Goal: Task Accomplishment & Management: Use online tool/utility

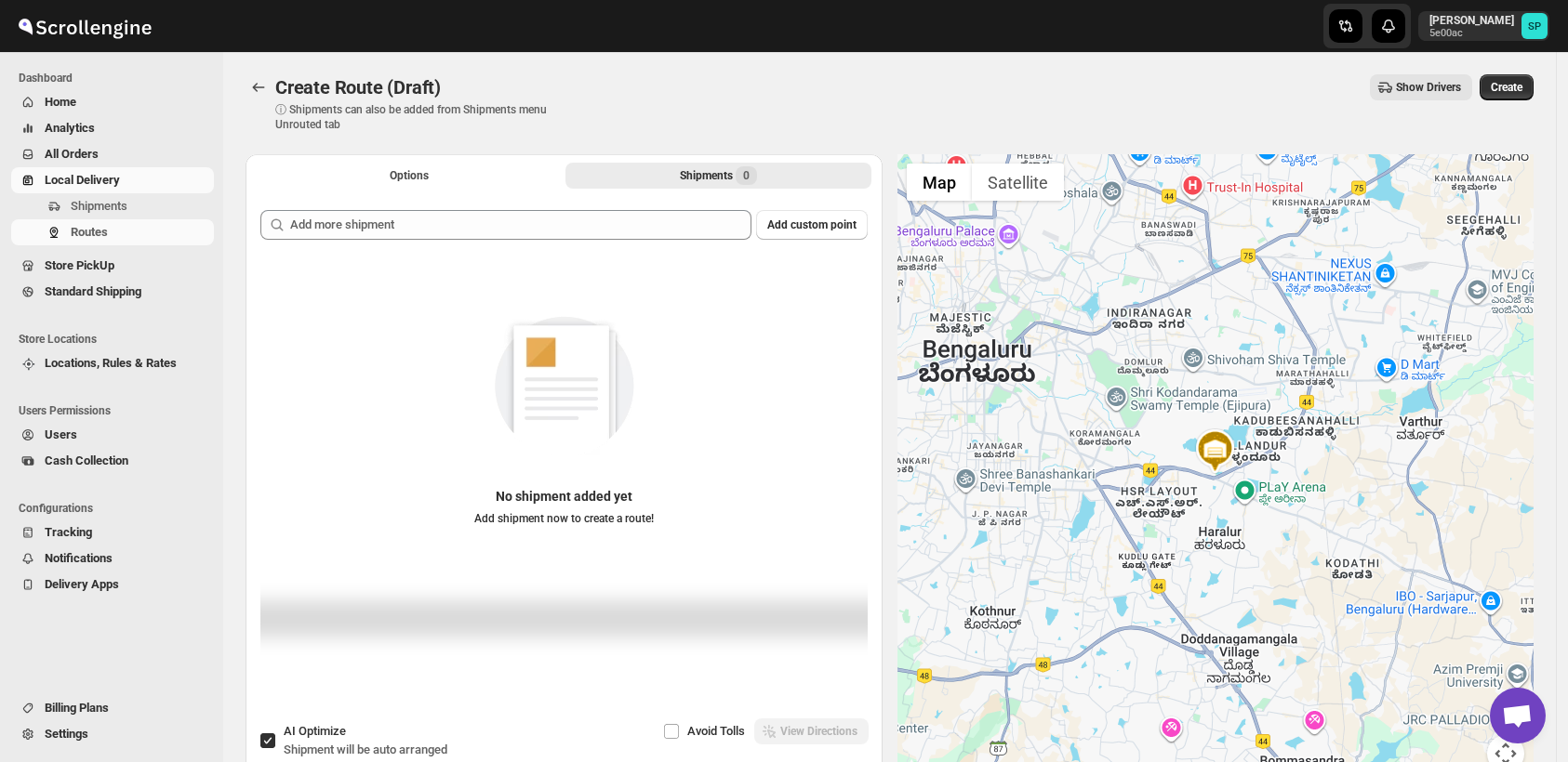
scroll to position [22, 0]
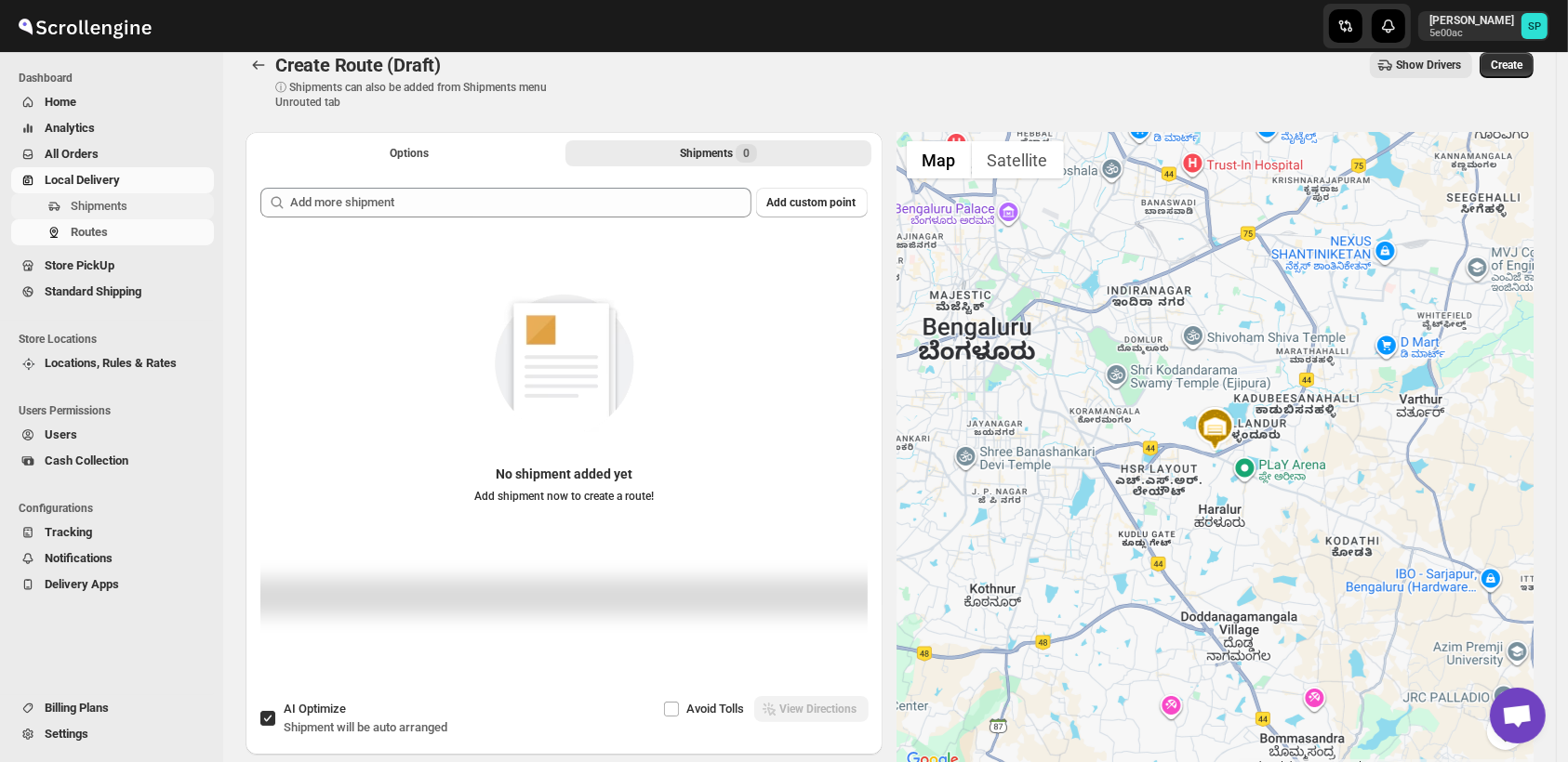
click at [89, 212] on span "Shipments" at bounding box center [98, 206] width 56 height 14
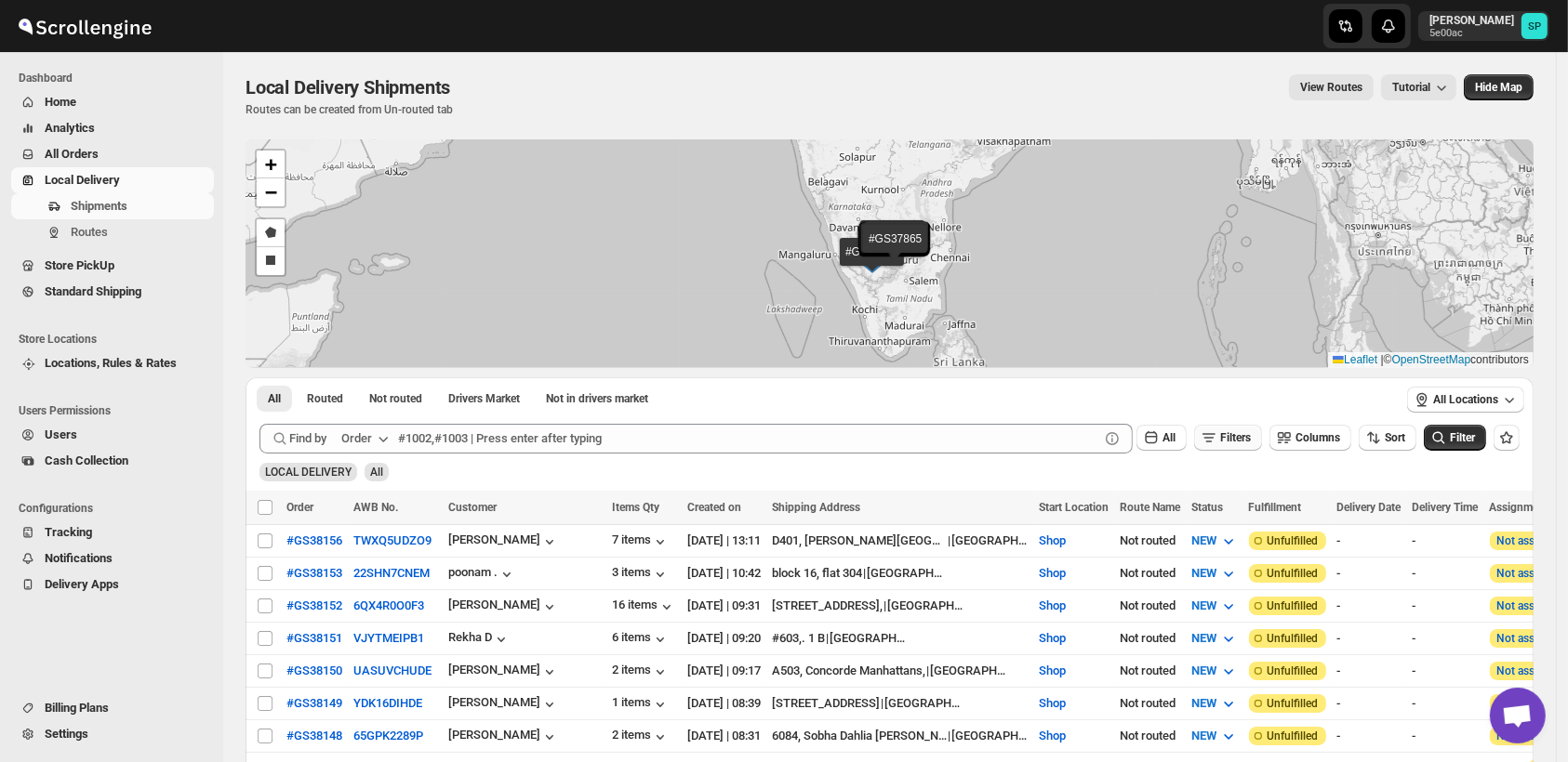
click at [1237, 431] on span "Filters" at bounding box center [1235, 438] width 31 height 13
click at [1239, 509] on span "Add Filter" at bounding box center [1245, 511] width 49 height 15
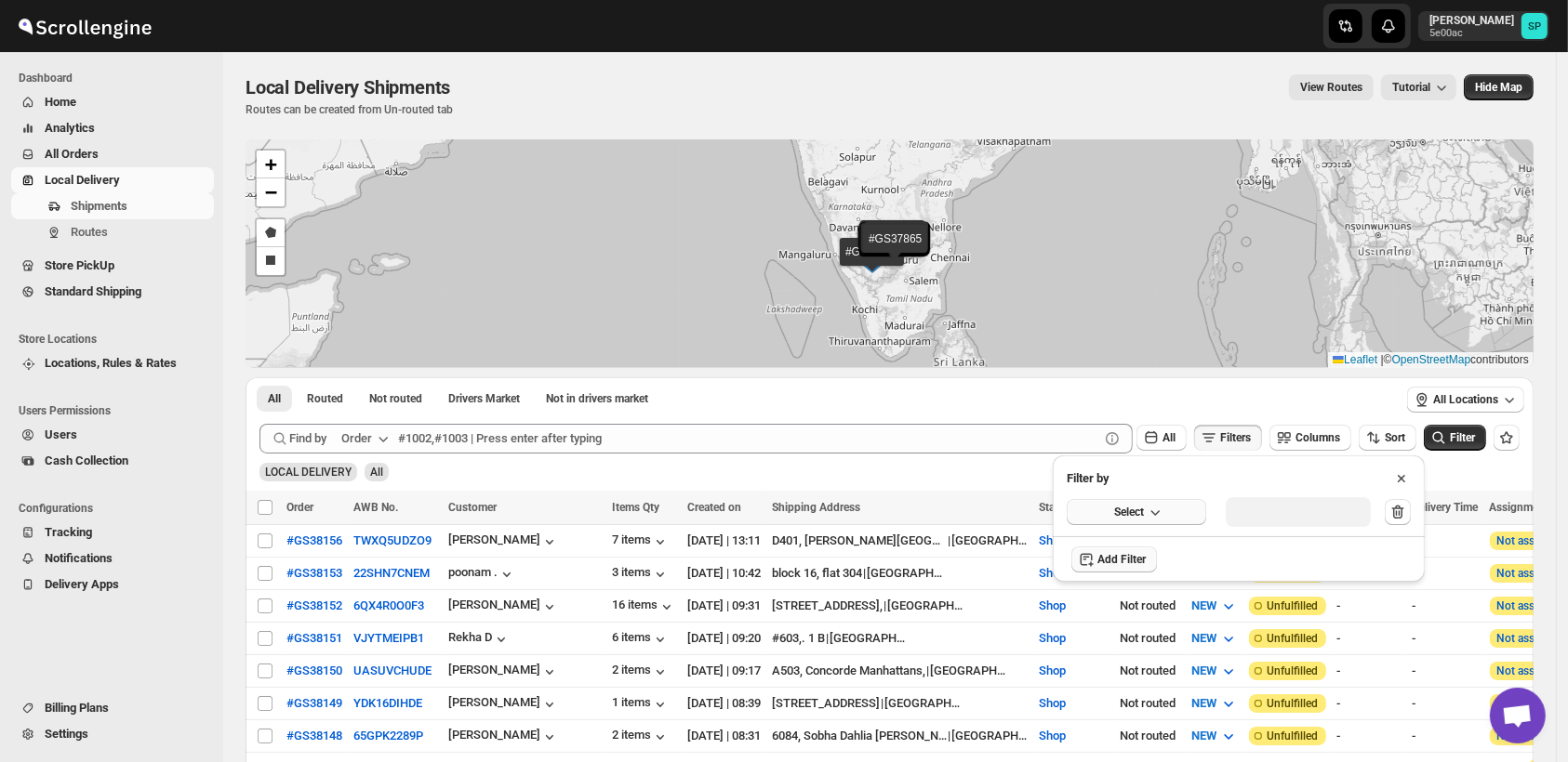
click at [1151, 503] on icon "button" at bounding box center [1154, 511] width 18 height 18
click at [1152, 688] on div "Fulfillment Status" at bounding box center [1124, 684] width 93 height 18
click at [1277, 505] on div "Select value" at bounding box center [1283, 510] width 93 height 15
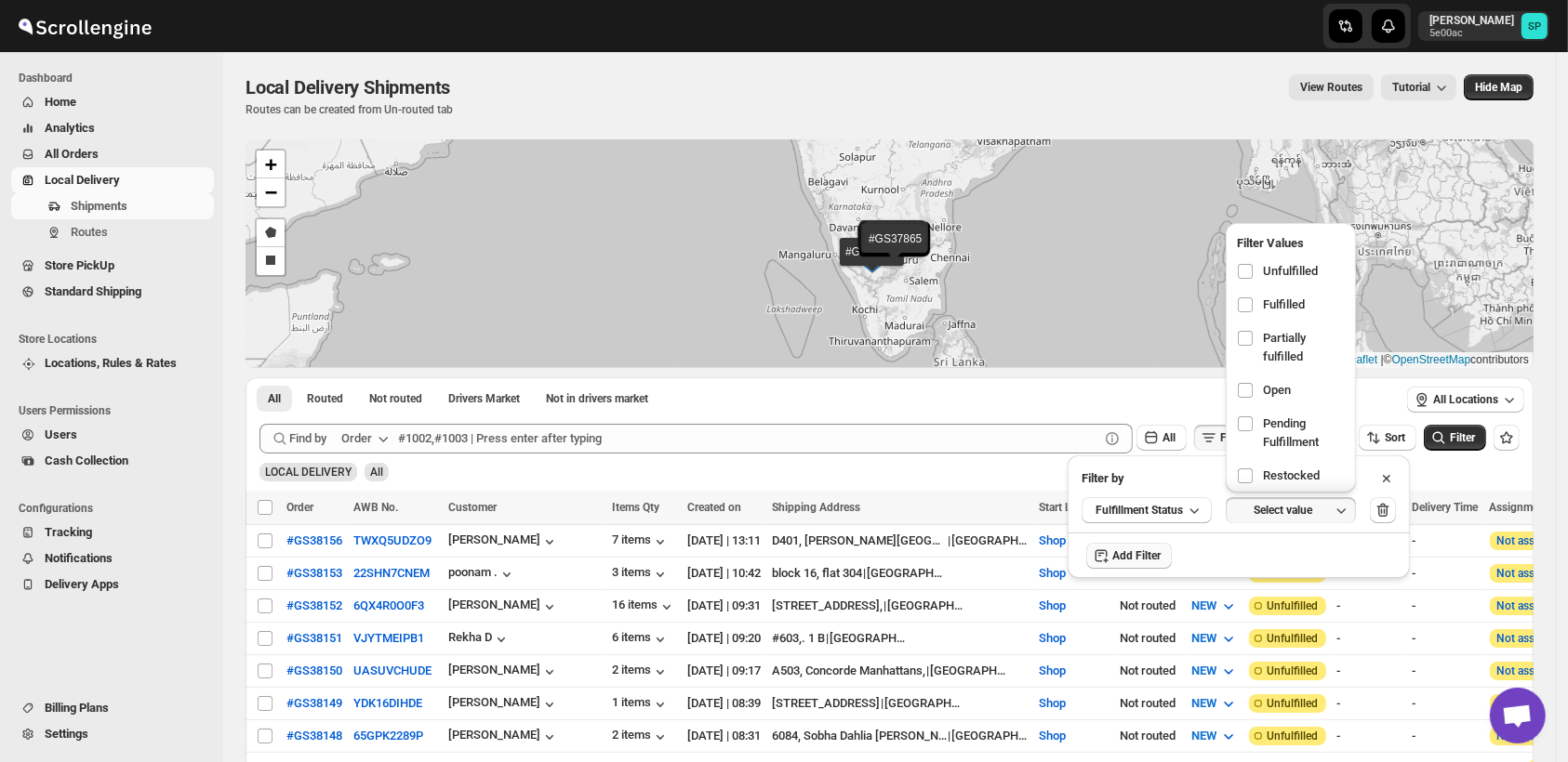
click at [1263, 265] on span "Unfulfilled" at bounding box center [1290, 271] width 55 height 18
click at [1252, 265] on input "checkbox" at bounding box center [1246, 272] width 15 height 15
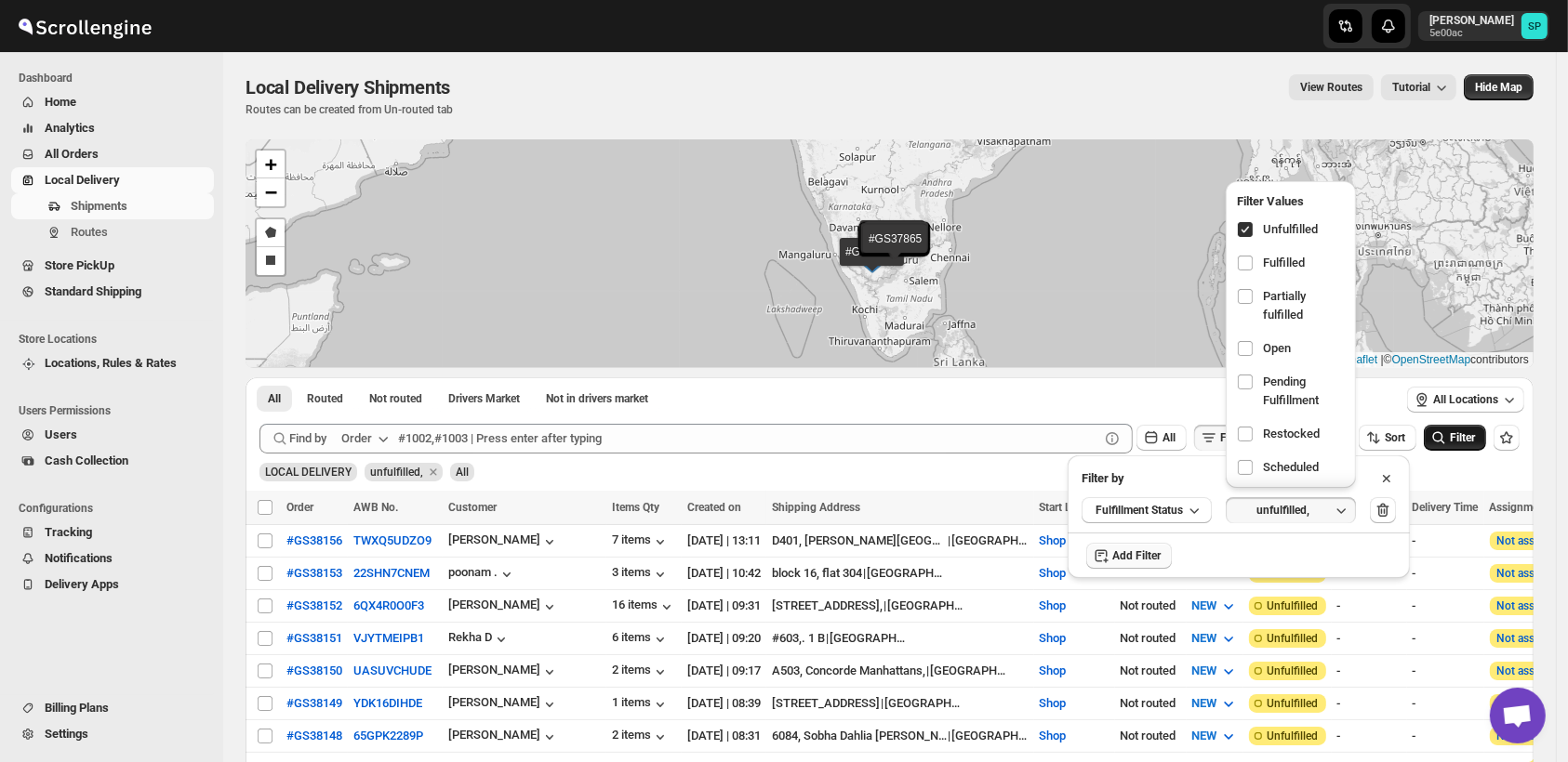
click at [1448, 432] on icon "submit" at bounding box center [1437, 437] width 18 height 18
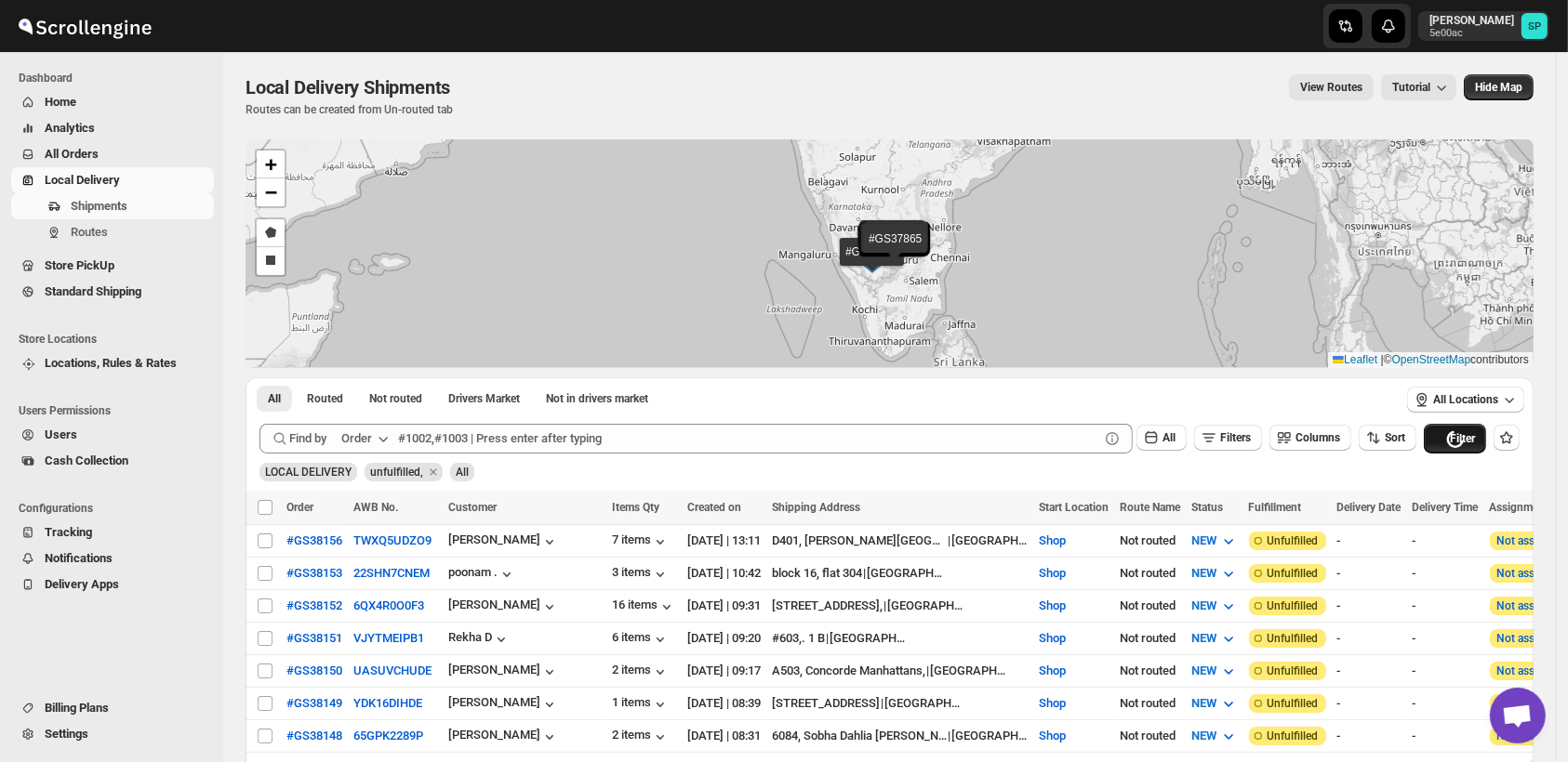
click at [1458, 432] on div "Loading Filter" at bounding box center [1454, 439] width 62 height 30
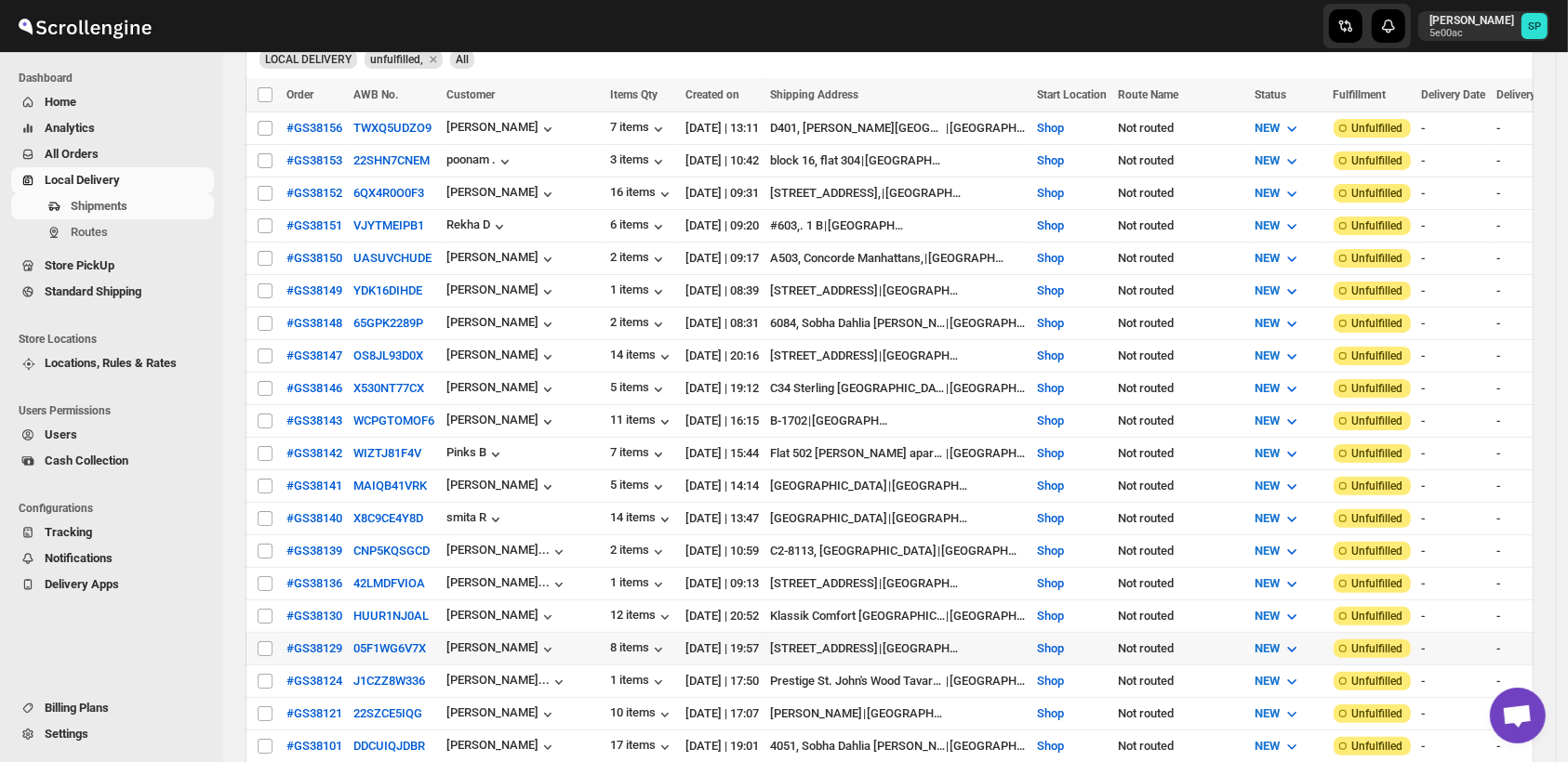
scroll to position [722, 0]
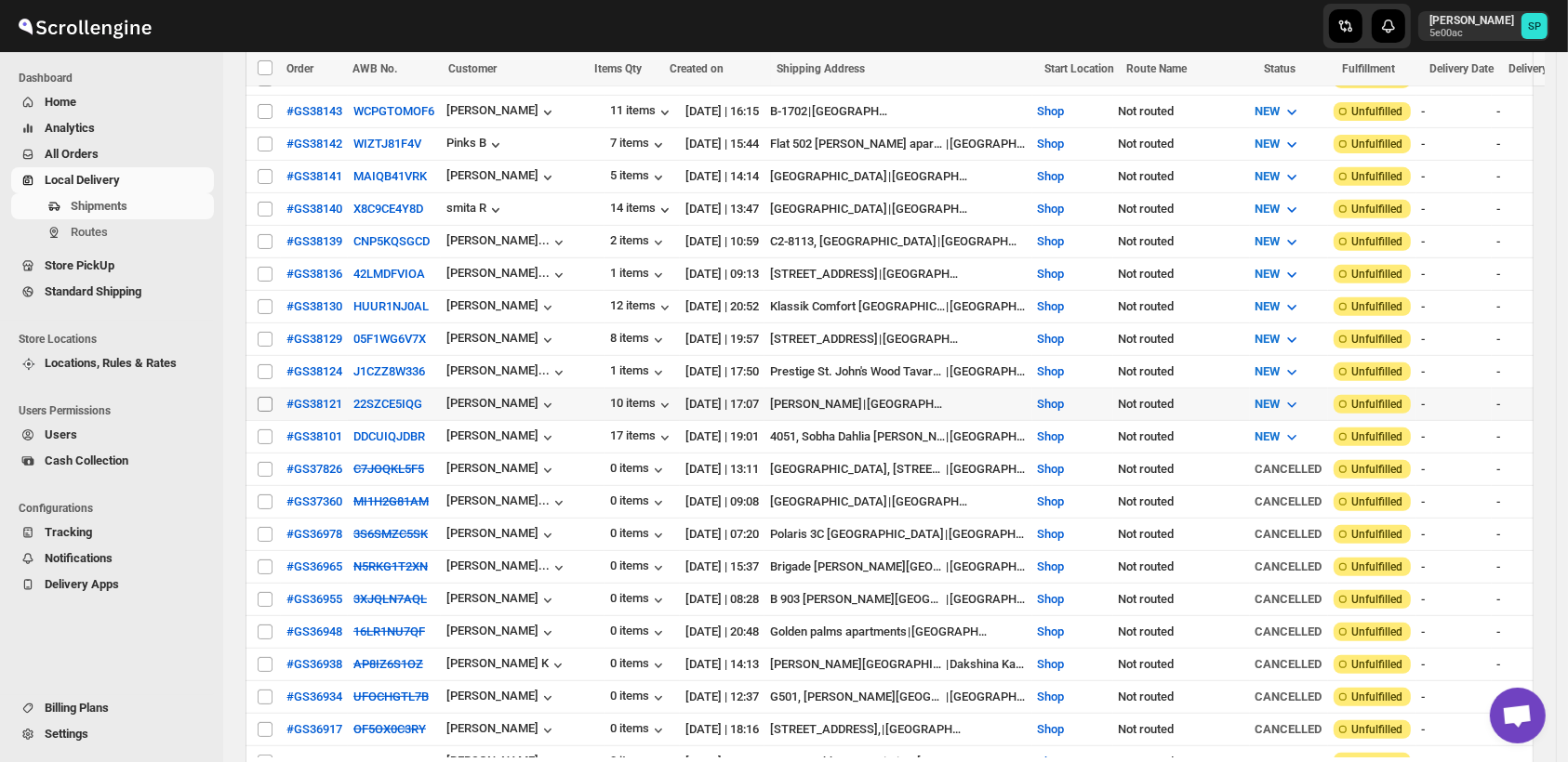
click at [258, 397] on input "Select shipment" at bounding box center [265, 404] width 15 height 15
checkbox input "true"
click at [258, 364] on input "Select shipment" at bounding box center [265, 372] width 15 height 15
checkbox input "true"
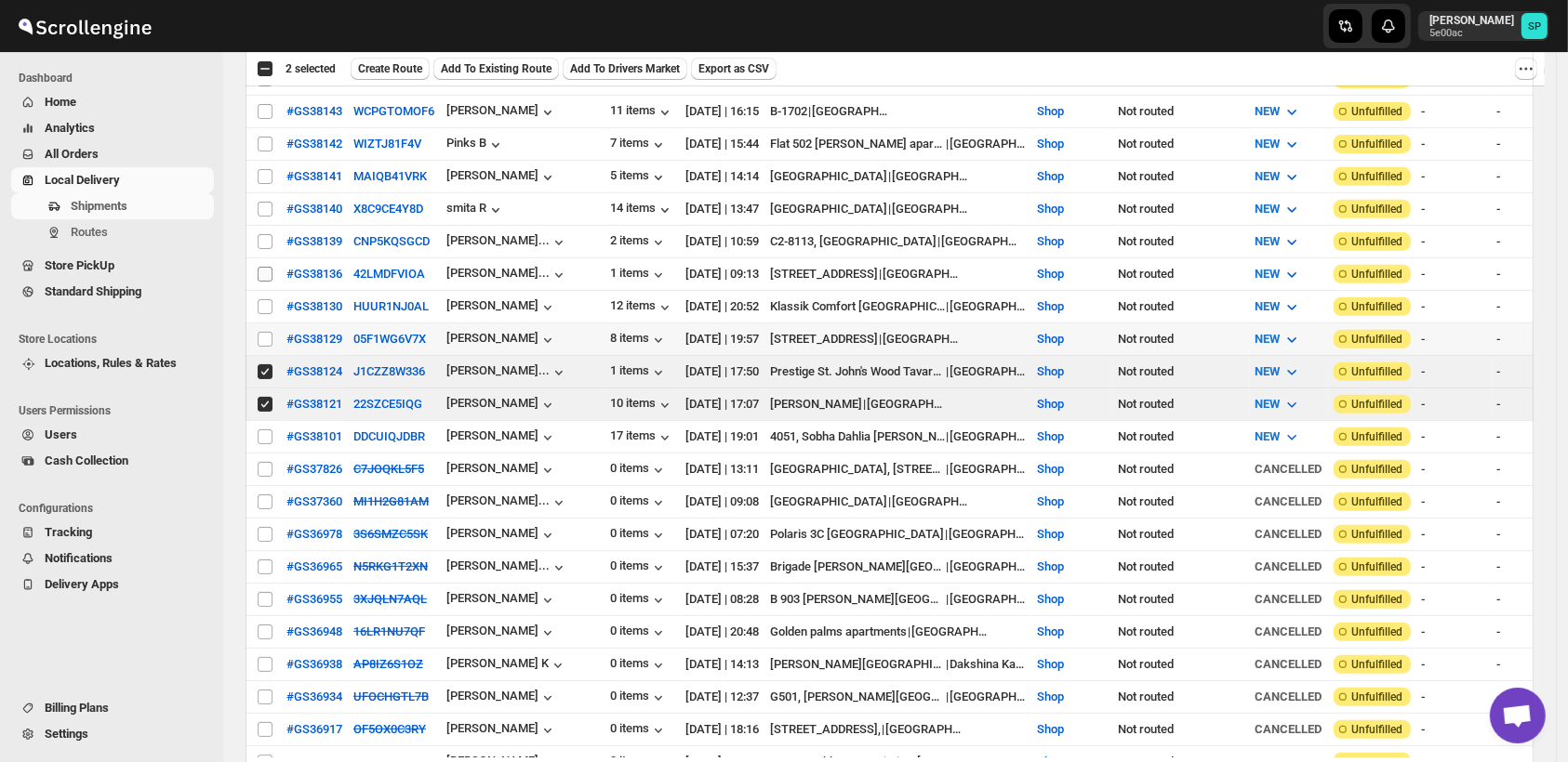
click at [268, 323] on td "Select shipment" at bounding box center [262, 340] width 35 height 32
click at [268, 299] on input "Select shipment" at bounding box center [265, 307] width 15 height 15
checkbox input "true"
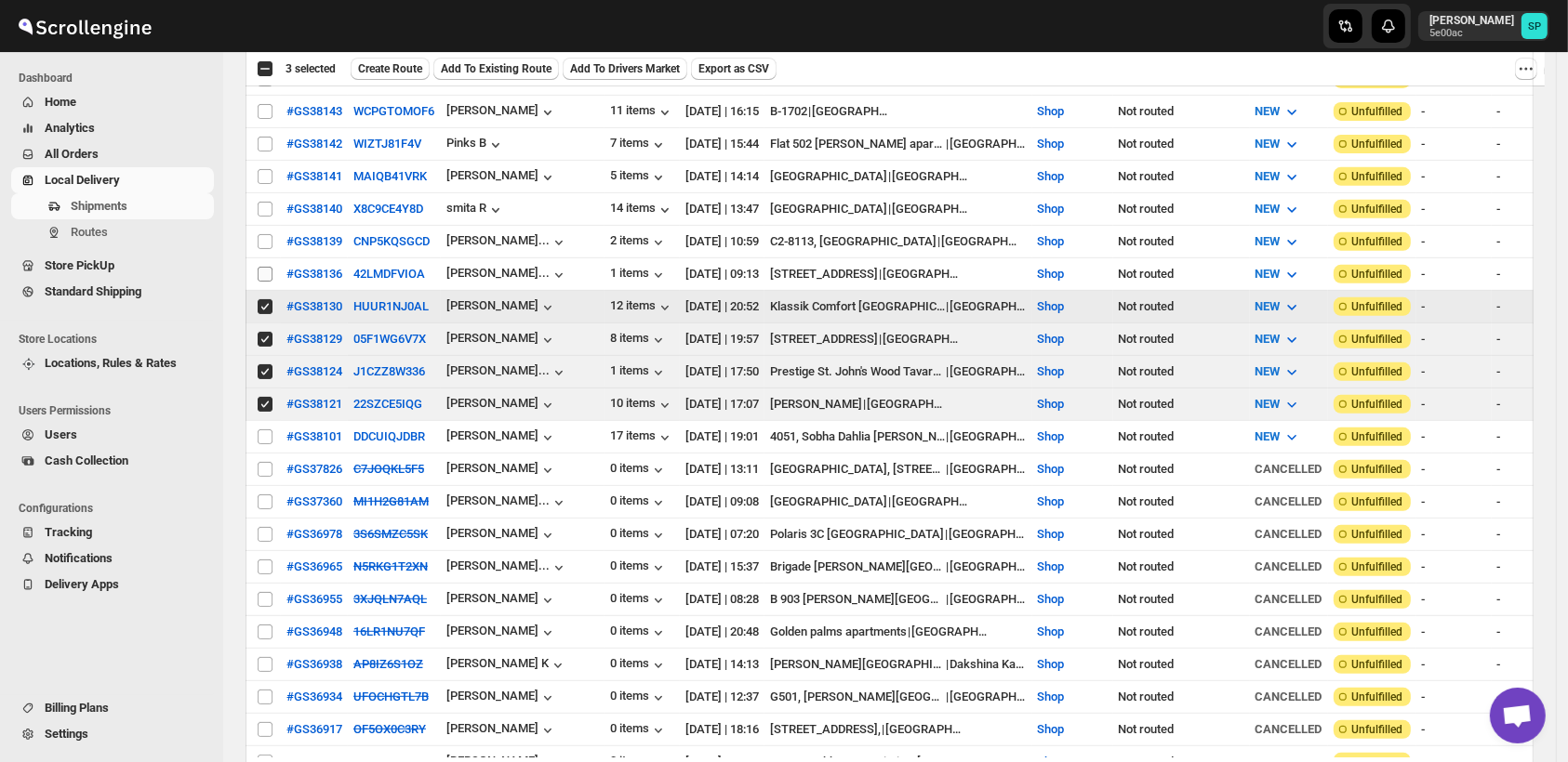
checkbox input "true"
click at [265, 267] on input "Select shipment" at bounding box center [265, 275] width 15 height 15
checkbox input "true"
click at [258, 235] on input "Select shipment" at bounding box center [265, 242] width 15 height 15
checkbox input "true"
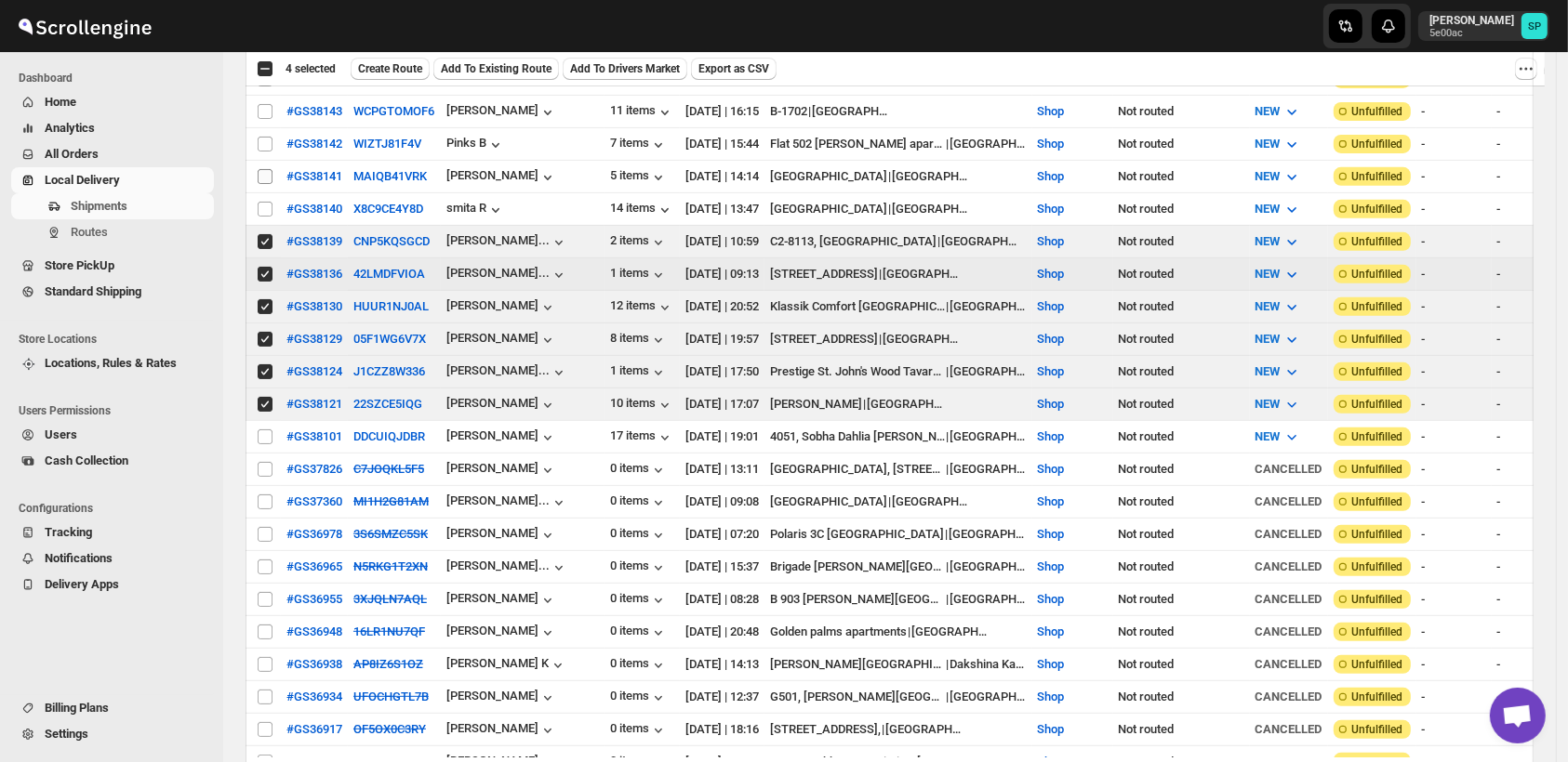
click at [267, 202] on input "Select shipment" at bounding box center [265, 210] width 15 height 15
checkbox input "true"
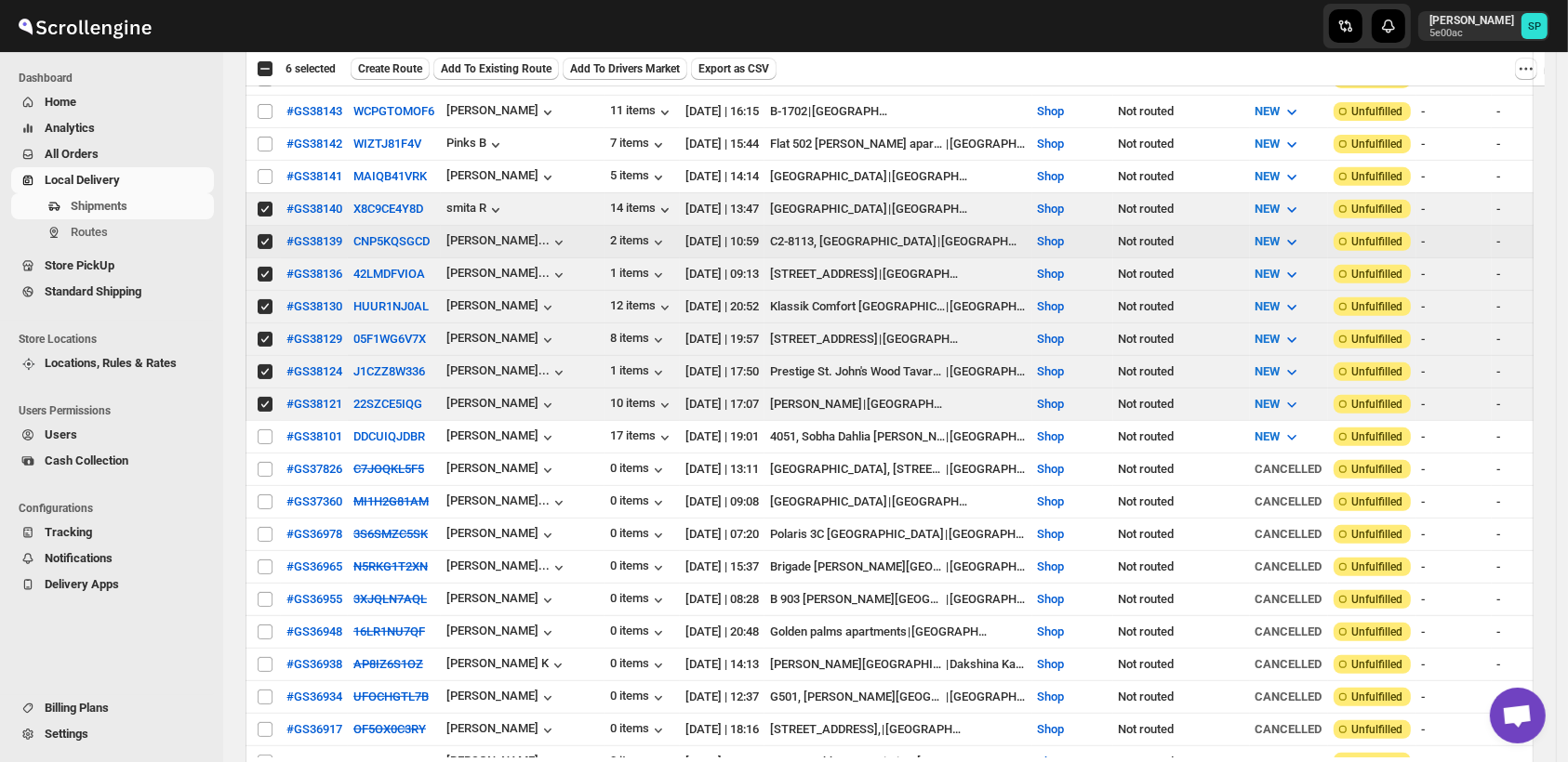
click at [262, 169] on input "Select shipment" at bounding box center [265, 176] width 15 height 15
checkbox input "true"
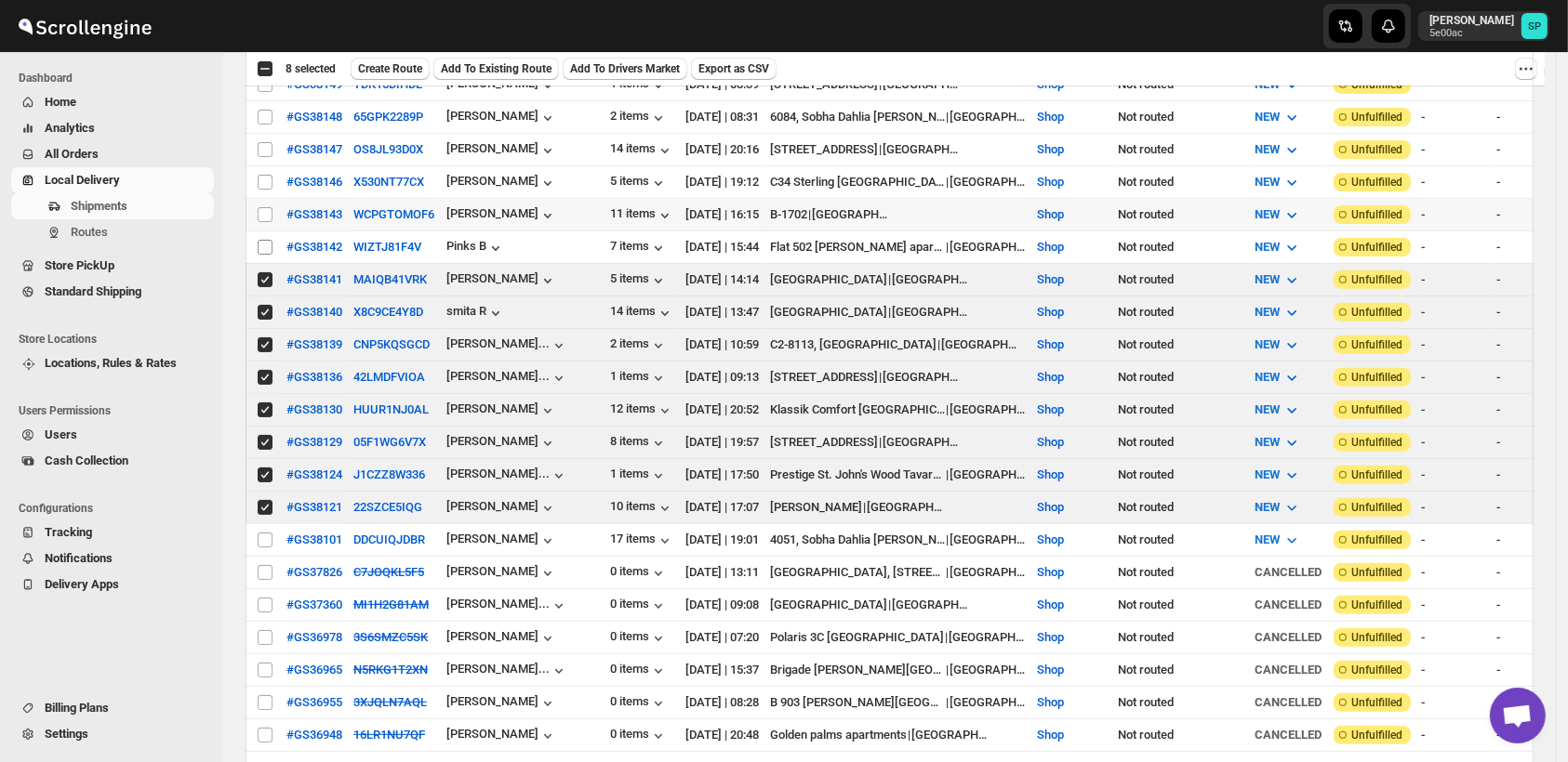
scroll to position [516, 0]
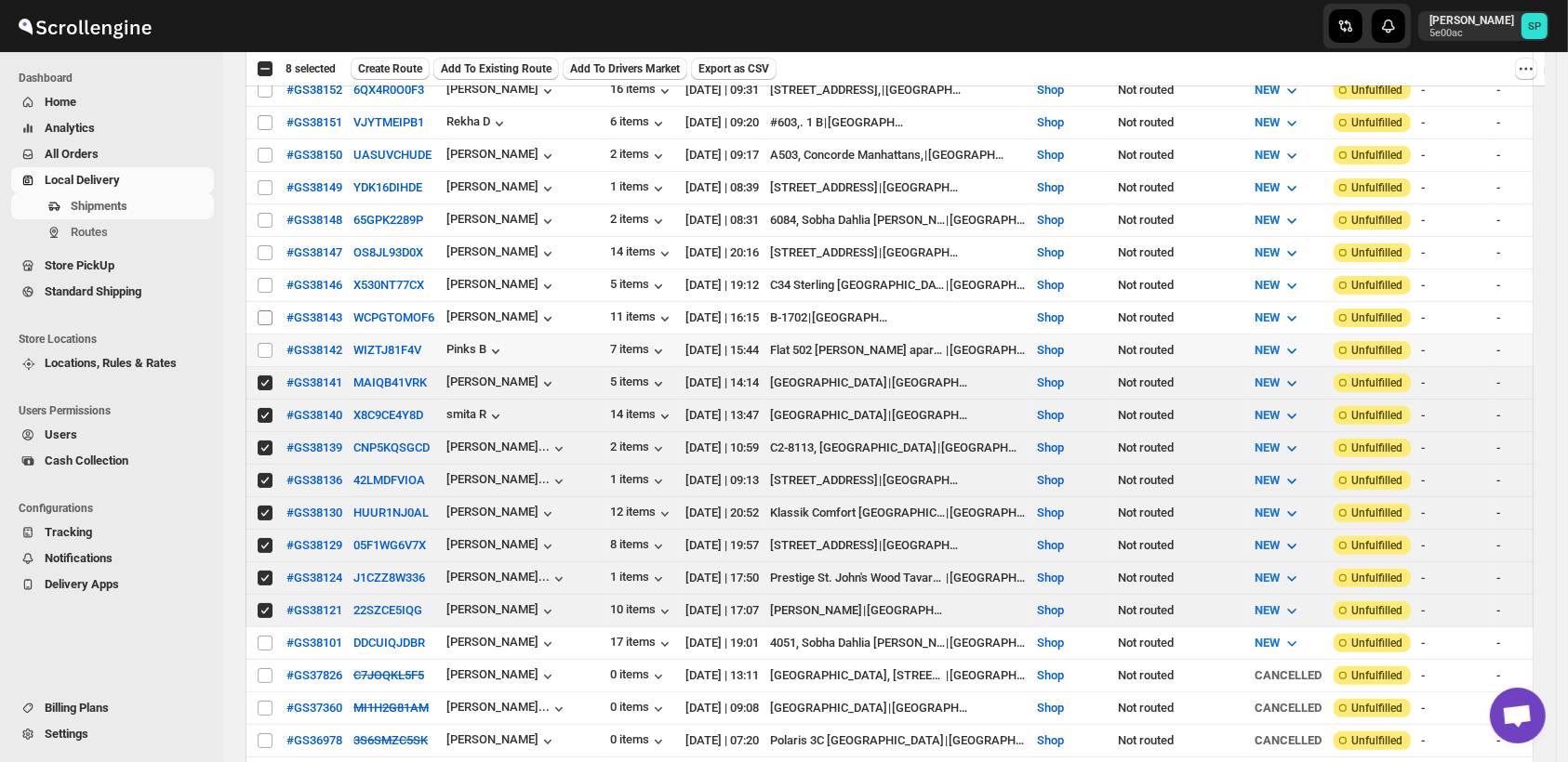
drag, startPoint x: 268, startPoint y: 339, endPoint x: 271, endPoint y: 300, distance: 39.1
click at [267, 343] on input "Select shipment" at bounding box center [265, 351] width 15 height 15
checkbox input "true"
click at [271, 311] on input "Select shipment" at bounding box center [265, 319] width 15 height 15
checkbox input "true"
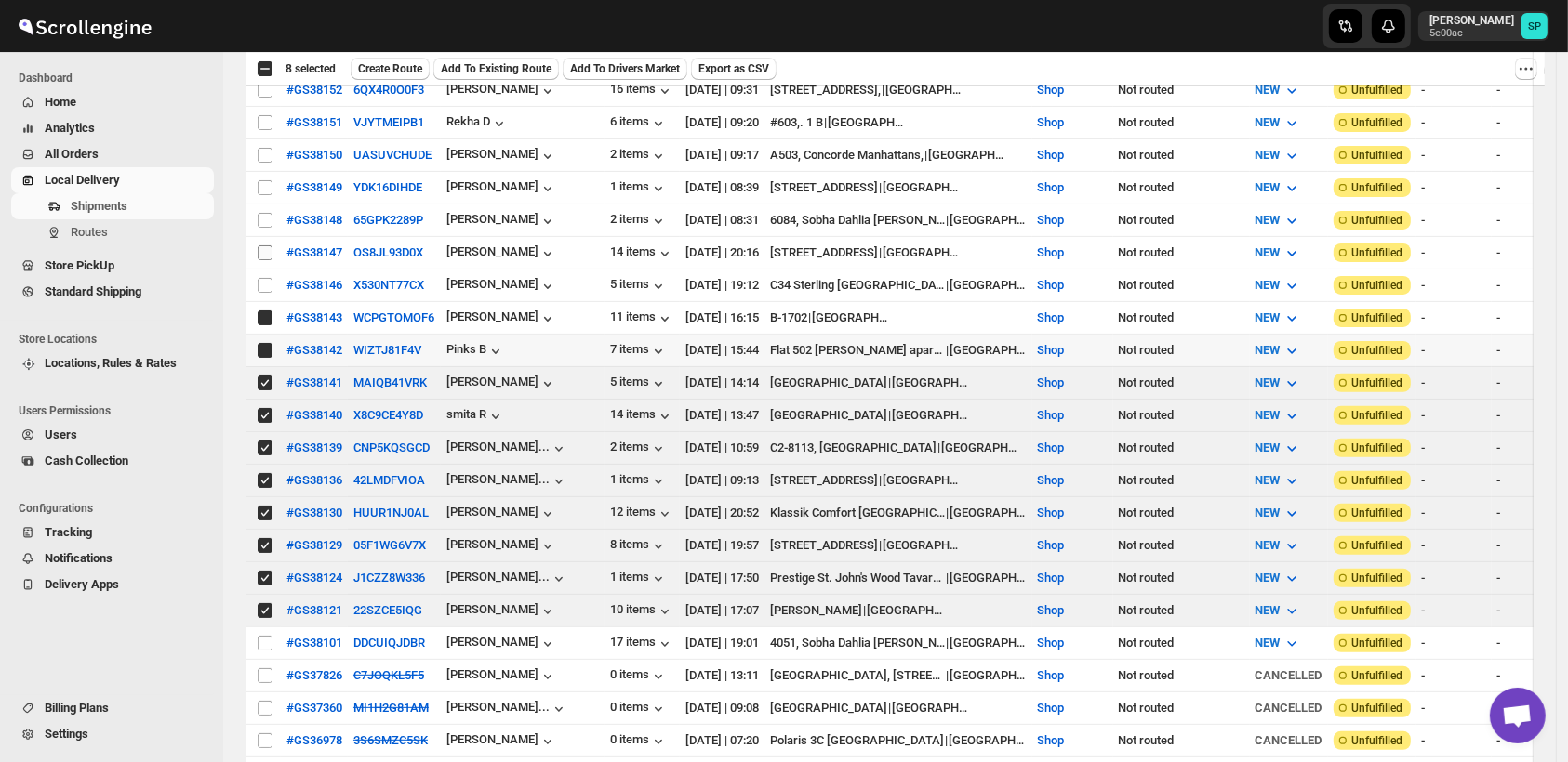
click at [269, 278] on input "Select shipment" at bounding box center [265, 285] width 15 height 15
checkbox input "true"
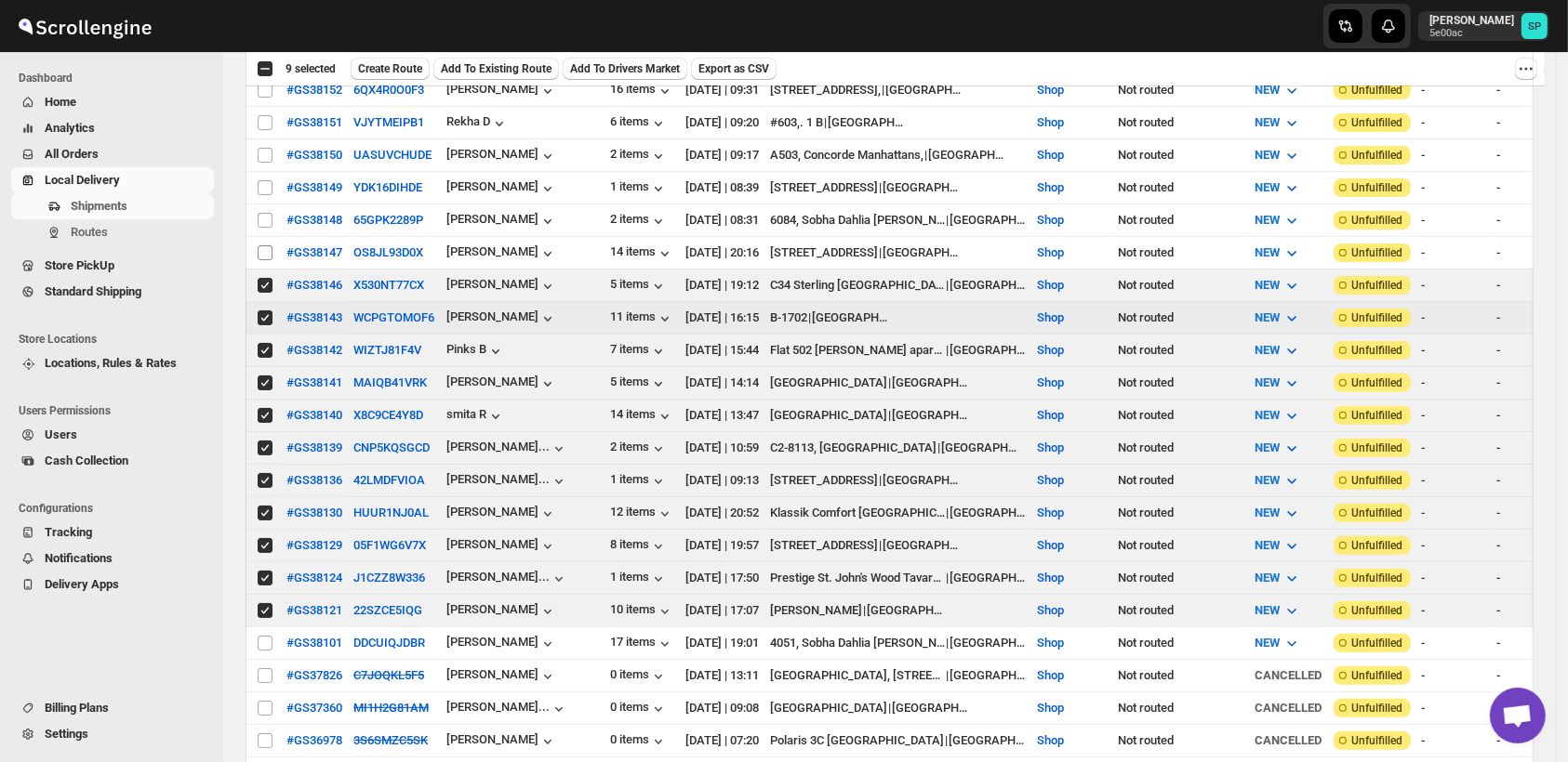
click at [268, 245] on input "Select shipment" at bounding box center [265, 253] width 15 height 15
checkbox input "true"
click at [266, 213] on input "Select shipment" at bounding box center [265, 220] width 15 height 15
checkbox input "true"
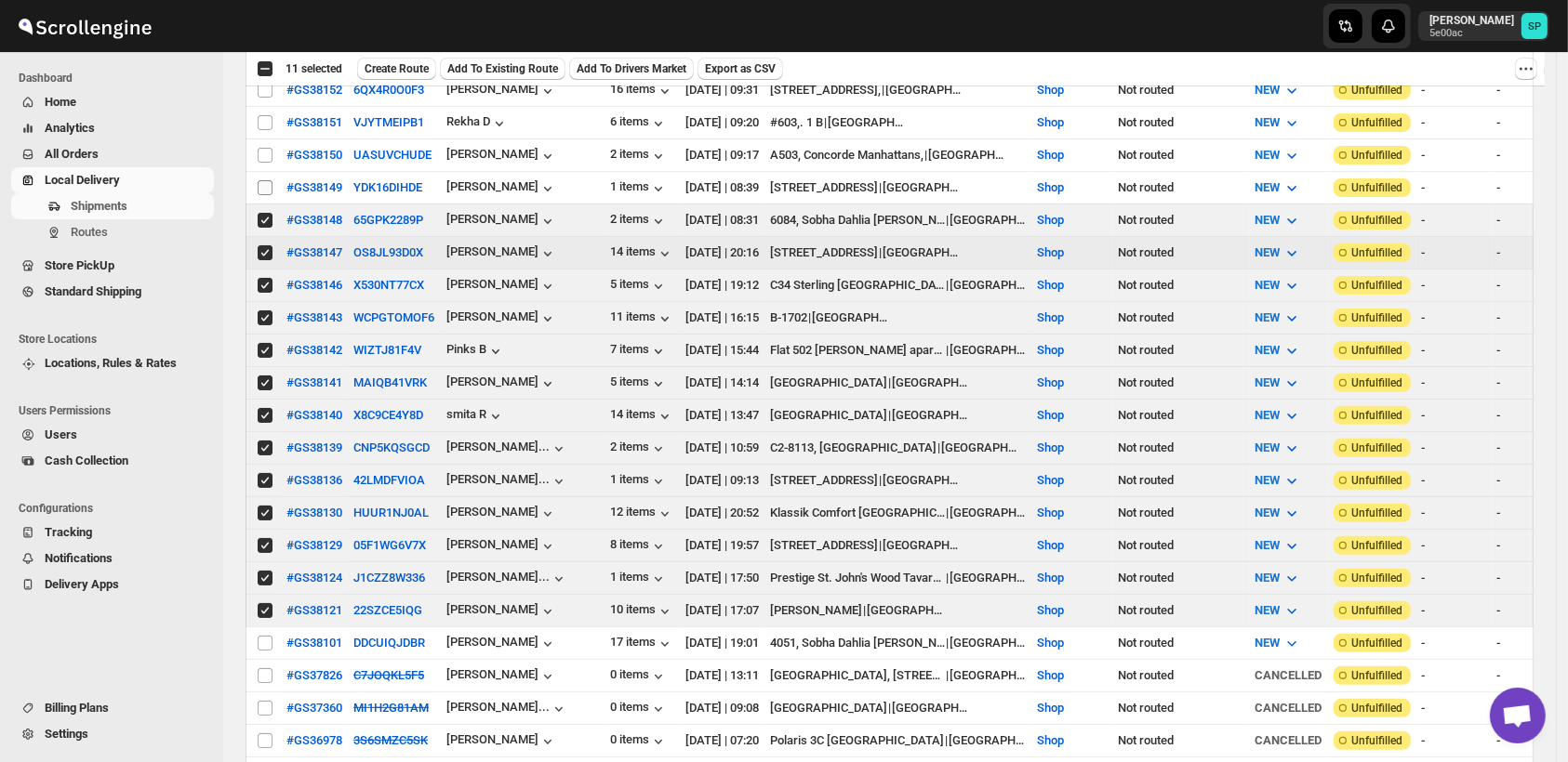
click at [264, 180] on input "Select shipment" at bounding box center [265, 188] width 15 height 15
checkbox input "true"
click at [267, 148] on input "Select shipment" at bounding box center [265, 155] width 15 height 15
checkbox input "true"
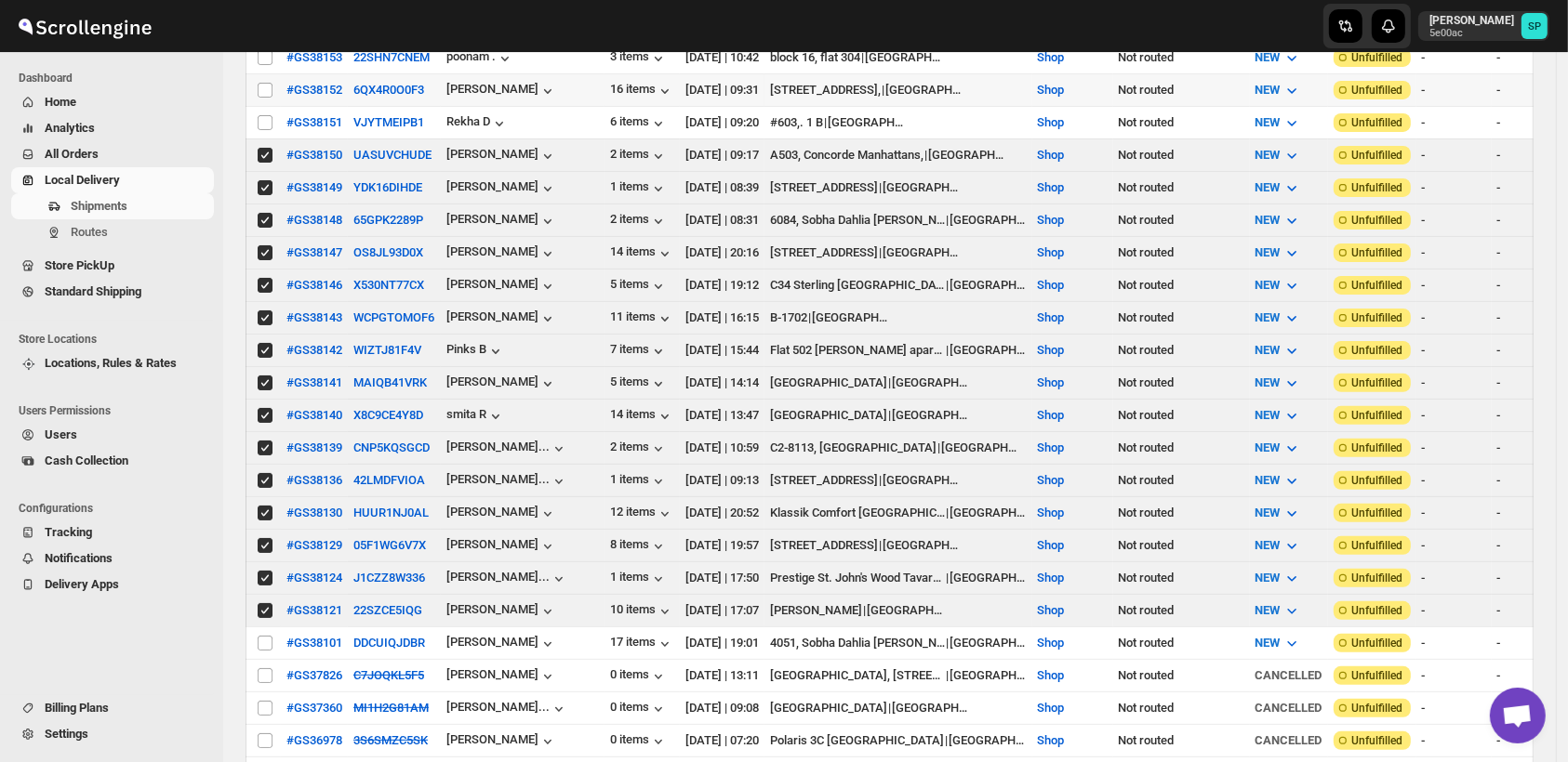
scroll to position [103, 0]
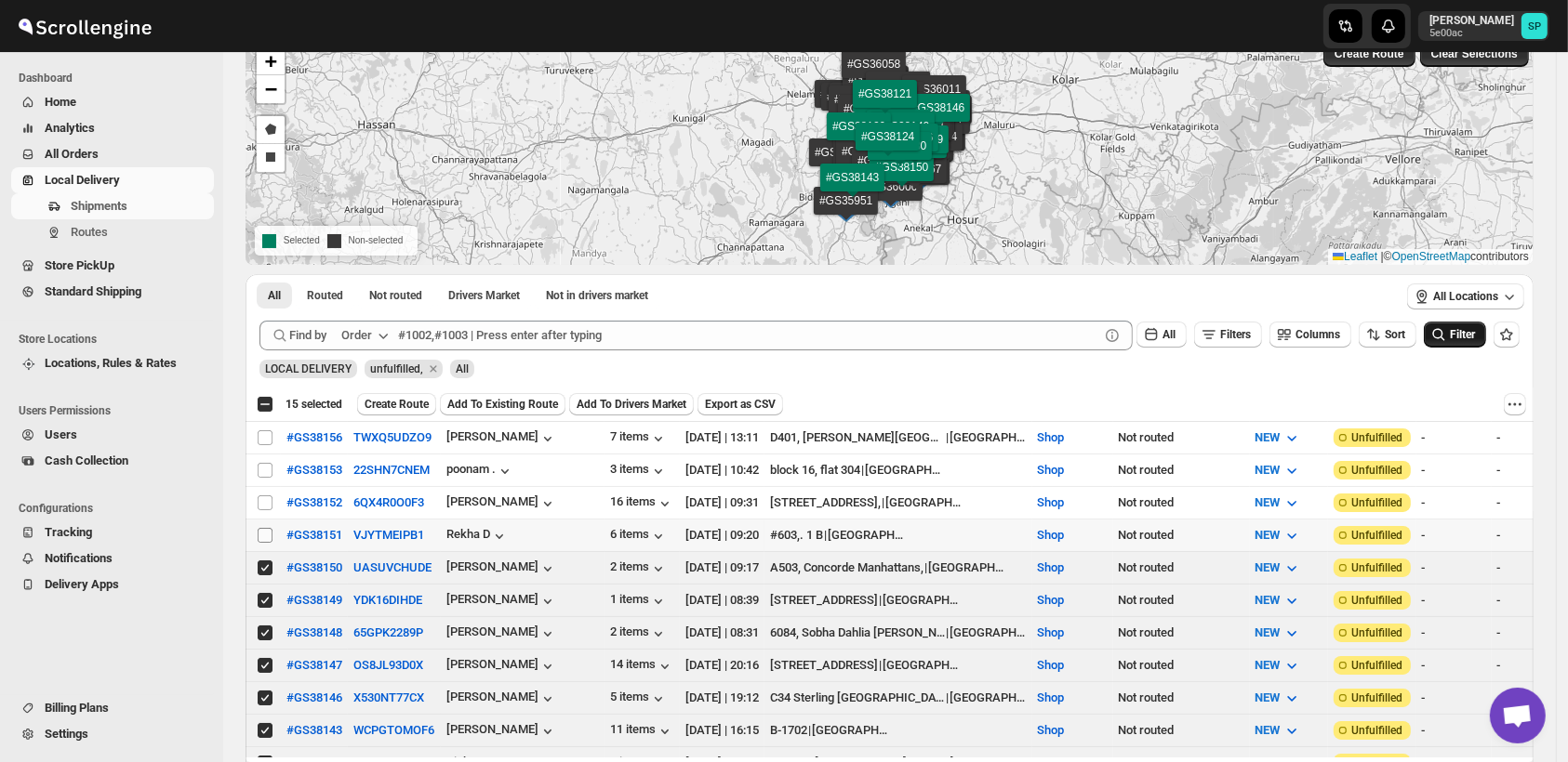
click at [270, 528] on input "Select shipment" at bounding box center [265, 536] width 15 height 15
checkbox input "true"
click at [268, 496] on input "Select shipment" at bounding box center [265, 504] width 15 height 15
checkbox input "true"
click at [269, 466] on input "Select shipment" at bounding box center [265, 470] width 15 height 15
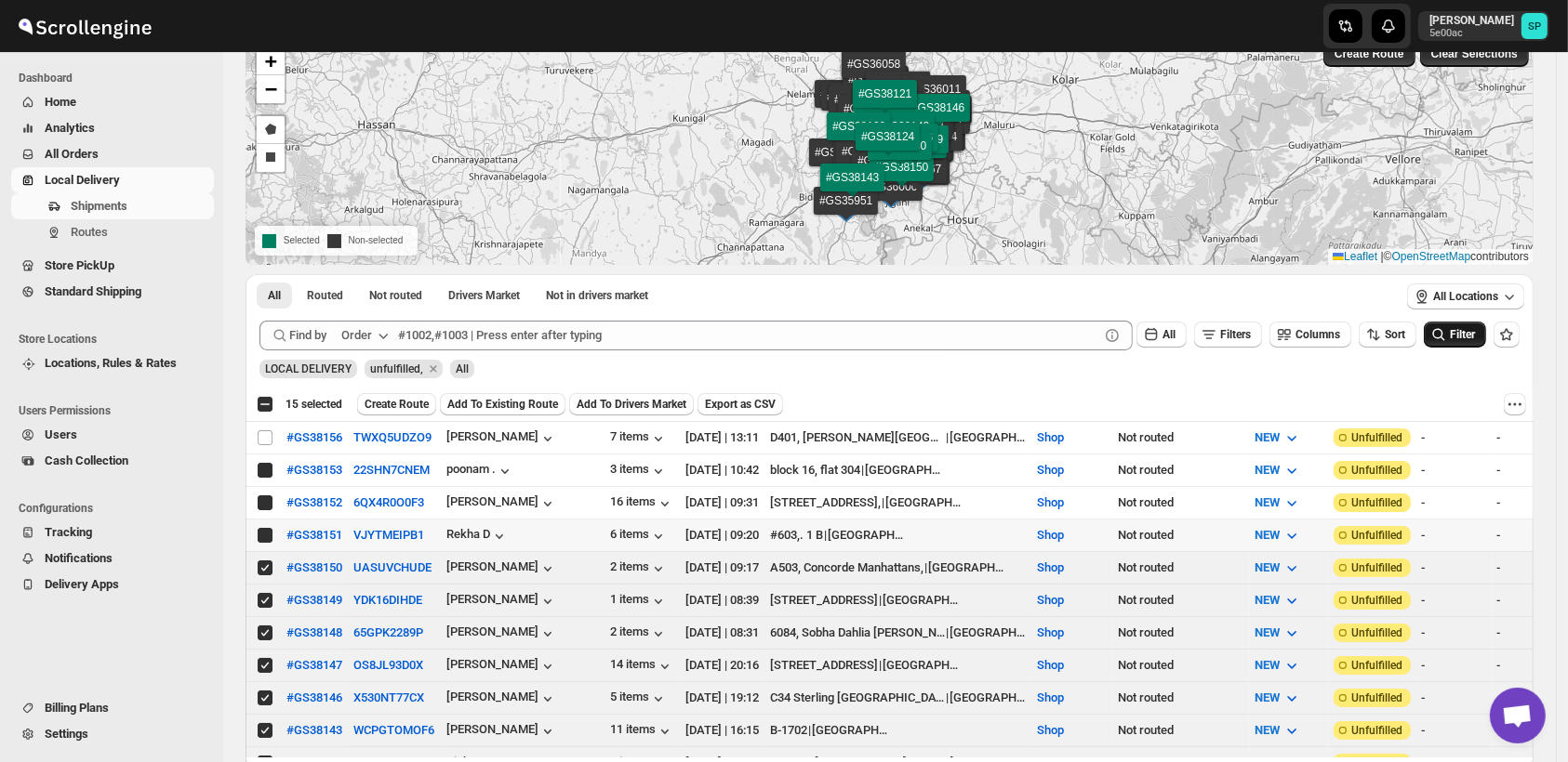
checkbox input "true"
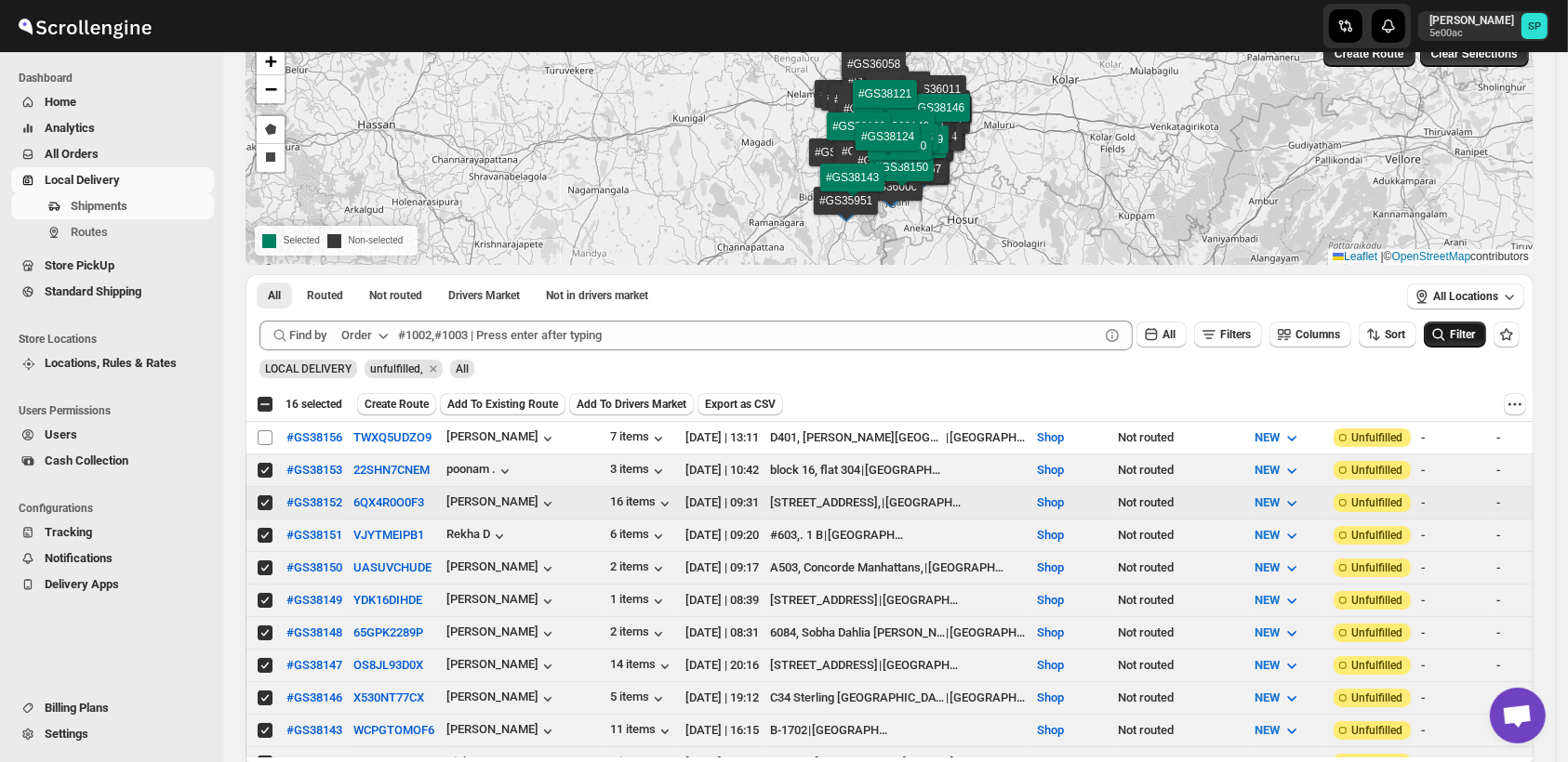
click at [268, 438] on input "Select shipment" at bounding box center [265, 438] width 15 height 15
checkbox input "true"
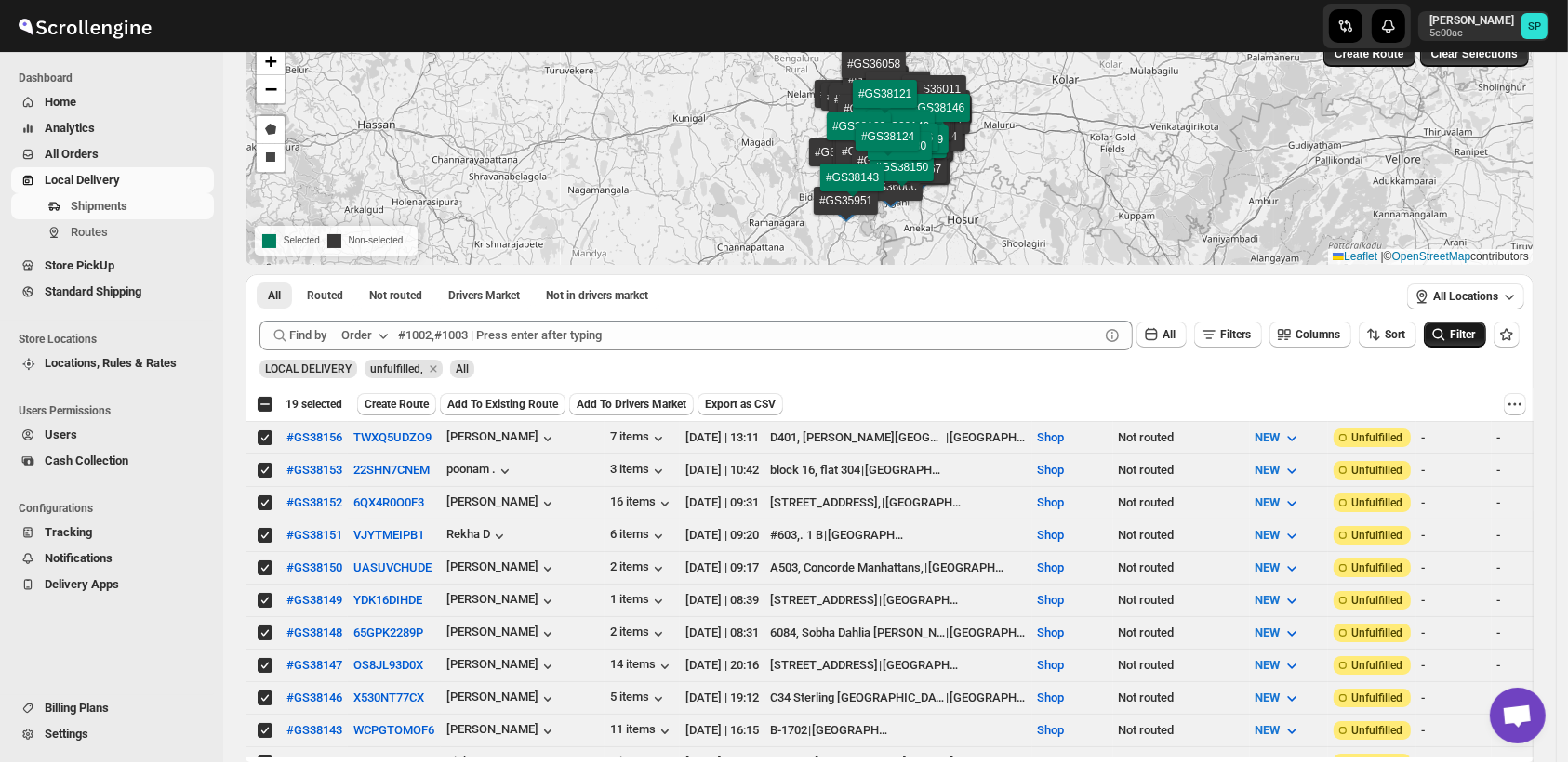
scroll to position [0, 0]
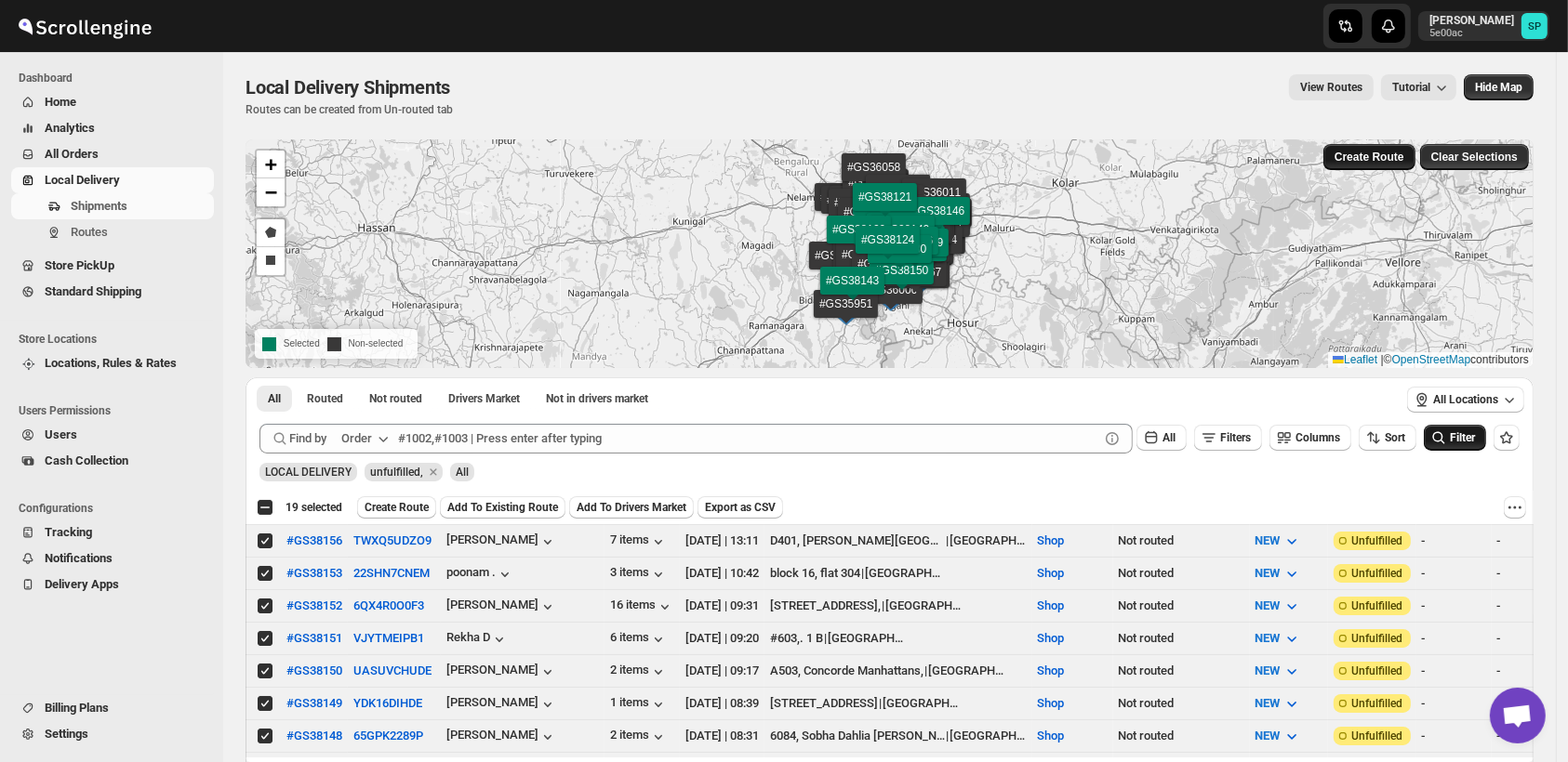
click at [1384, 157] on span "Create Route" at bounding box center [1369, 157] width 70 height 15
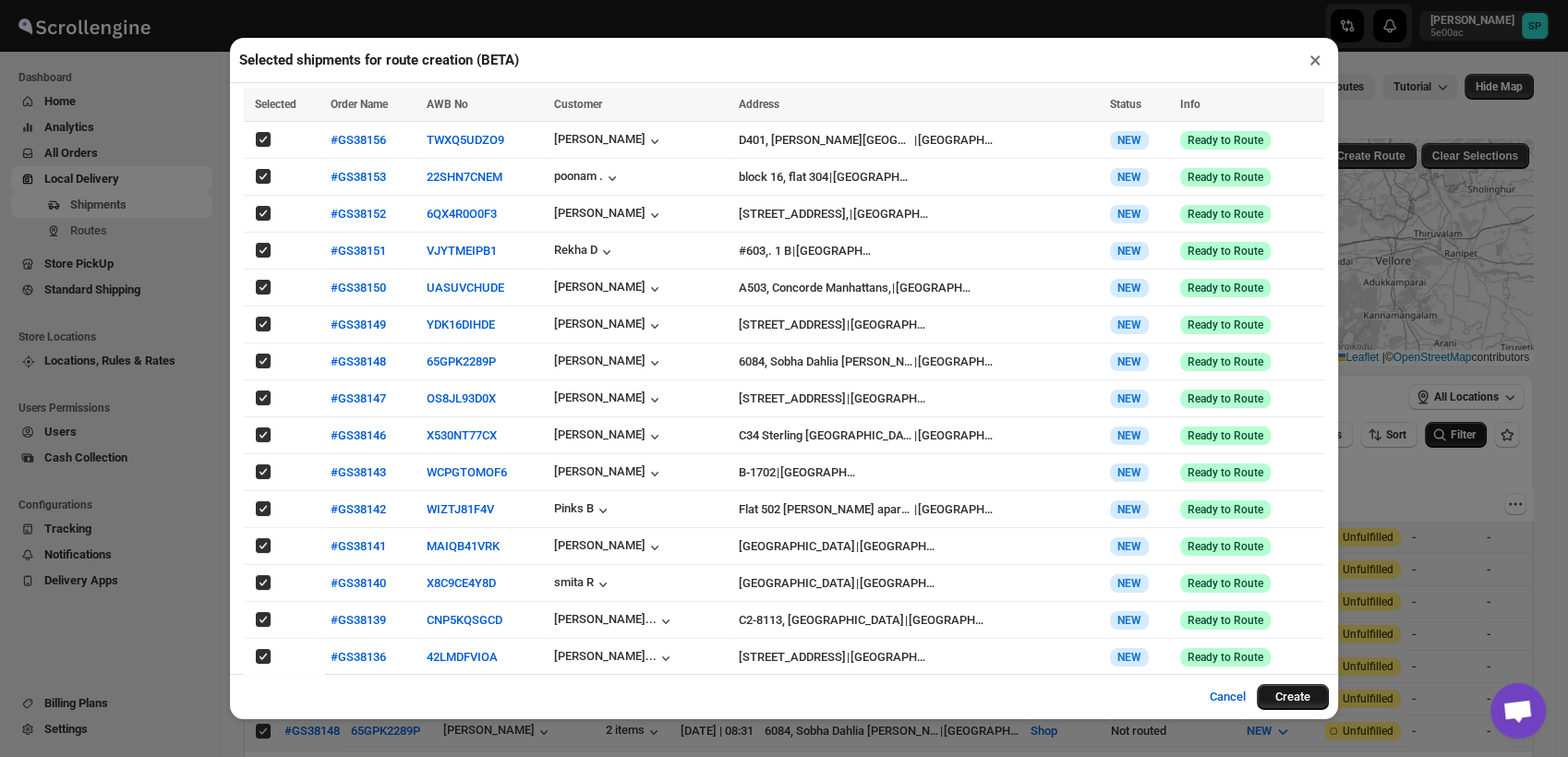
click at [1272, 694] on button "Create" at bounding box center [1293, 696] width 72 height 26
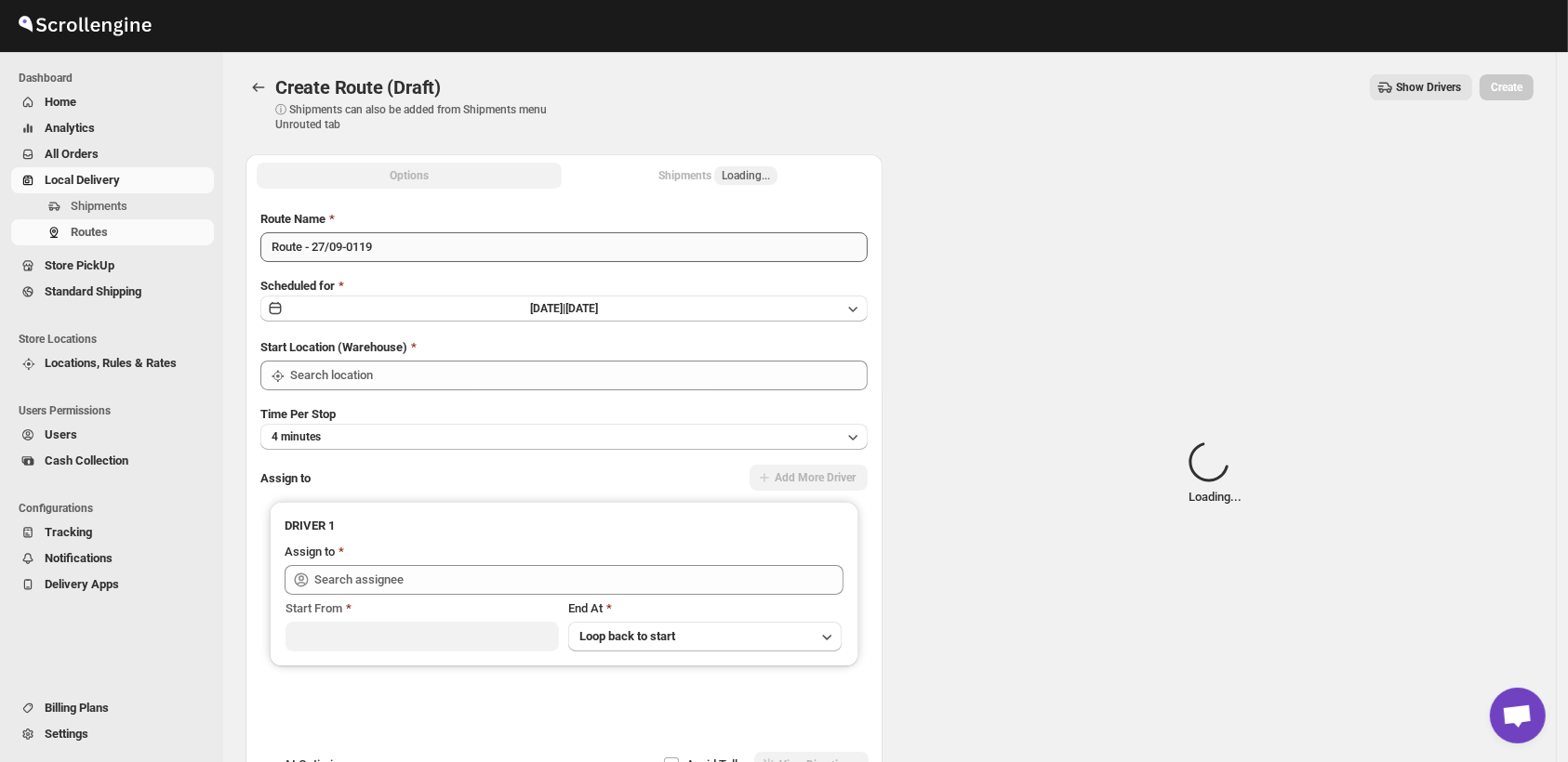
type input "Shop"
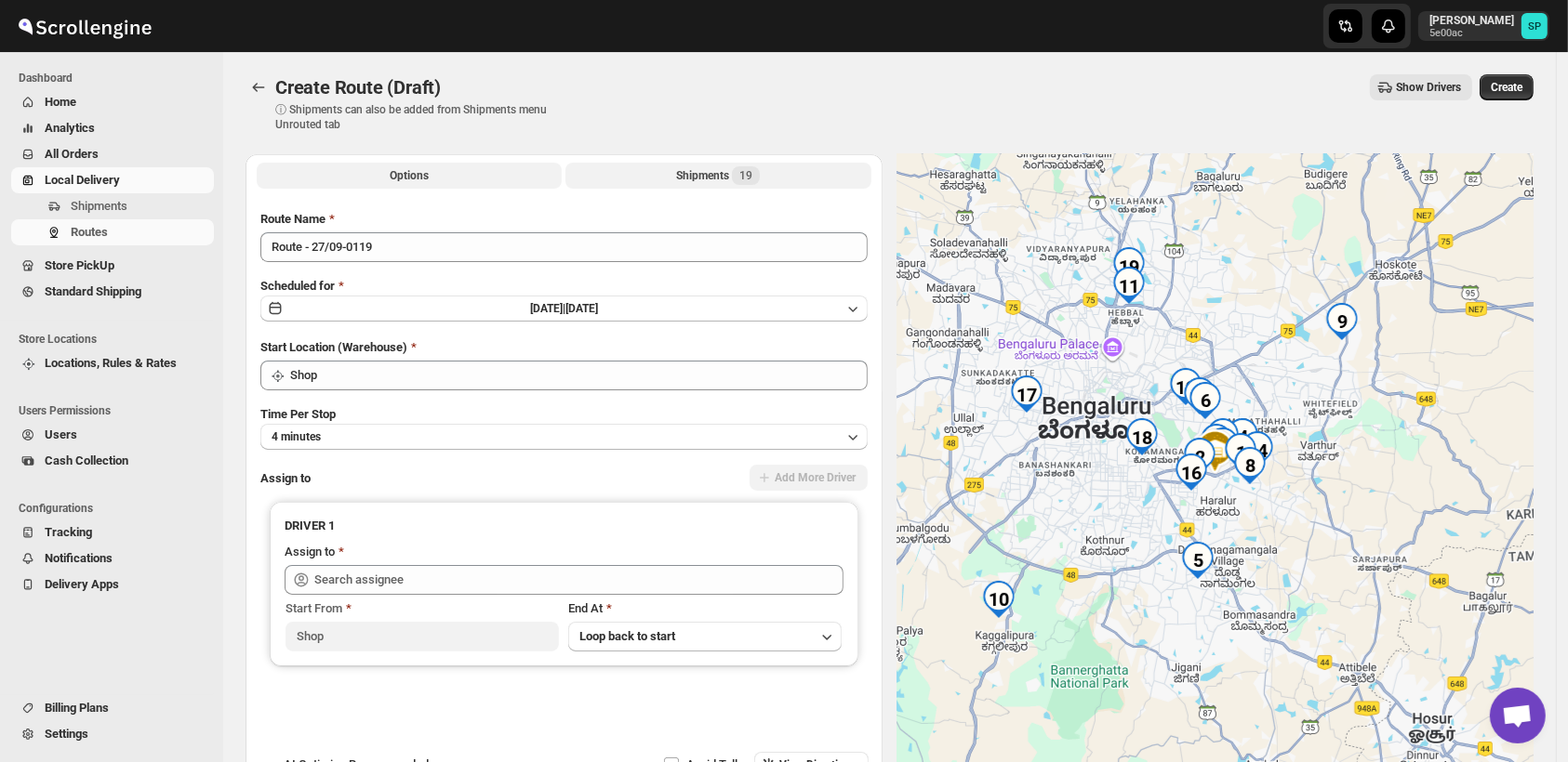
click at [690, 175] on div "Shipments 19" at bounding box center [718, 175] width 84 height 18
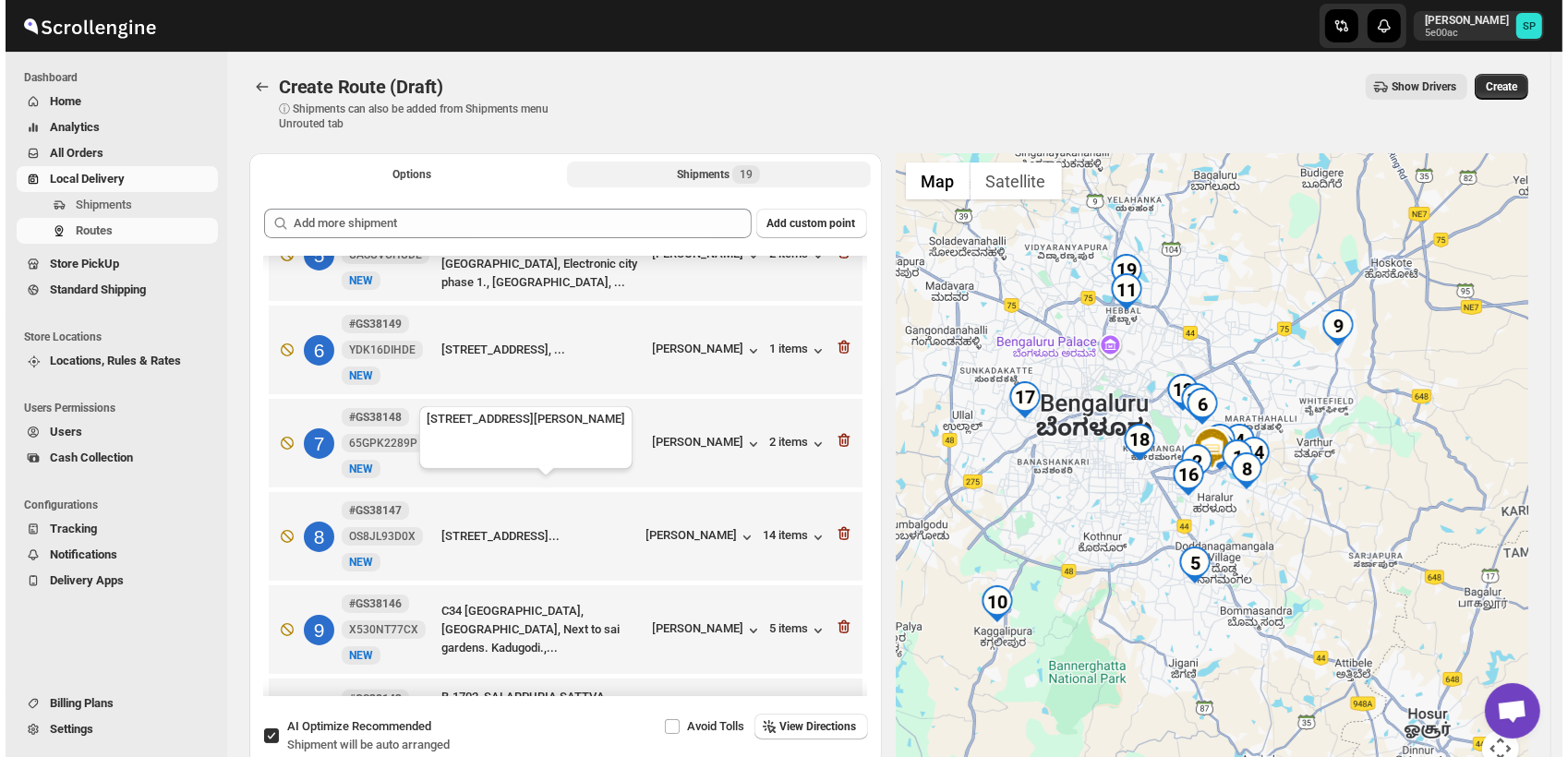
scroll to position [532, 0]
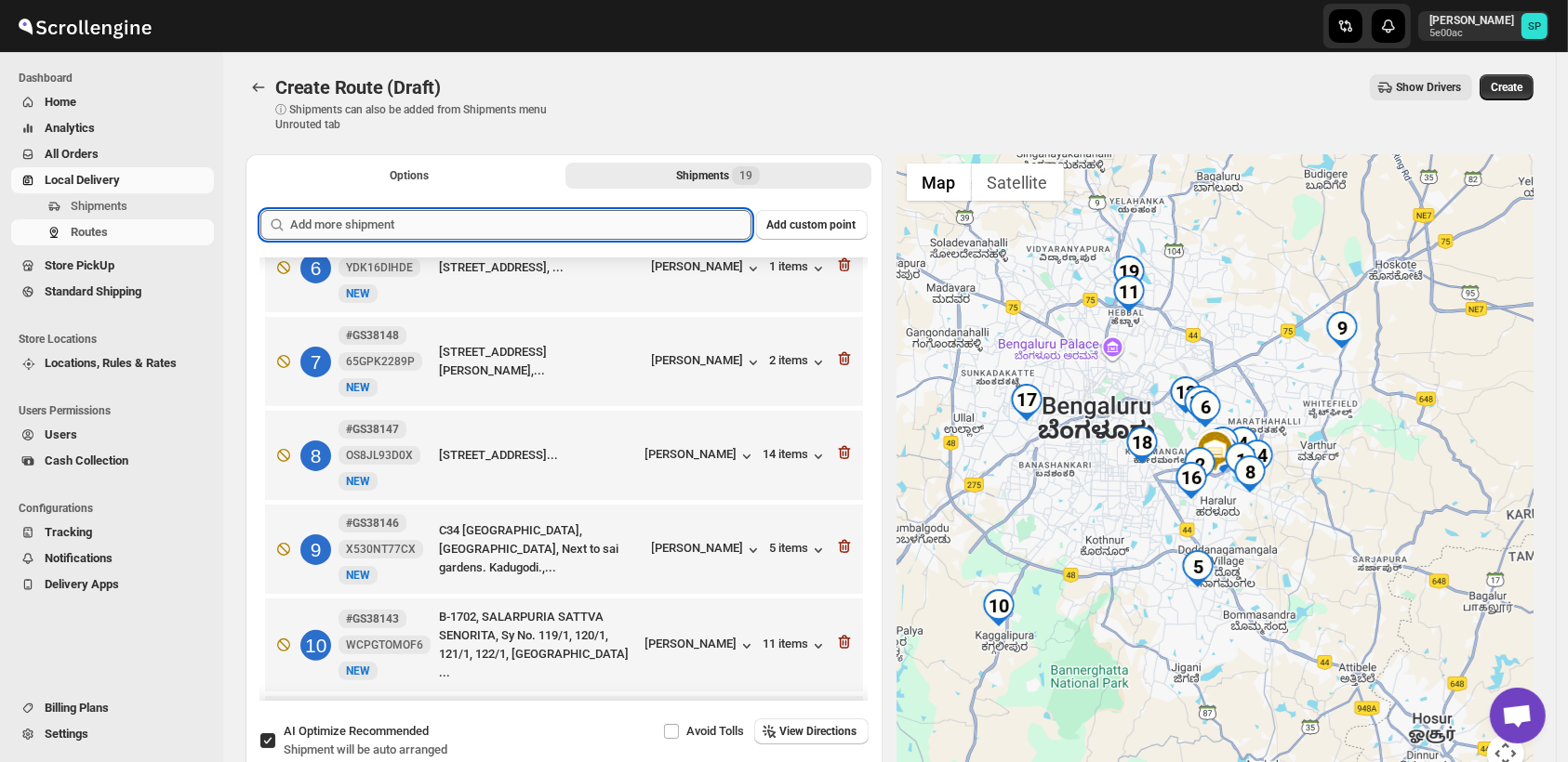
click at [707, 216] on input "text" at bounding box center [521, 224] width 462 height 30
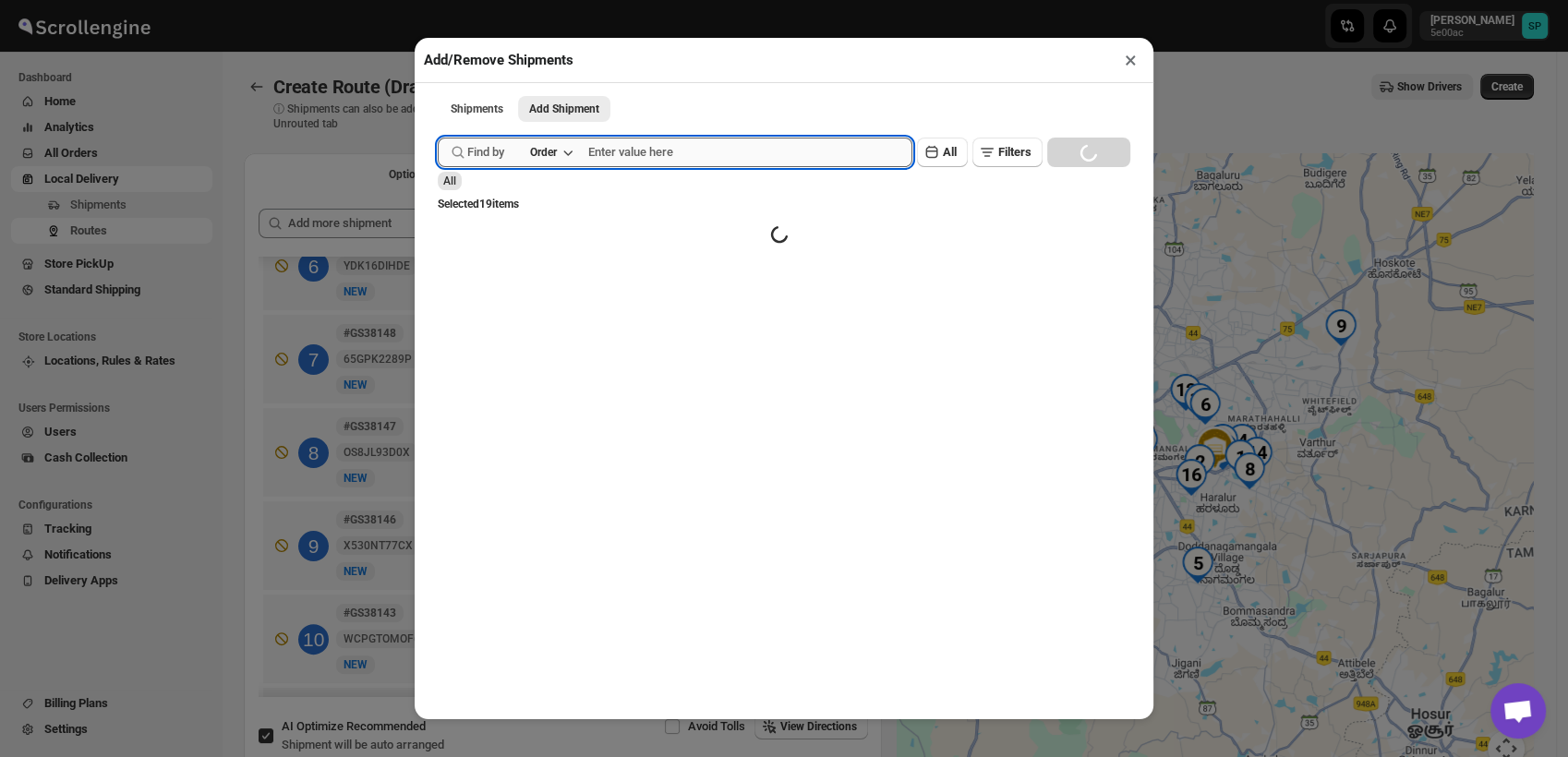
click at [703, 156] on input "text" at bounding box center [750, 152] width 324 height 29
paste input "GS38143"
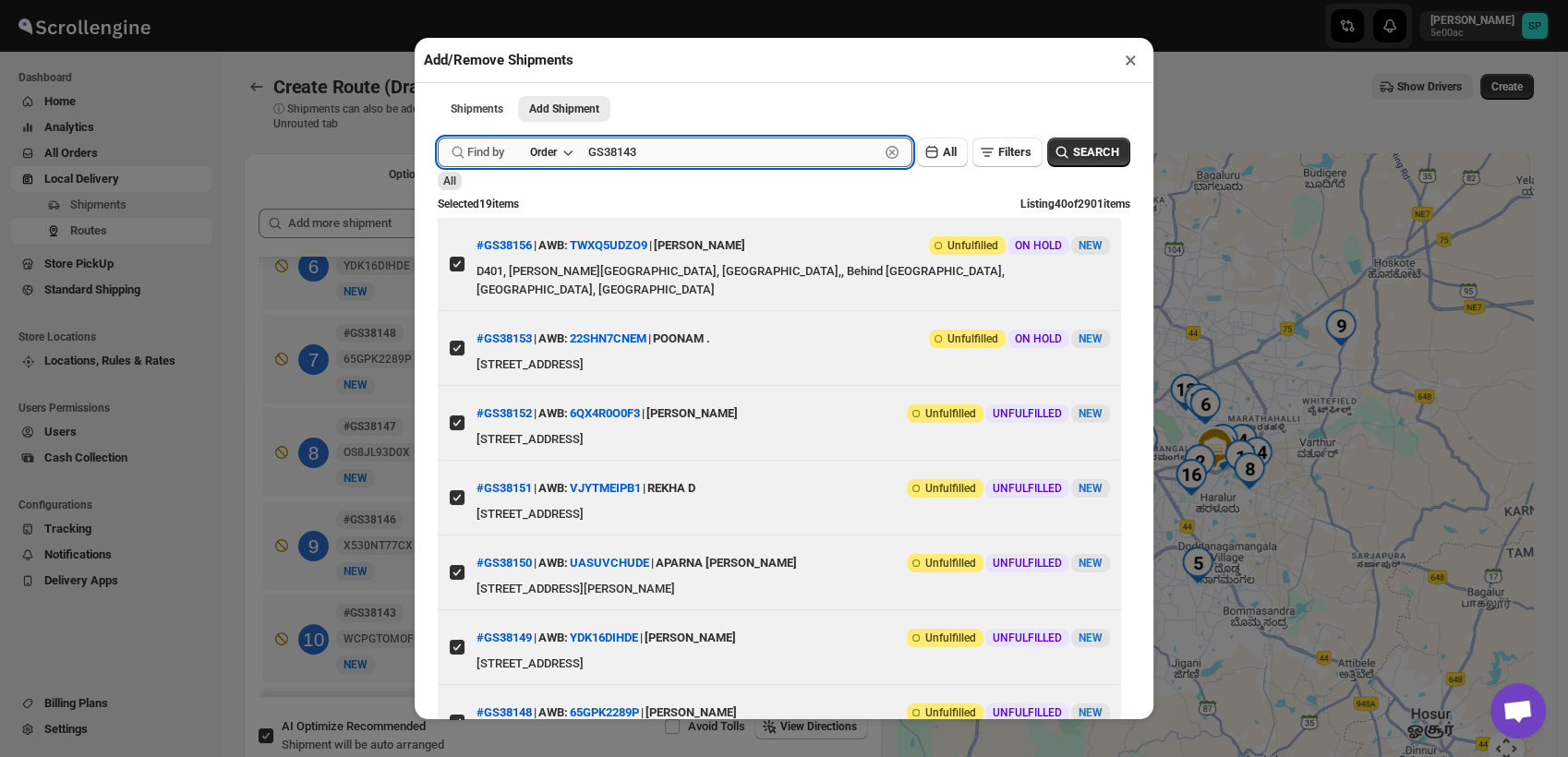
click at [813, 153] on input "GS38143" at bounding box center [733, 152] width 291 height 29
type input "GS38143"
click at [1093, 150] on span "SEARCH" at bounding box center [1096, 152] width 46 height 18
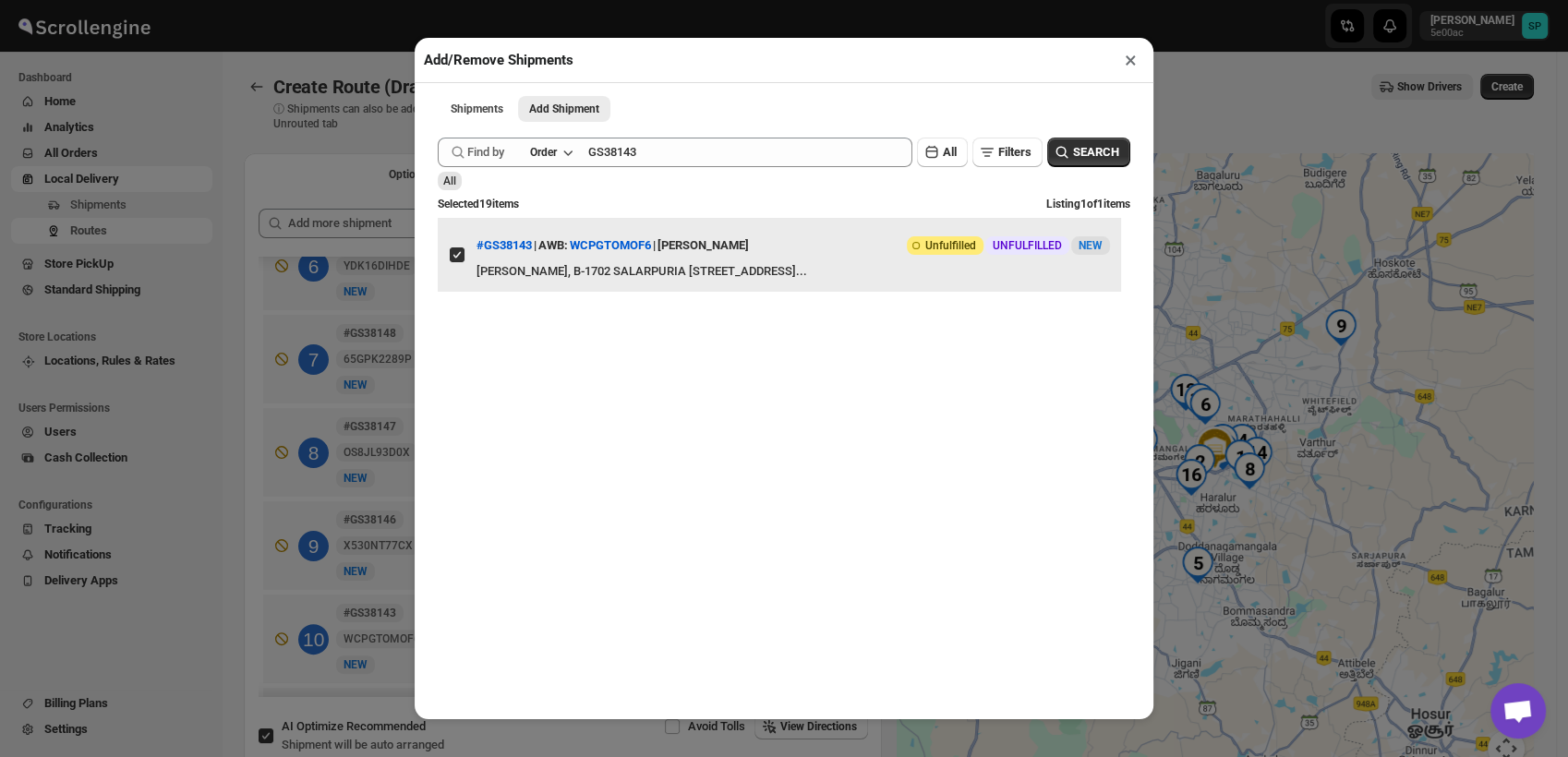
click at [450, 262] on input "View details for 68d66eb302c94fc1c02b9c9e" at bounding box center [458, 255] width 15 height 15
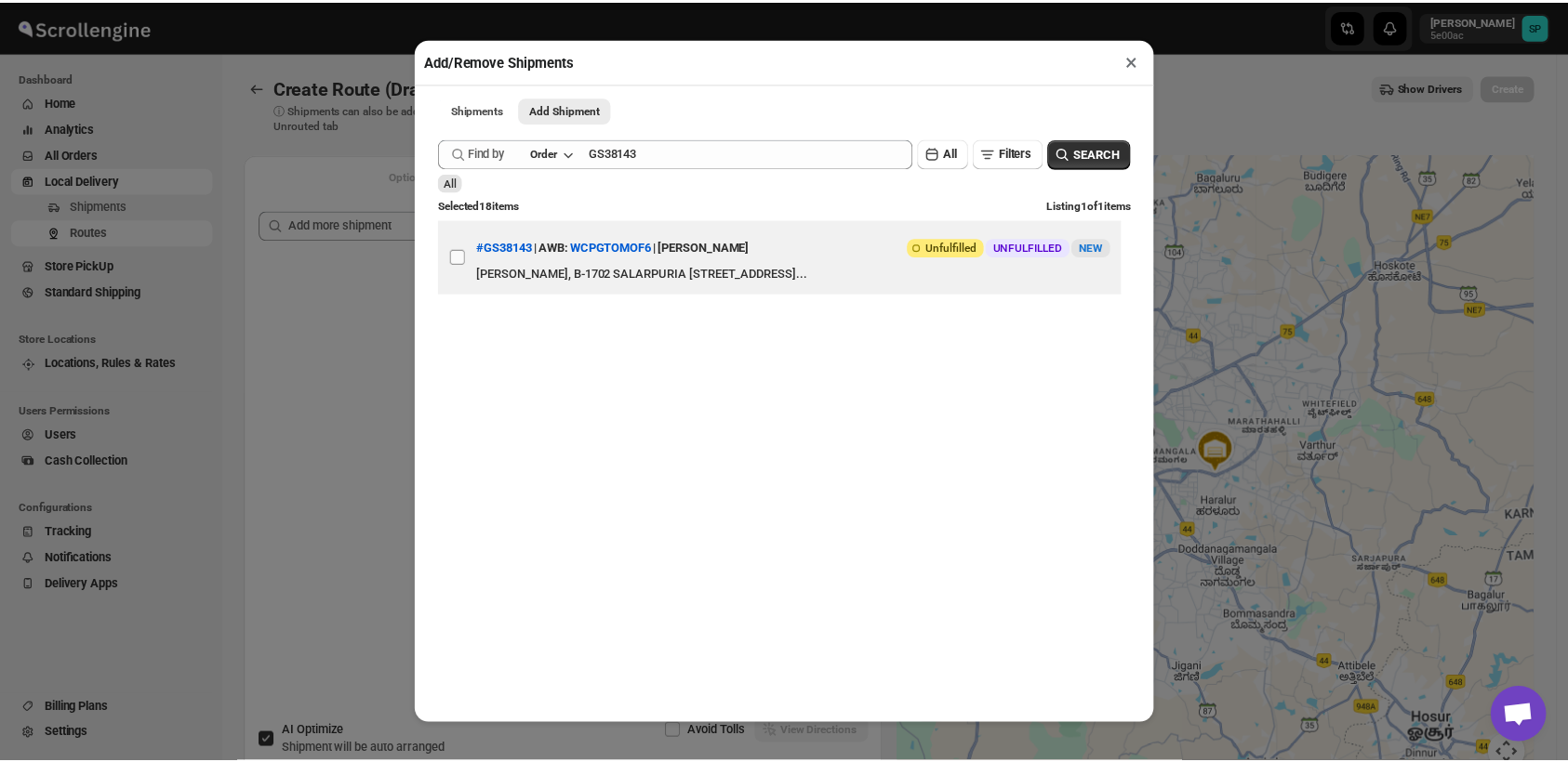
scroll to position [0, 0]
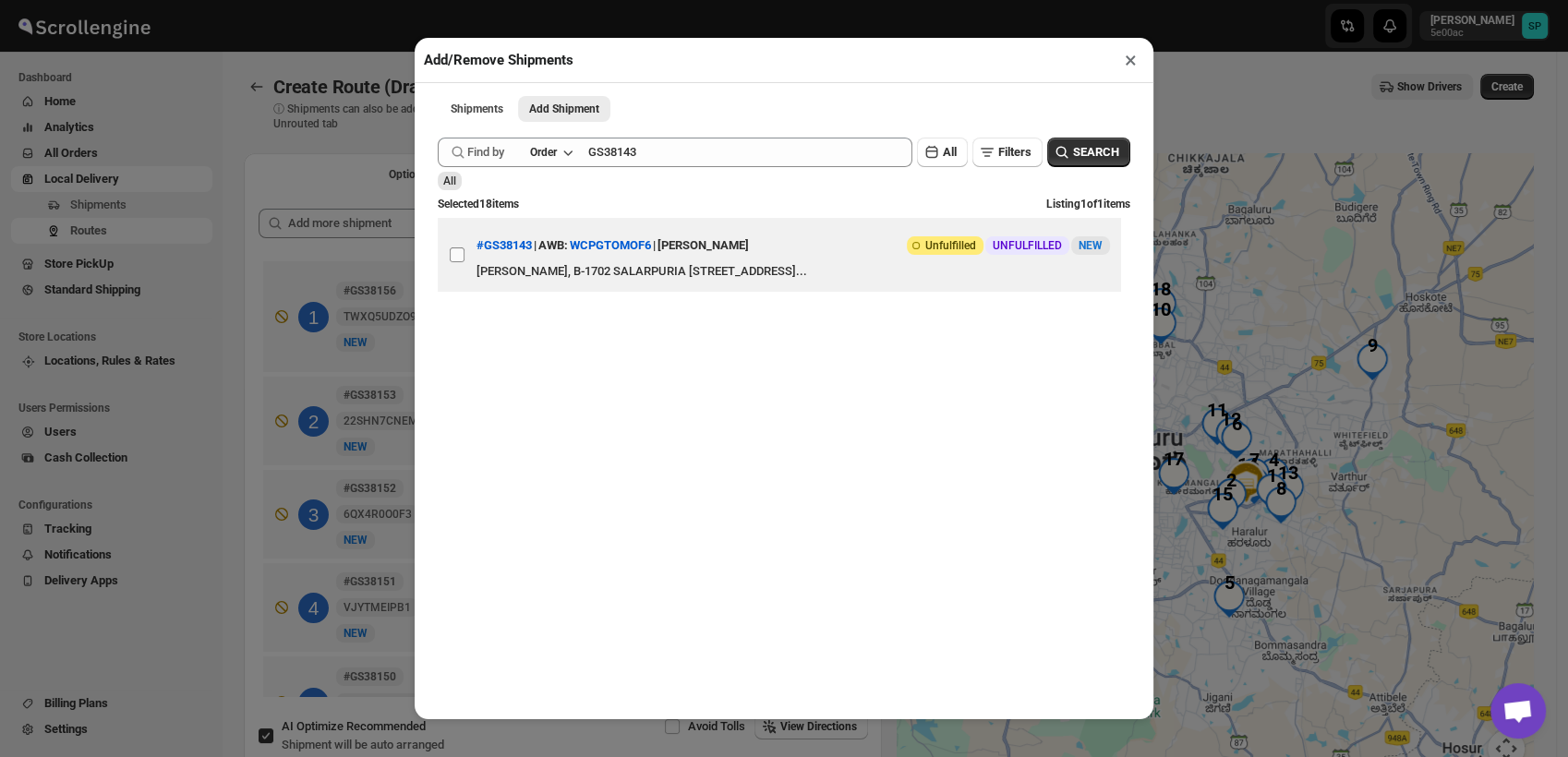
click at [459, 262] on input "View details for 68d66eb302c94fc1c02b9c9e" at bounding box center [458, 255] width 15 height 15
checkbox input "true"
click at [1130, 63] on button "×" at bounding box center [1131, 60] width 27 height 26
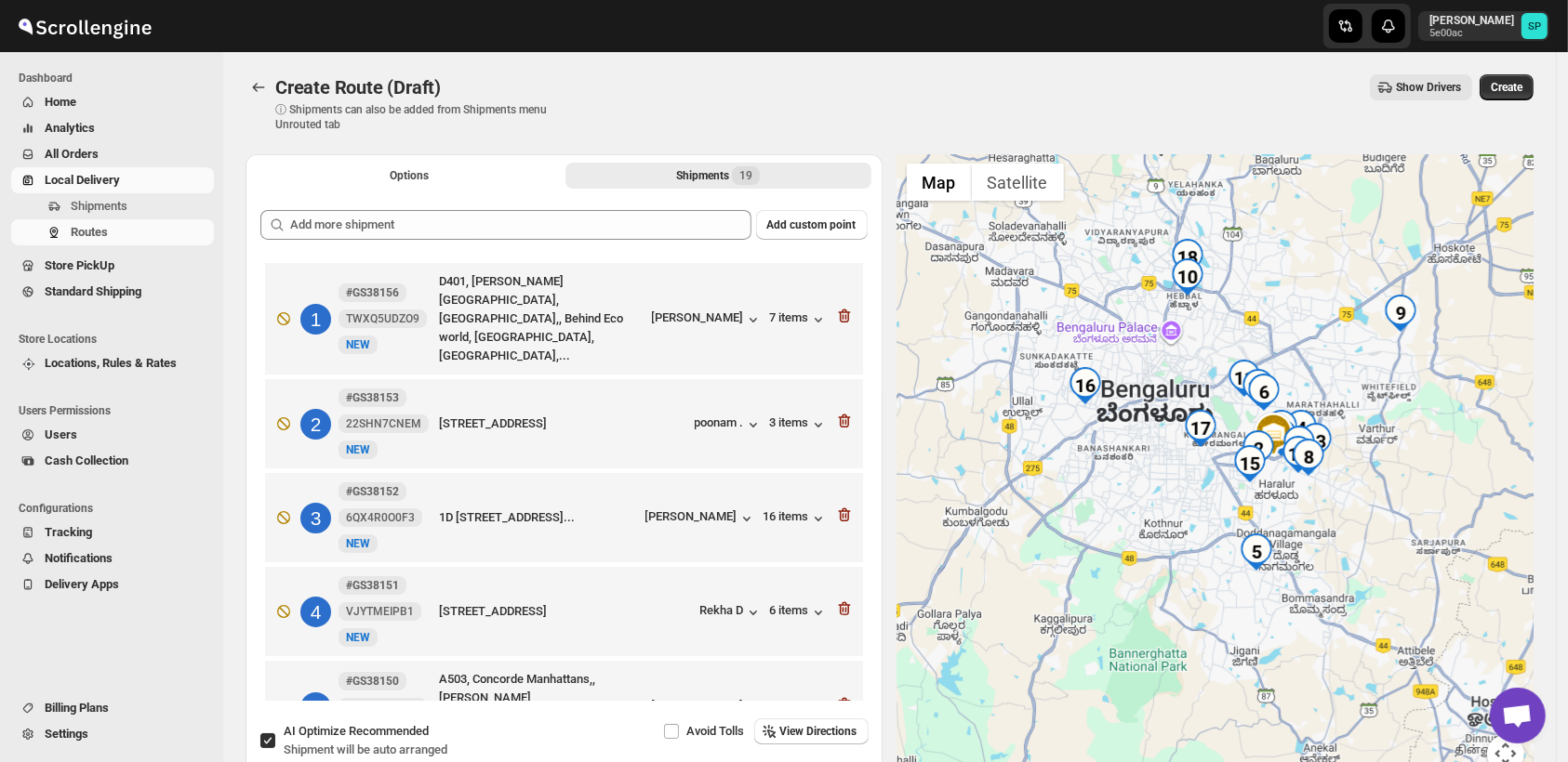
drag, startPoint x: 1331, startPoint y: 628, endPoint x: 1351, endPoint y: 585, distance: 47.4
click at [1351, 585] on div at bounding box center [1216, 475] width 637 height 641
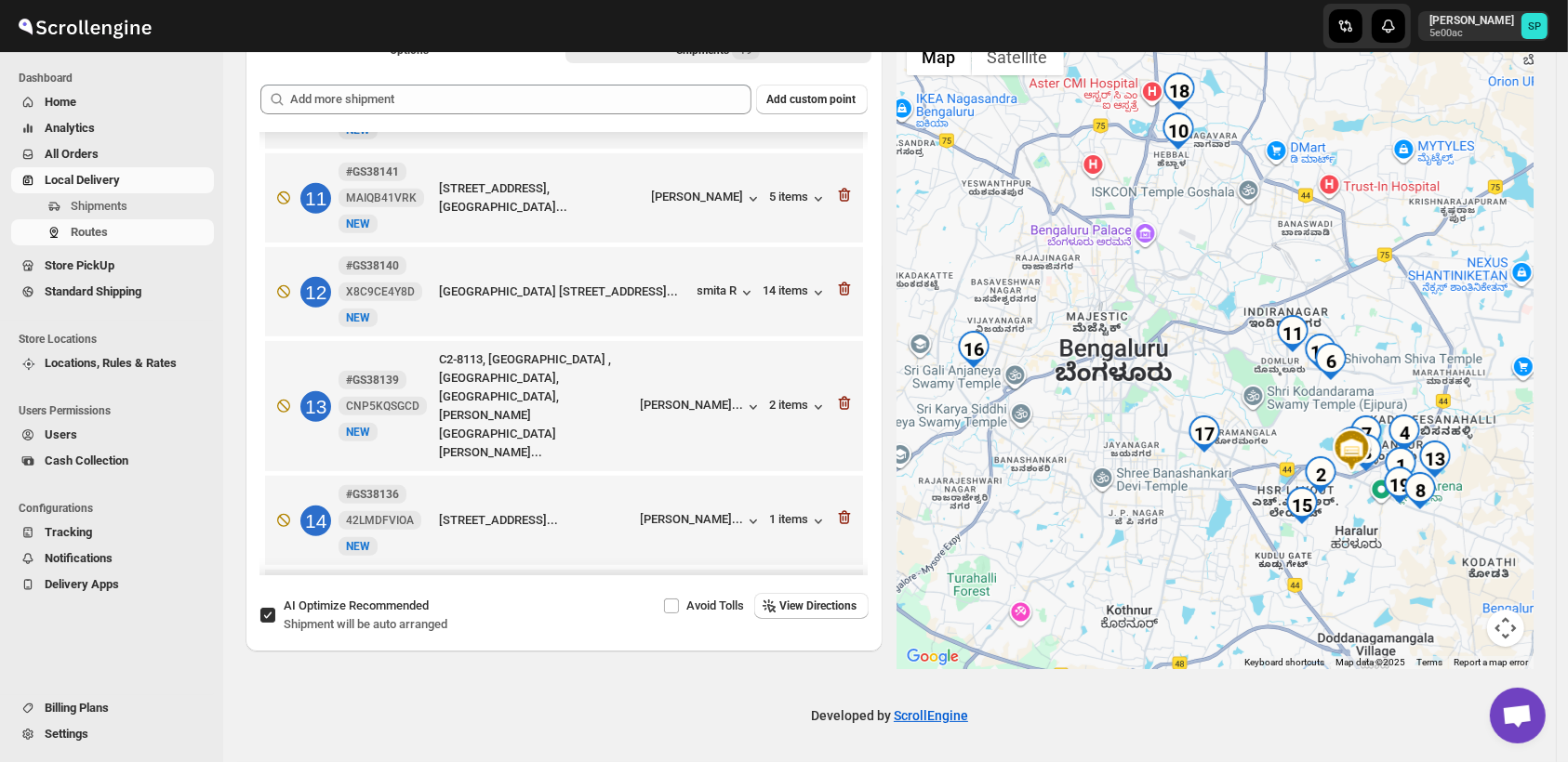
scroll to position [743, 0]
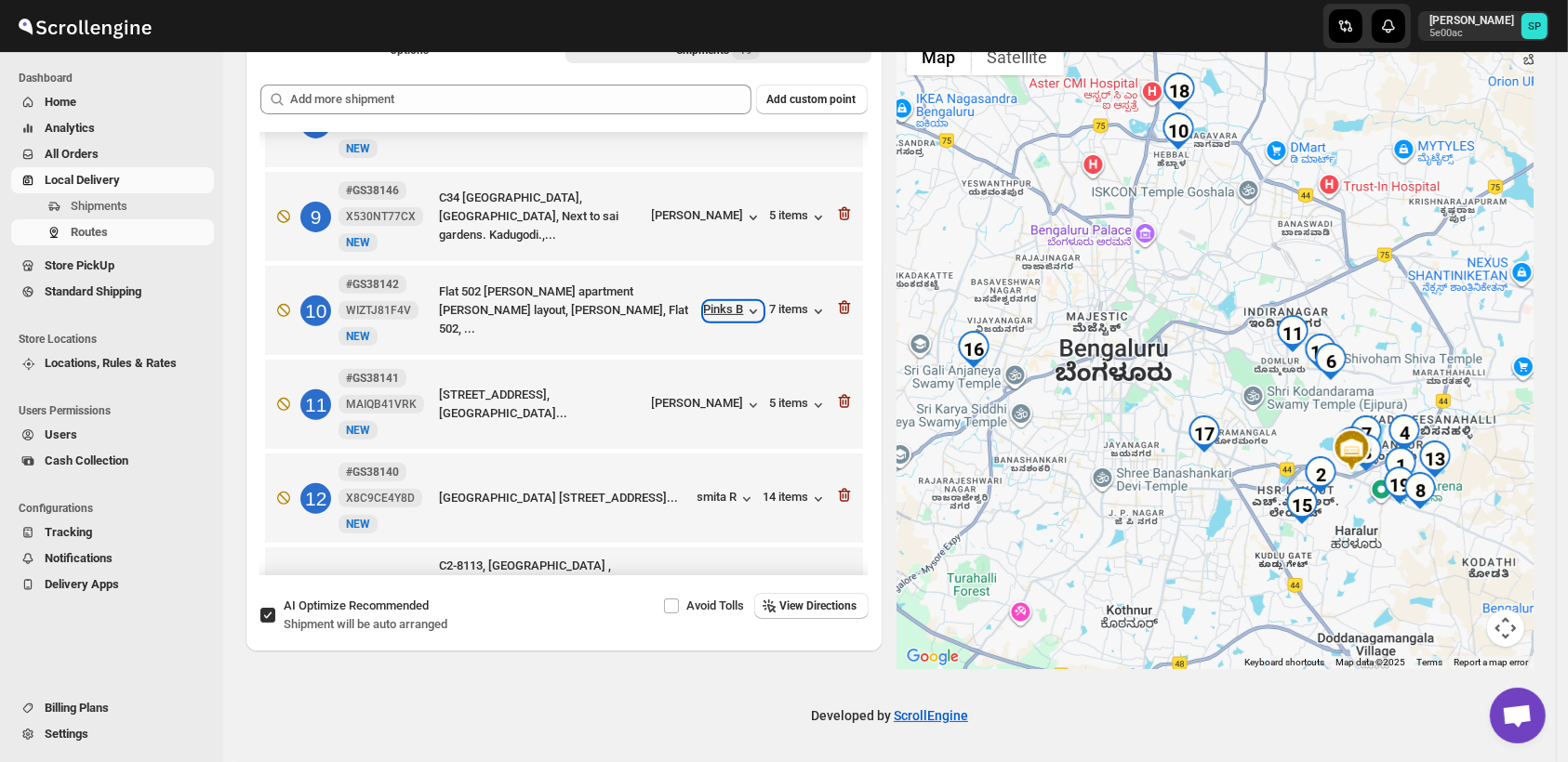
click at [713, 302] on div "Pinks B" at bounding box center [732, 311] width 58 height 18
click at [788, 302] on div "7 items" at bounding box center [798, 311] width 57 height 18
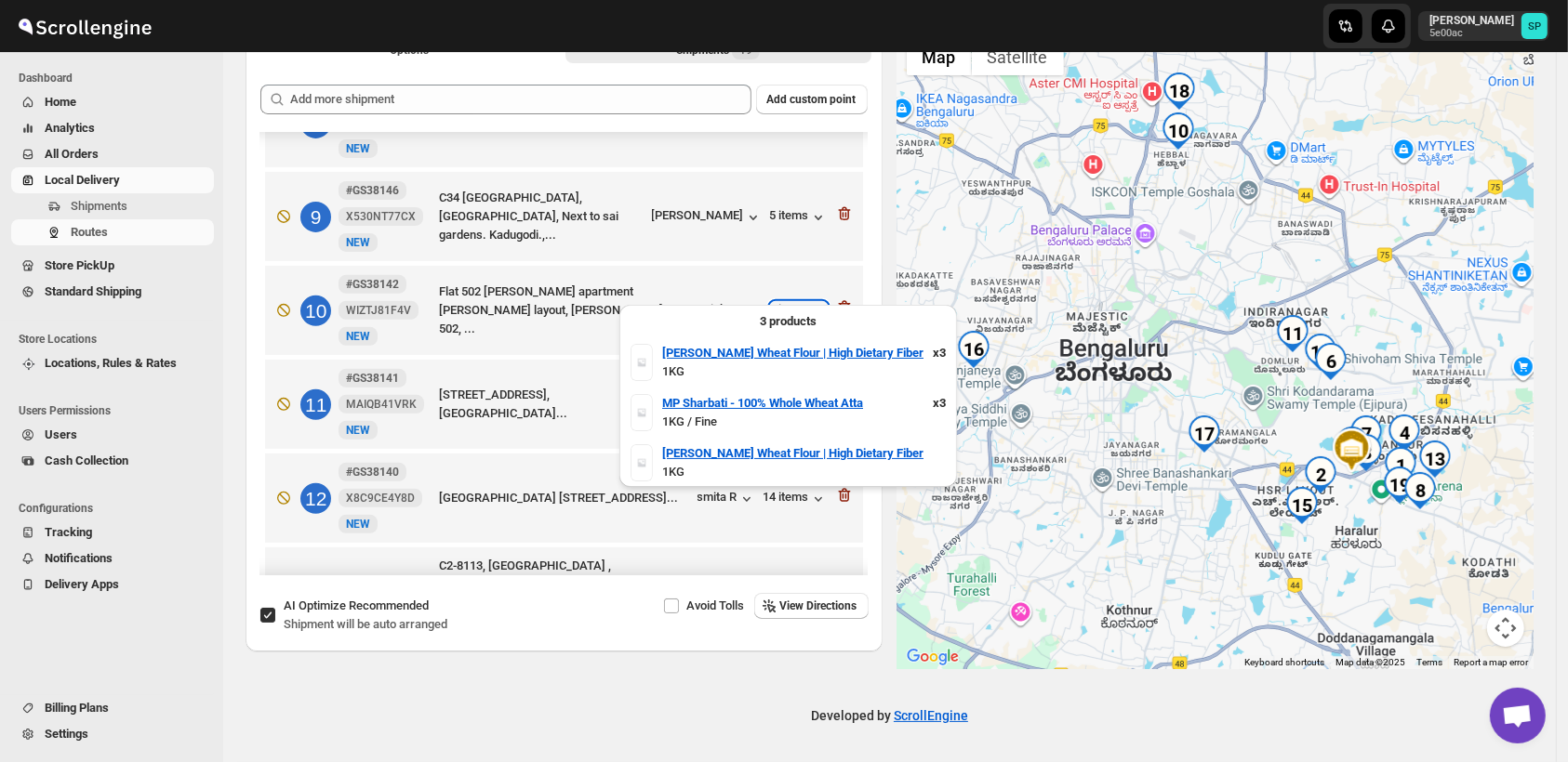
click at [788, 302] on div "7 items" at bounding box center [798, 311] width 57 height 18
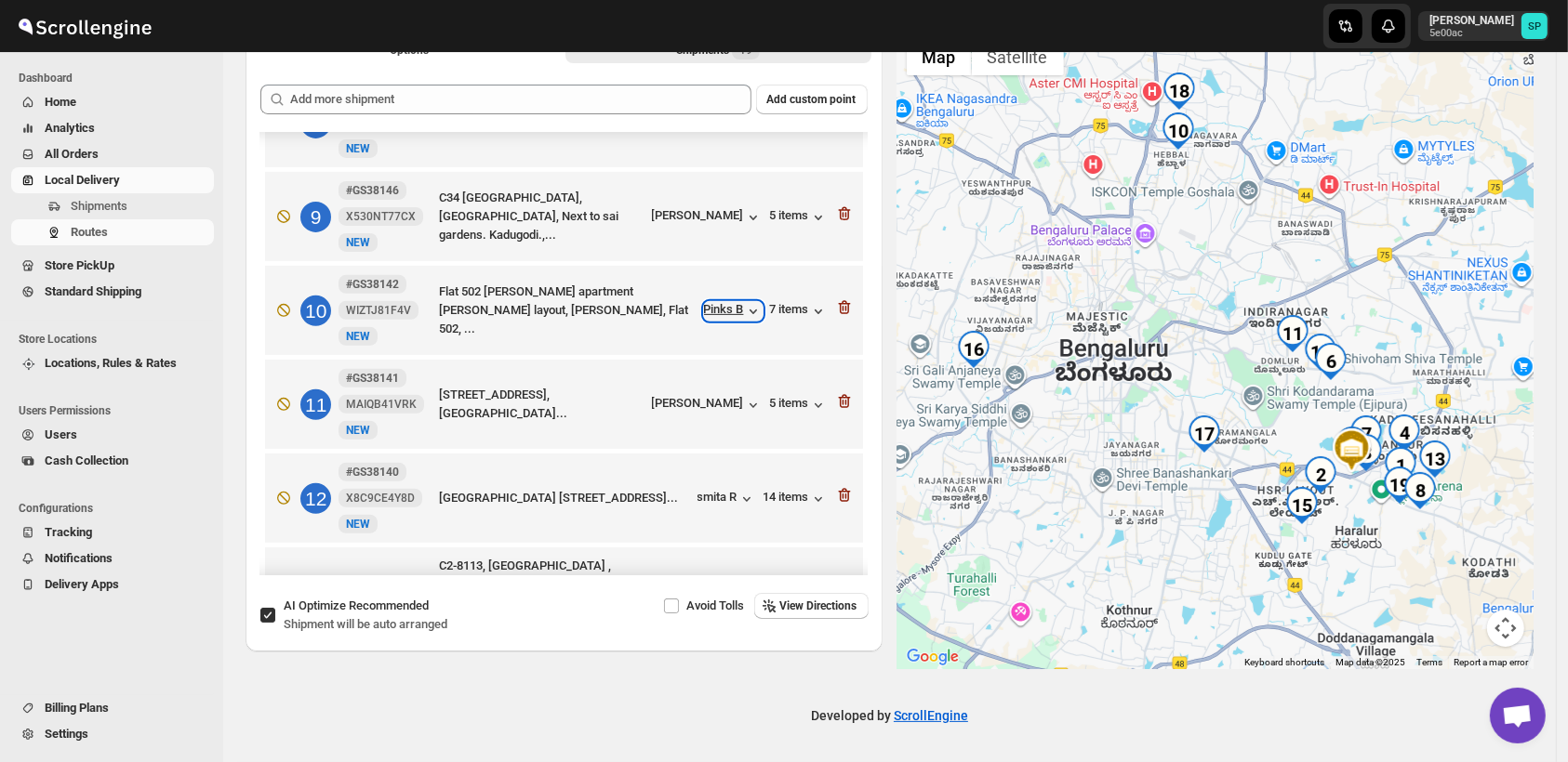
click at [710, 302] on div "Pinks B" at bounding box center [732, 311] width 58 height 18
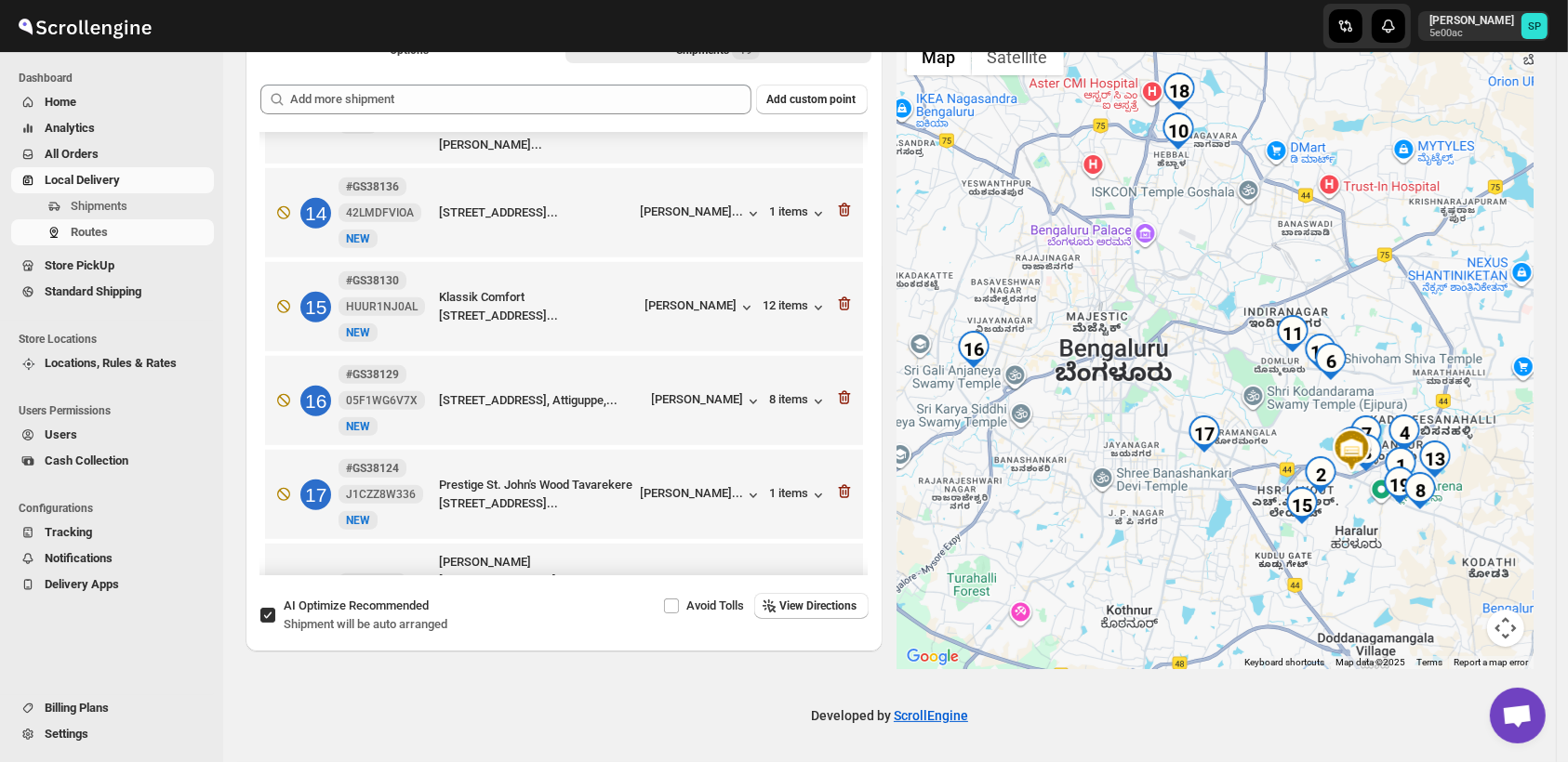
scroll to position [1362, 0]
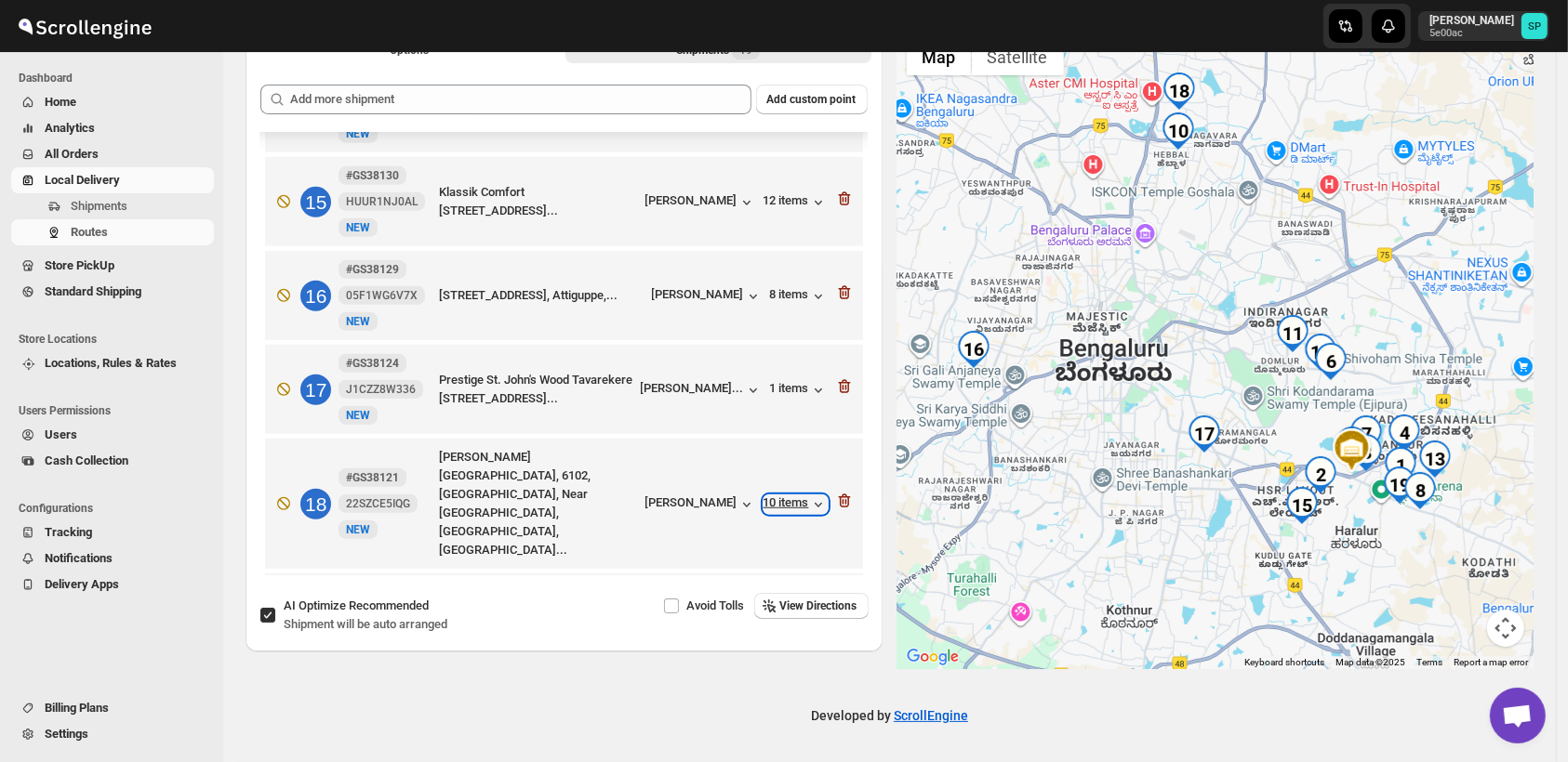
click at [791, 496] on div "10 items" at bounding box center [794, 505] width 64 height 18
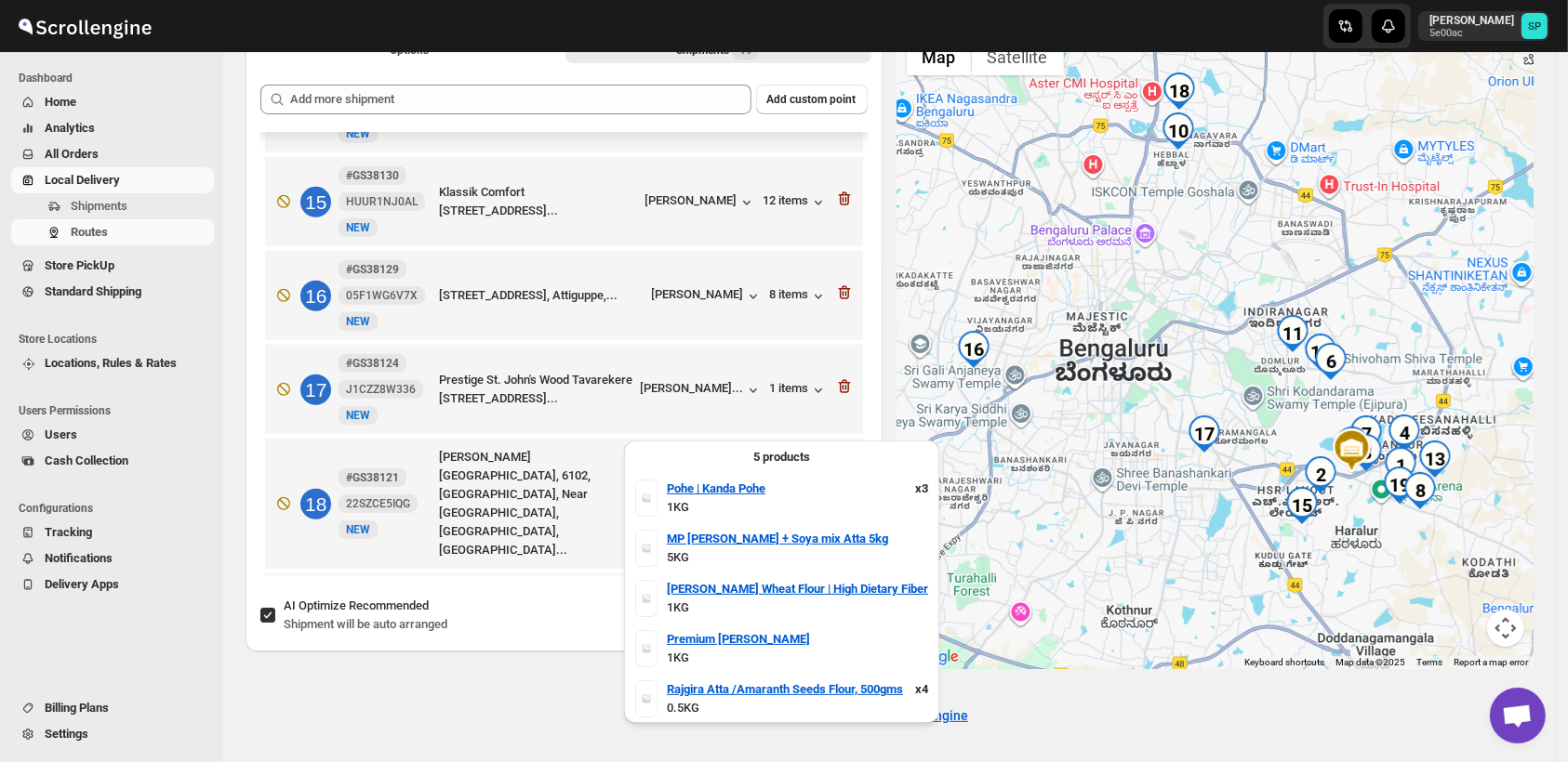
click at [789, 496] on div "10 items" at bounding box center [794, 505] width 64 height 18
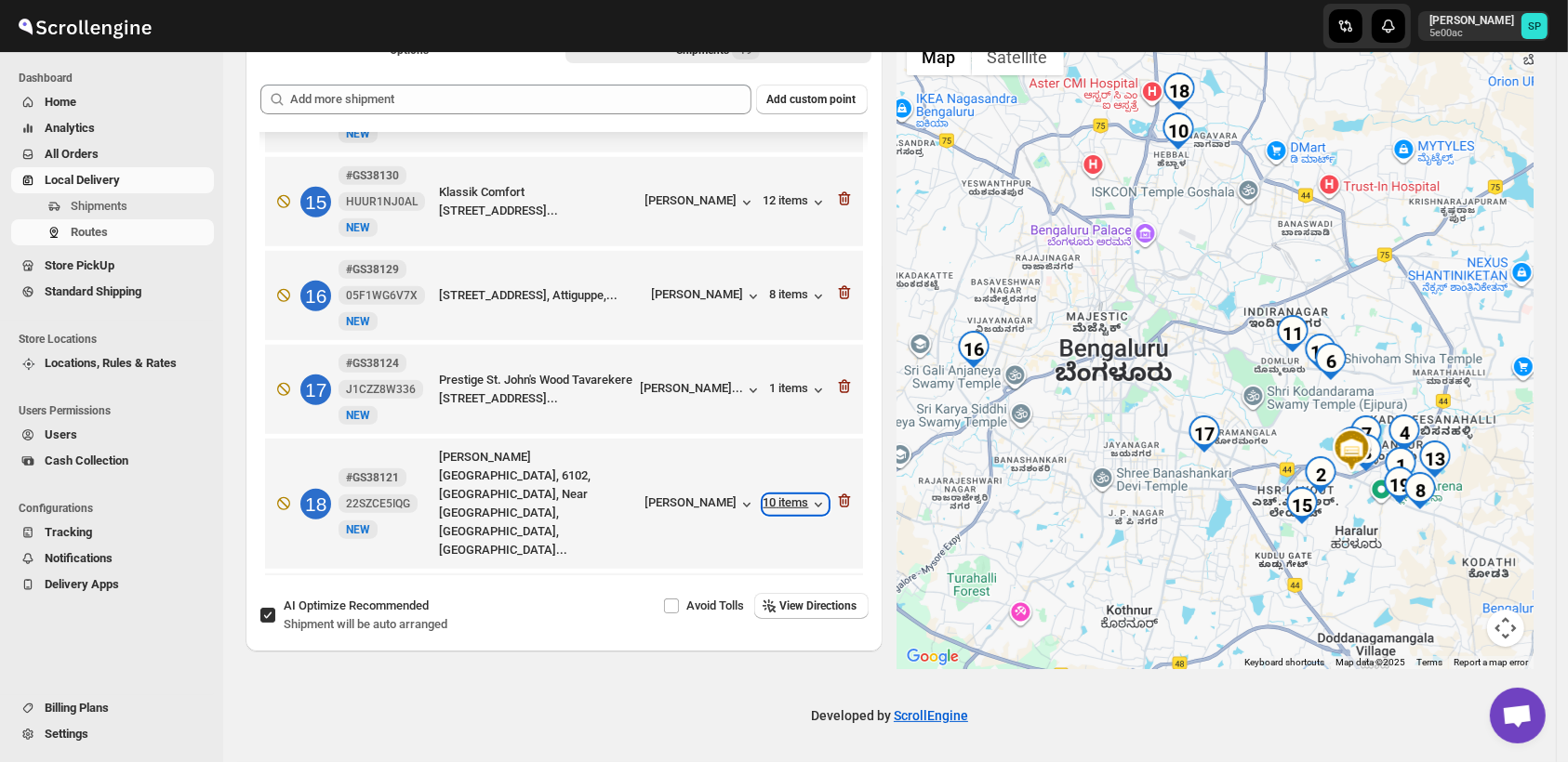
click at [789, 496] on div "10 items" at bounding box center [794, 505] width 64 height 18
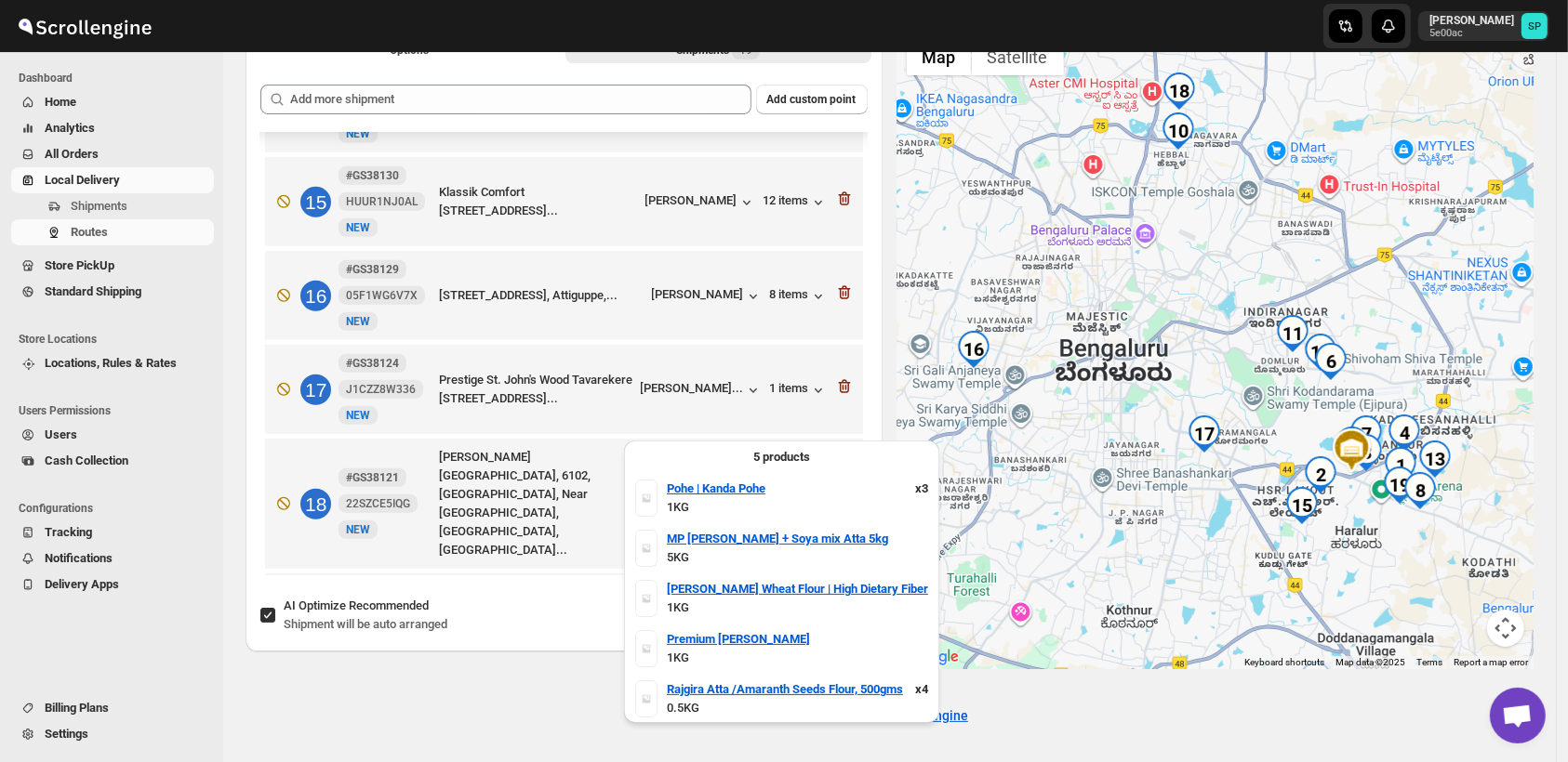
click at [789, 496] on div "10 items" at bounding box center [794, 505] width 64 height 18
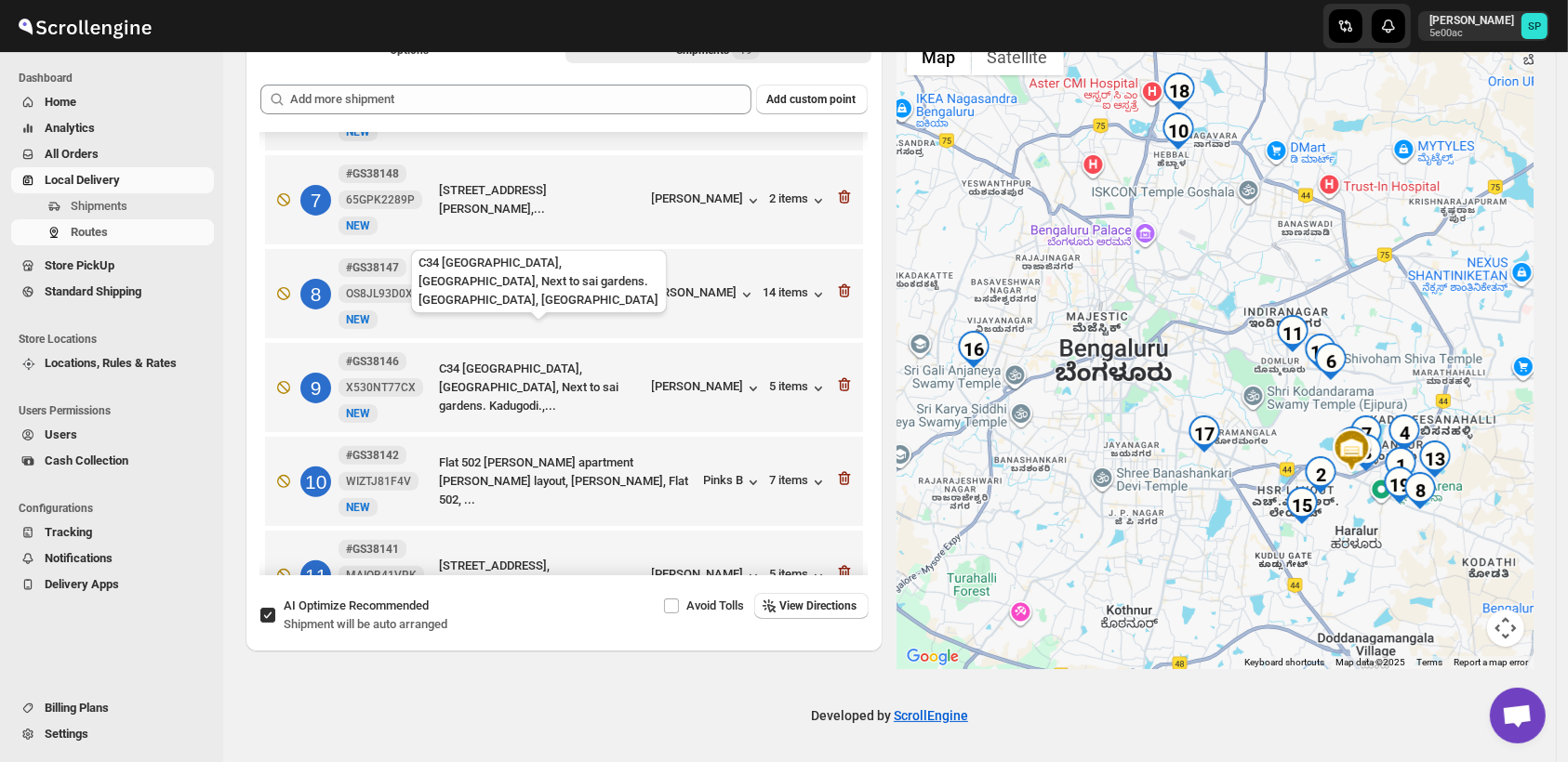
scroll to position [536, 0]
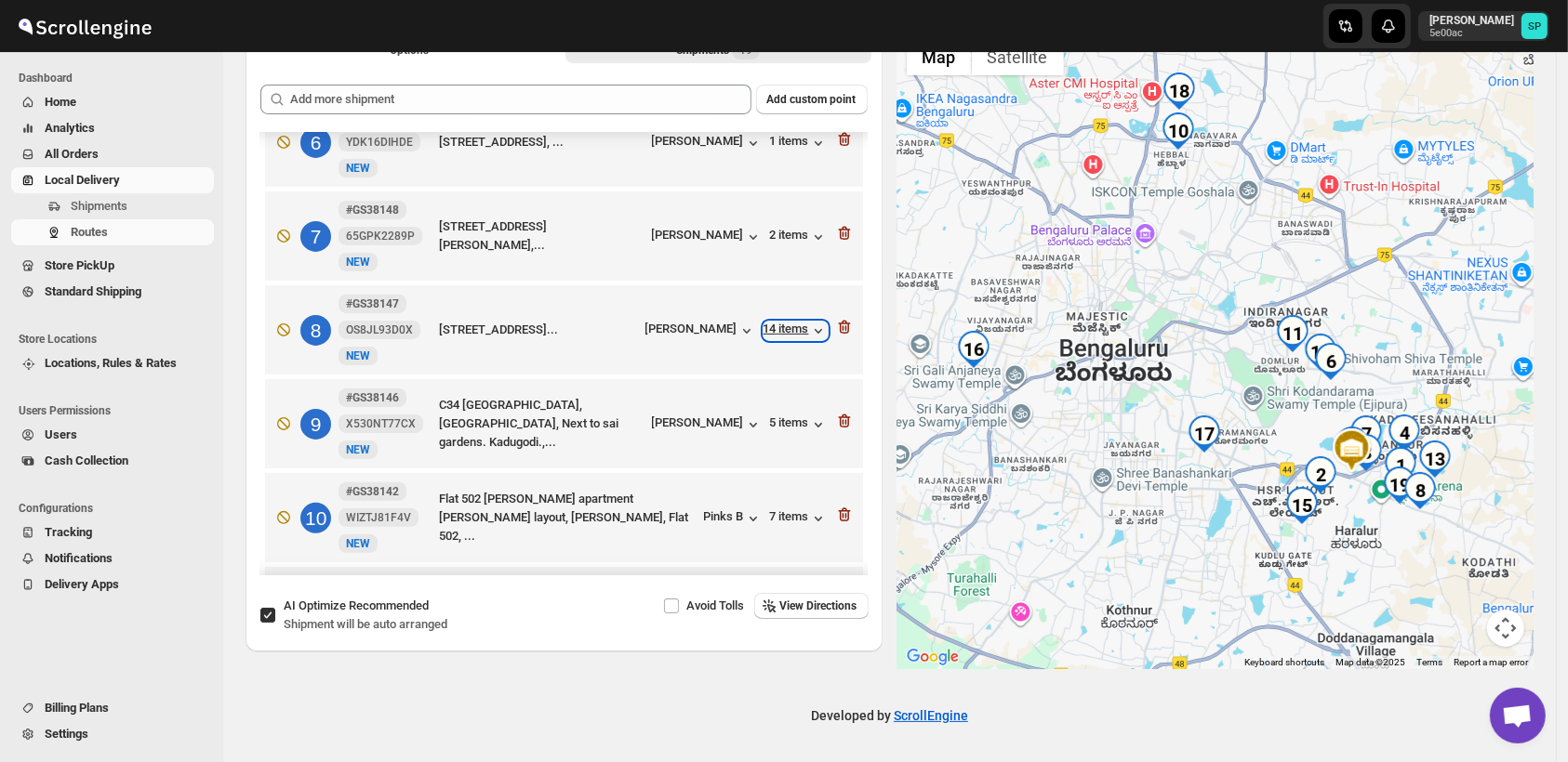
click at [766, 321] on div "14 items" at bounding box center [794, 330] width 64 height 18
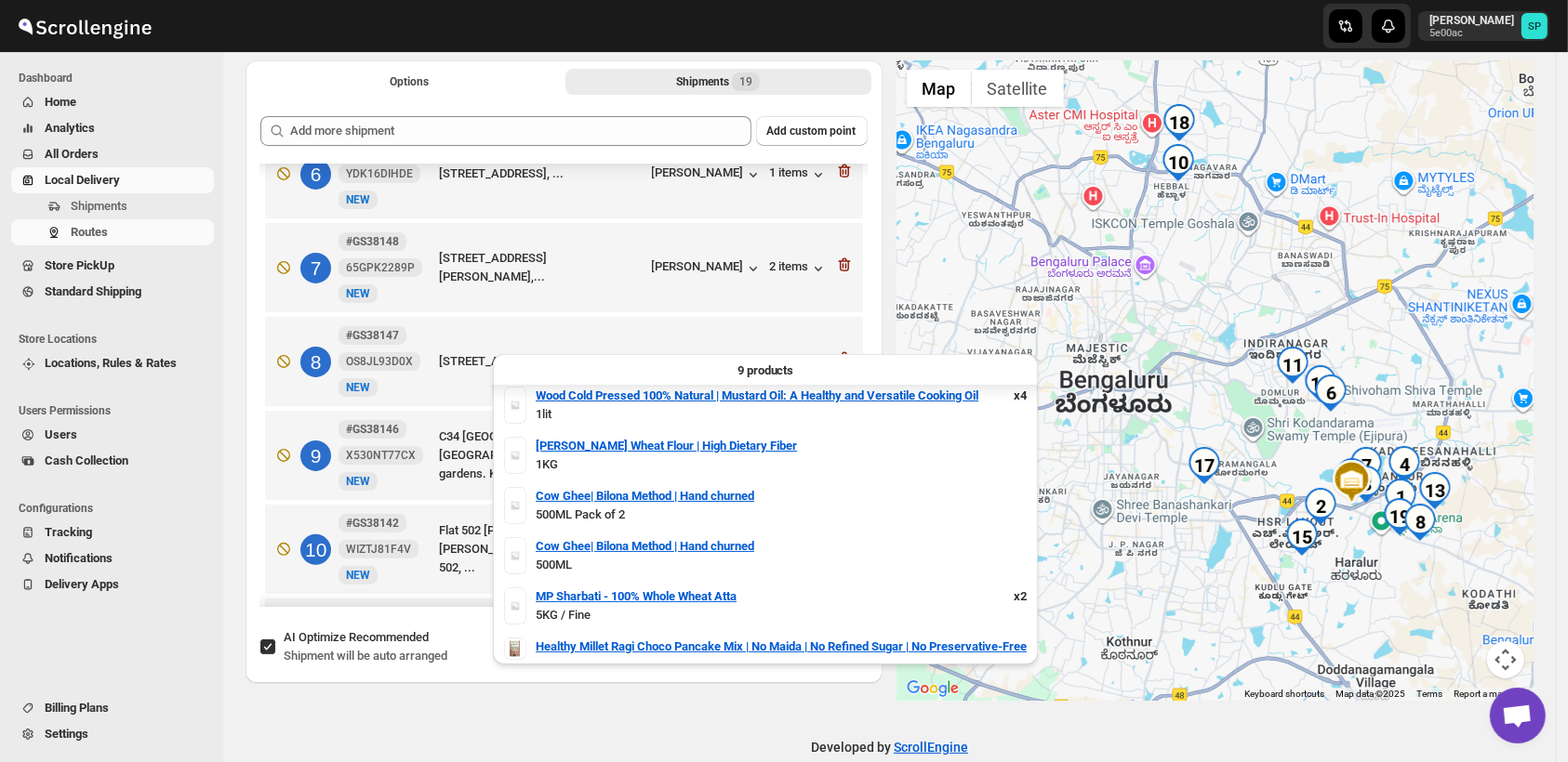
scroll to position [126, 0]
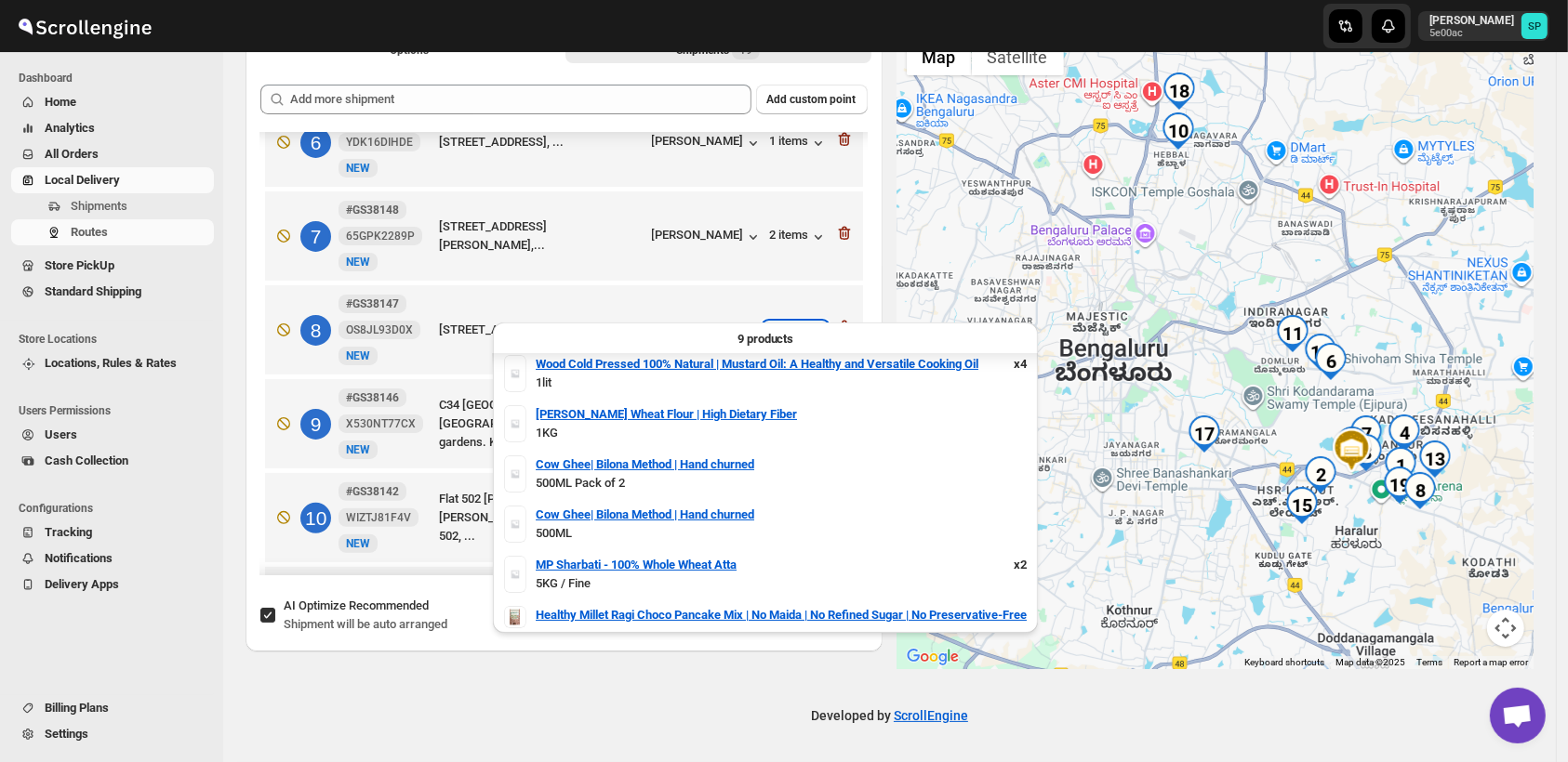
click at [794, 321] on div "14 items" at bounding box center [794, 330] width 64 height 18
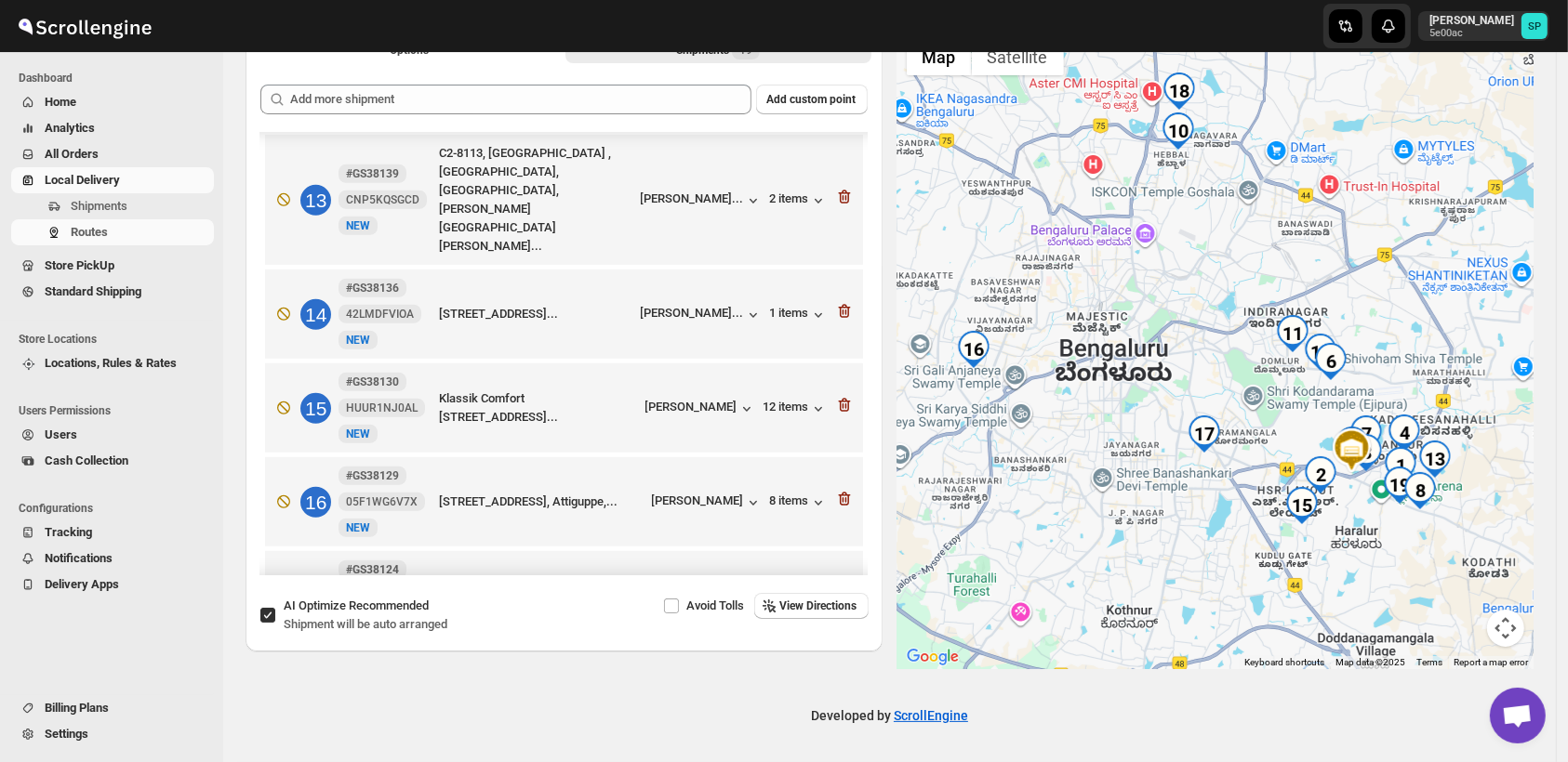
scroll to position [1362, 0]
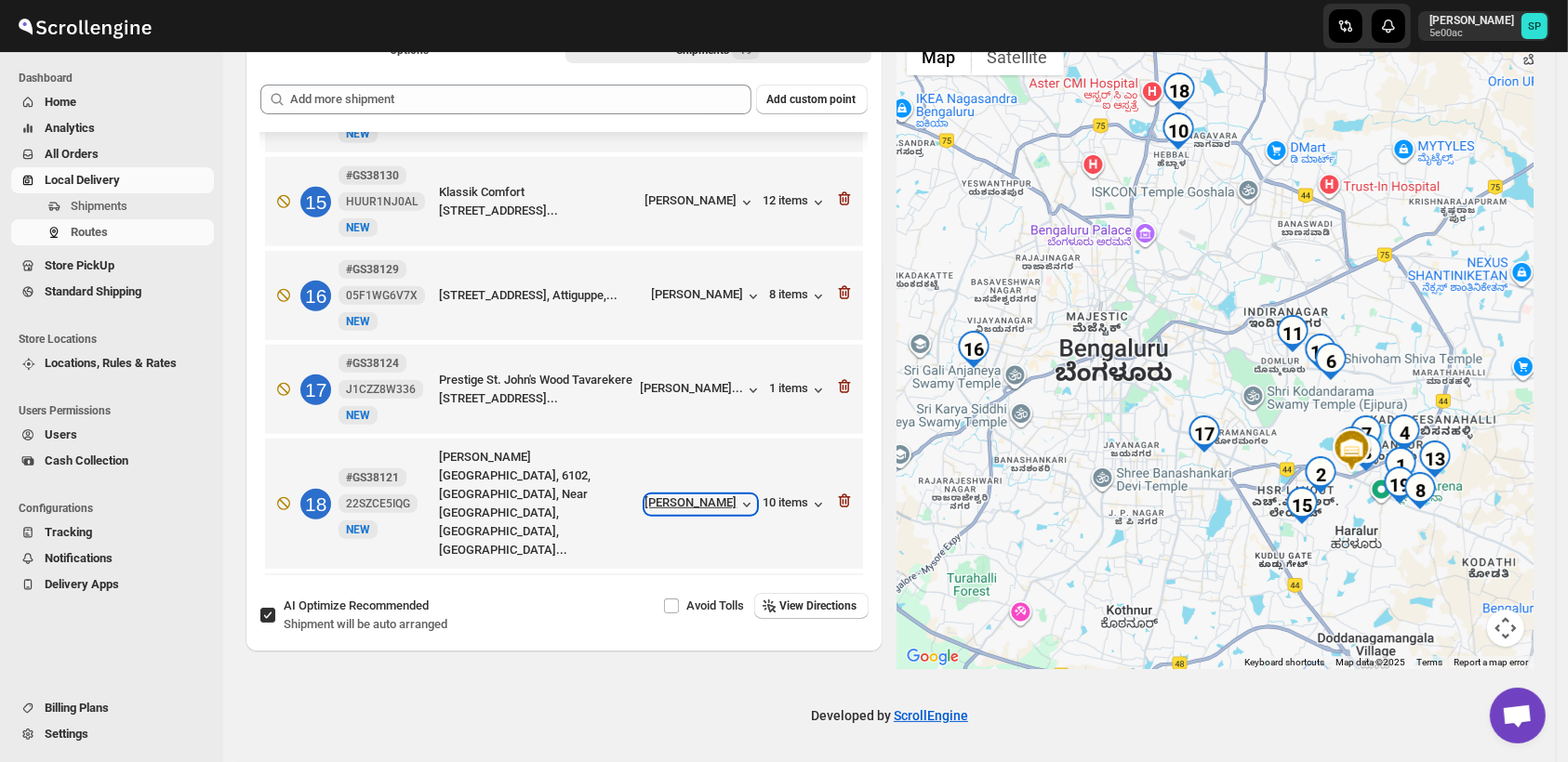
click at [715, 496] on div "[PERSON_NAME]" at bounding box center [701, 505] width 111 height 18
click at [847, 492] on icon "button" at bounding box center [843, 501] width 18 height 18
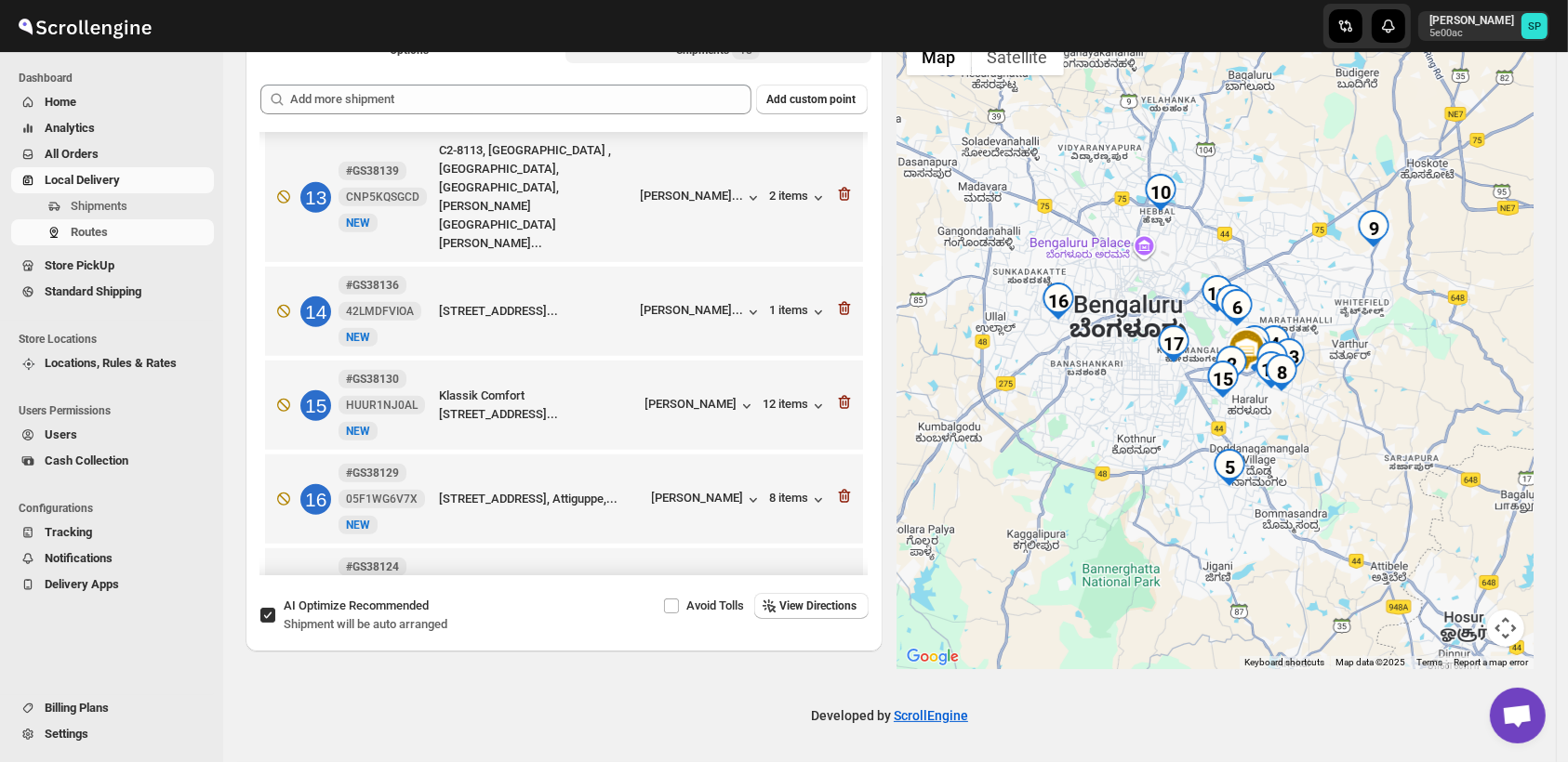
scroll to position [855, 0]
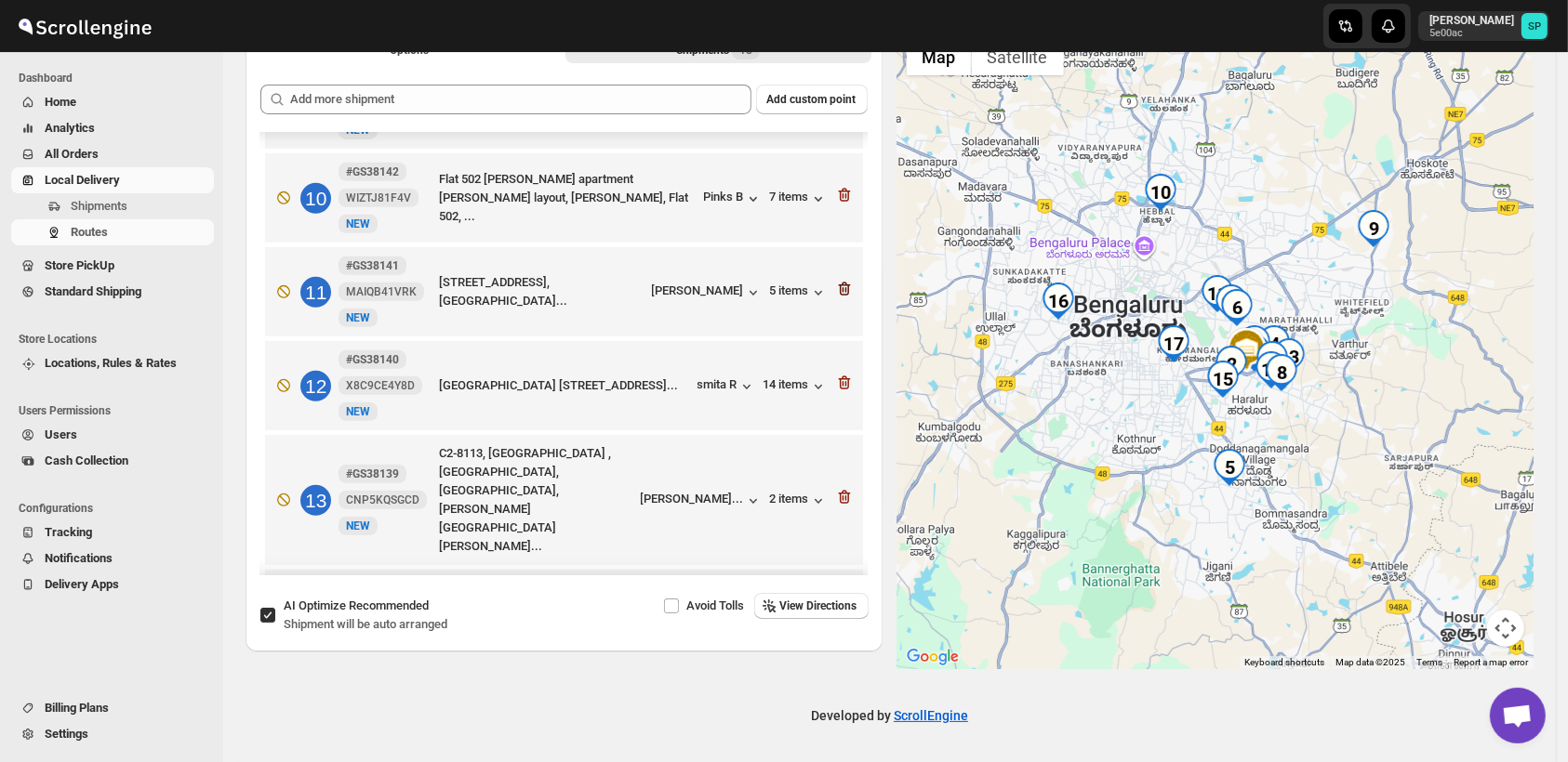
click at [842, 186] on icon "button" at bounding box center [843, 195] width 18 height 18
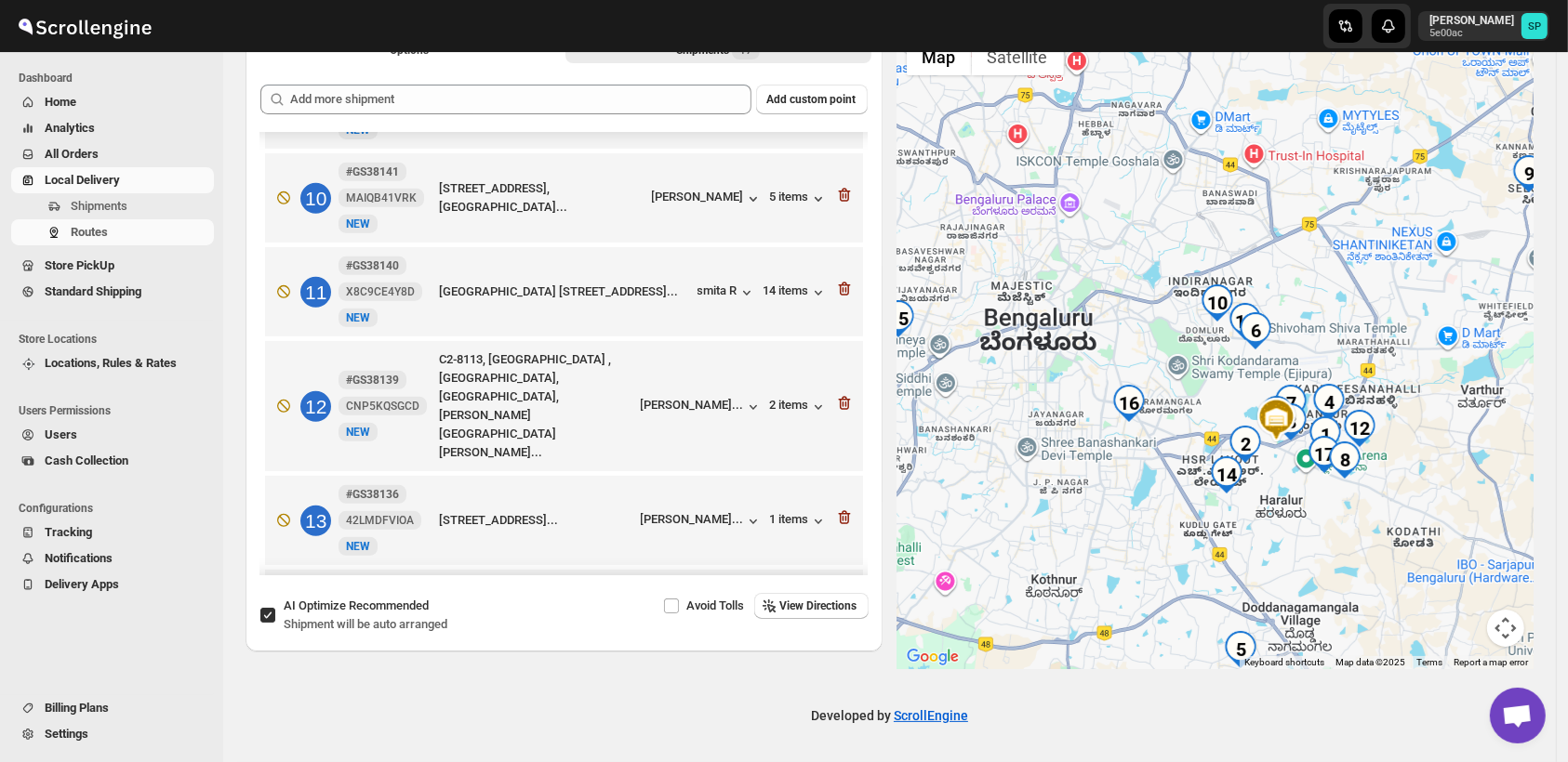
drag, startPoint x: 1356, startPoint y: 483, endPoint x: 1404, endPoint y: 543, distance: 76.8
click at [1404, 543] on div at bounding box center [1216, 349] width 637 height 641
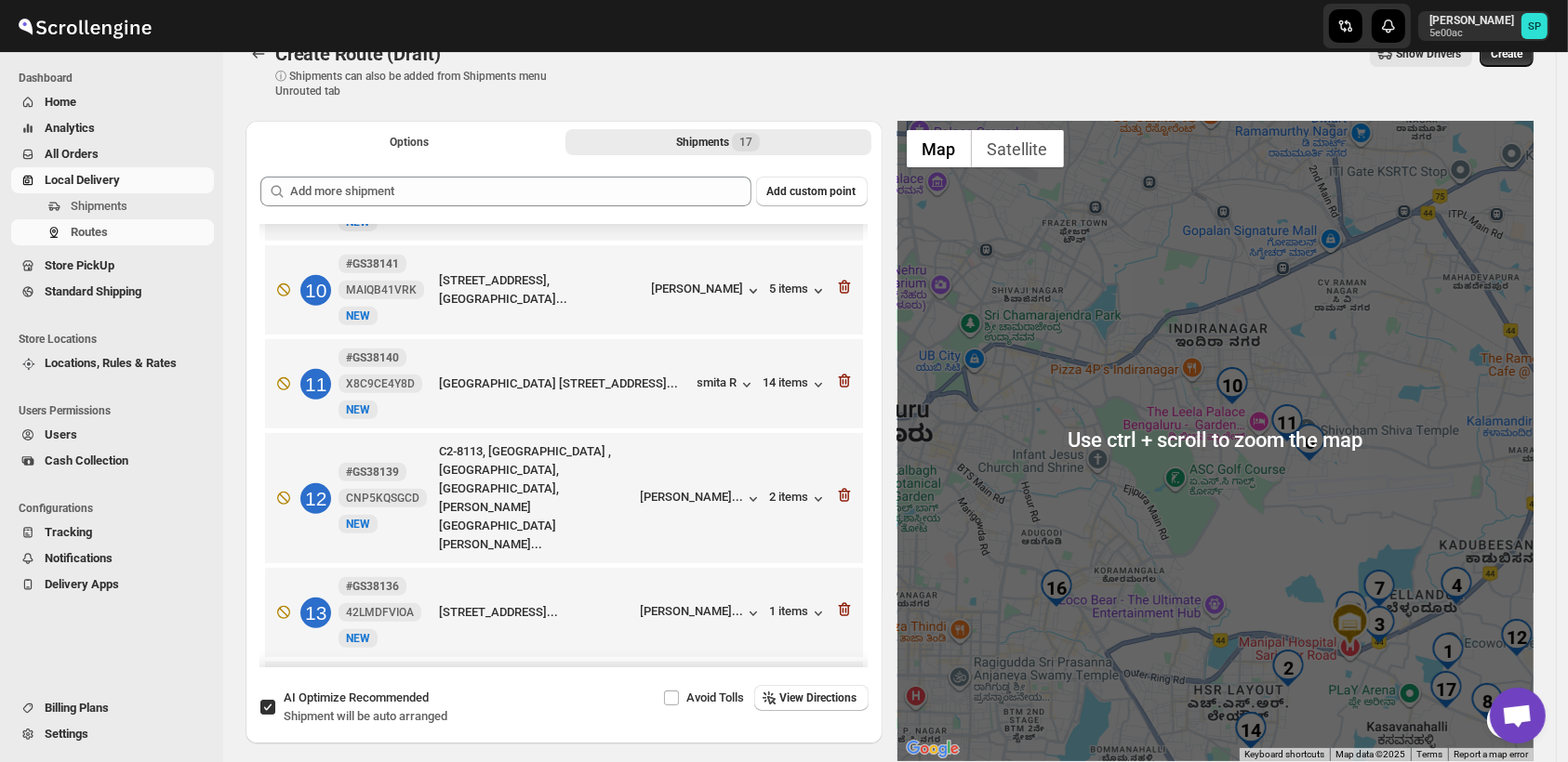
scroll to position [22, 0]
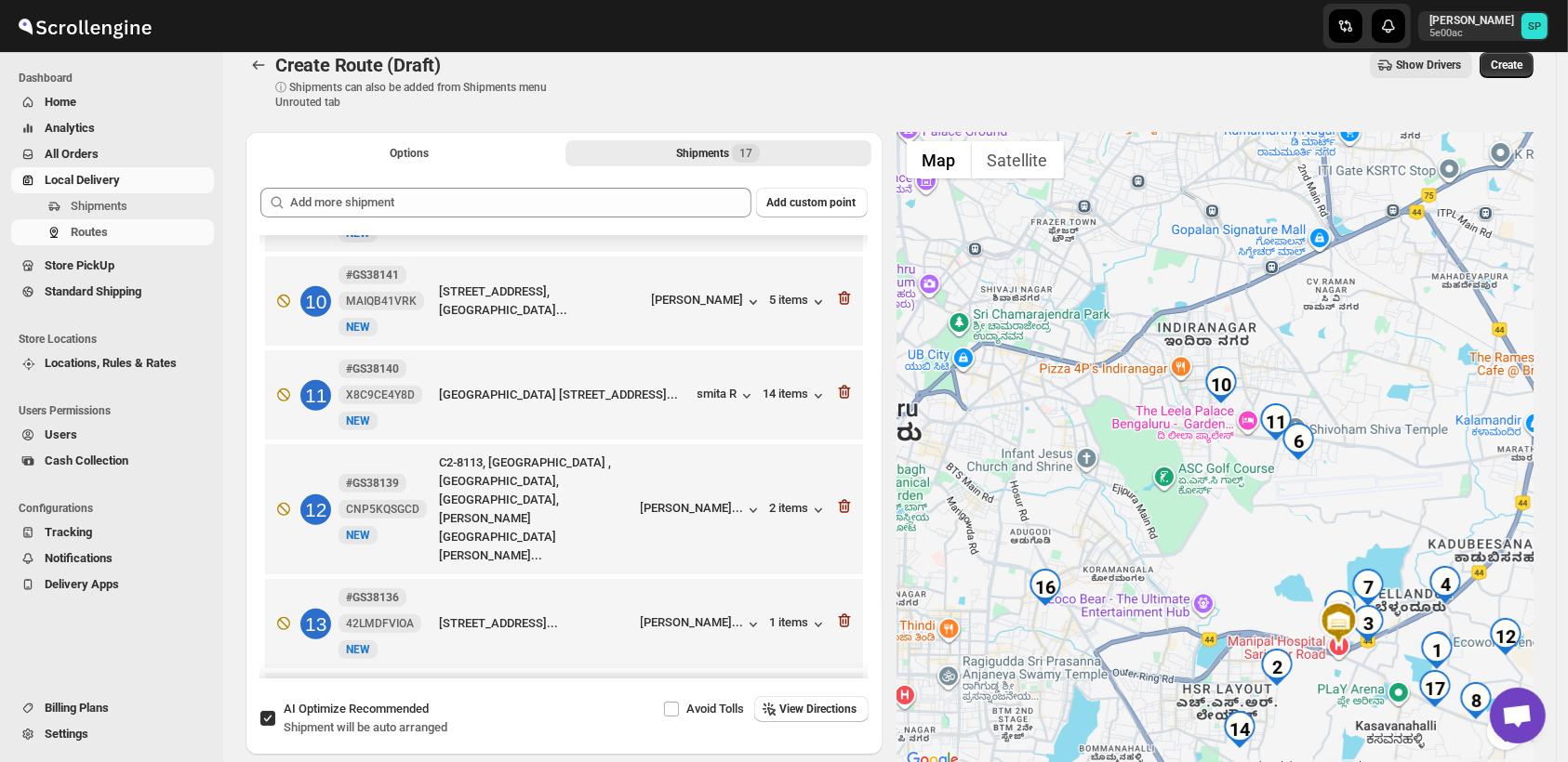
drag, startPoint x: 1269, startPoint y: 472, endPoint x: 1156, endPoint y: 394, distance: 137.3
click at [1156, 394] on div at bounding box center [1216, 452] width 637 height 641
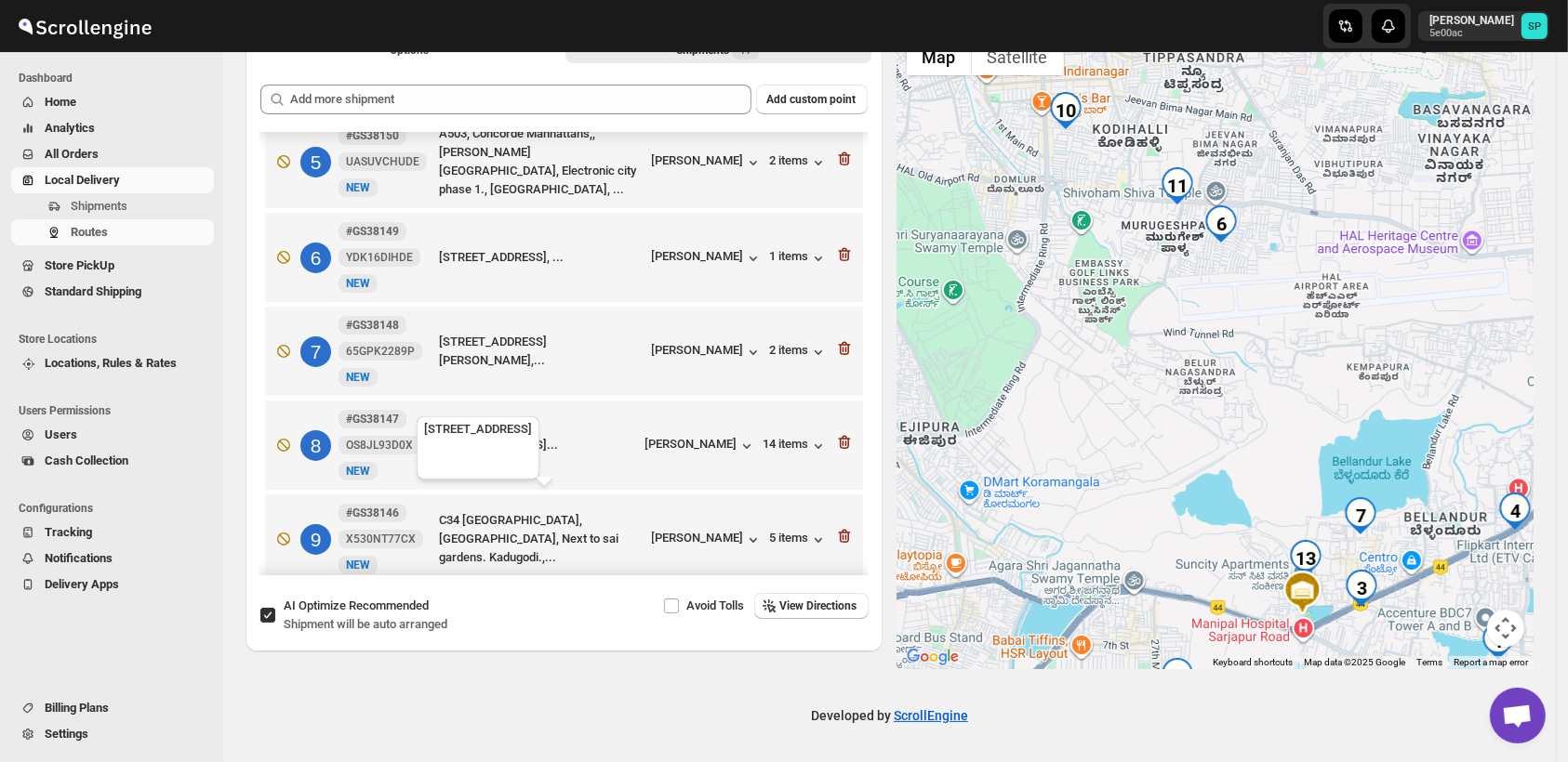
scroll to position [347, 0]
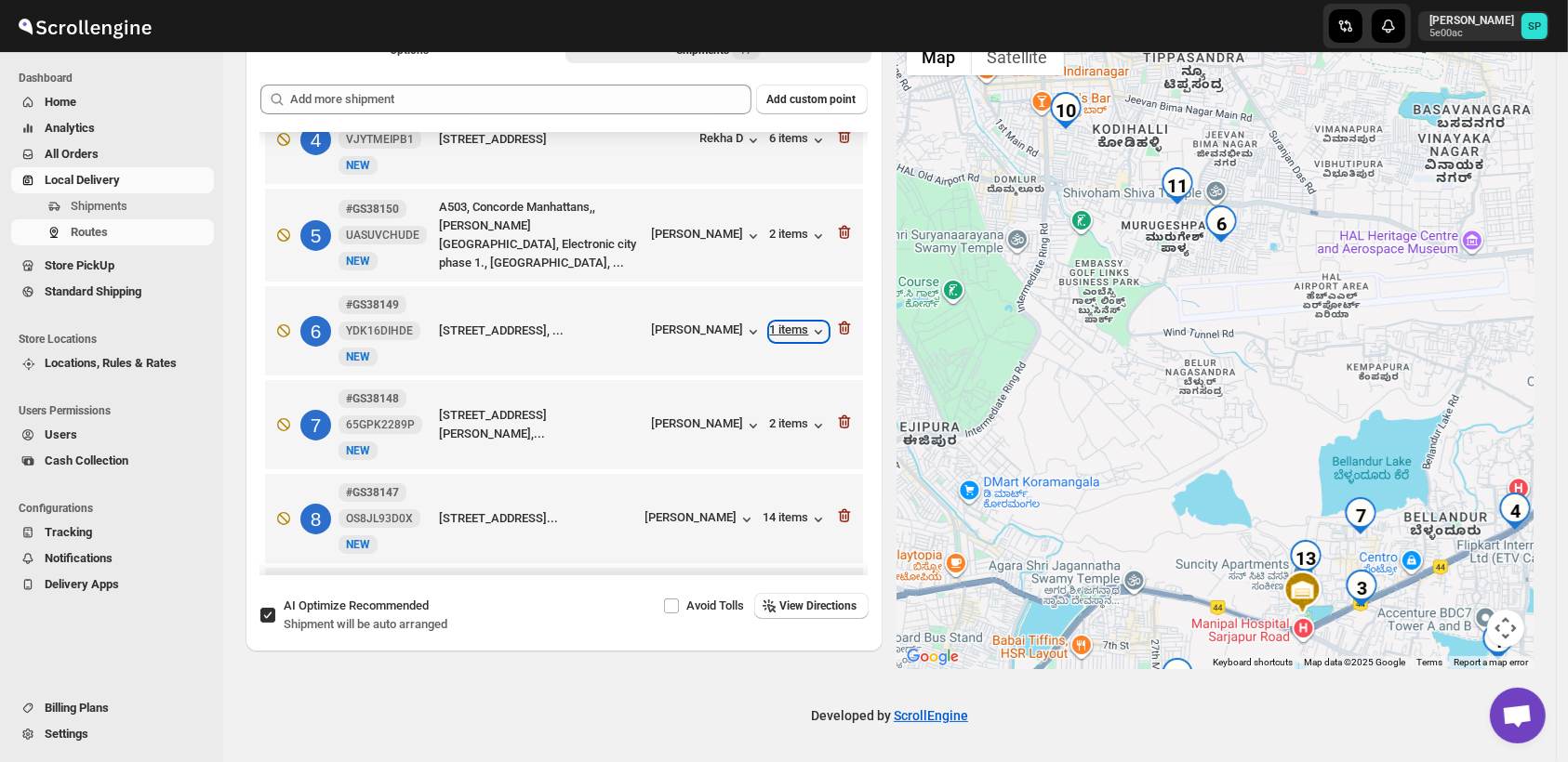
click at [784, 322] on div "1 items" at bounding box center [798, 331] width 57 height 18
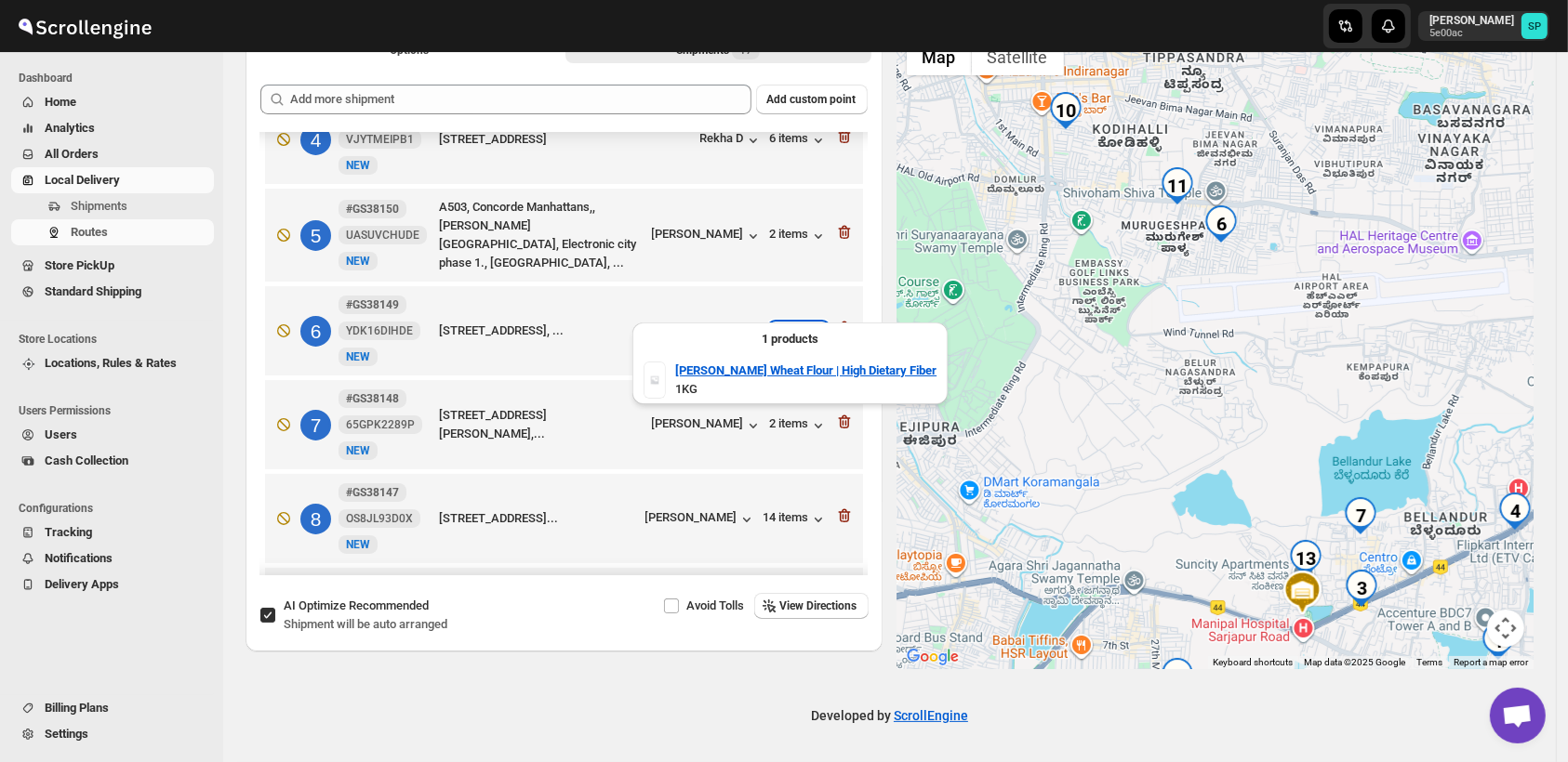
click at [784, 322] on div "1 items" at bounding box center [798, 331] width 57 height 18
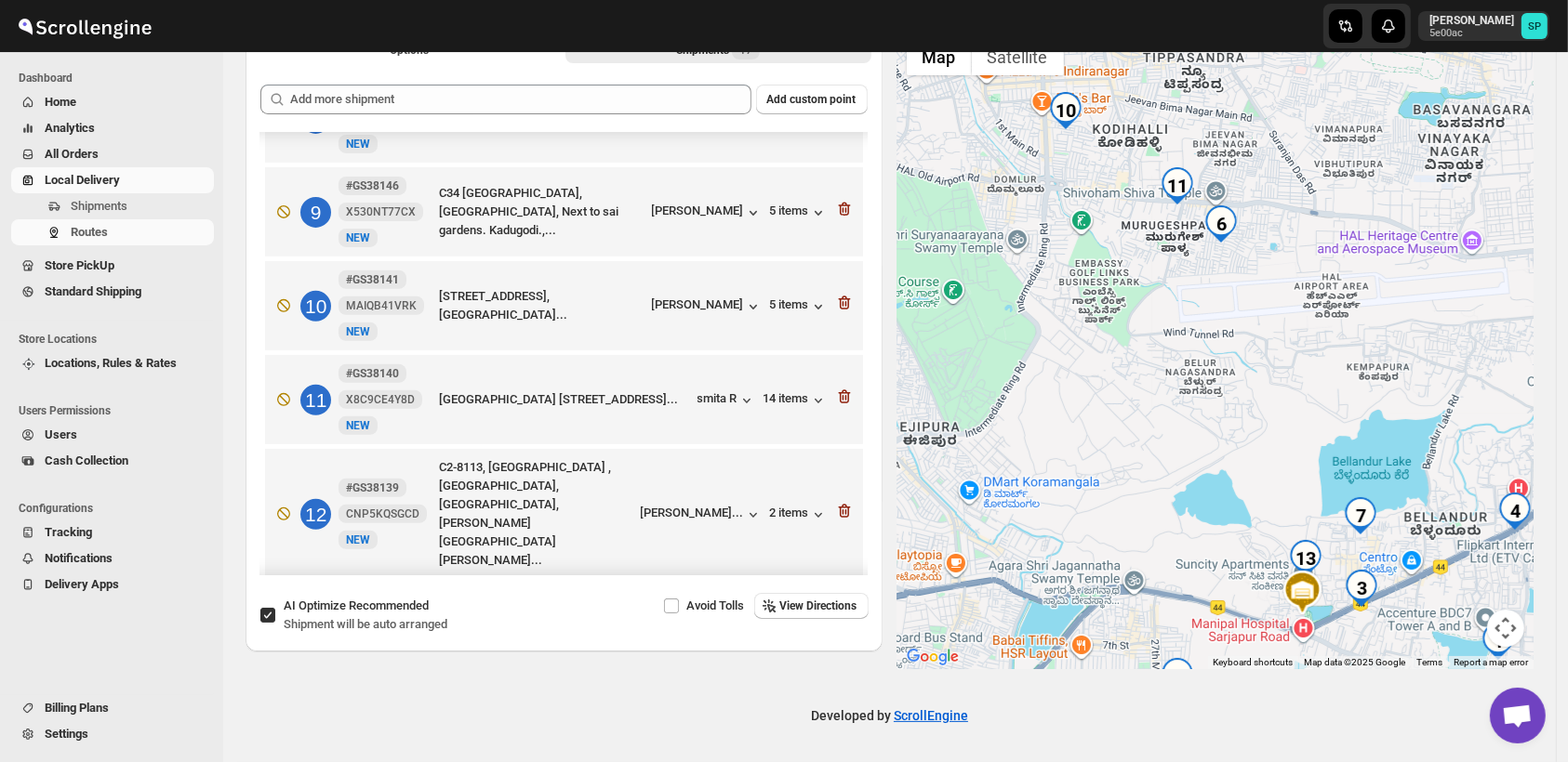
scroll to position [759, 0]
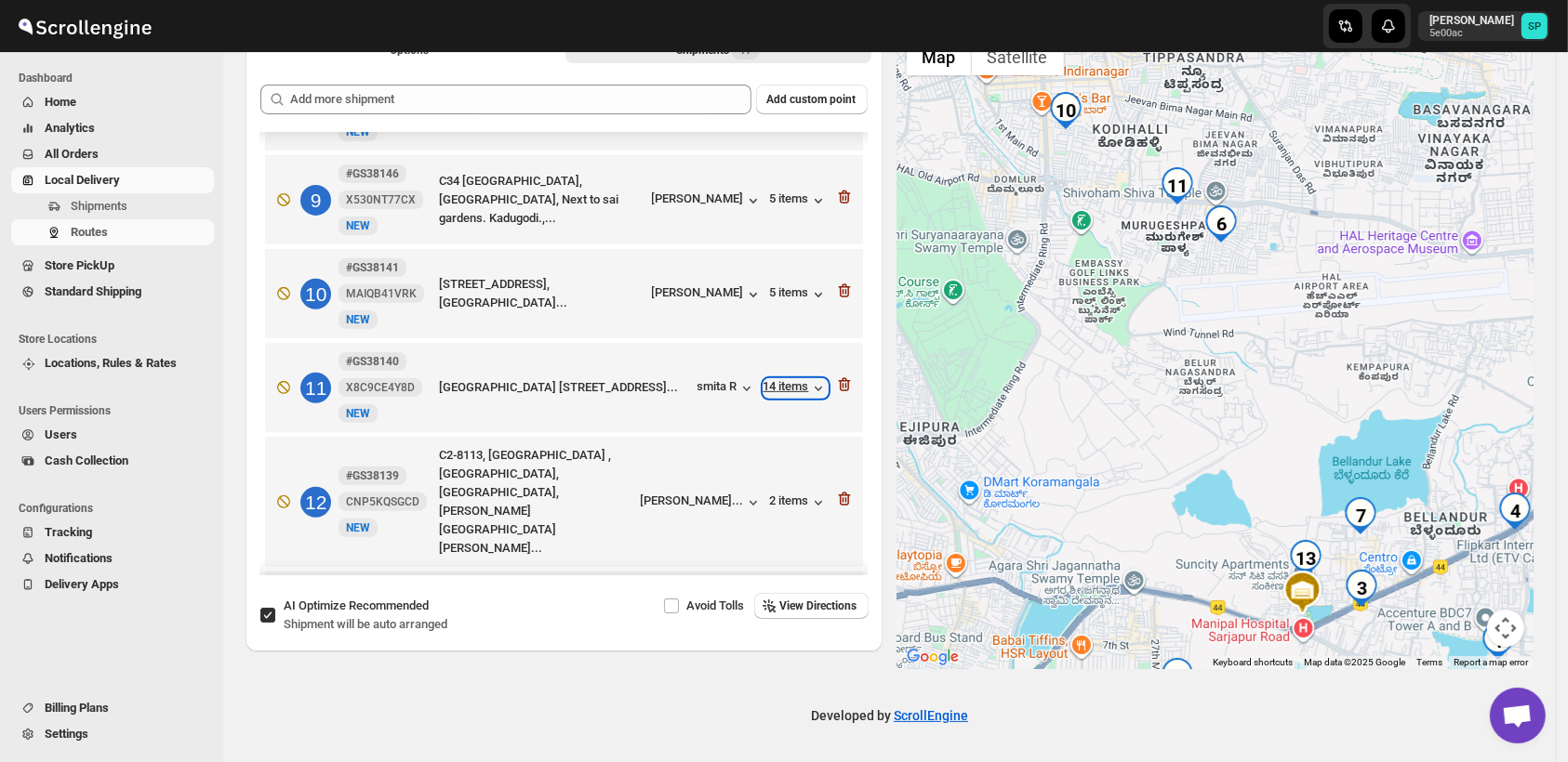
click at [779, 380] on div "14 items" at bounding box center [794, 388] width 64 height 18
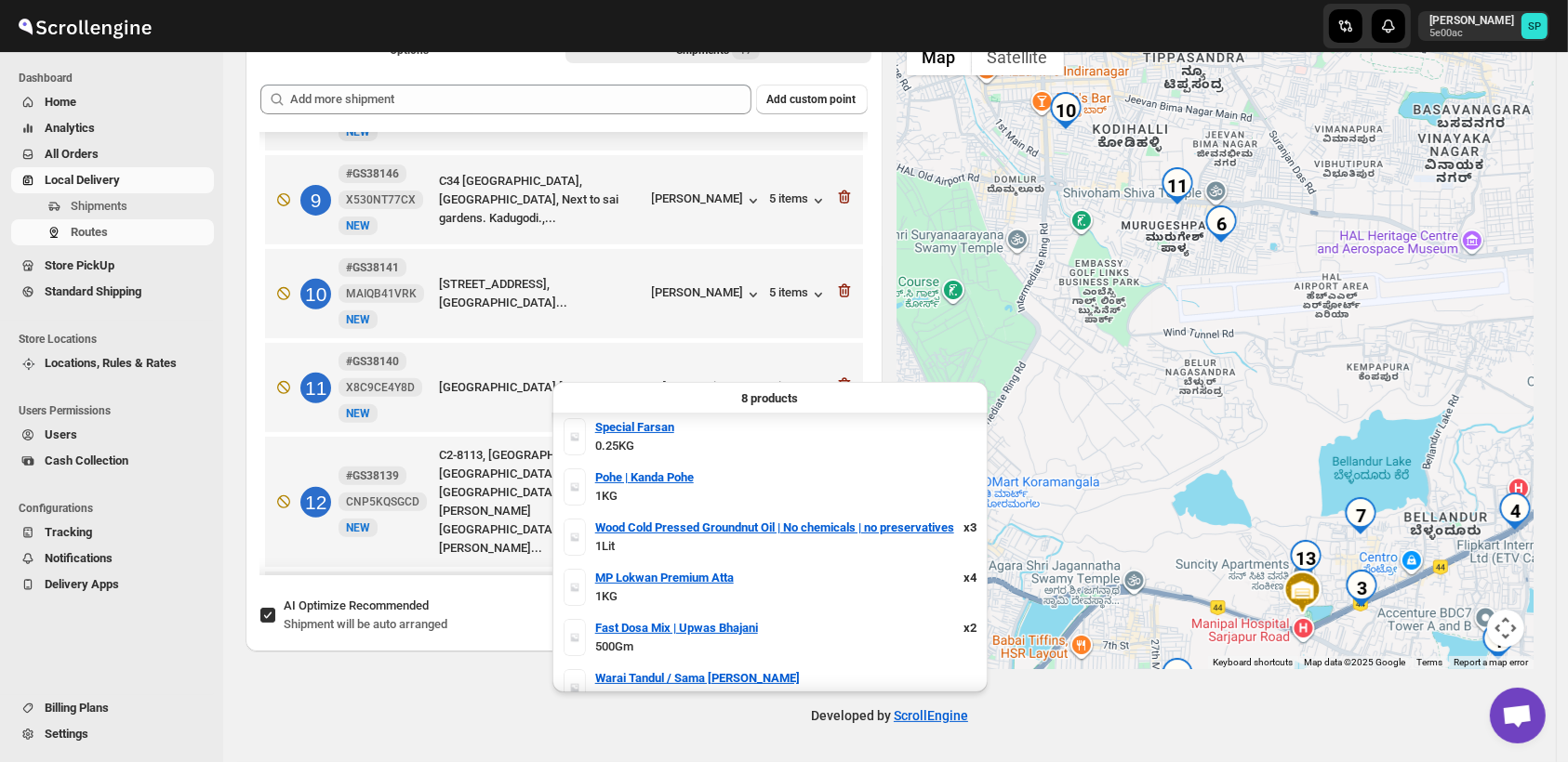
scroll to position [122, 0]
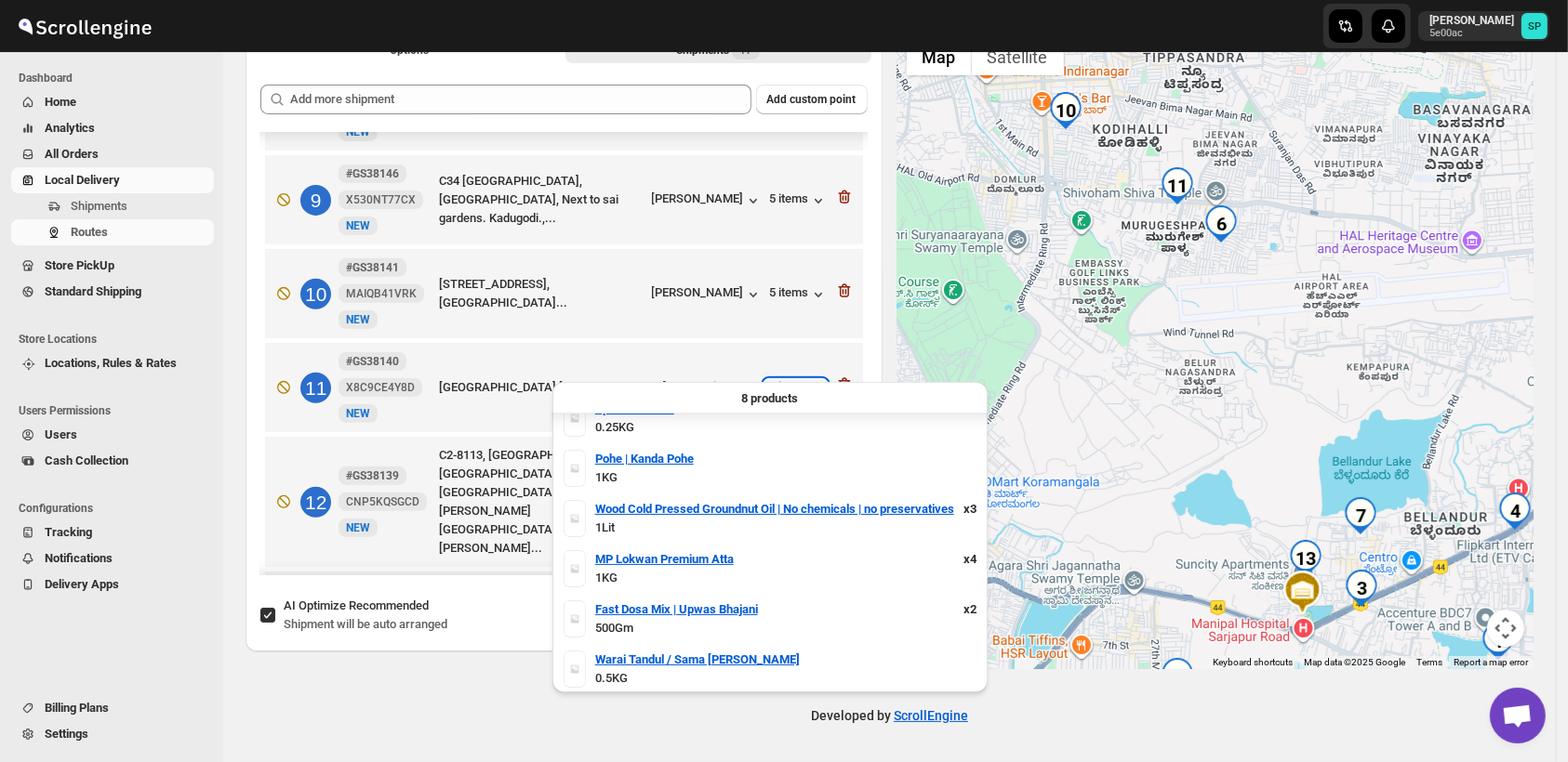
click at [791, 380] on div "14 items" at bounding box center [794, 388] width 64 height 18
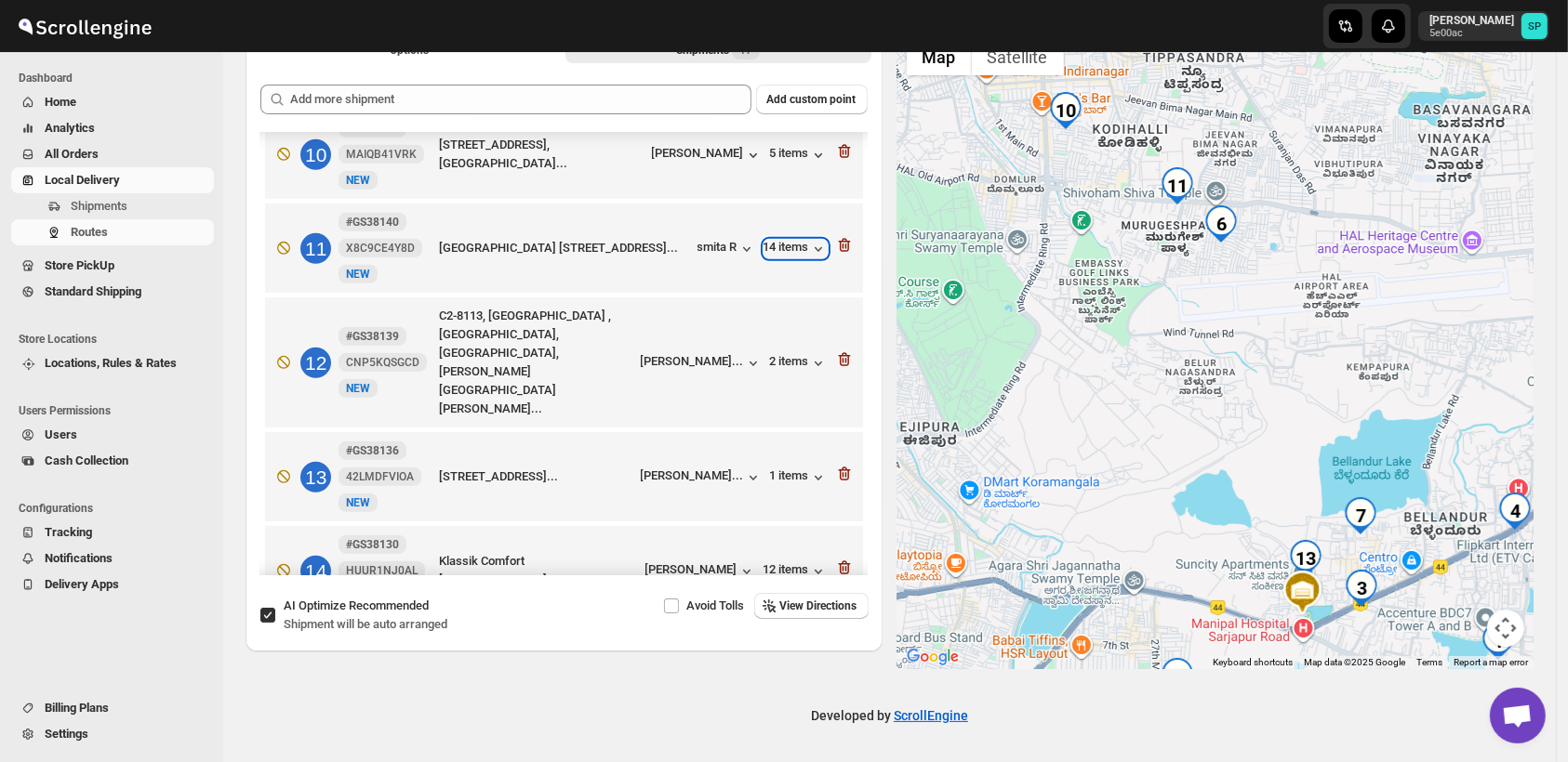
scroll to position [759, 0]
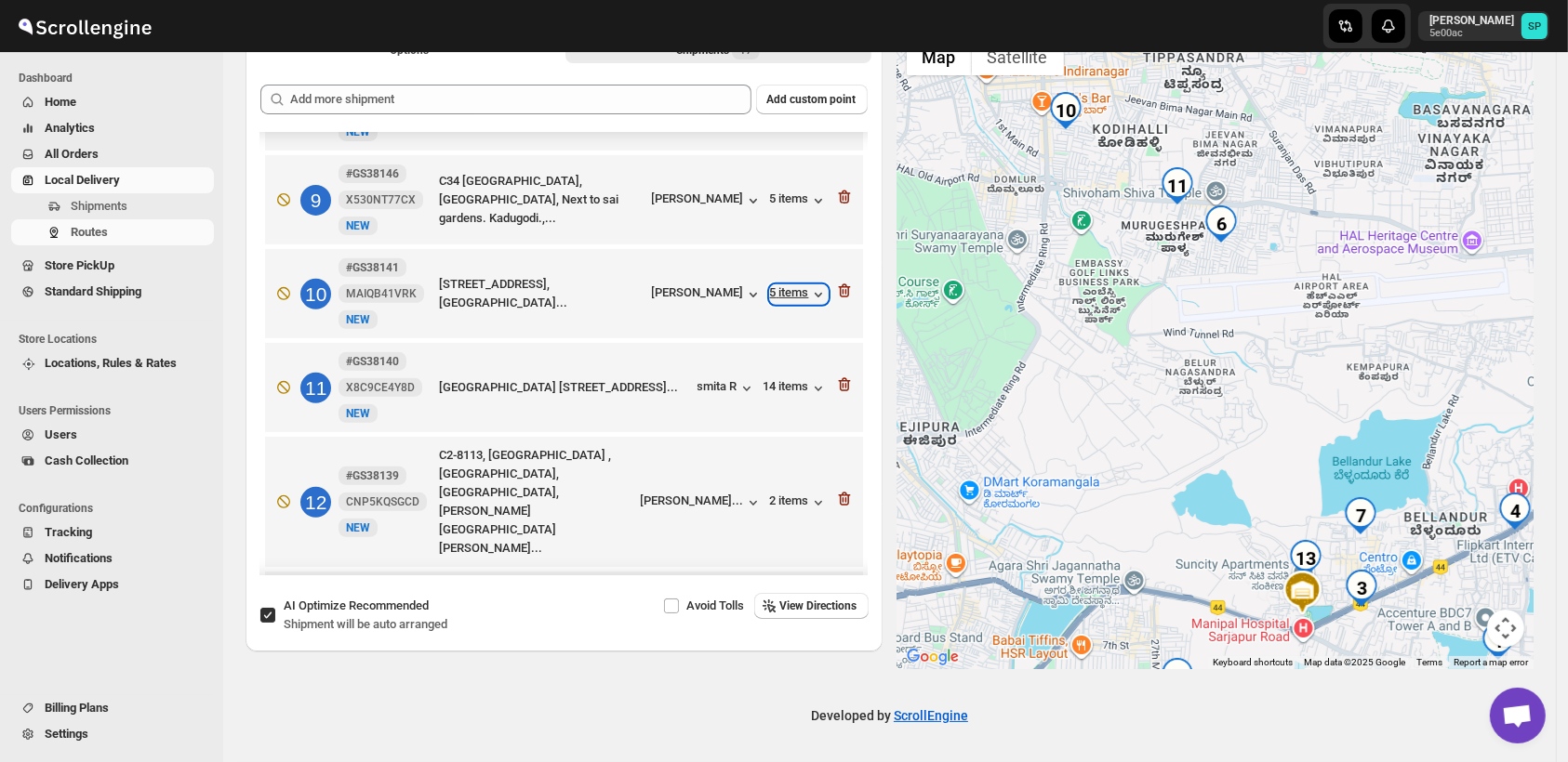
click at [794, 285] on div "5 items" at bounding box center [798, 294] width 57 height 18
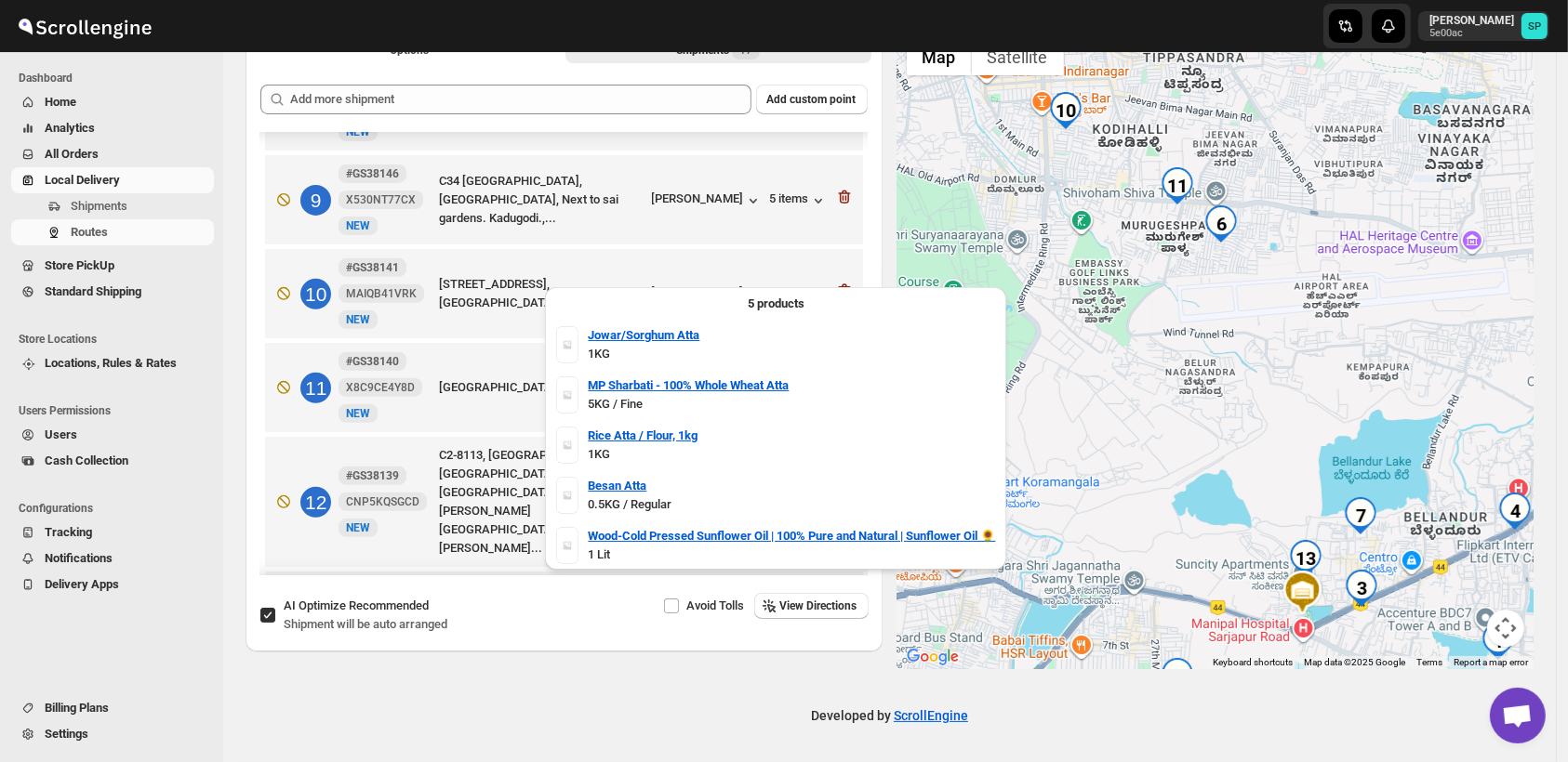
click at [794, 282] on div "5 products Jowar/Sorghum Atta 1KG MP Sharbati - 100% Whole Wheat Atta 5KG / Fin…" at bounding box center [774, 433] width 476 height 302
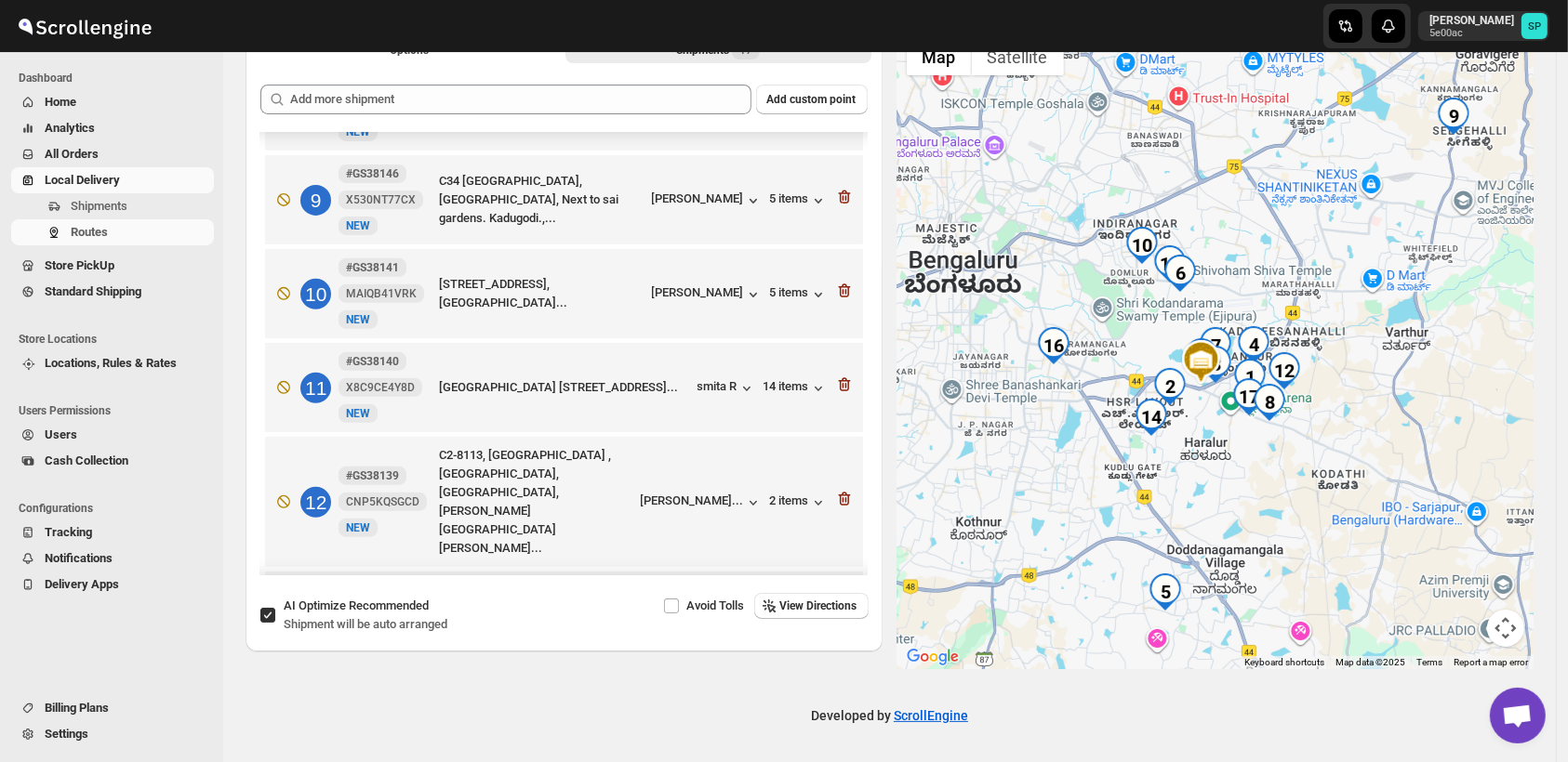
drag, startPoint x: 1302, startPoint y: 485, endPoint x: 1373, endPoint y: 422, distance: 94.9
click at [1373, 422] on div at bounding box center [1216, 349] width 637 height 641
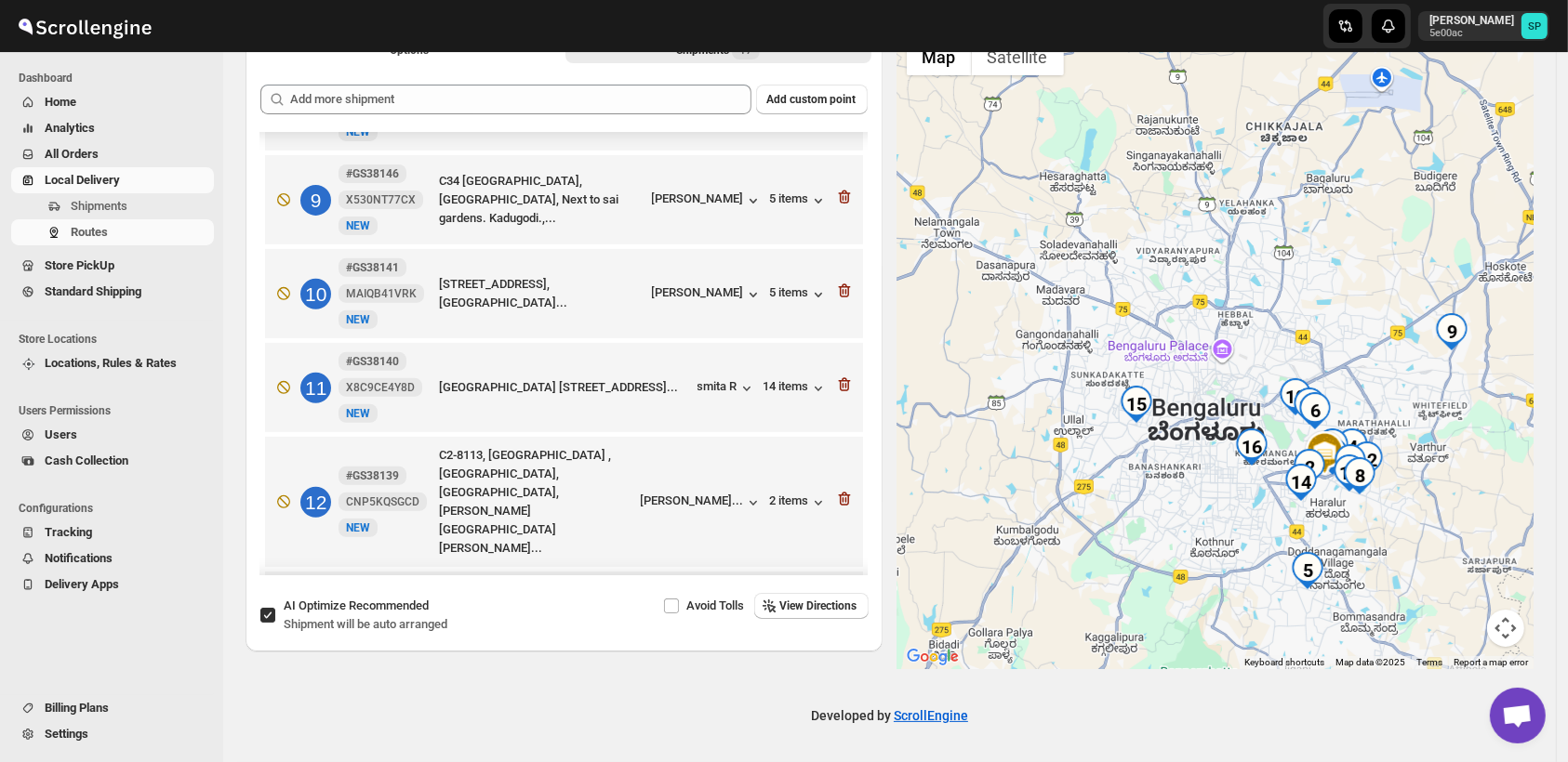
drag, startPoint x: 1085, startPoint y: 520, endPoint x: 1171, endPoint y: 536, distance: 87.5
click at [1171, 536] on div at bounding box center [1216, 349] width 637 height 641
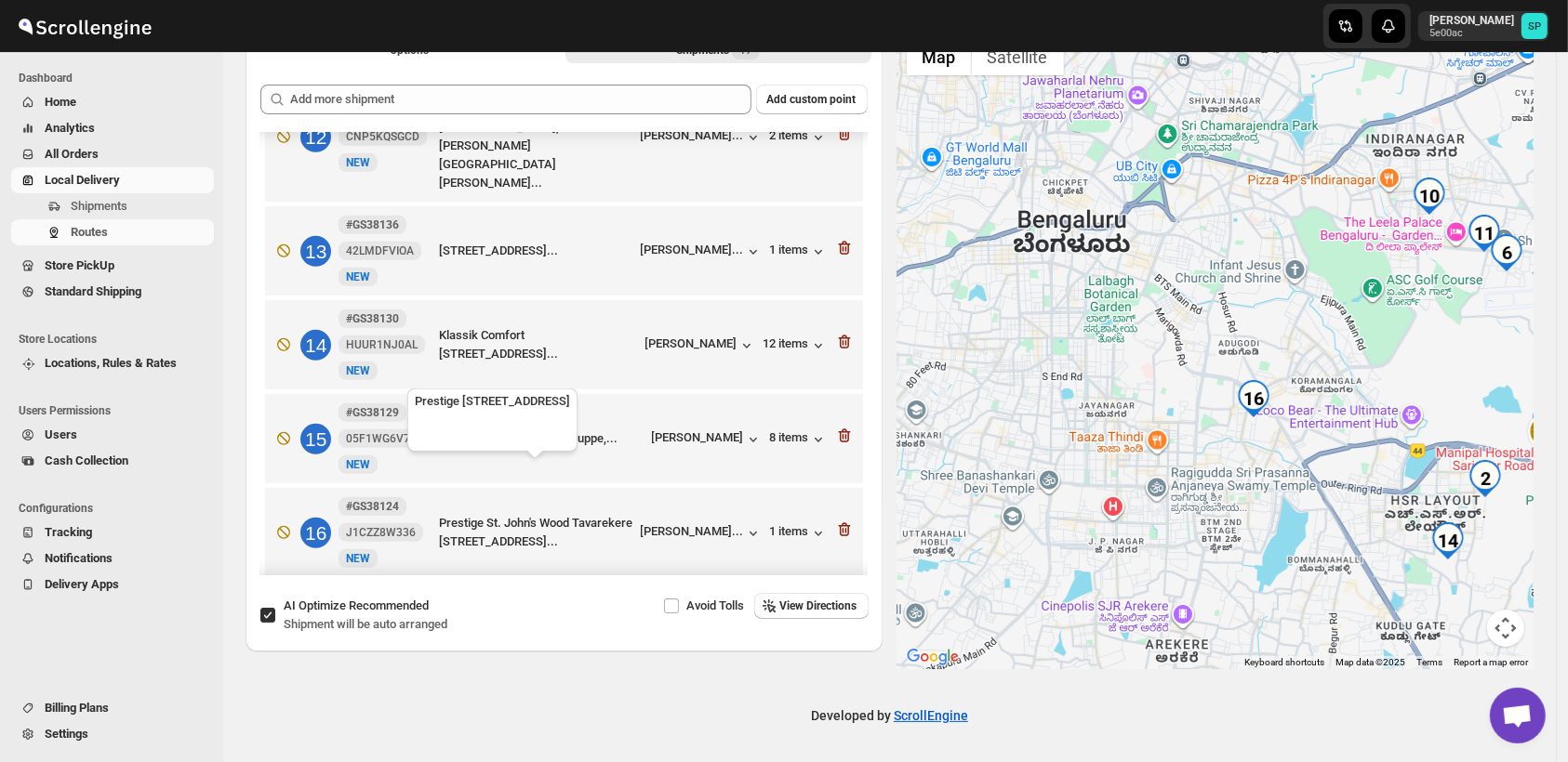
scroll to position [1173, 0]
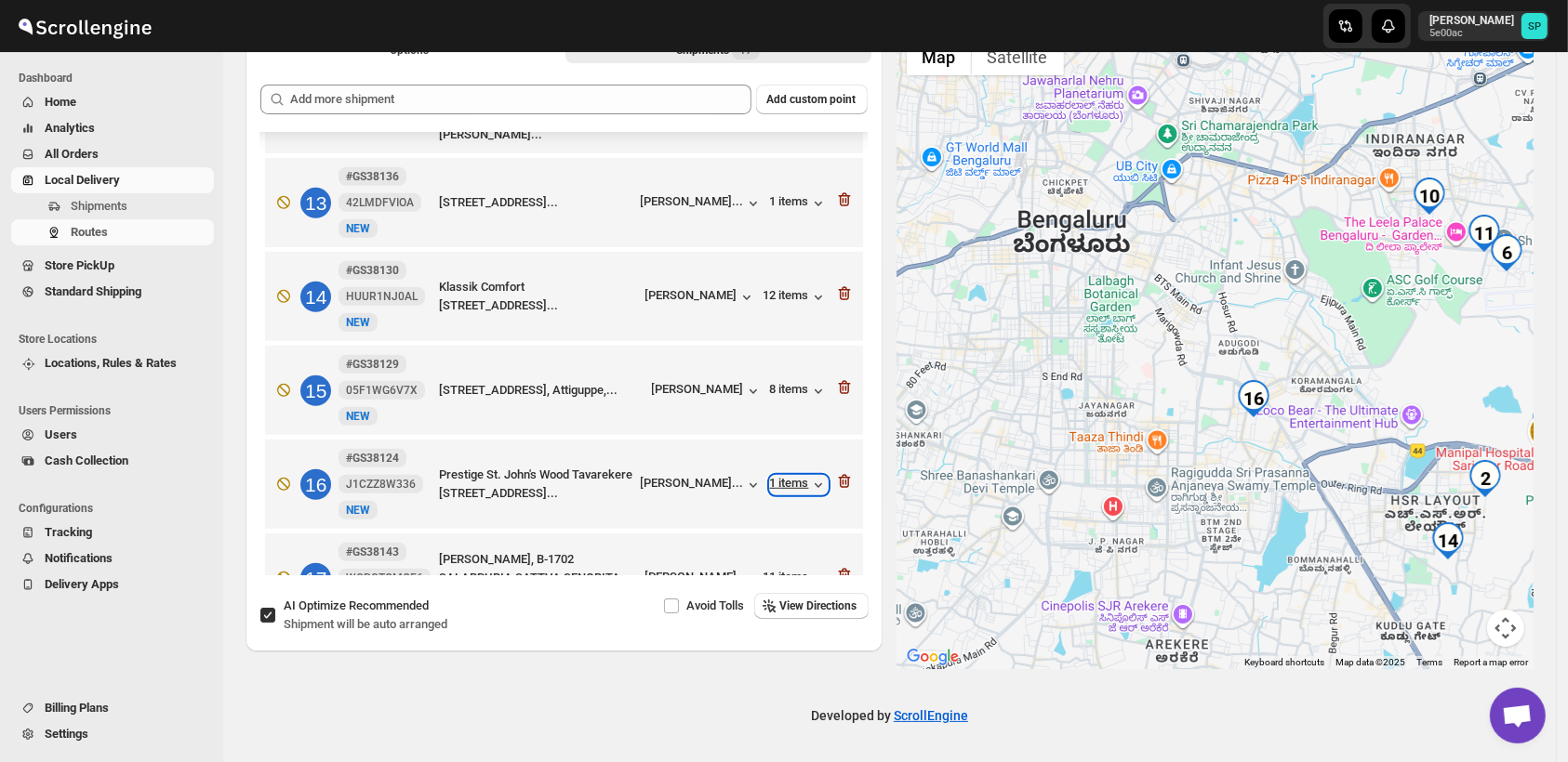
click at [781, 476] on div "1 items" at bounding box center [798, 484] width 57 height 18
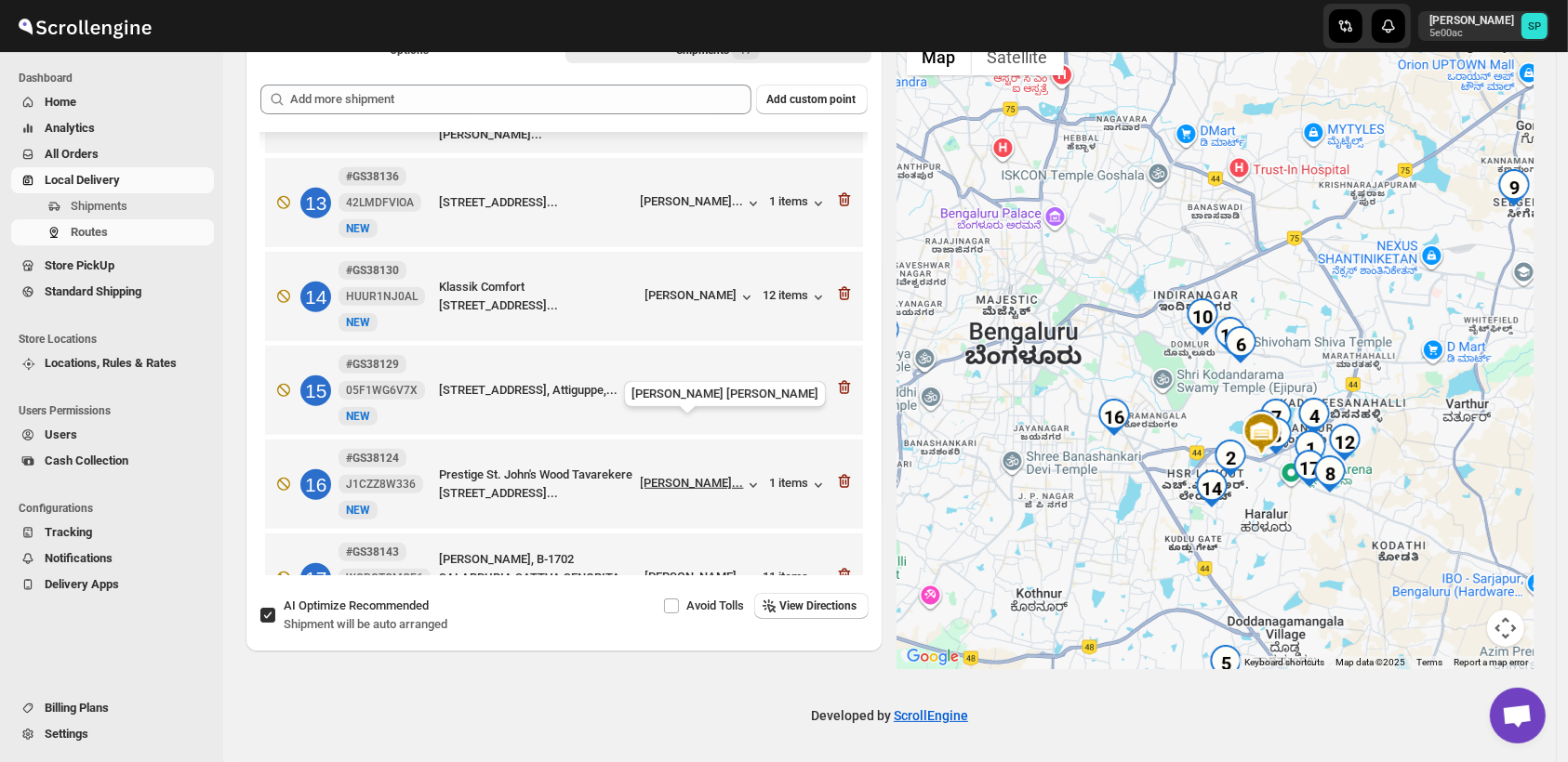
click at [648, 476] on div "[PERSON_NAME]..." at bounding box center [692, 483] width 103 height 14
click at [844, 480] on icon "button" at bounding box center [845, 483] width 2 height 6
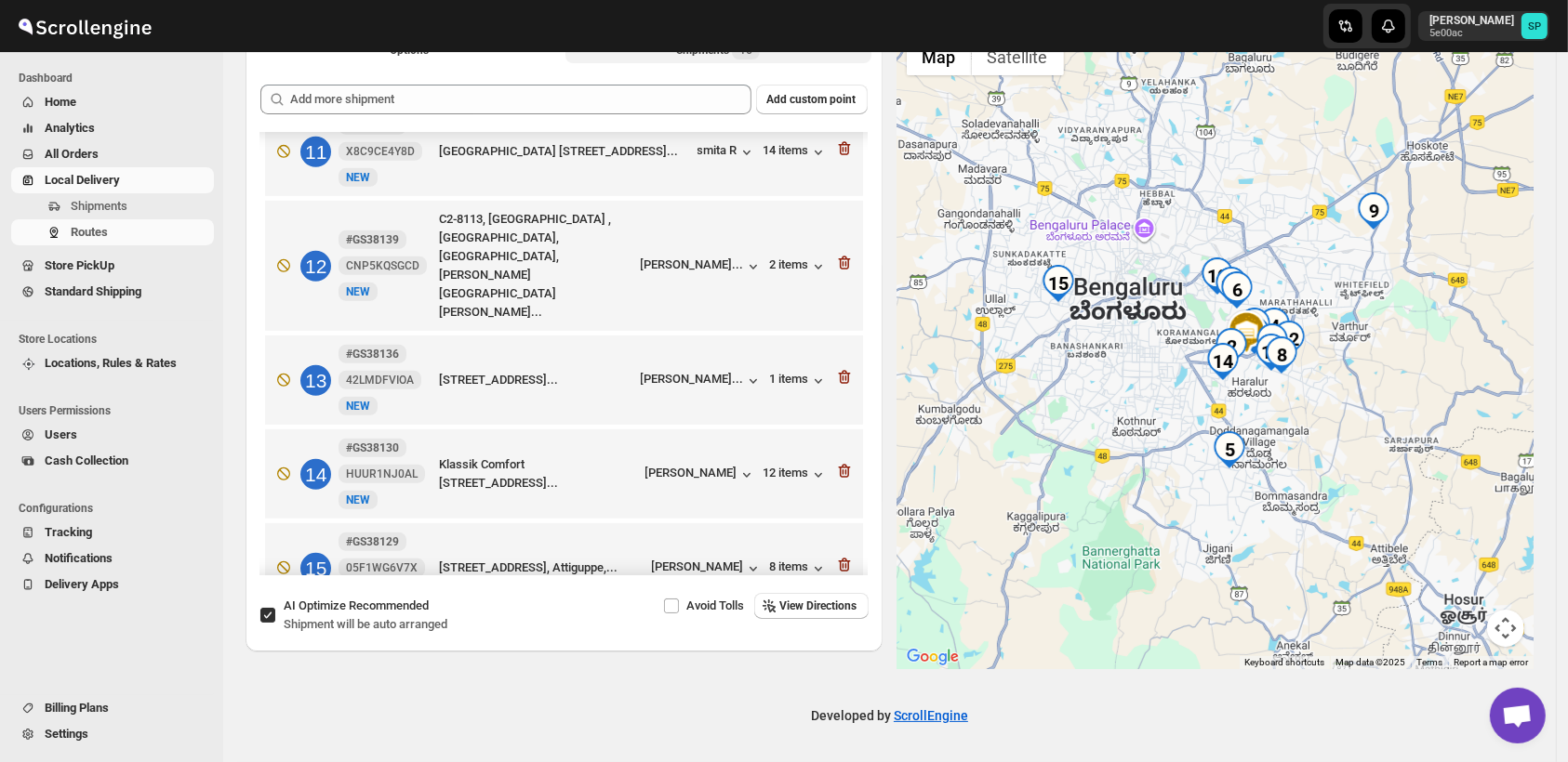
scroll to position [1079, 0]
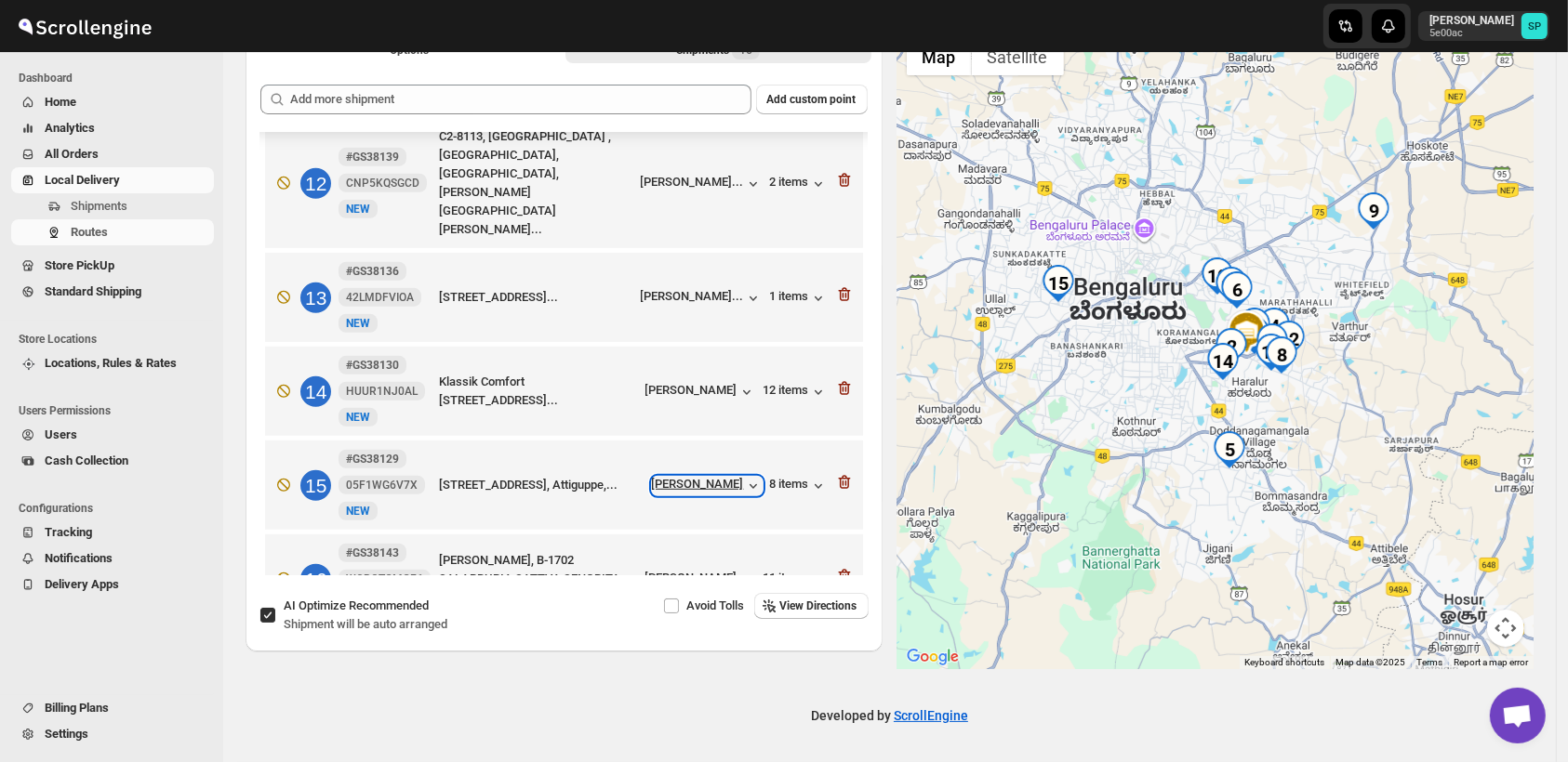
click at [736, 477] on div "[PERSON_NAME]" at bounding box center [707, 485] width 111 height 18
click at [796, 477] on div "8 items" at bounding box center [798, 485] width 57 height 18
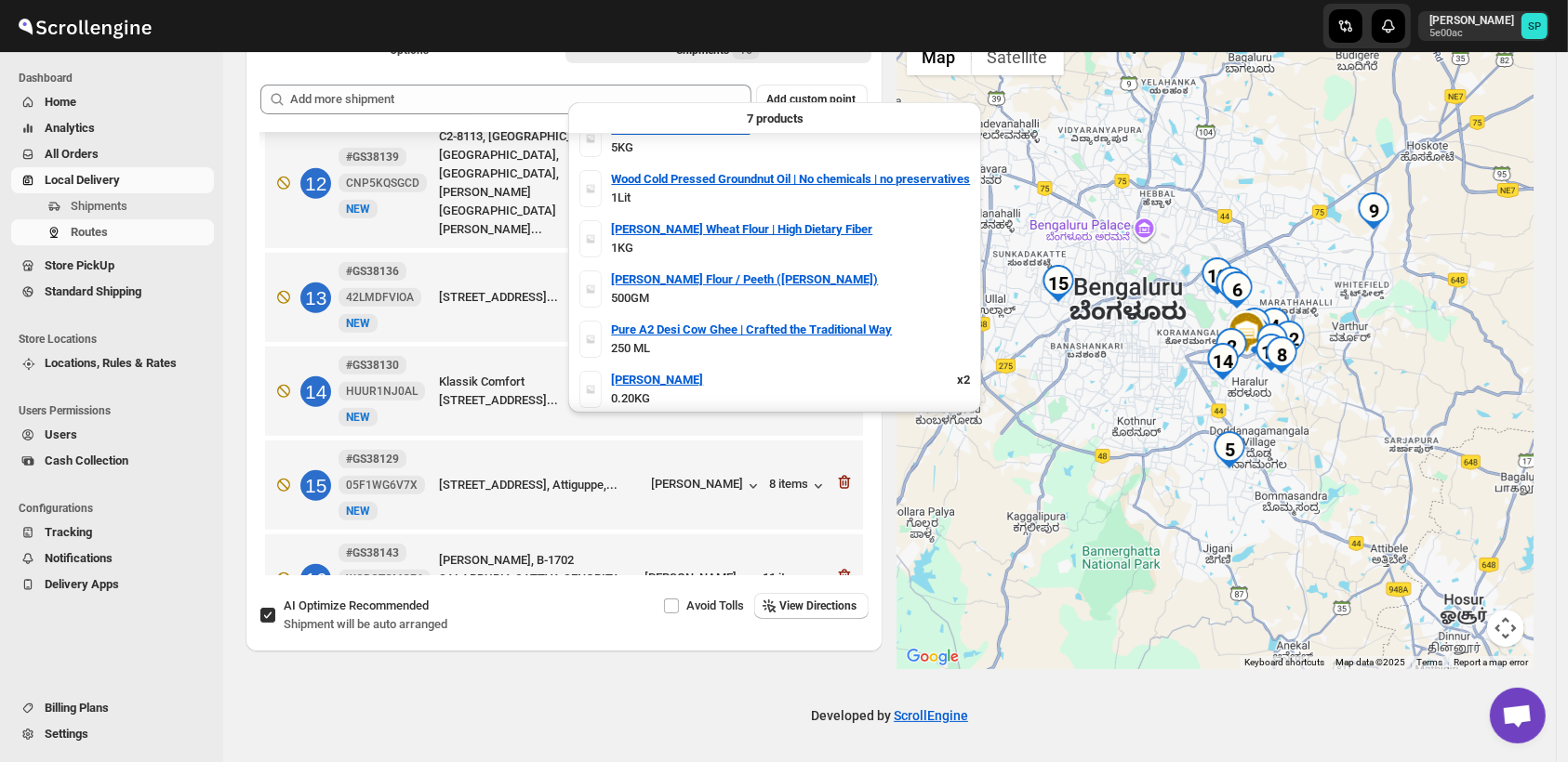
scroll to position [0, 0]
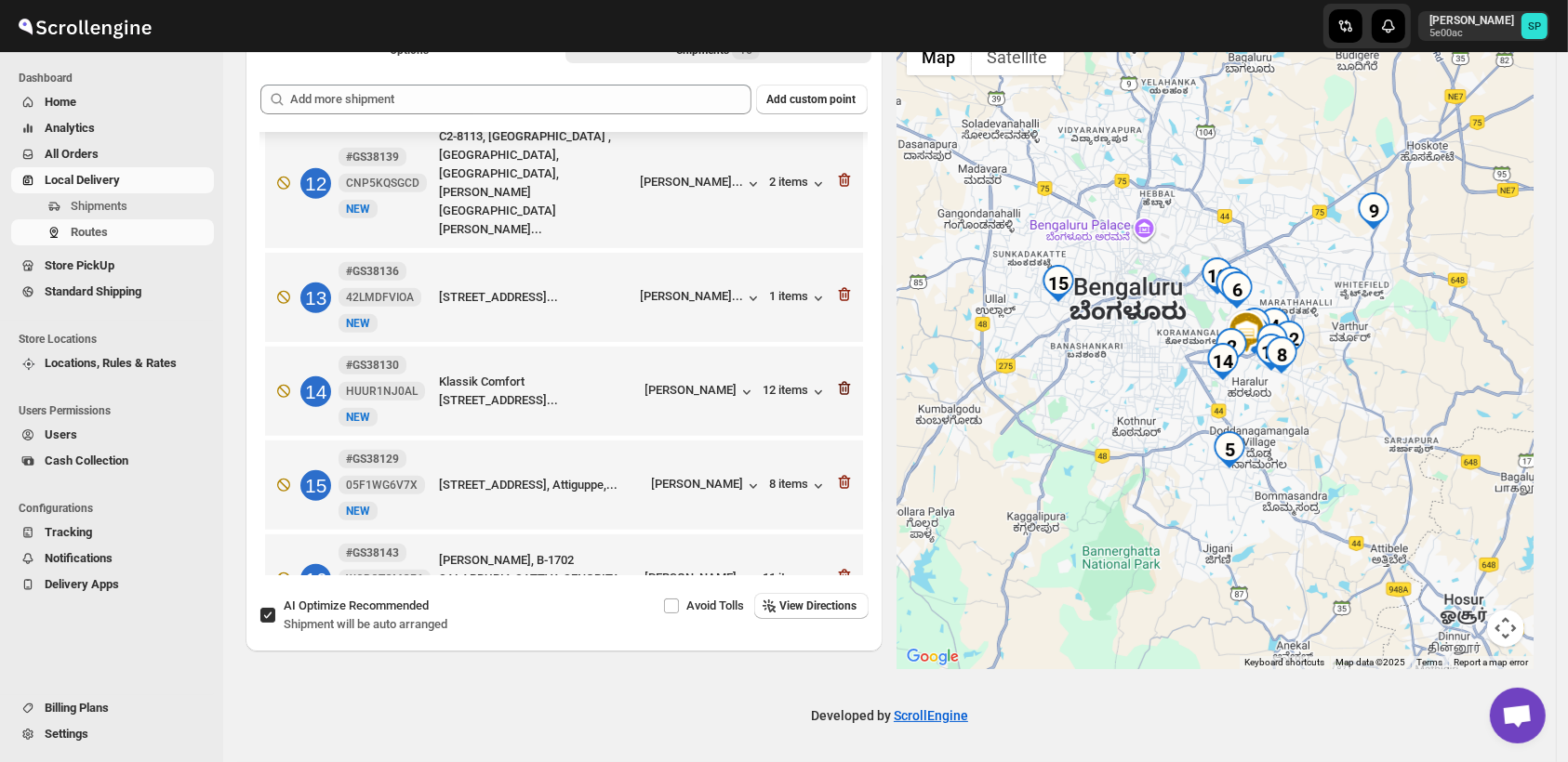
click at [835, 473] on icon "button" at bounding box center [843, 482] width 18 height 18
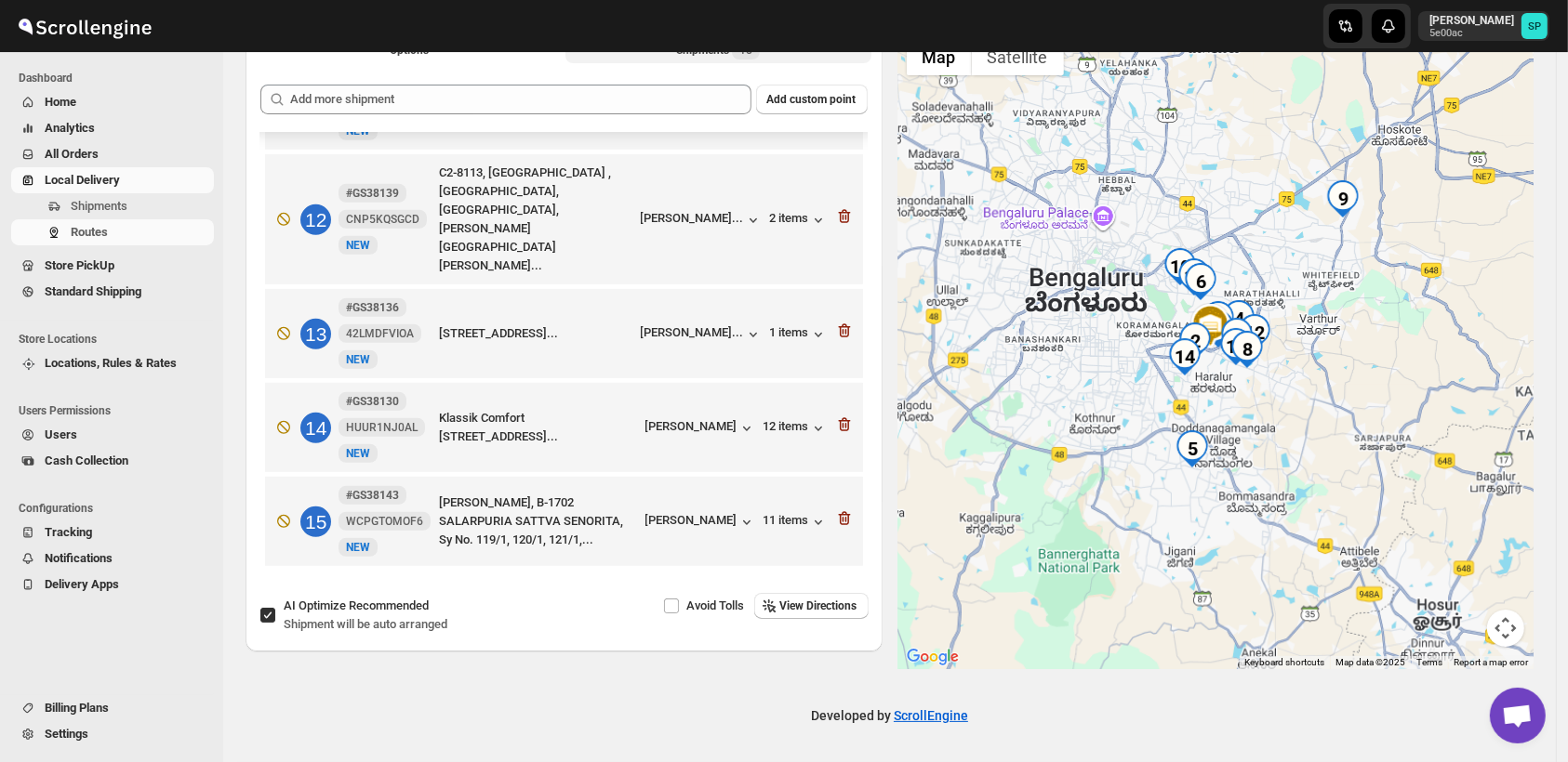
scroll to position [984, 0]
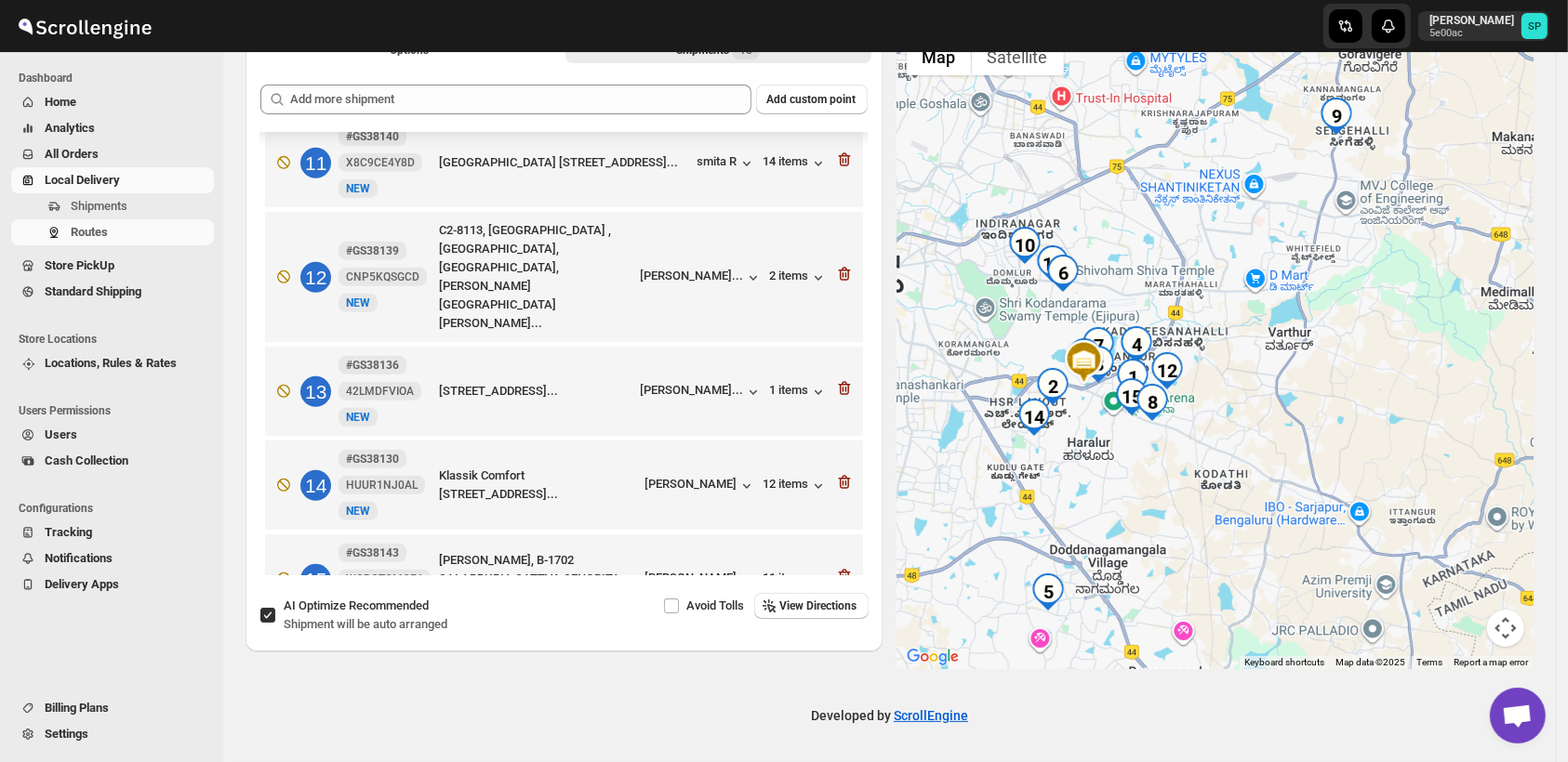
drag, startPoint x: 1212, startPoint y: 531, endPoint x: 1172, endPoint y: 563, distance: 51.2
click at [1172, 563] on div at bounding box center [1216, 349] width 637 height 641
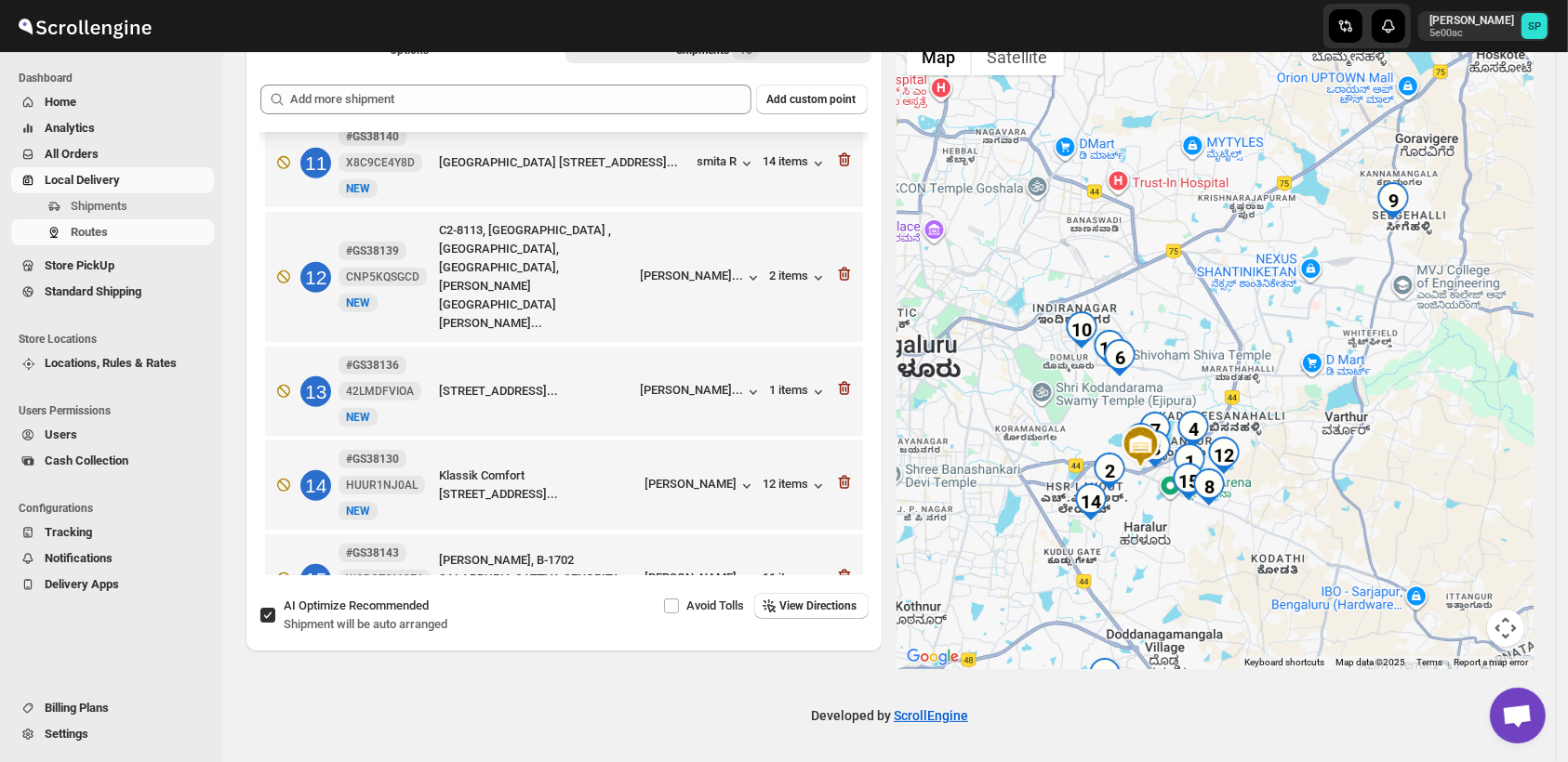
drag, startPoint x: 1192, startPoint y: 538, endPoint x: 1259, endPoint y: 622, distance: 107.4
click at [1259, 622] on div at bounding box center [1216, 349] width 637 height 641
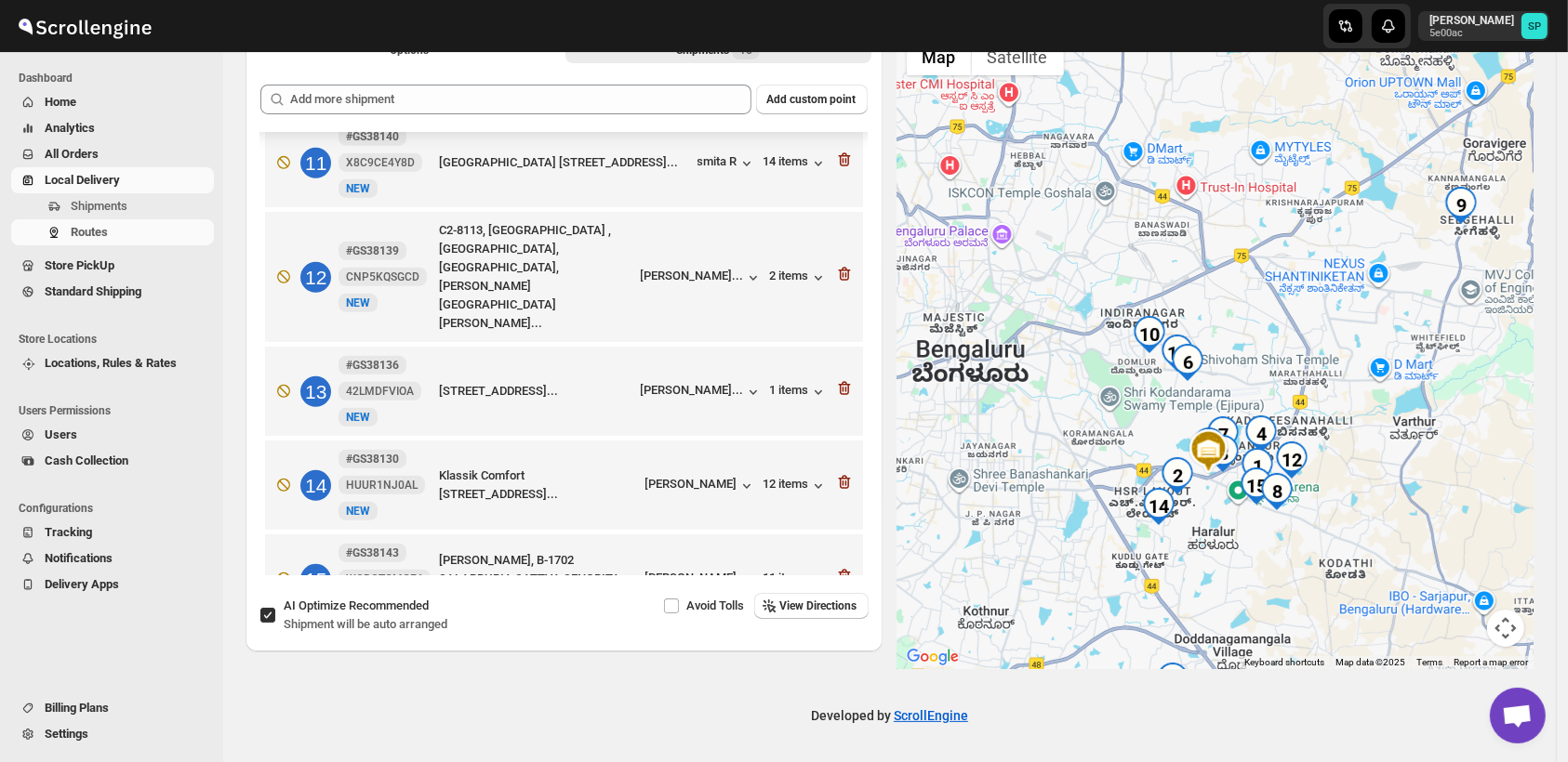
drag, startPoint x: 1299, startPoint y: 340, endPoint x: 1364, endPoint y: 340, distance: 65.0
click at [1364, 340] on div at bounding box center [1216, 349] width 637 height 641
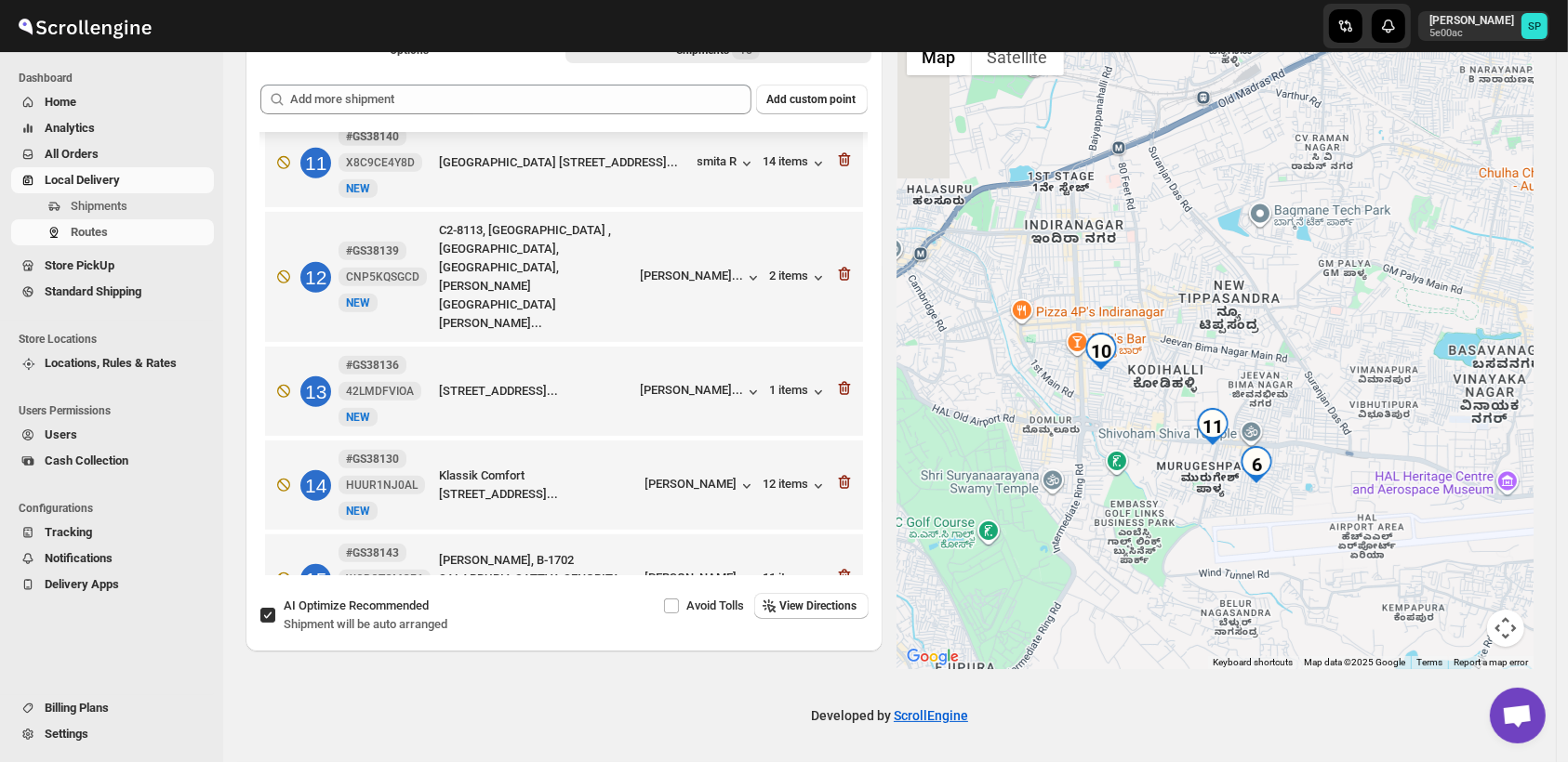
drag, startPoint x: 1236, startPoint y: 419, endPoint x: 1455, endPoint y: 421, distance: 219.0
click at [1455, 421] on div at bounding box center [1216, 349] width 637 height 641
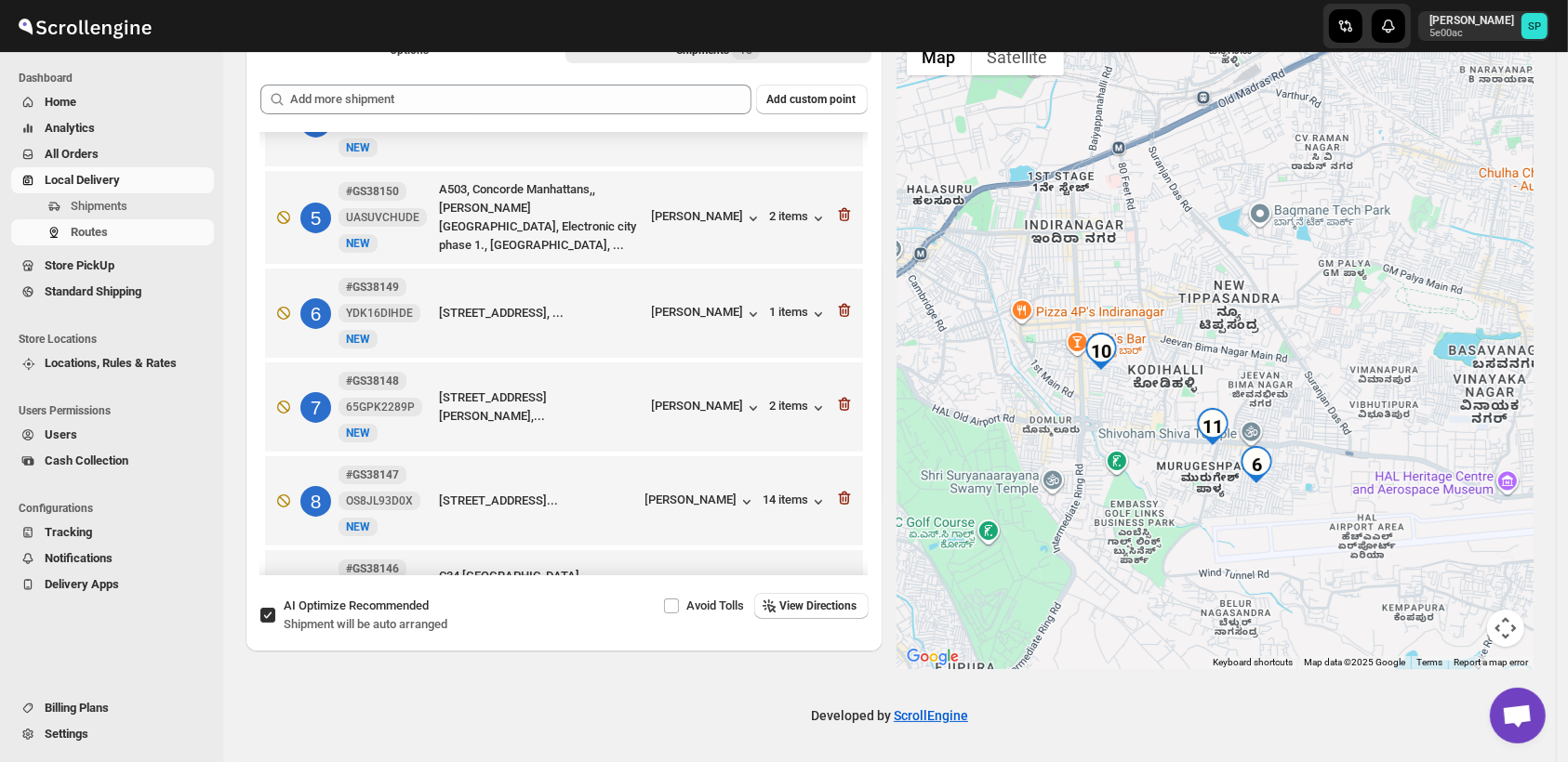
scroll to position [261, 0]
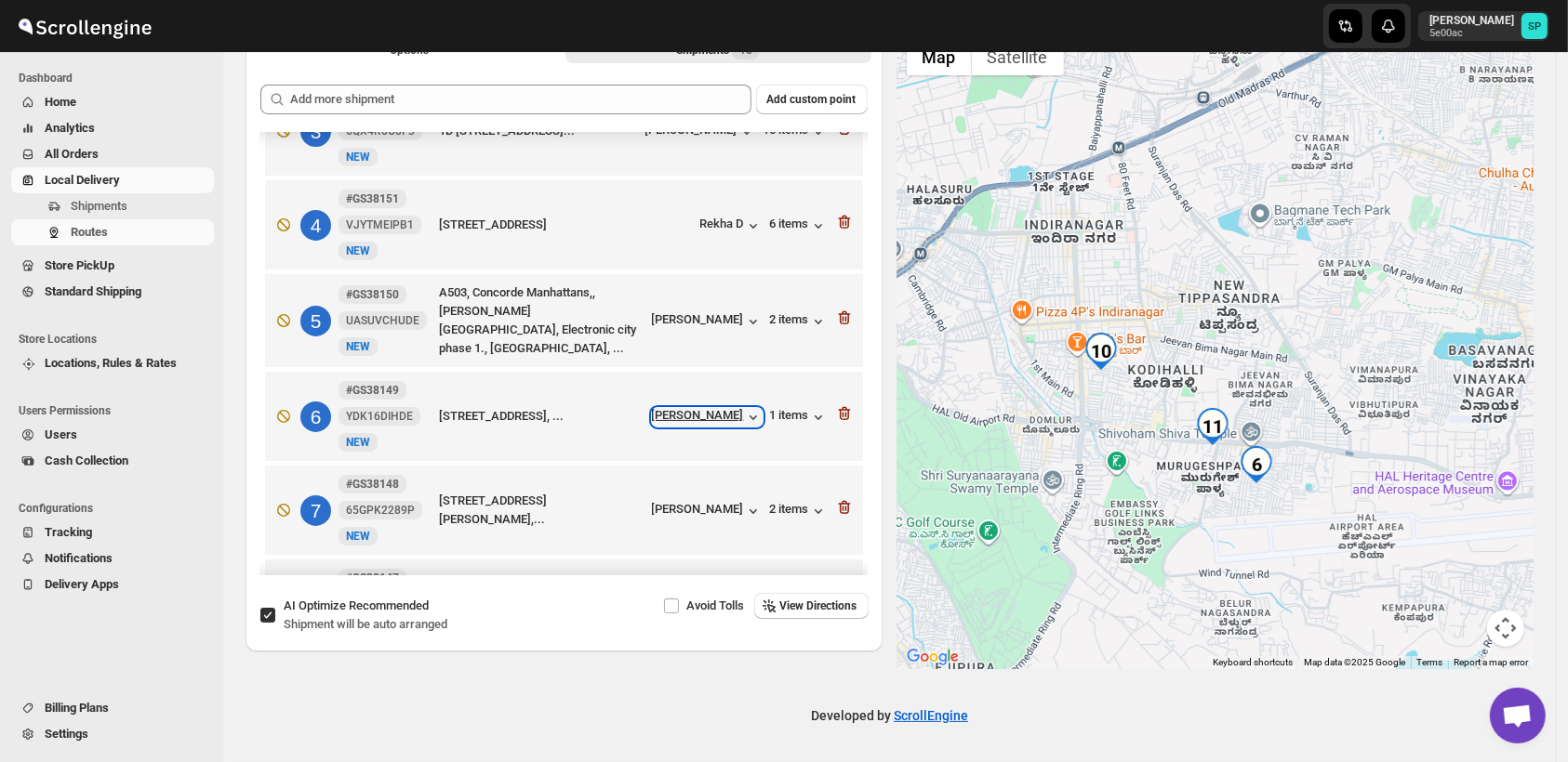
click at [715, 408] on div "[PERSON_NAME]" at bounding box center [707, 417] width 111 height 18
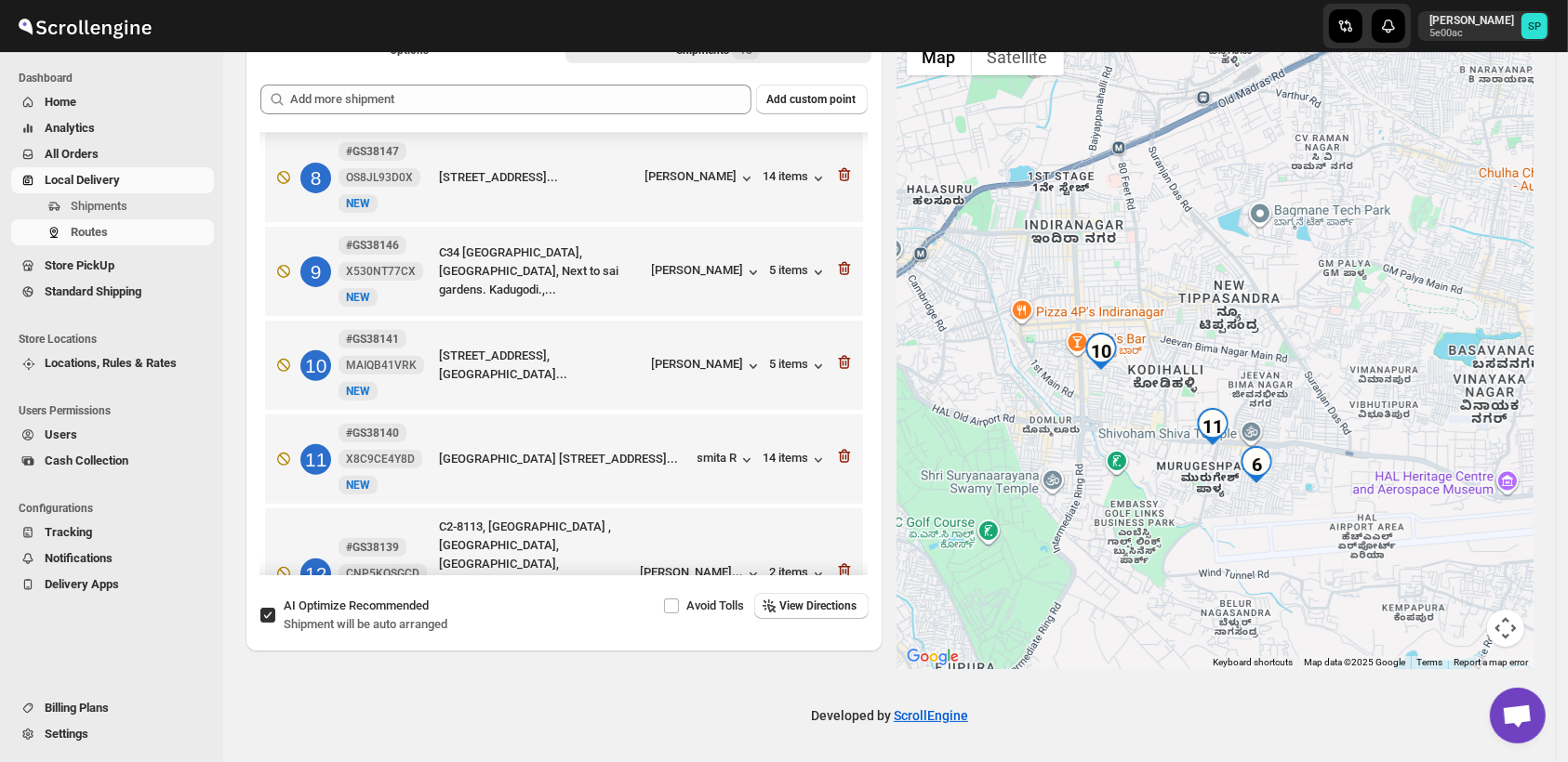
scroll to position [722, 0]
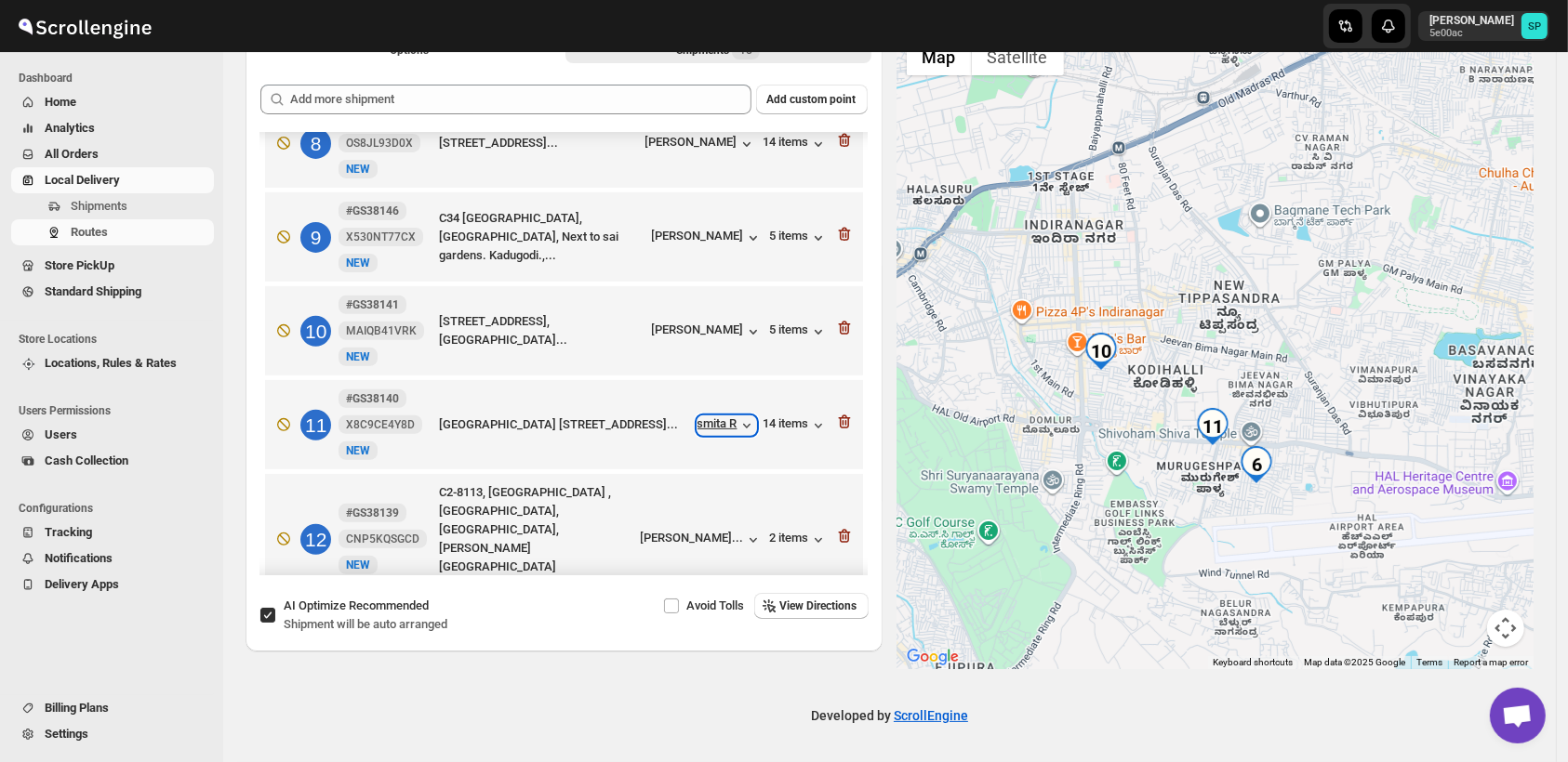
click at [712, 417] on div "smita R" at bounding box center [726, 425] width 58 height 18
click at [717, 322] on div "[PERSON_NAME]" at bounding box center [707, 331] width 111 height 18
click at [839, 321] on icon "button" at bounding box center [843, 328] width 12 height 14
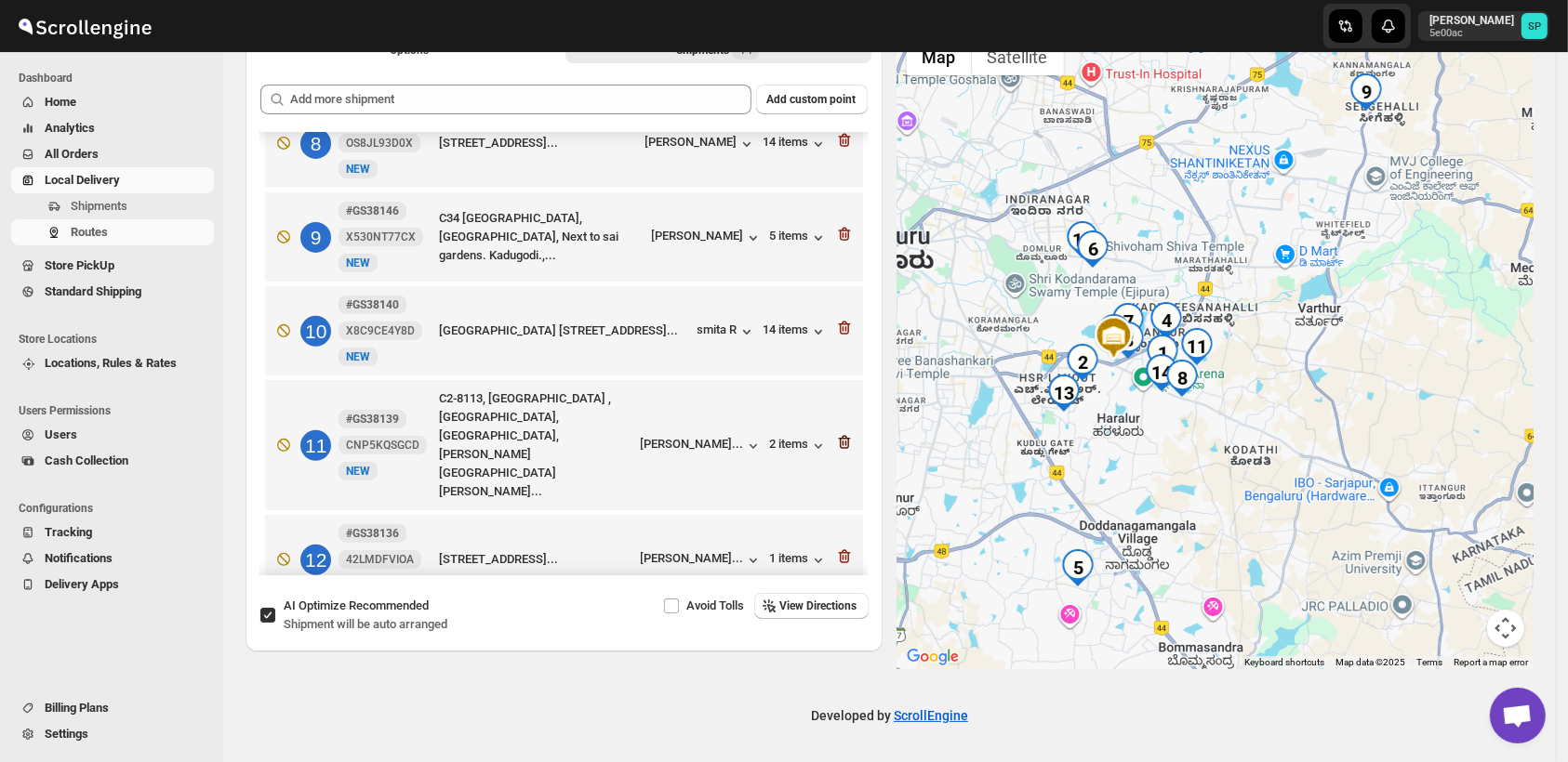
click at [835, 433] on icon "button" at bounding box center [843, 442] width 18 height 18
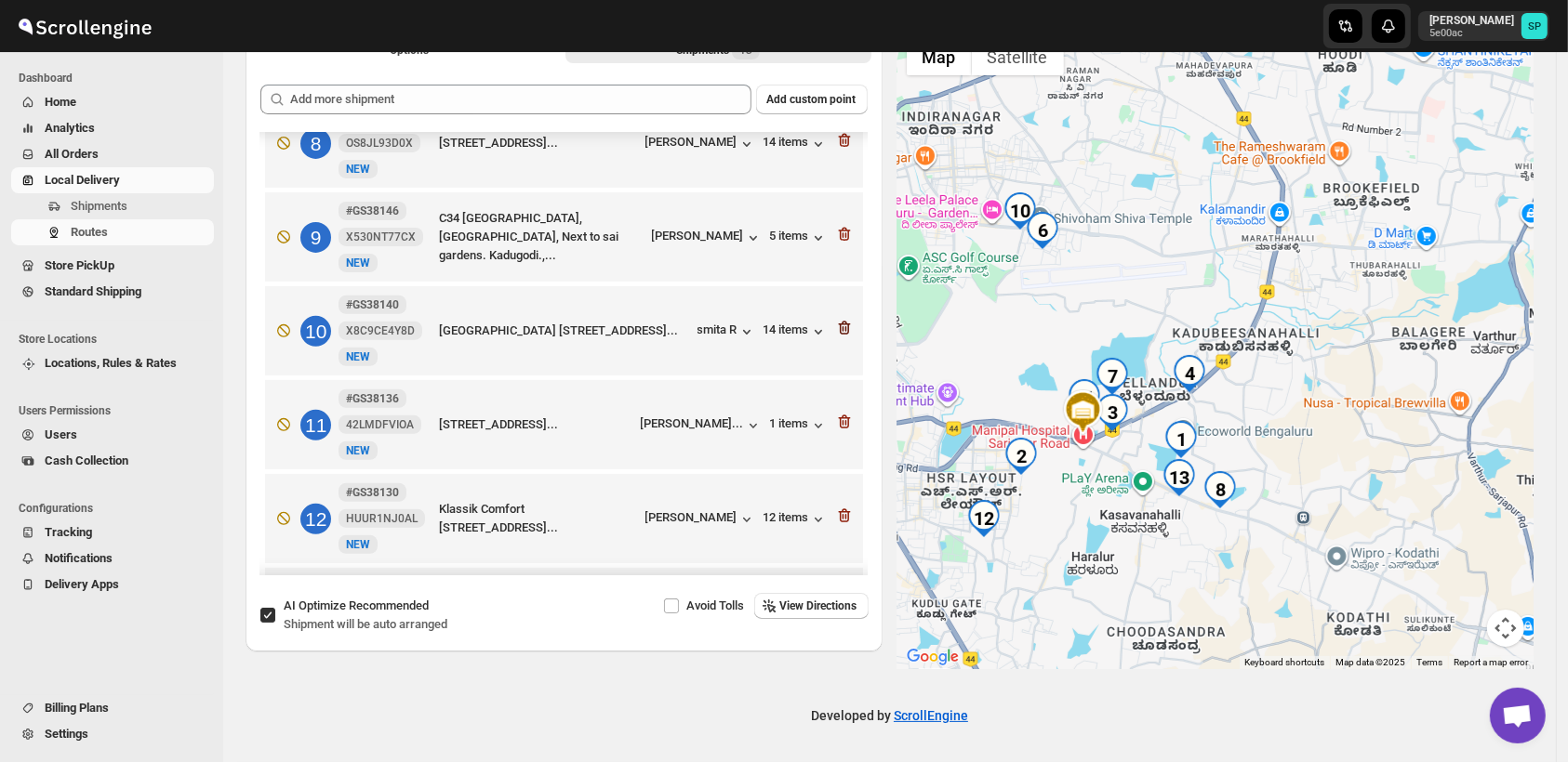
click at [844, 326] on icon "button" at bounding box center [845, 329] width 2 height 6
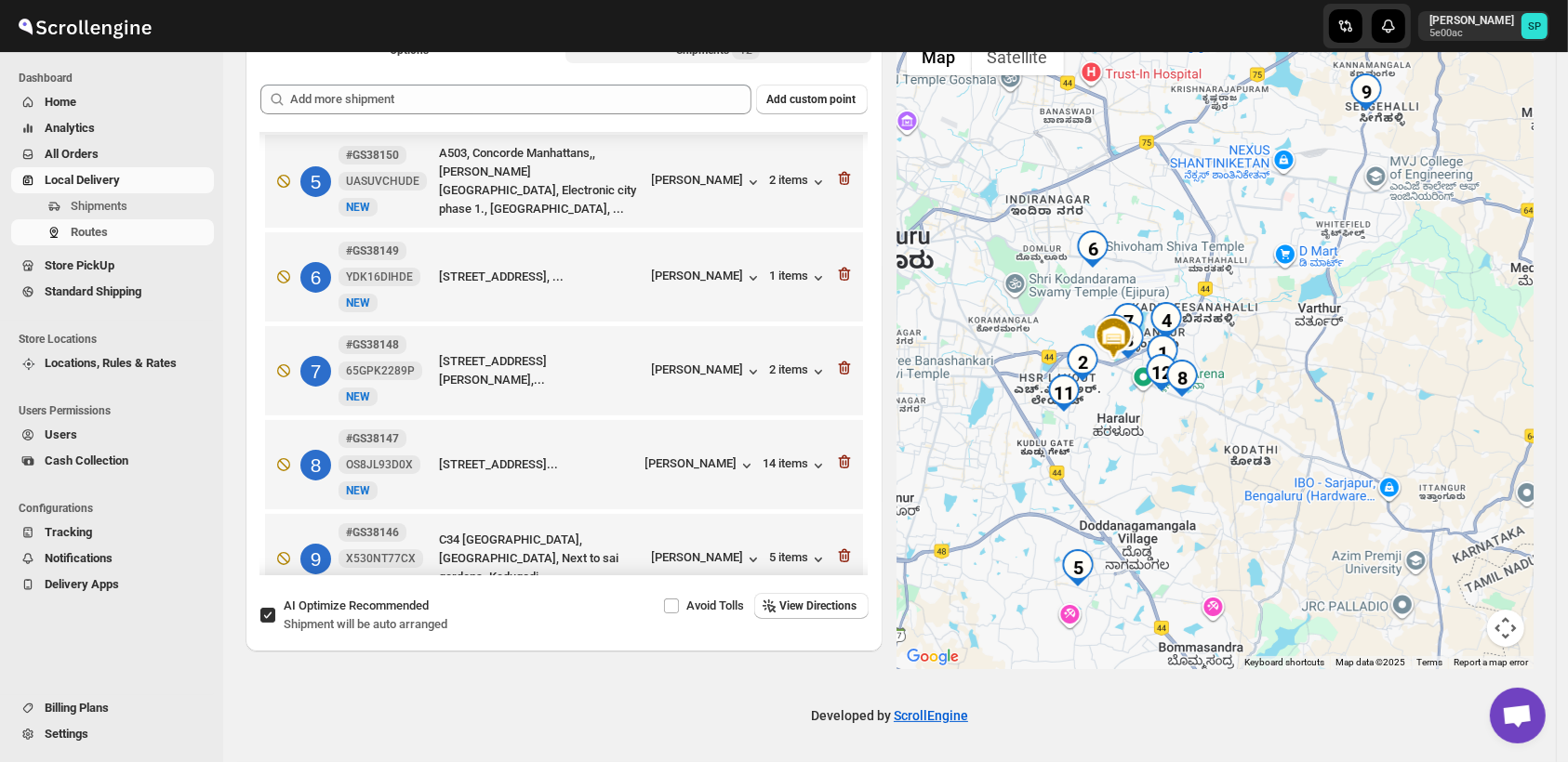
scroll to position [391, 0]
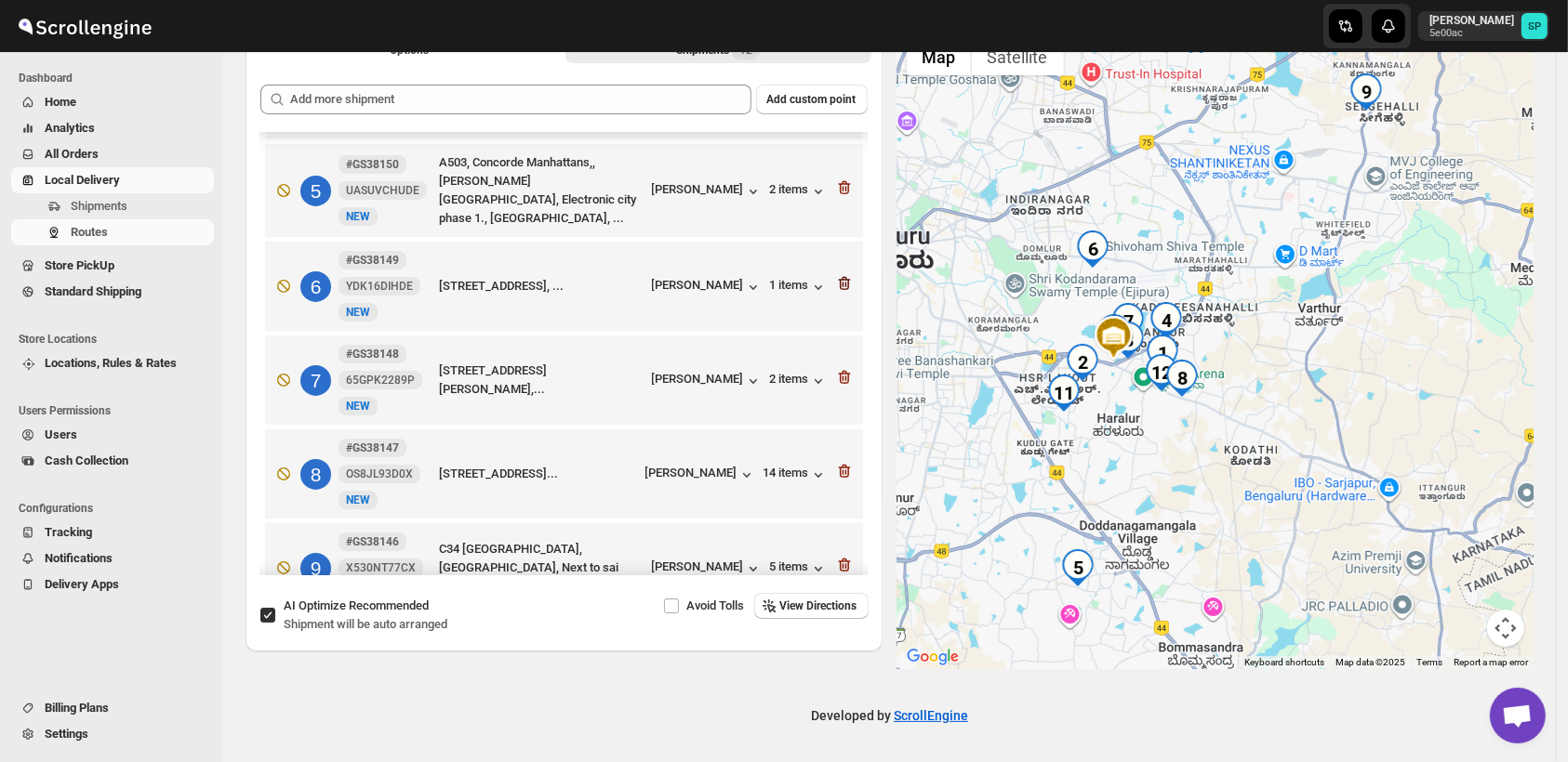
click at [835, 275] on icon "button" at bounding box center [843, 283] width 18 height 18
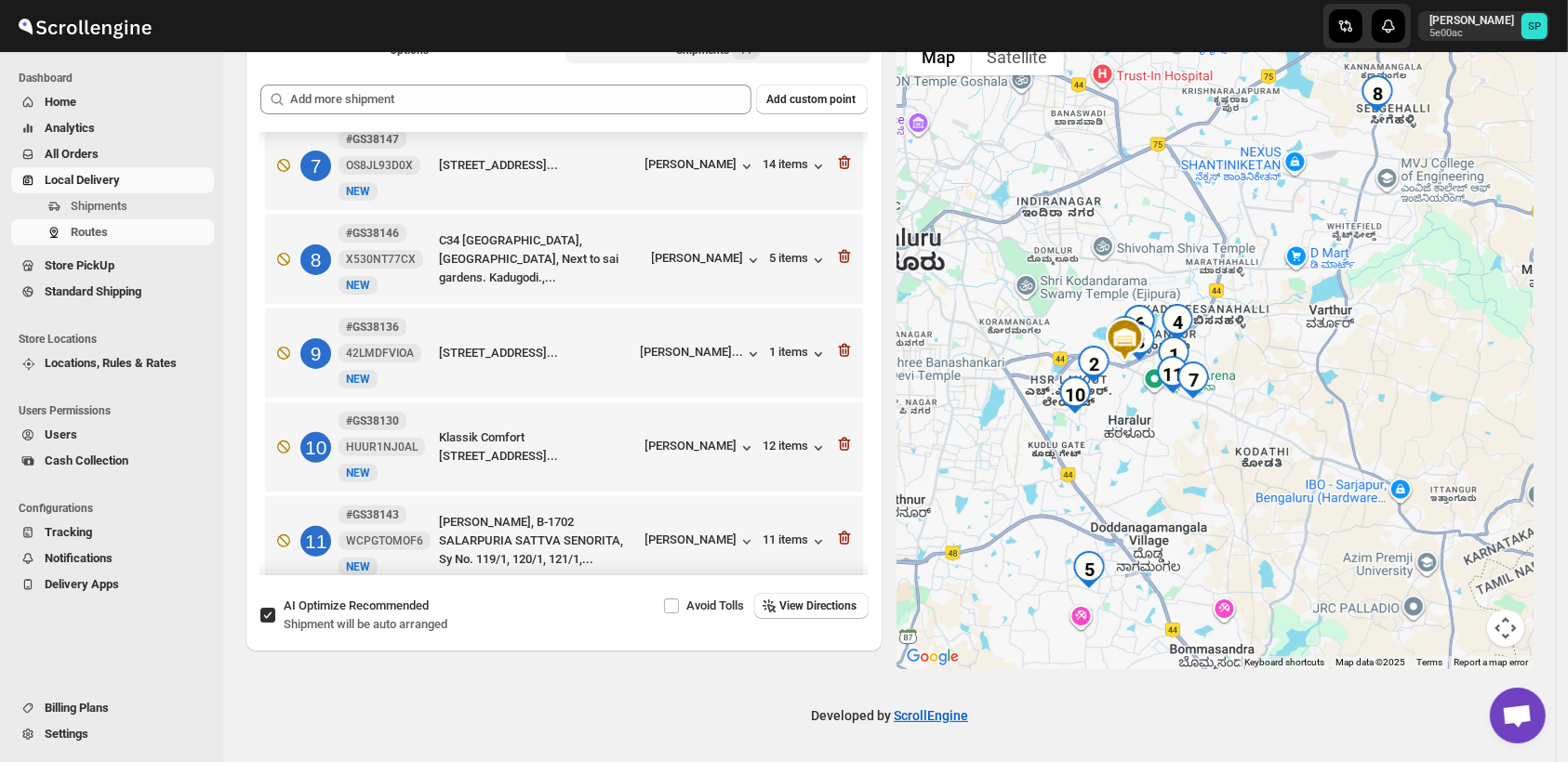
scroll to position [503, 0]
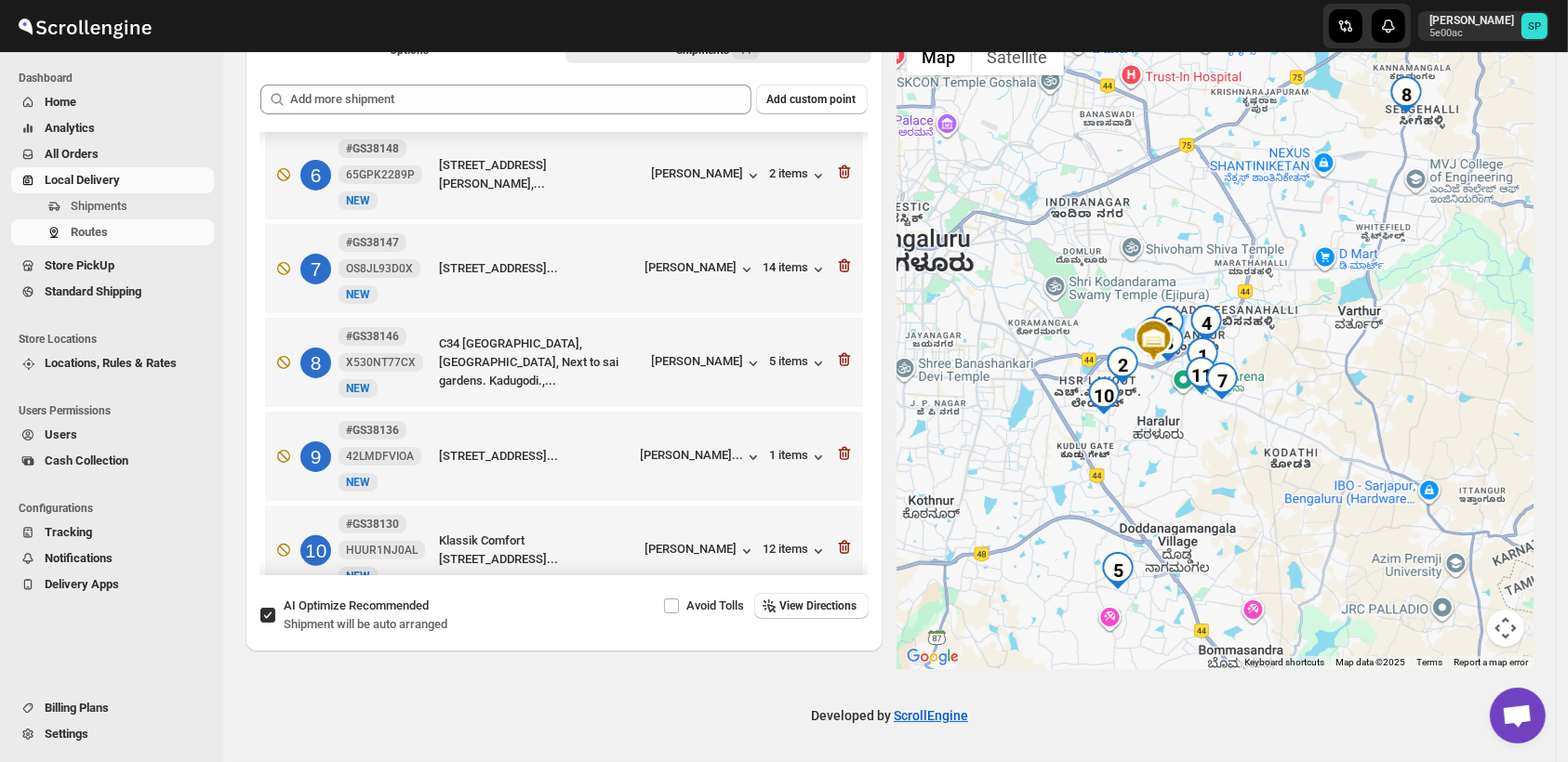
drag, startPoint x: 1285, startPoint y: 417, endPoint x: 1345, endPoint y: 425, distance: 60.5
click at [1345, 425] on div at bounding box center [1216, 349] width 637 height 641
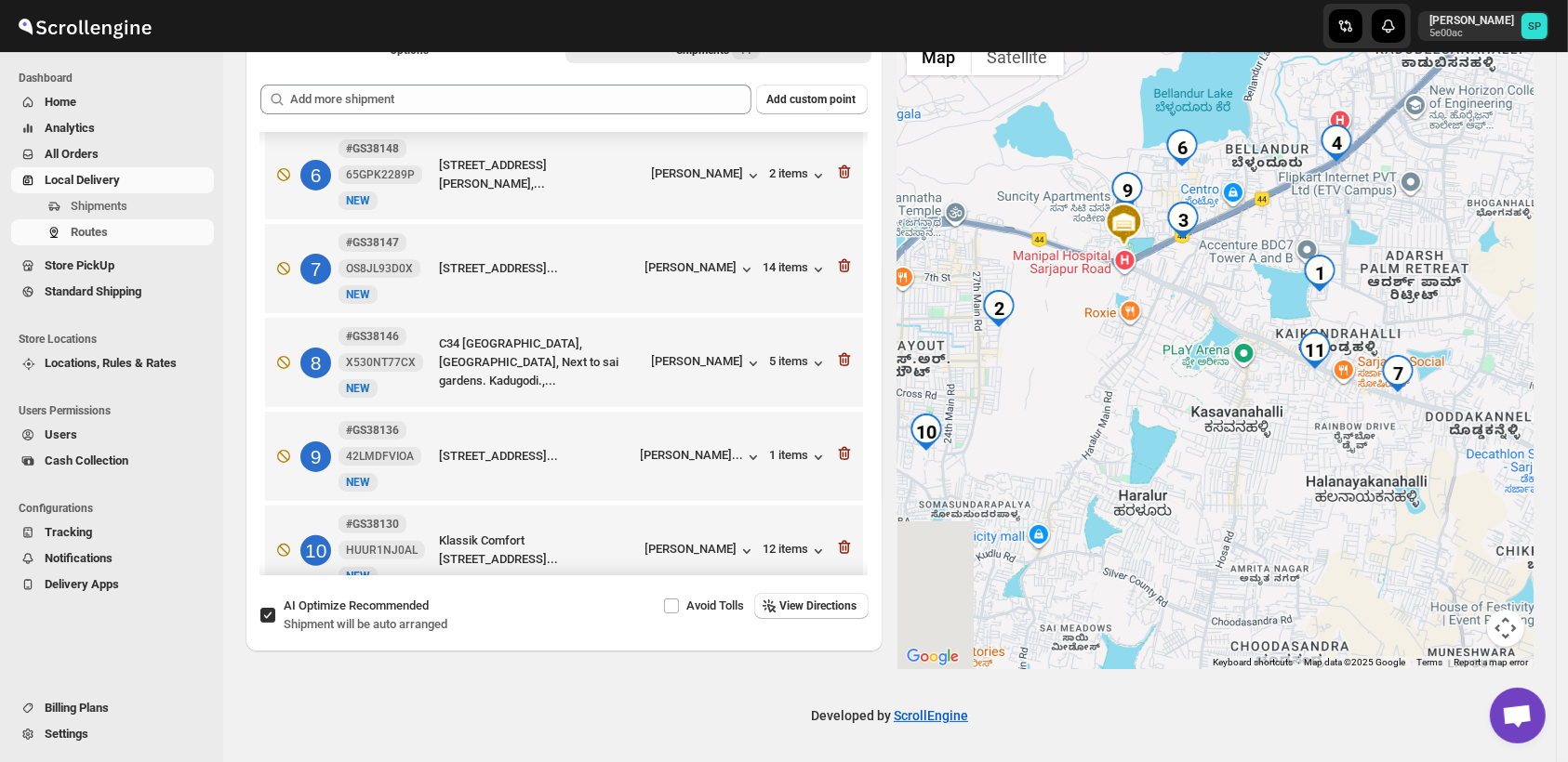
drag, startPoint x: 1390, startPoint y: 485, endPoint x: 1424, endPoint y: 489, distance: 34.2
click at [1424, 489] on div at bounding box center [1216, 349] width 637 height 641
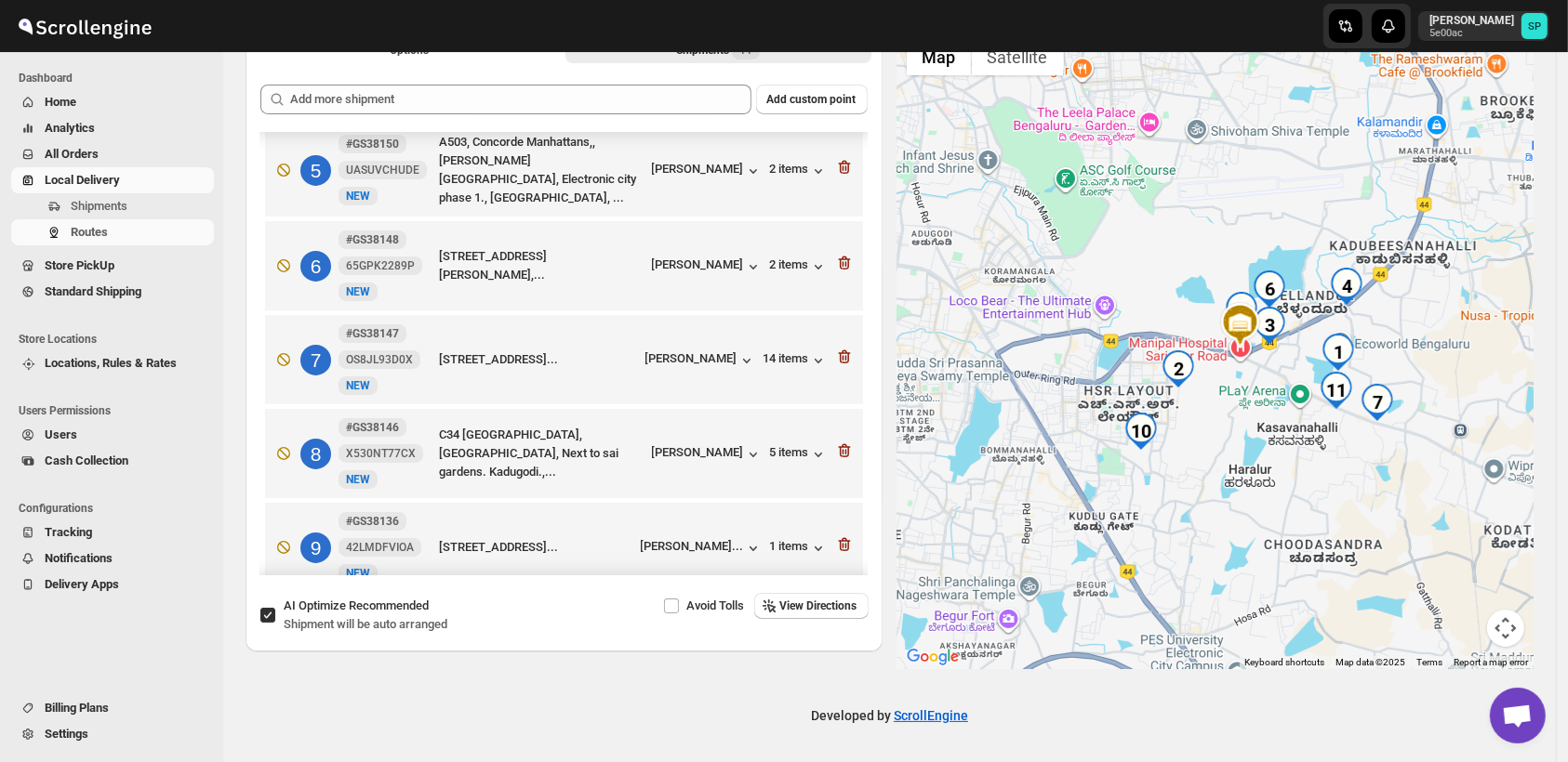
scroll to position [413, 0]
click at [1241, 398] on div at bounding box center [1216, 349] width 637 height 641
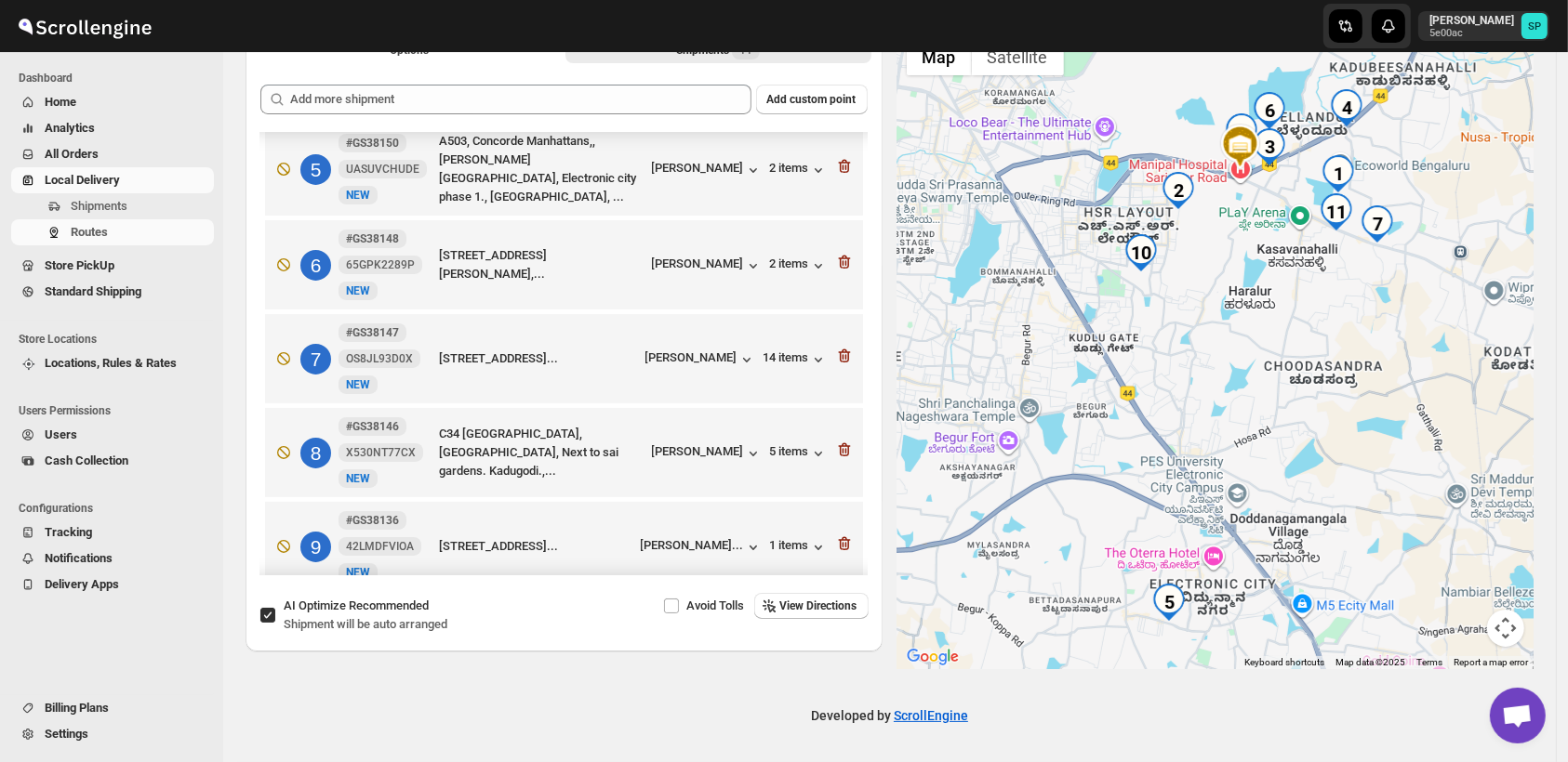
drag, startPoint x: 1246, startPoint y: 558, endPoint x: 1246, endPoint y: 400, distance: 158.0
click at [1246, 400] on div at bounding box center [1216, 349] width 637 height 641
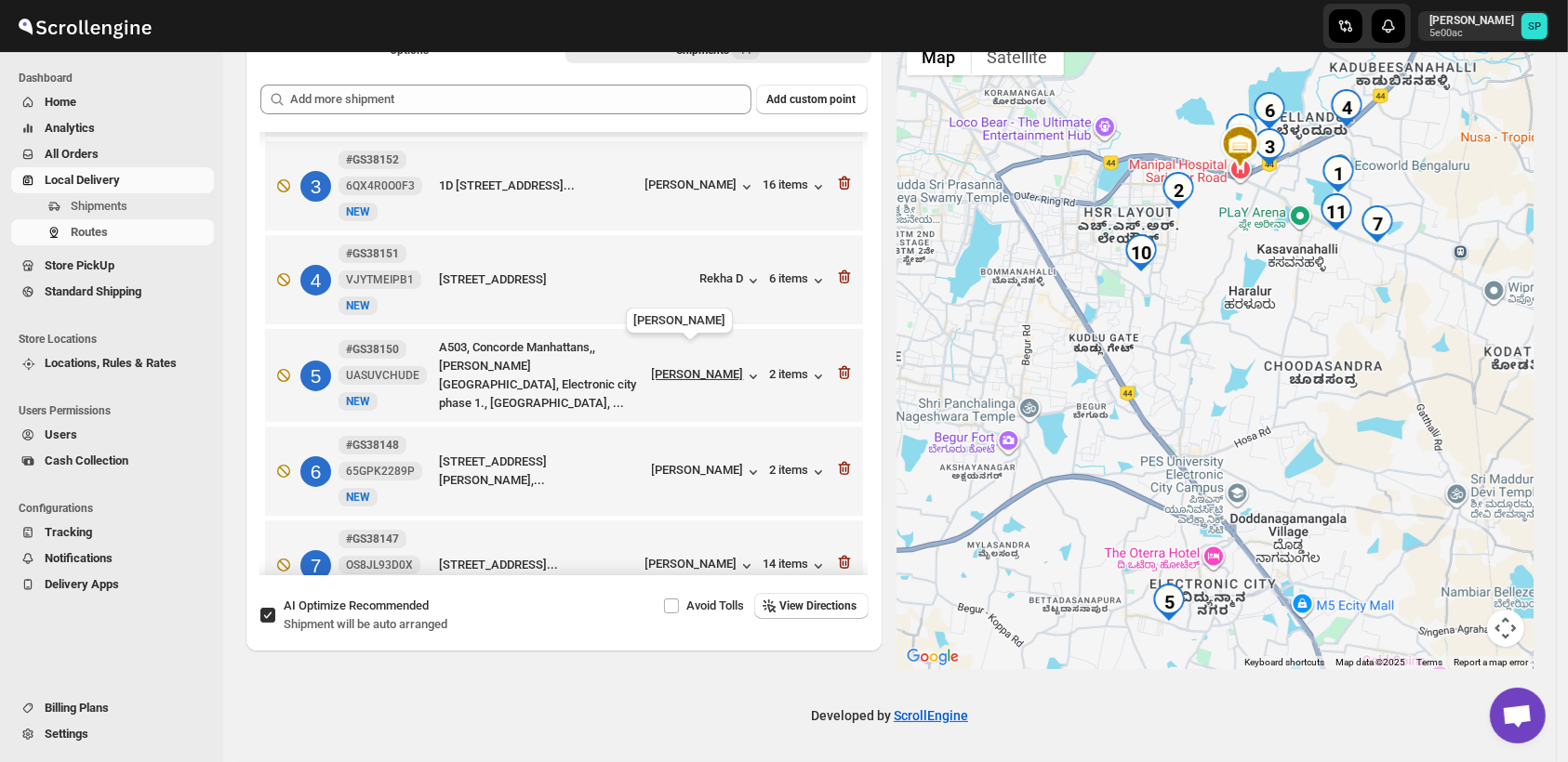
click at [707, 367] on div "[PERSON_NAME]" at bounding box center [697, 374] width 93 height 14
click at [781, 367] on div "2 items" at bounding box center [798, 376] width 57 height 18
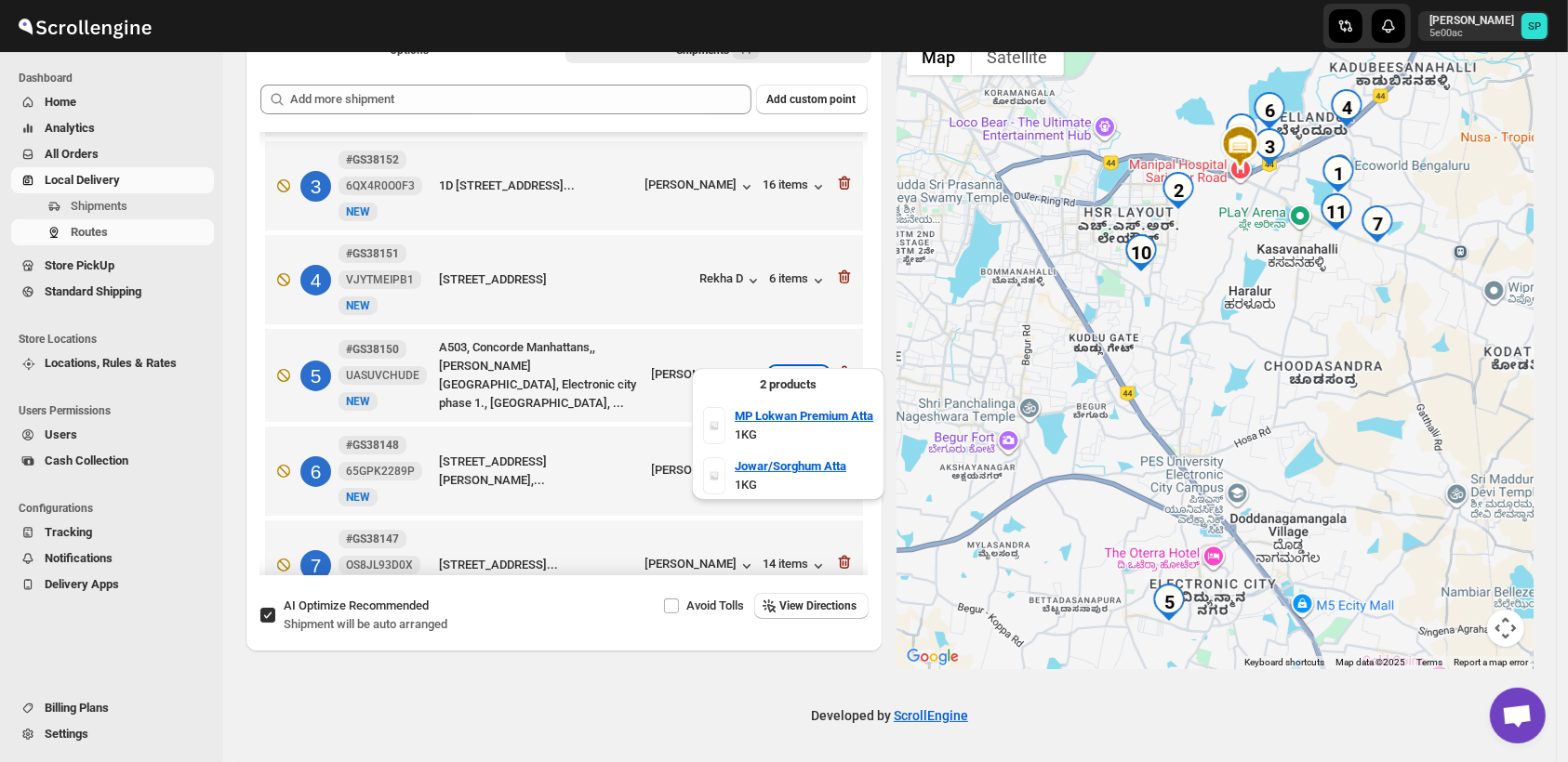
click at [781, 367] on div "2 items" at bounding box center [798, 376] width 57 height 18
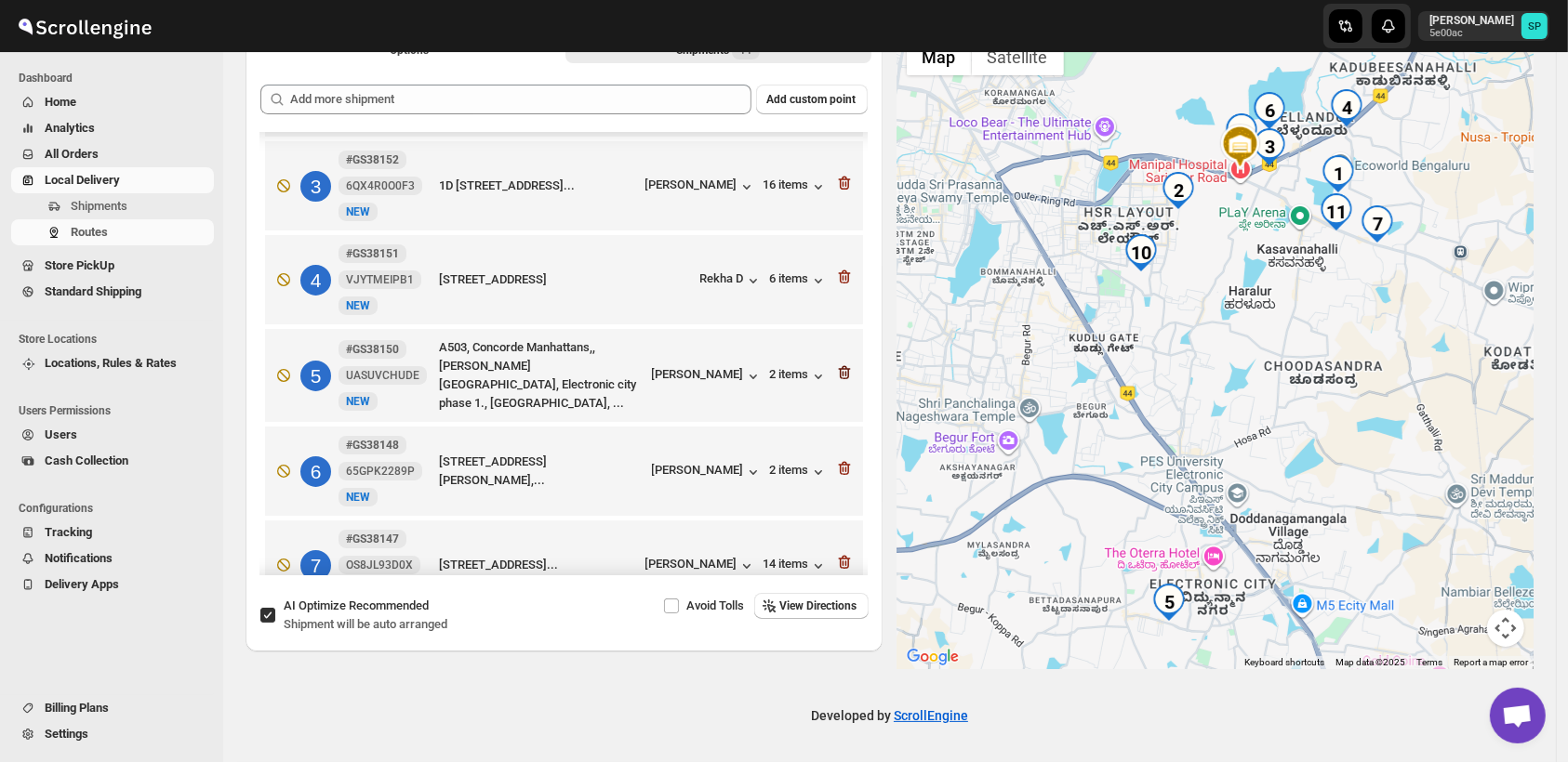
click at [841, 366] on icon "button" at bounding box center [843, 373] width 12 height 14
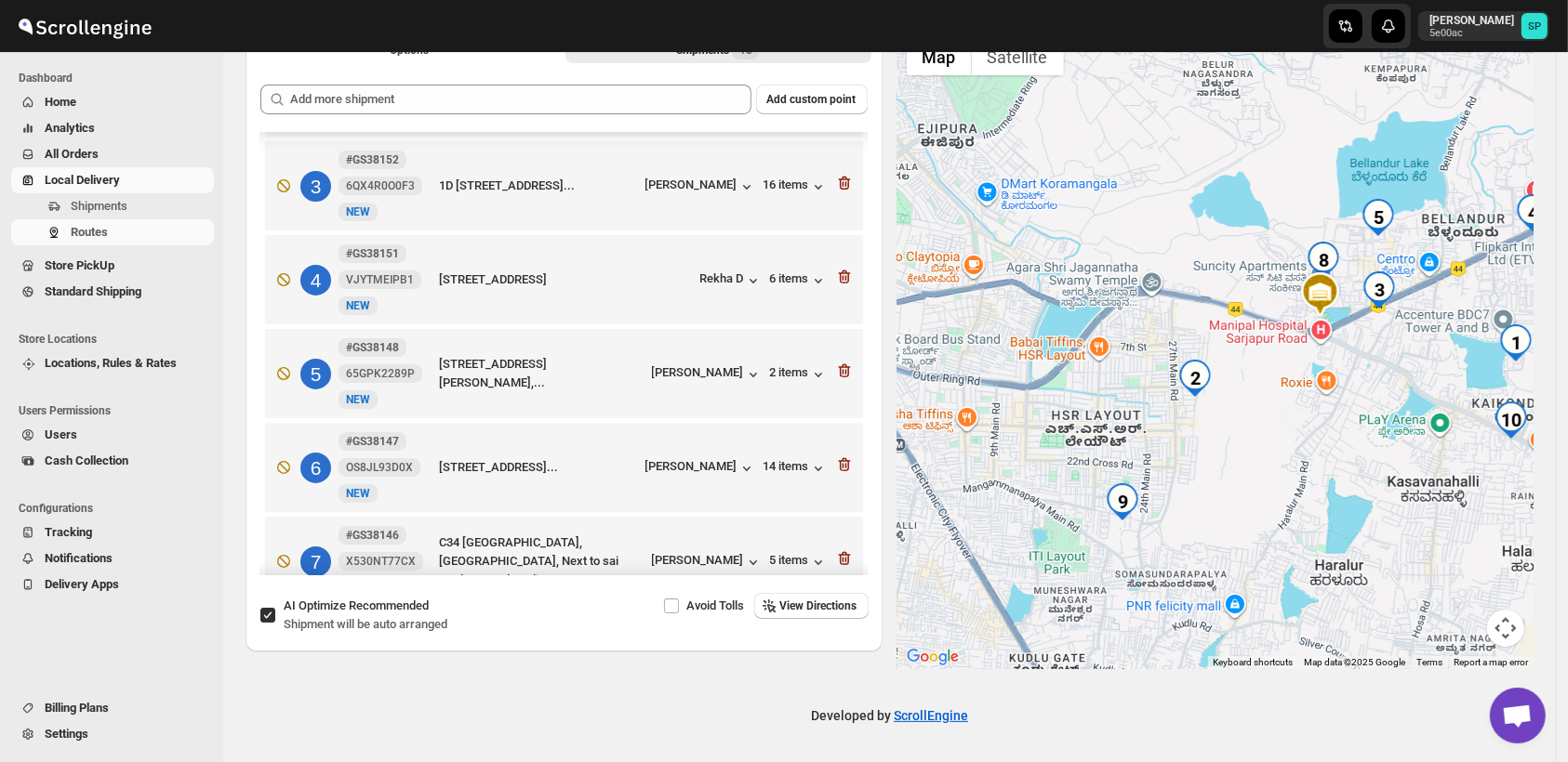
drag, startPoint x: 1130, startPoint y: 495, endPoint x: 1361, endPoint y: 505, distance: 231.2
click at [1361, 505] on div at bounding box center [1216, 349] width 637 height 641
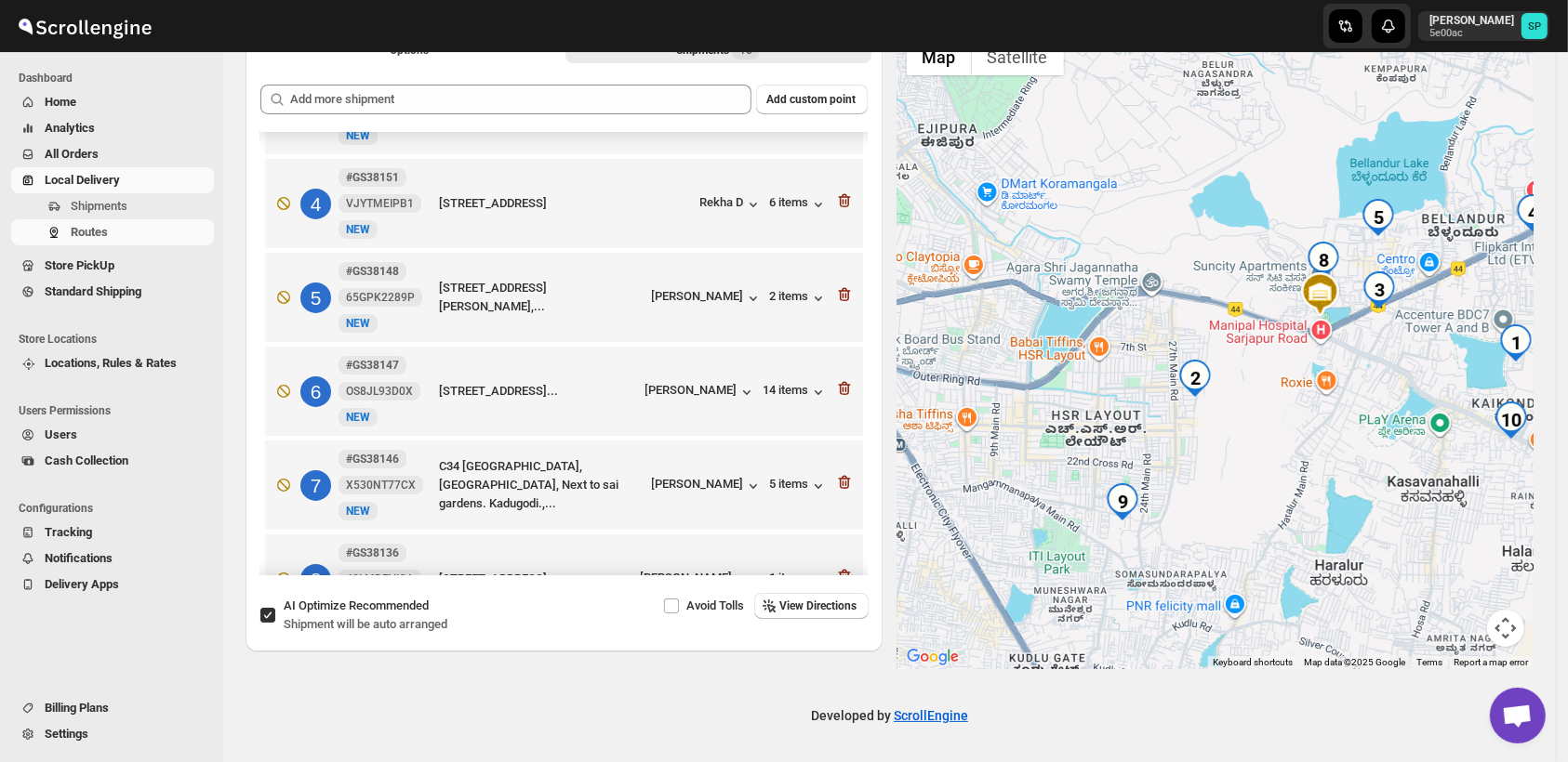
scroll to position [512, 0]
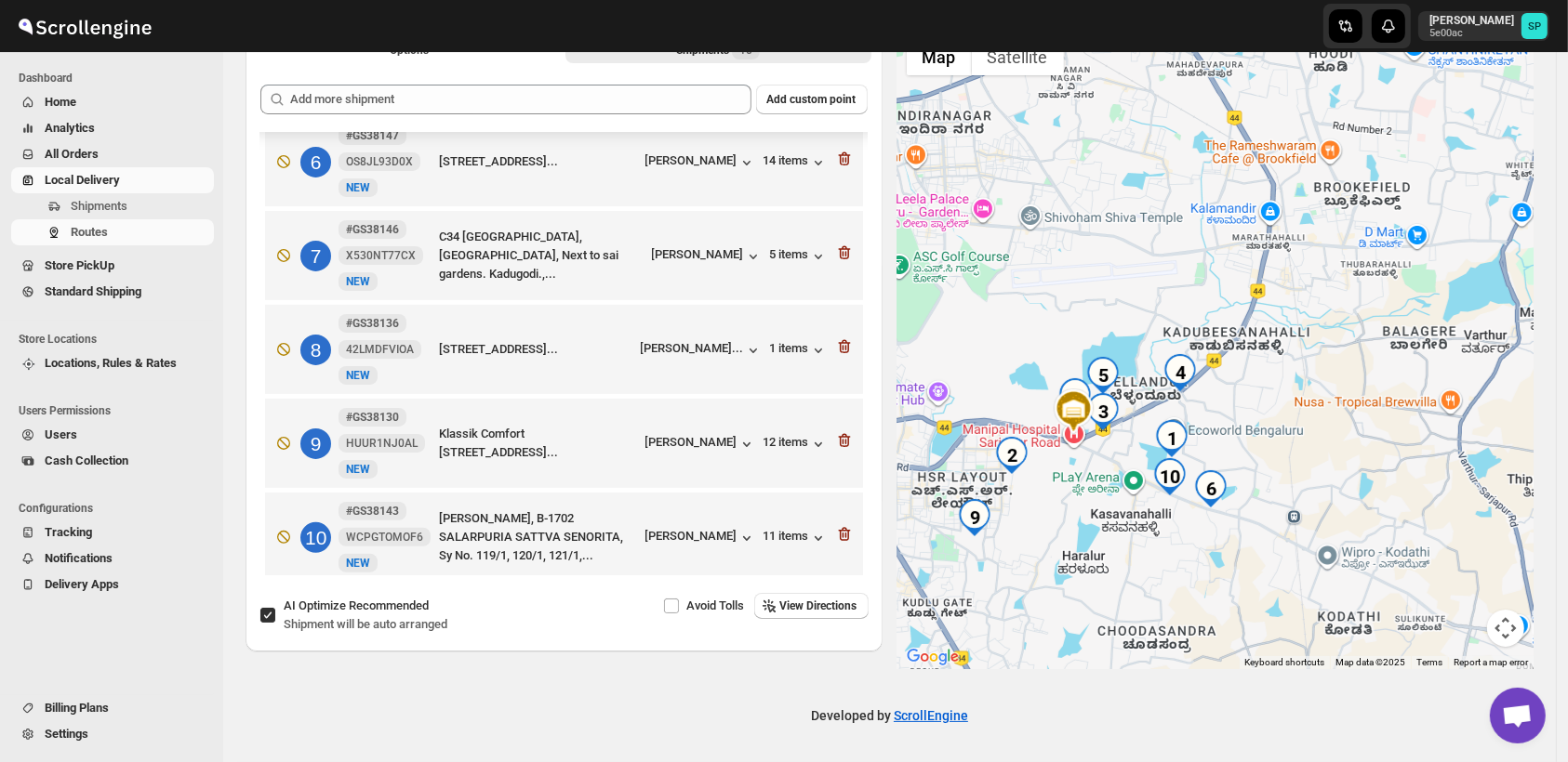
drag, startPoint x: 1339, startPoint y: 477, endPoint x: 1092, endPoint y: 532, distance: 253.0
click at [1092, 532] on div at bounding box center [1216, 349] width 637 height 641
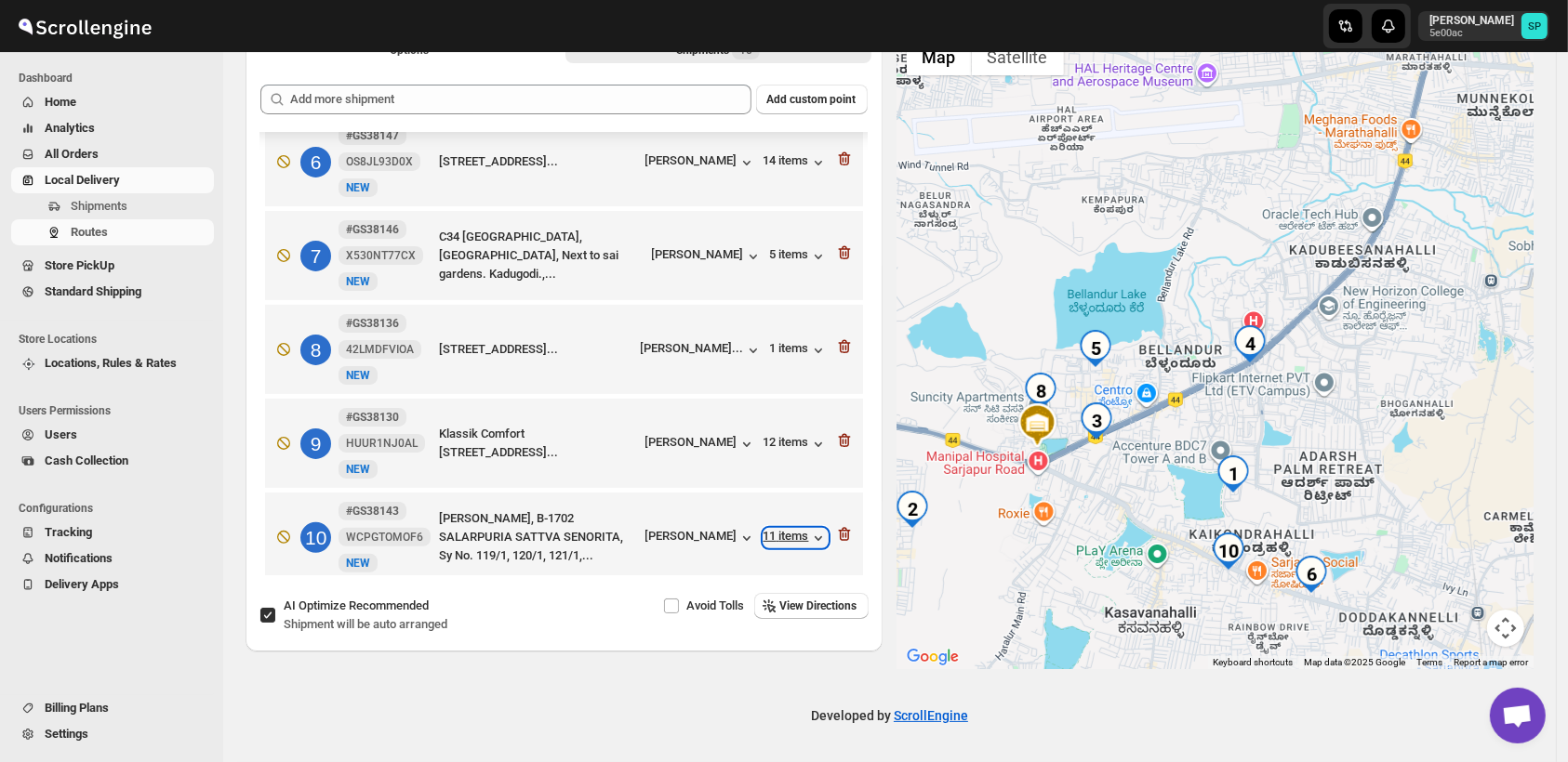
click at [779, 529] on div "11 items" at bounding box center [794, 538] width 64 height 18
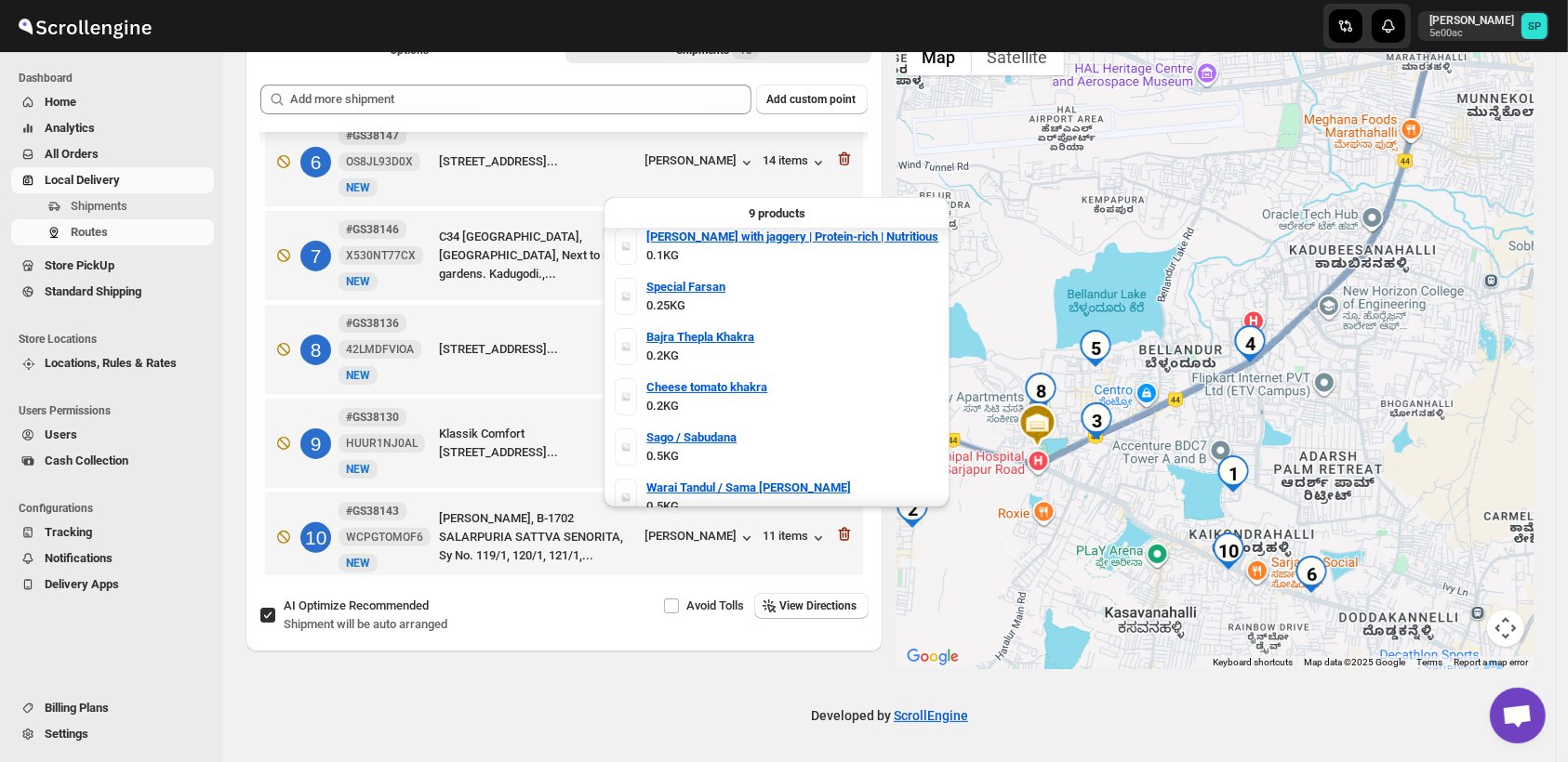
scroll to position [0, 0]
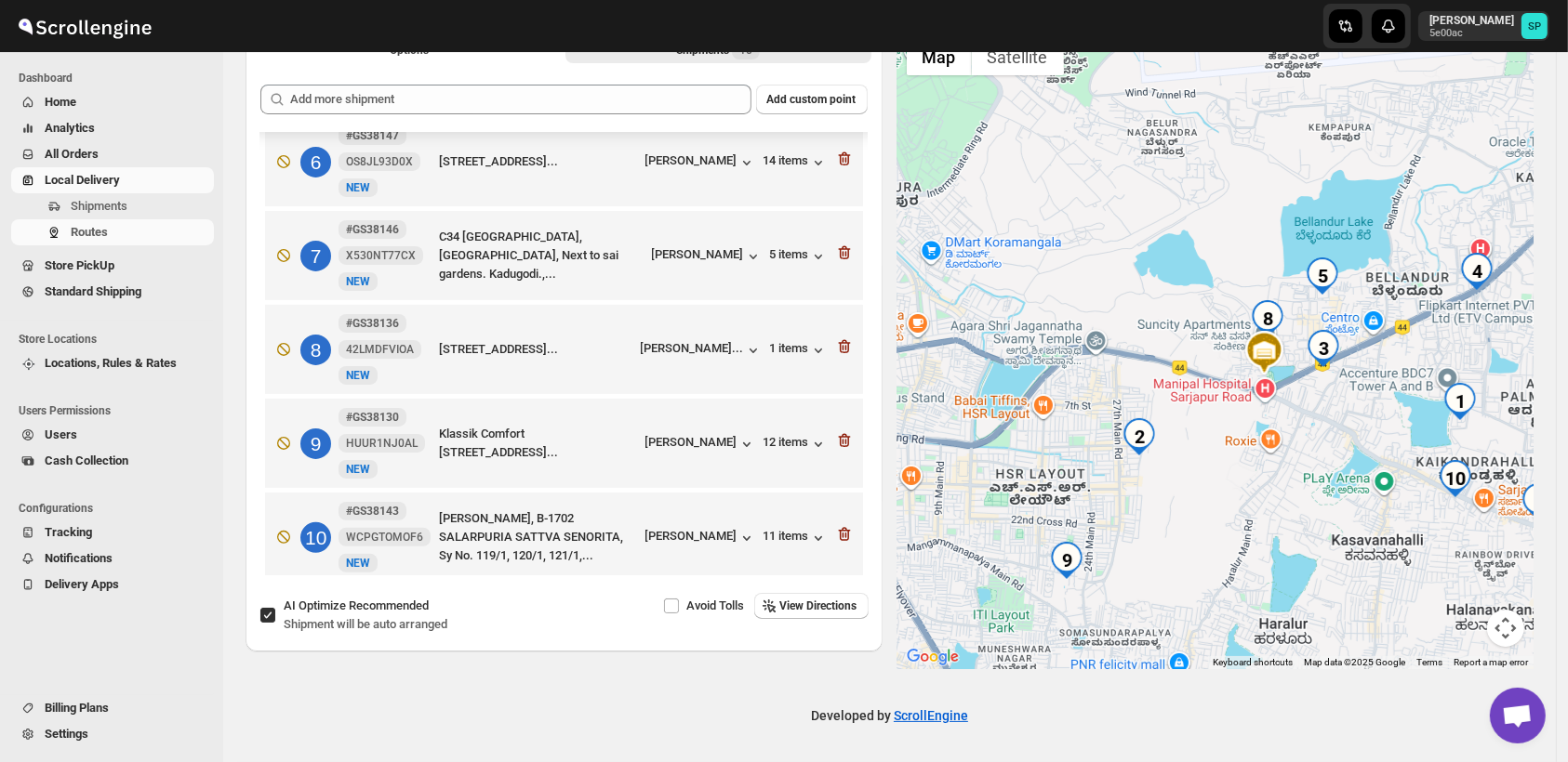
drag, startPoint x: 1010, startPoint y: 539, endPoint x: 1237, endPoint y: 468, distance: 237.8
click at [1237, 468] on div at bounding box center [1216, 349] width 637 height 641
click at [720, 341] on span "[PERSON_NAME]..." at bounding box center [692, 350] width 103 height 18
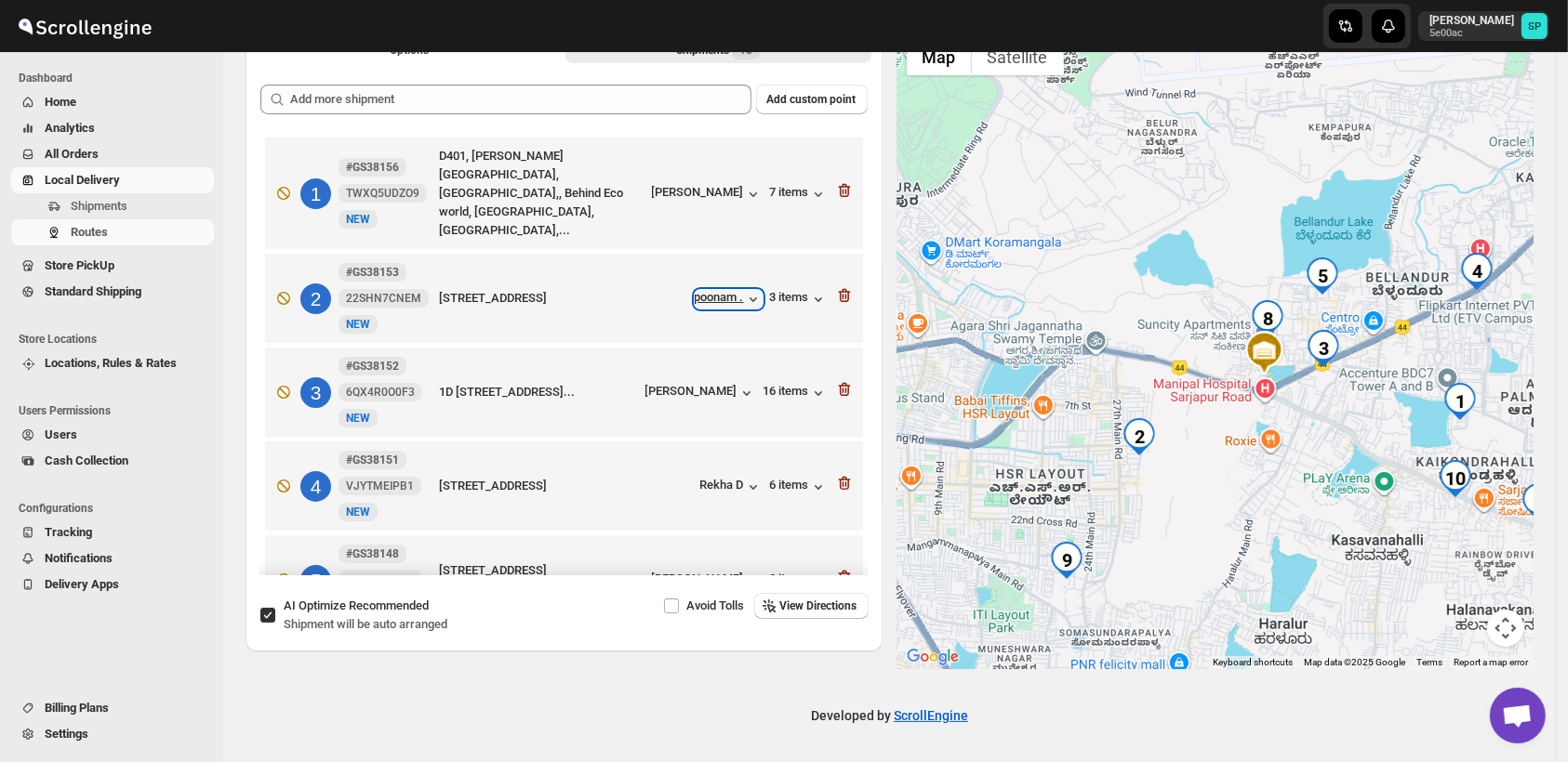
click at [714, 290] on div "poonam ." at bounding box center [728, 299] width 68 height 18
click at [794, 290] on div "3 items" at bounding box center [798, 299] width 57 height 18
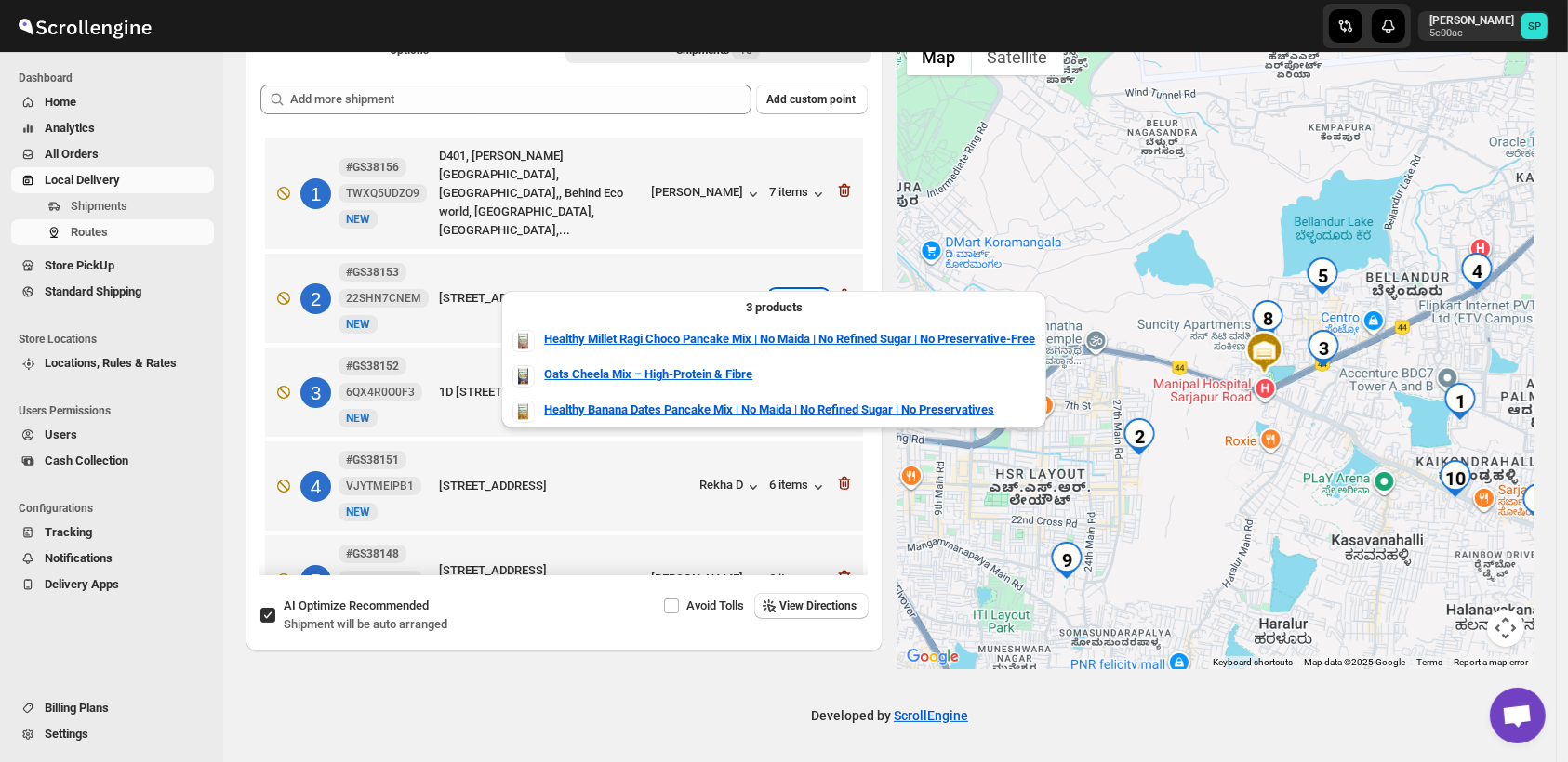
click at [794, 290] on div "3 items" at bounding box center [798, 299] width 57 height 18
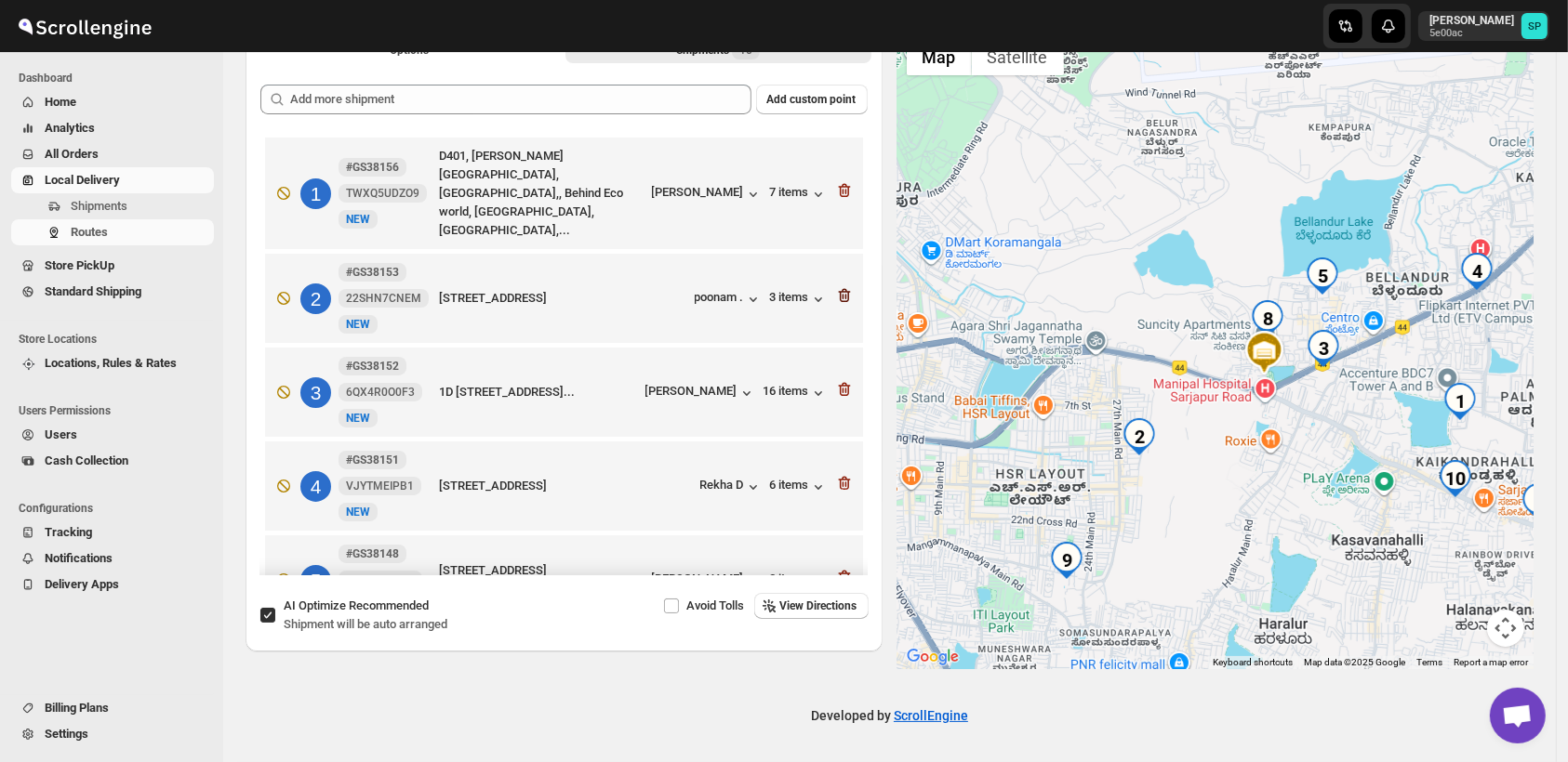
click at [841, 294] on icon "button" at bounding box center [842, 297] width 2 height 6
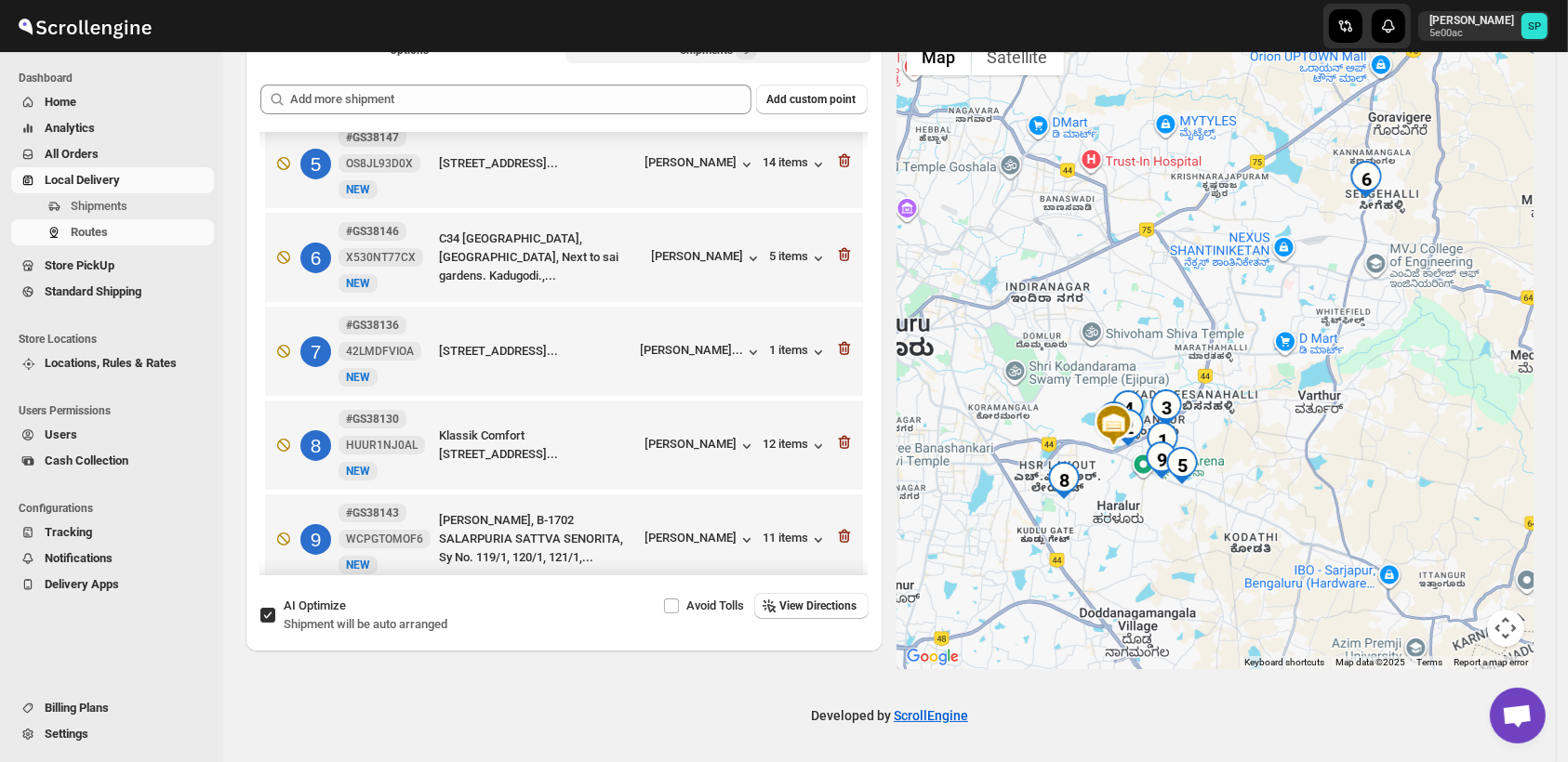
scroll to position [314, 0]
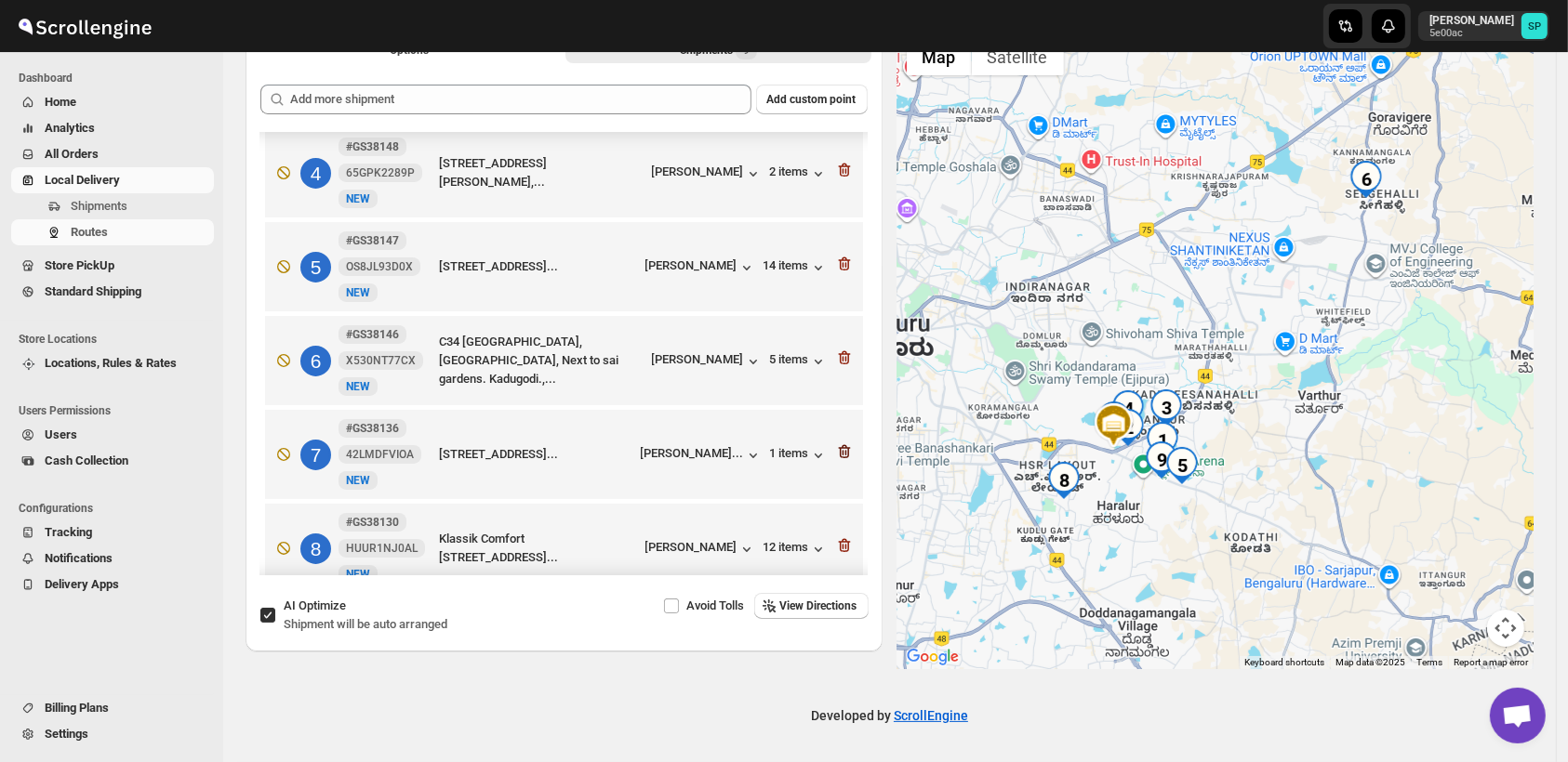
click at [836, 443] on icon "button" at bounding box center [843, 451] width 18 height 18
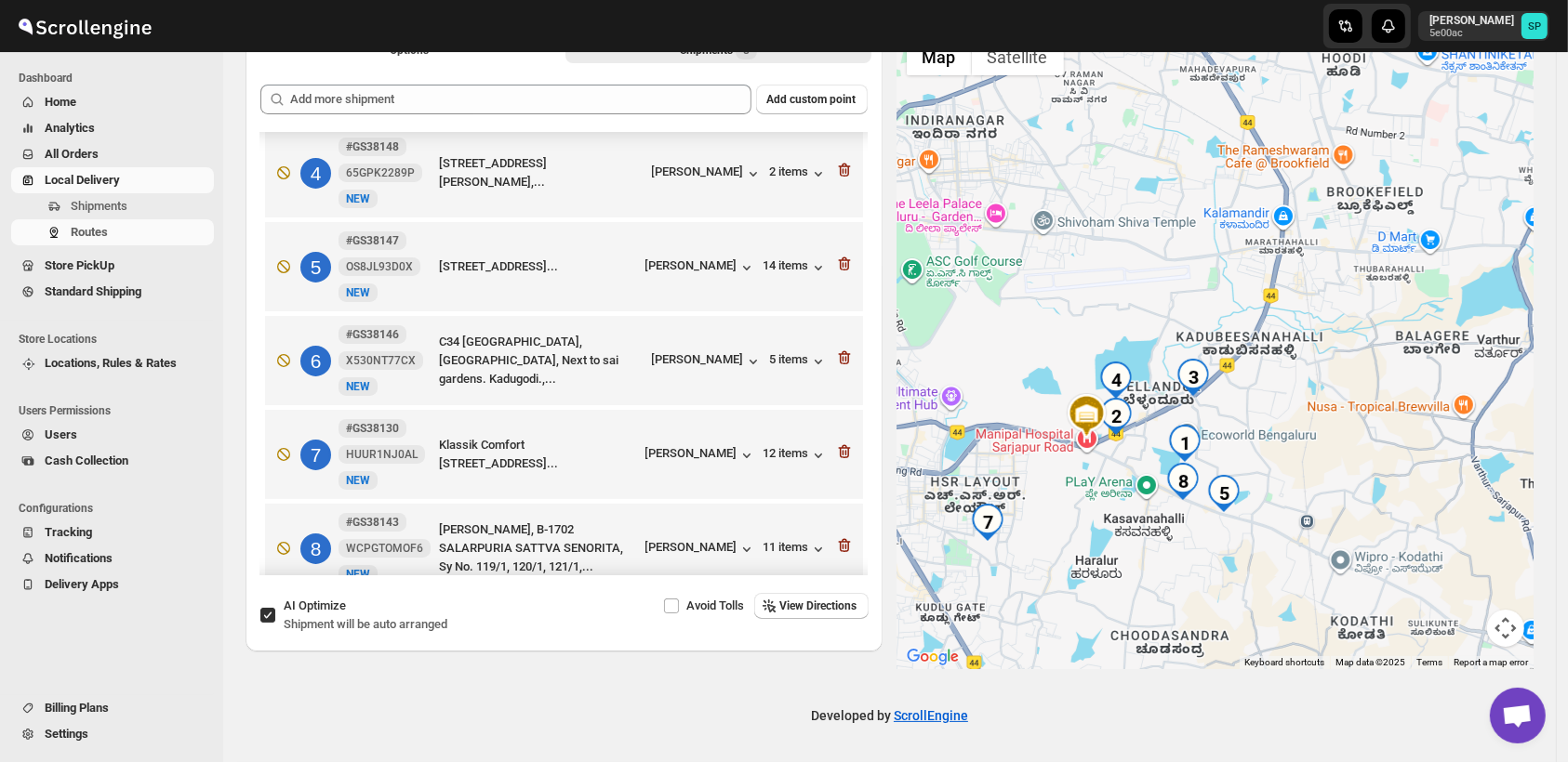
drag, startPoint x: 1234, startPoint y: 473, endPoint x: 1339, endPoint y: 493, distance: 106.9
click at [1339, 493] on div at bounding box center [1216, 349] width 637 height 641
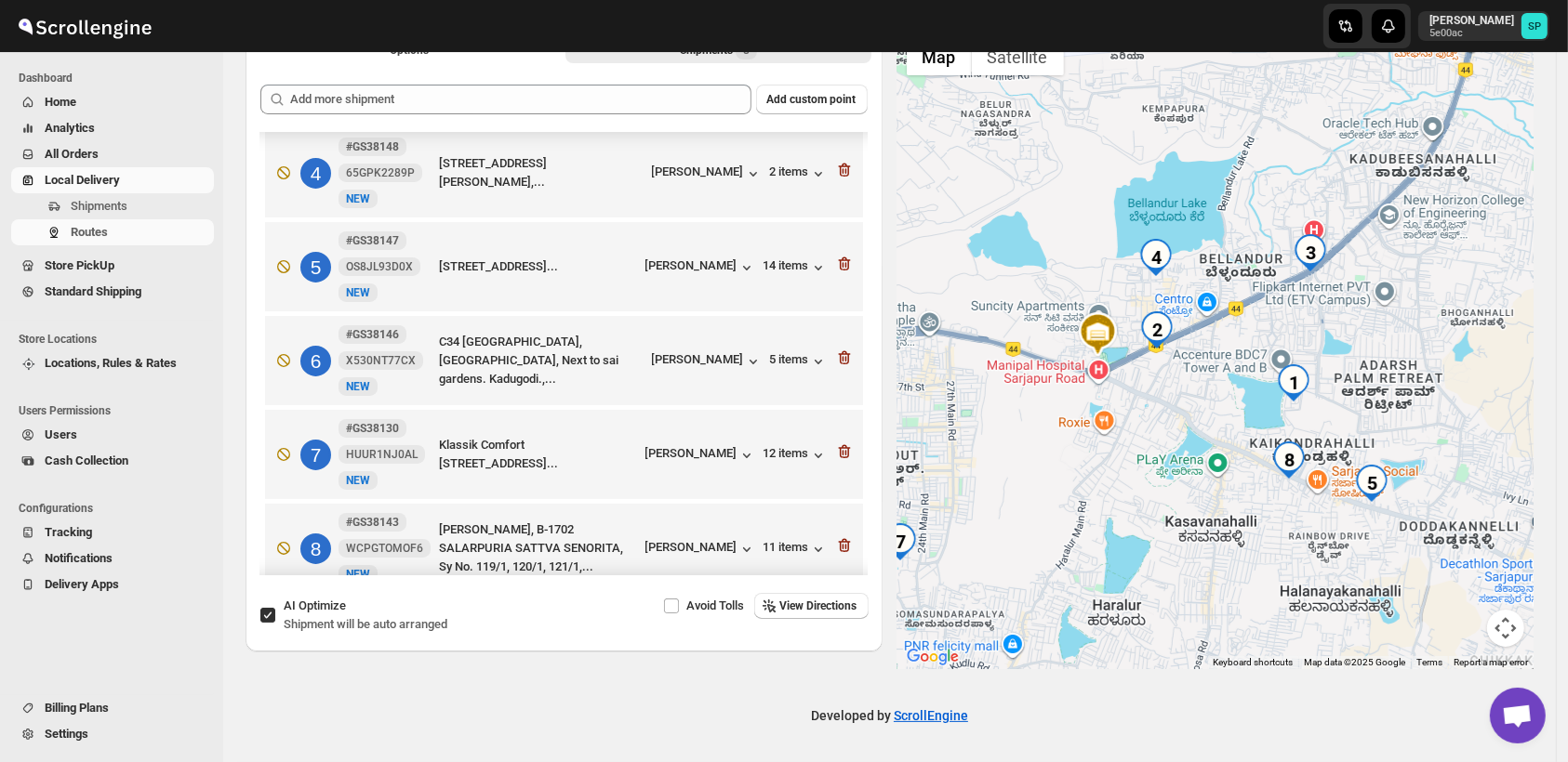
drag, startPoint x: 1310, startPoint y: 482, endPoint x: 1469, endPoint y: 425, distance: 168.9
click at [1469, 425] on div at bounding box center [1216, 349] width 637 height 641
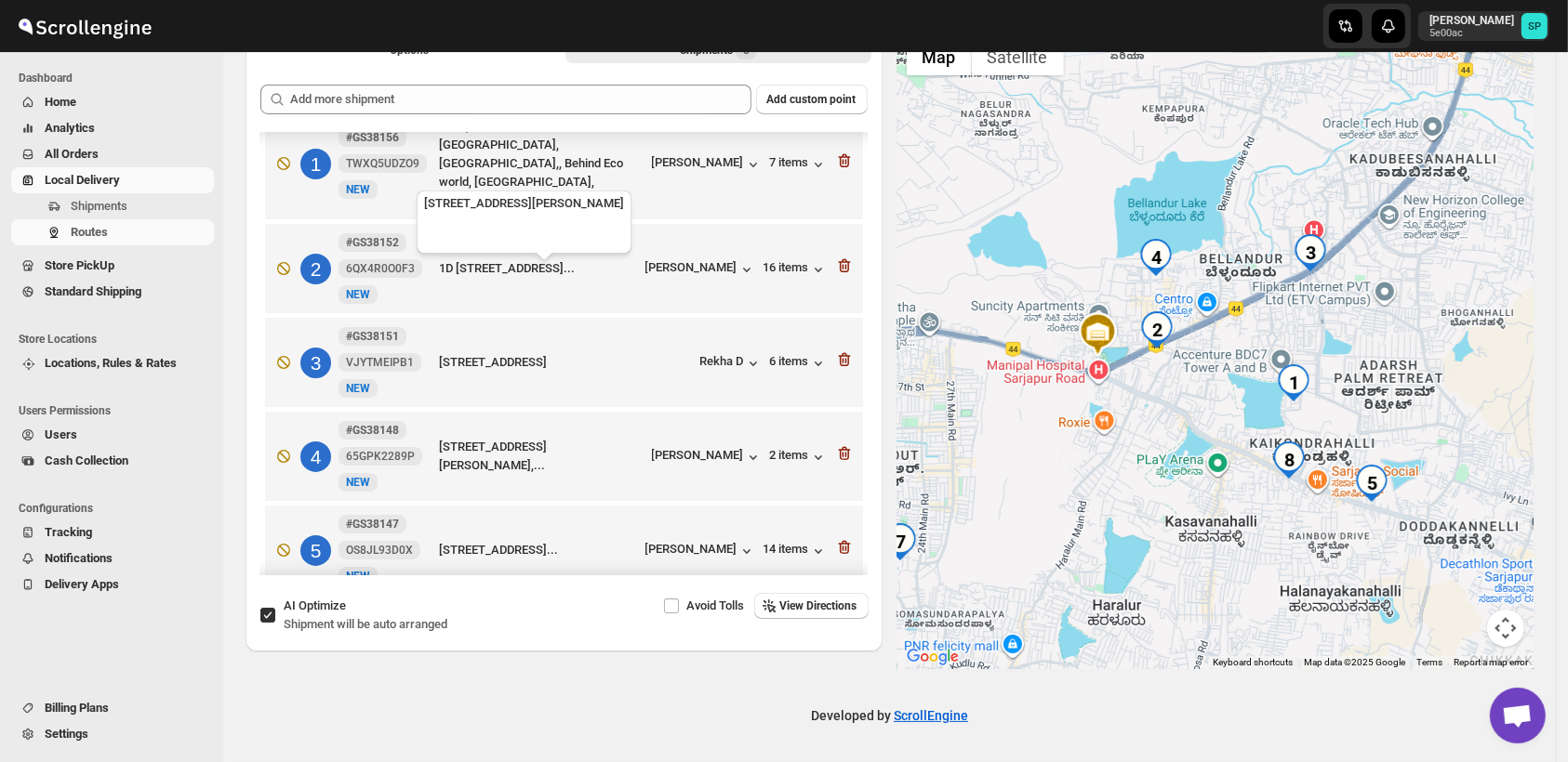
scroll to position [4, 0]
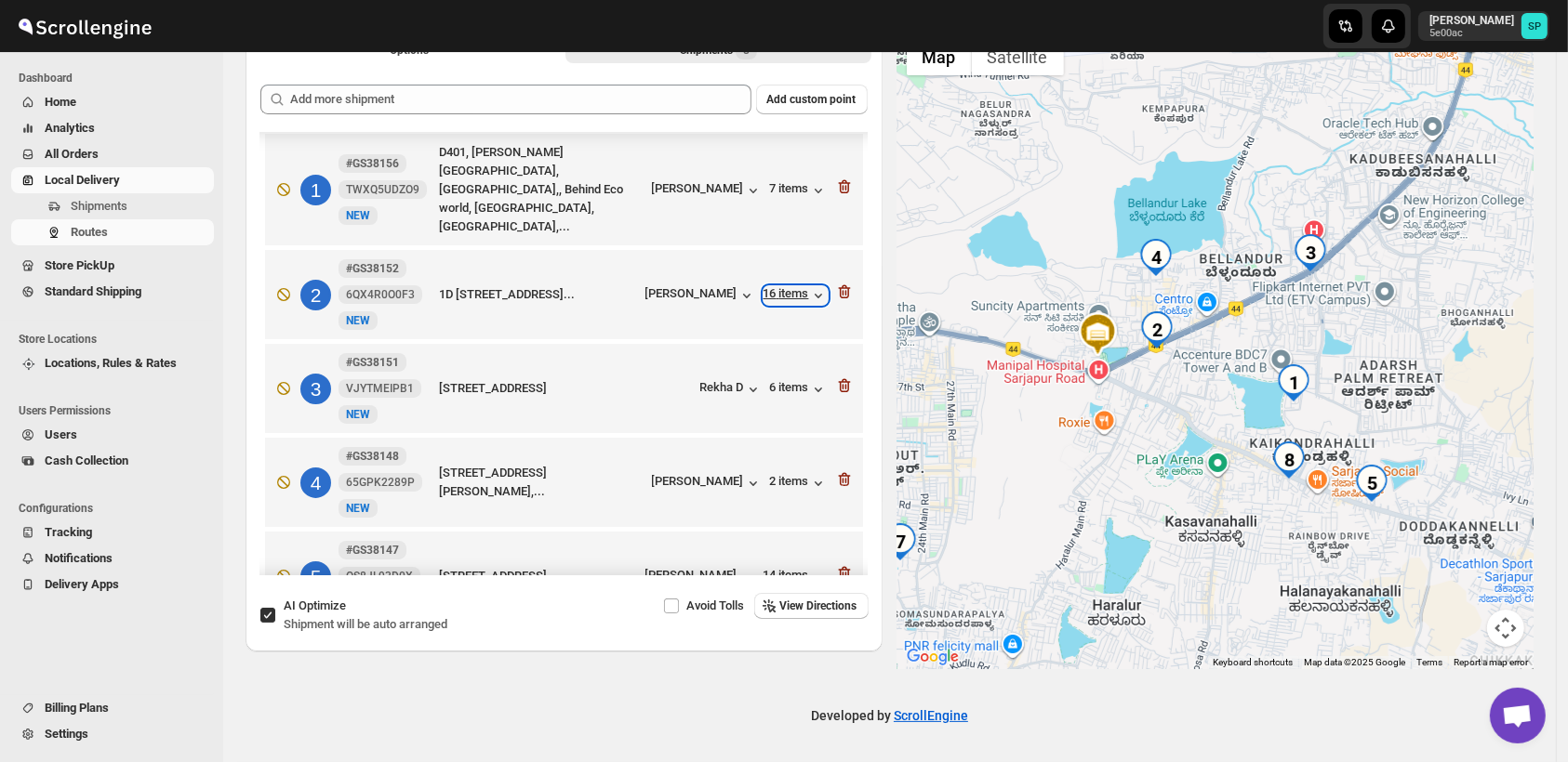
click at [777, 286] on div "16 items" at bounding box center [794, 295] width 64 height 18
click at [784, 286] on div "16 items" at bounding box center [794, 295] width 64 height 18
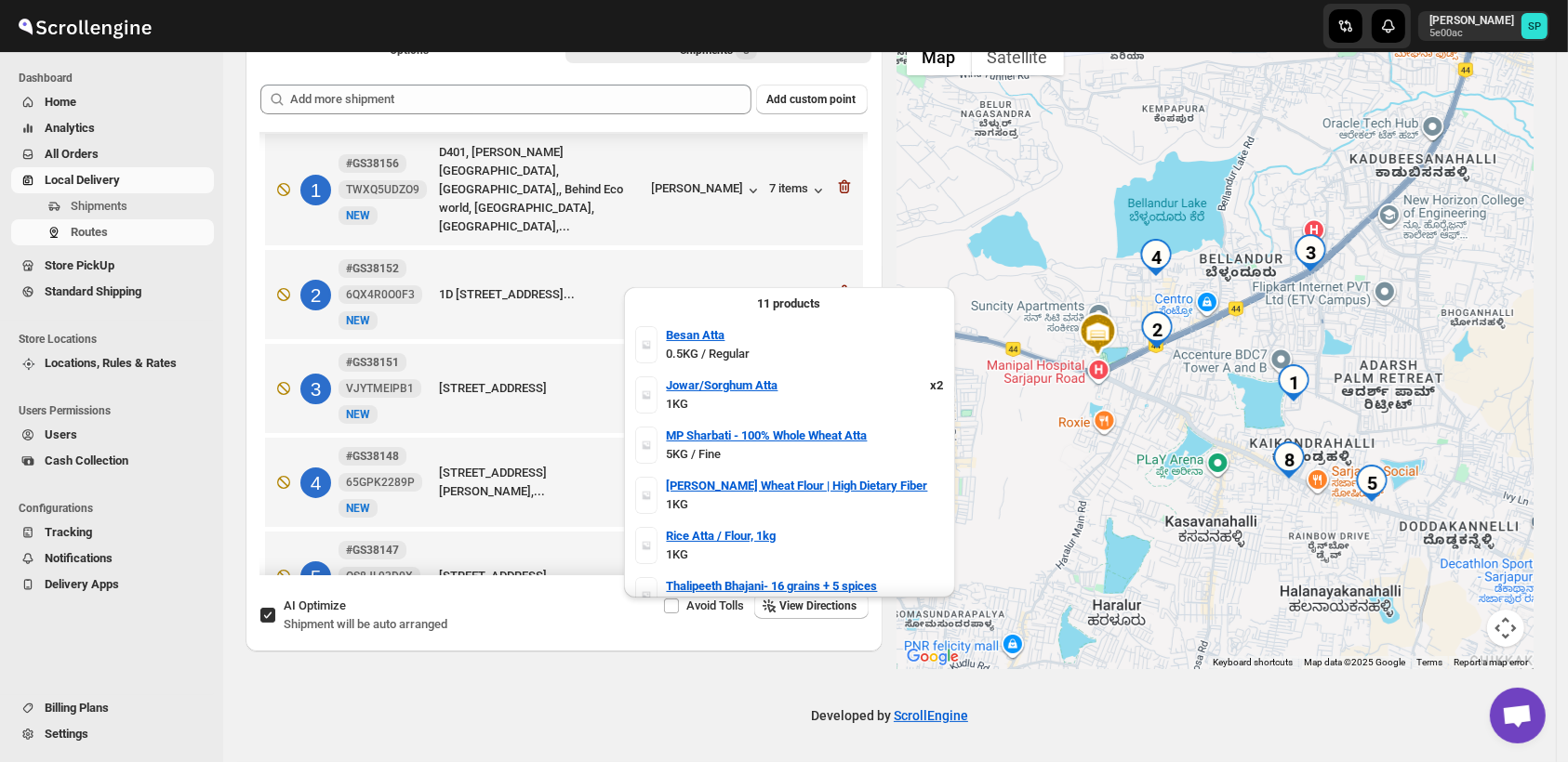
scroll to position [0, 0]
click at [769, 286] on div "16 items" at bounding box center [794, 295] width 64 height 18
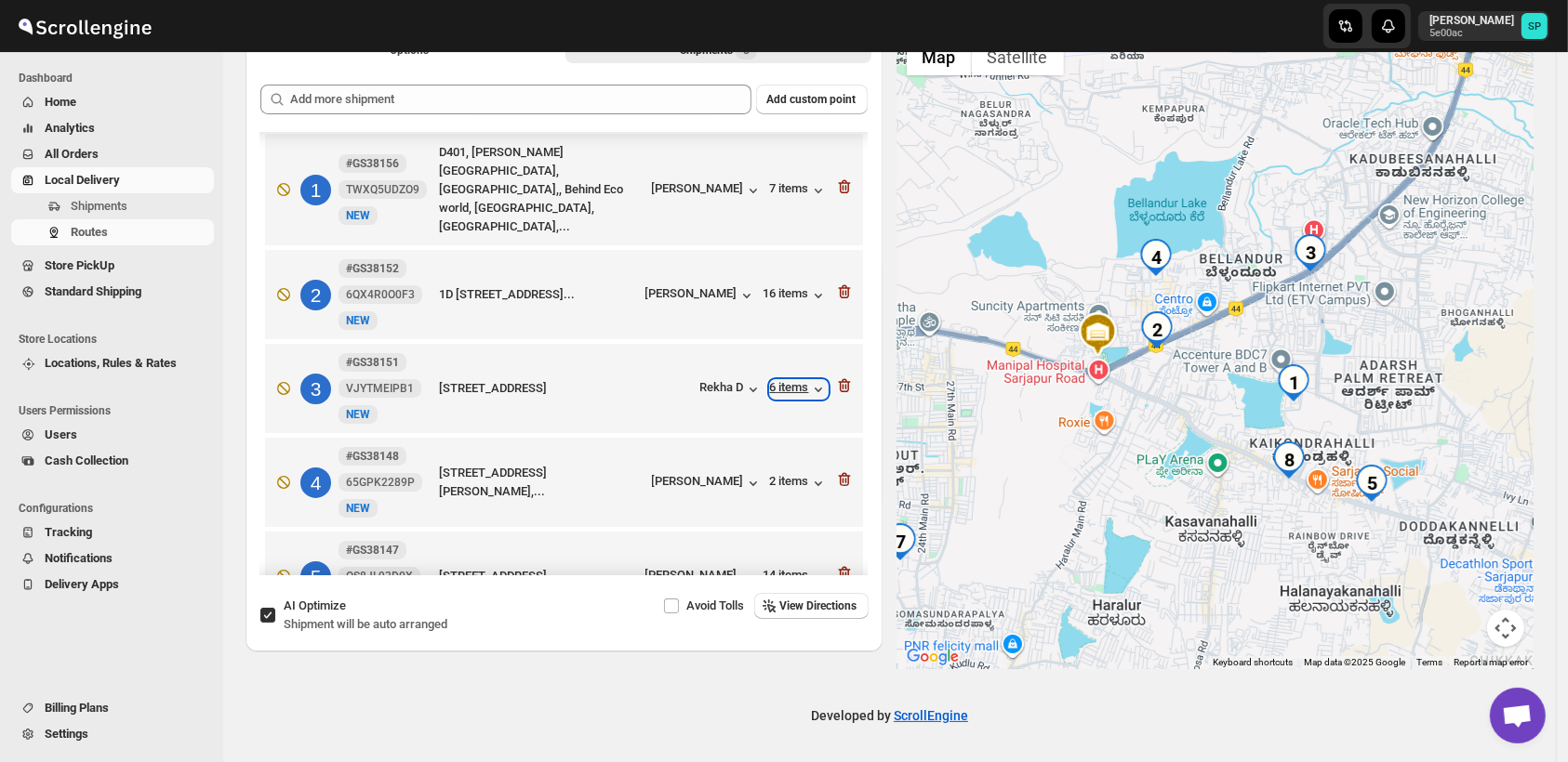
click at [770, 381] on div "6 items" at bounding box center [798, 389] width 57 height 18
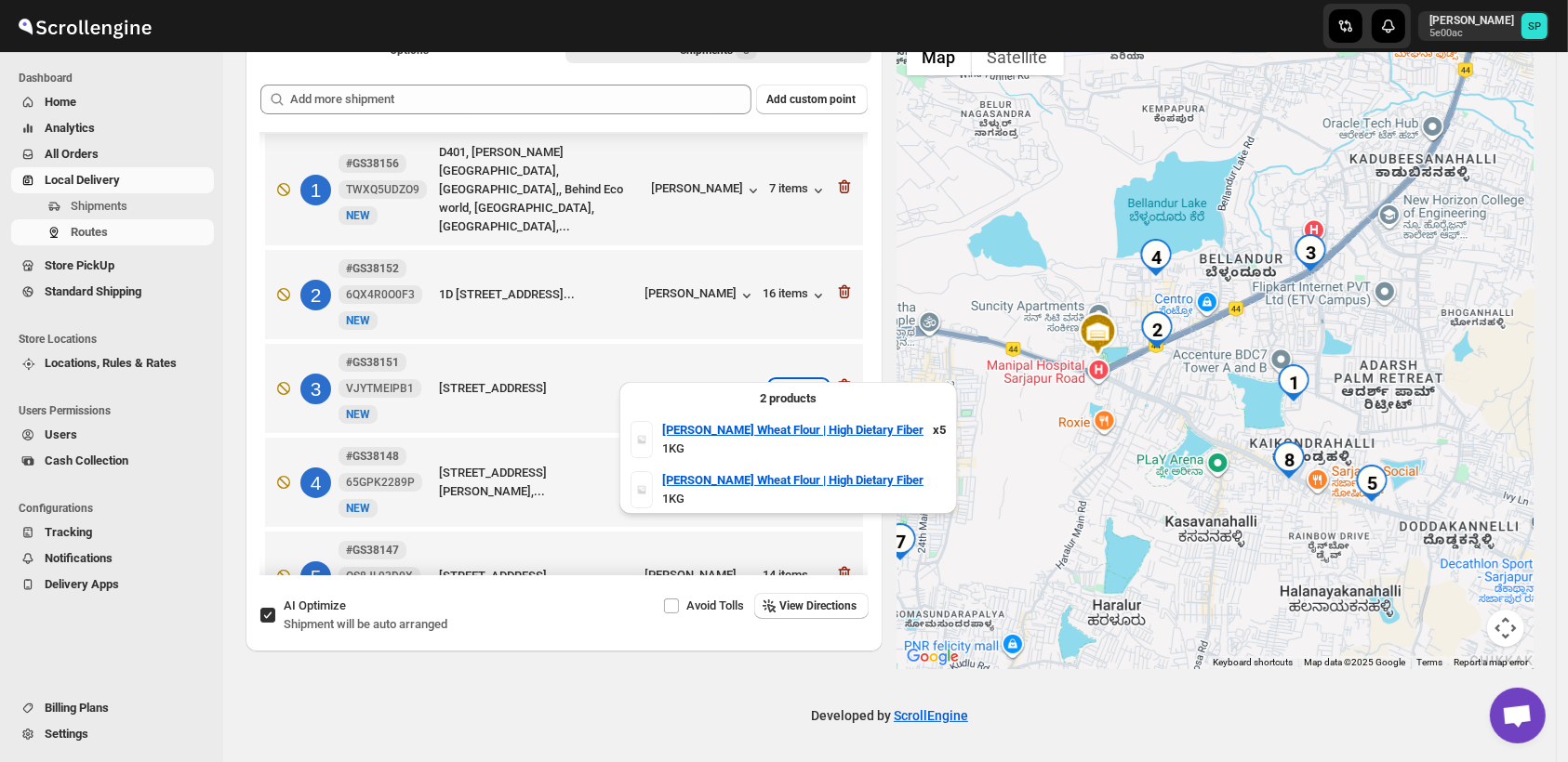
click at [770, 381] on div "6 items" at bounding box center [798, 389] width 57 height 18
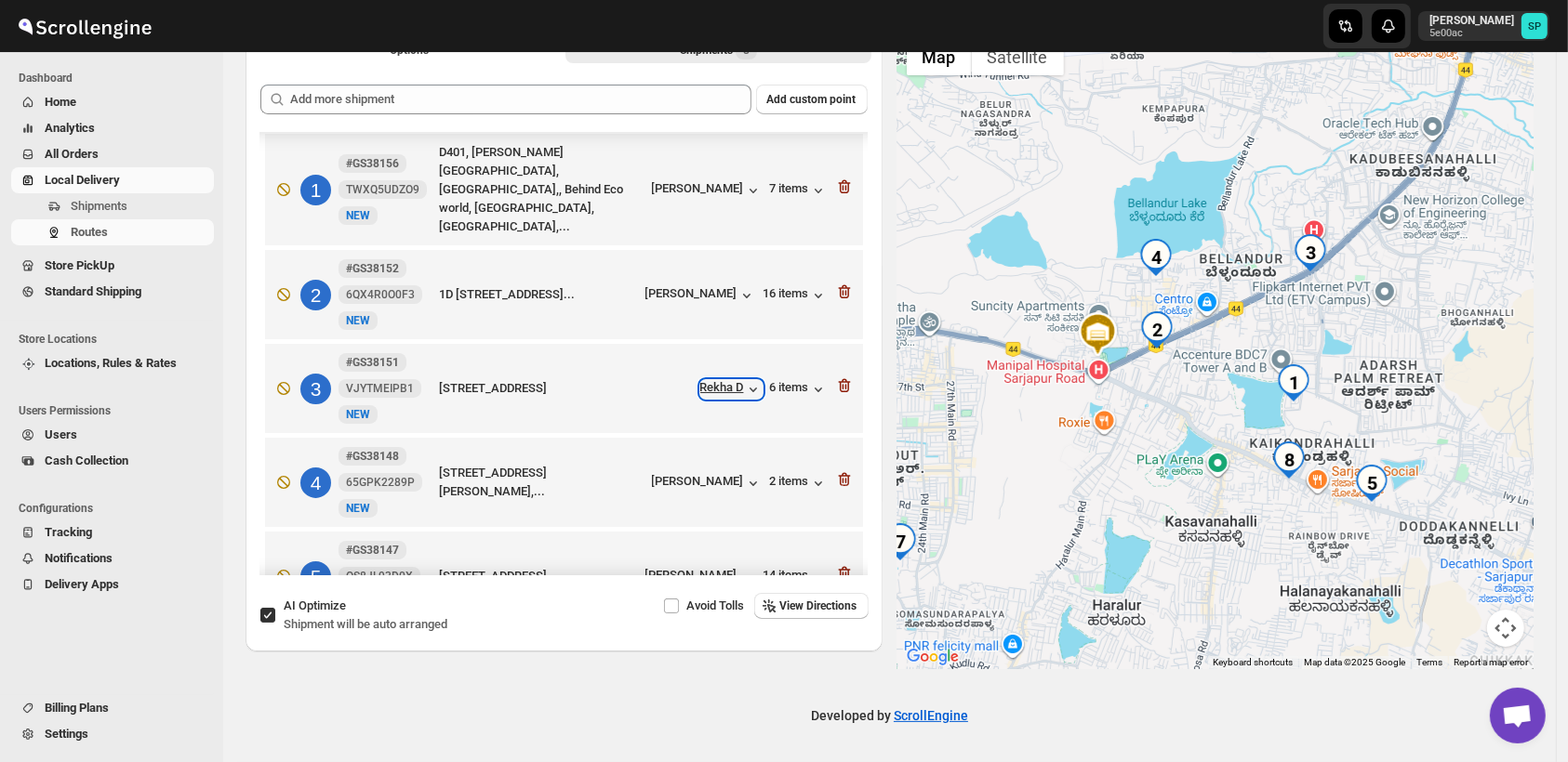
click at [700, 381] on div "Rekha D" at bounding box center [731, 389] width 62 height 18
click at [732, 381] on div "Rekha D" at bounding box center [731, 389] width 62 height 18
click at [724, 286] on div "[PERSON_NAME]" at bounding box center [701, 295] width 111 height 18
click at [837, 377] on icon "button" at bounding box center [843, 385] width 18 height 18
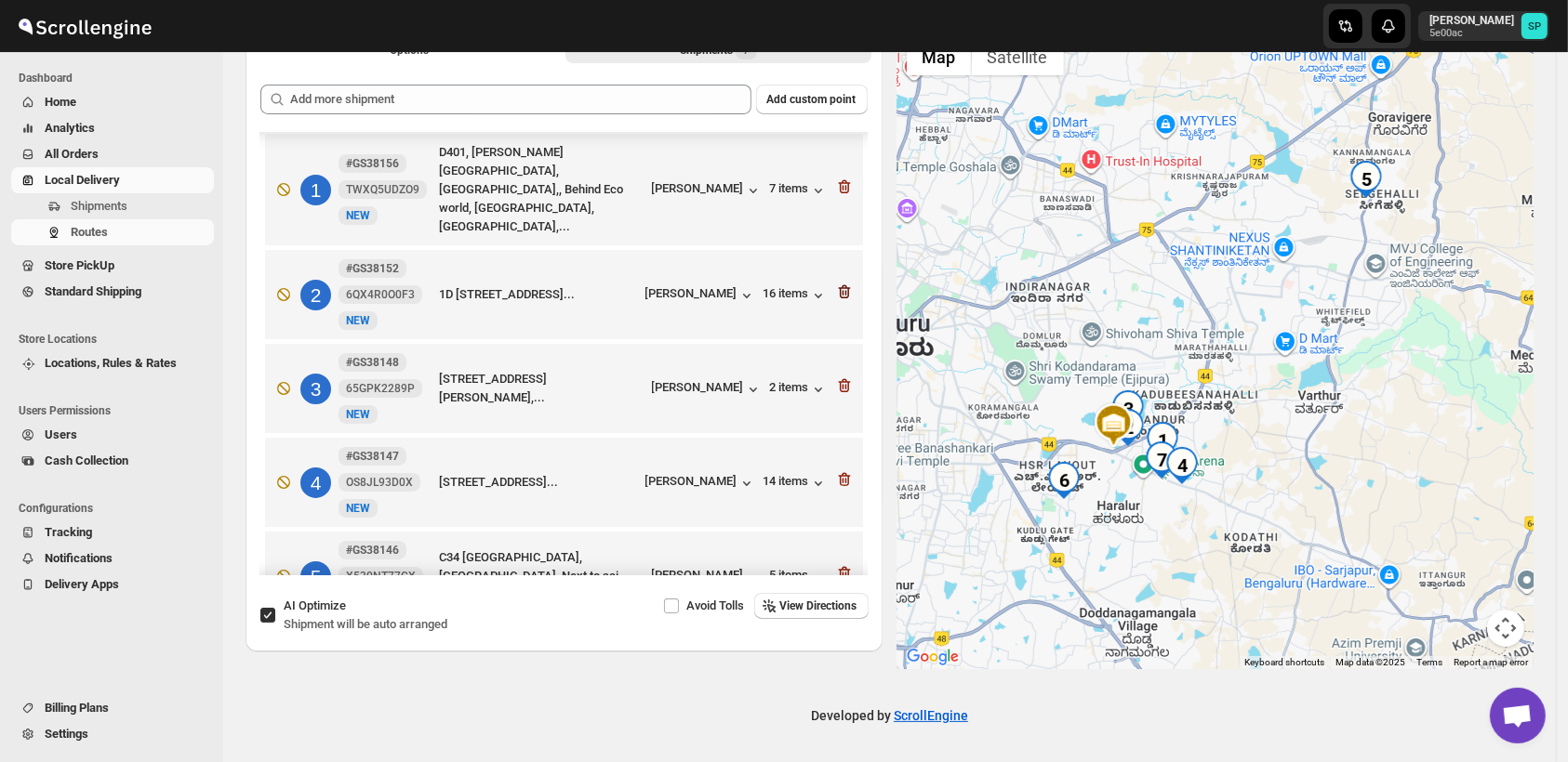
click at [840, 285] on icon "button" at bounding box center [843, 292] width 12 height 14
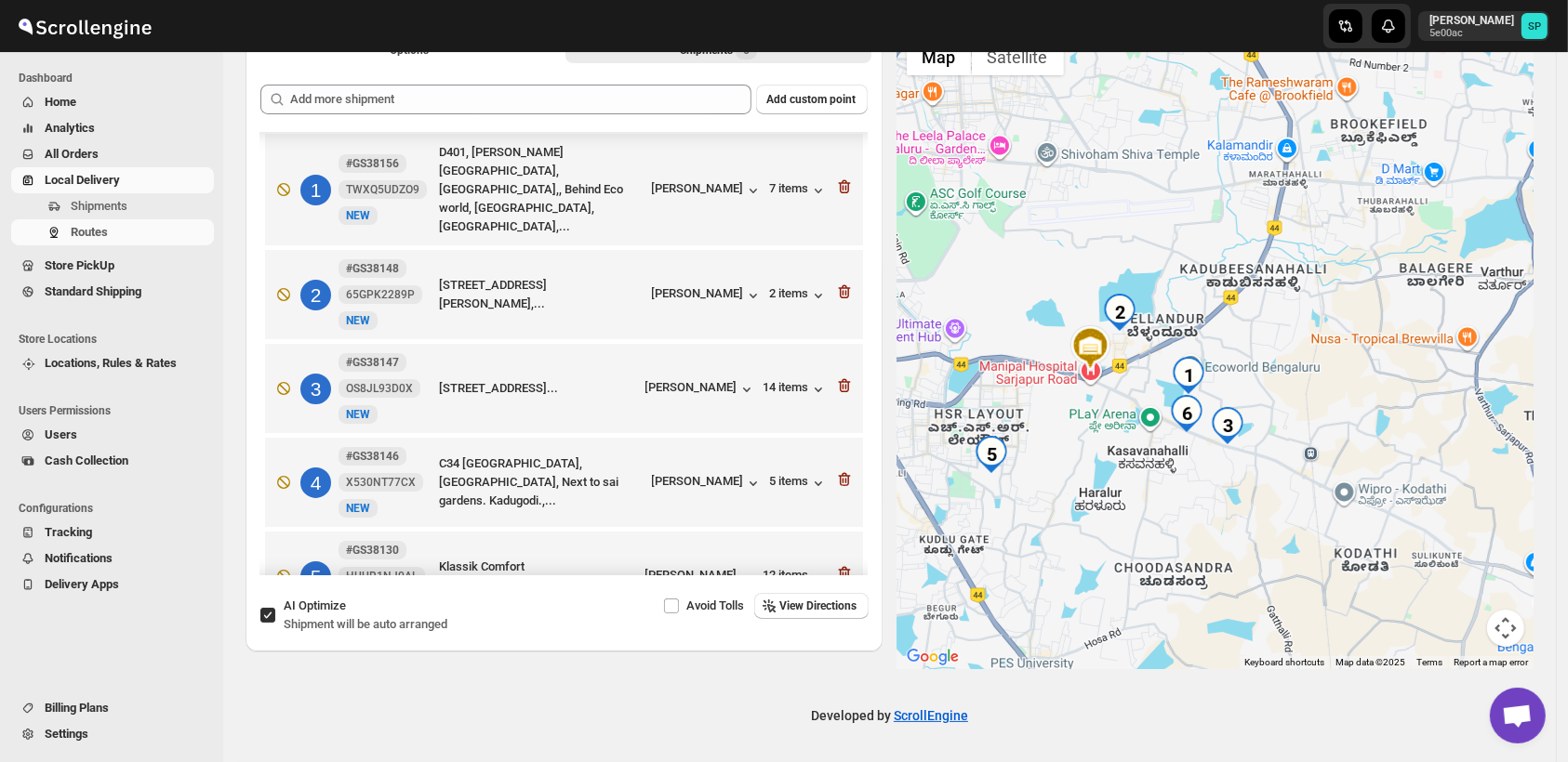
drag, startPoint x: 1261, startPoint y: 528, endPoint x: 1355, endPoint y: 541, distance: 94.9
click at [1359, 541] on div at bounding box center [1216, 349] width 637 height 641
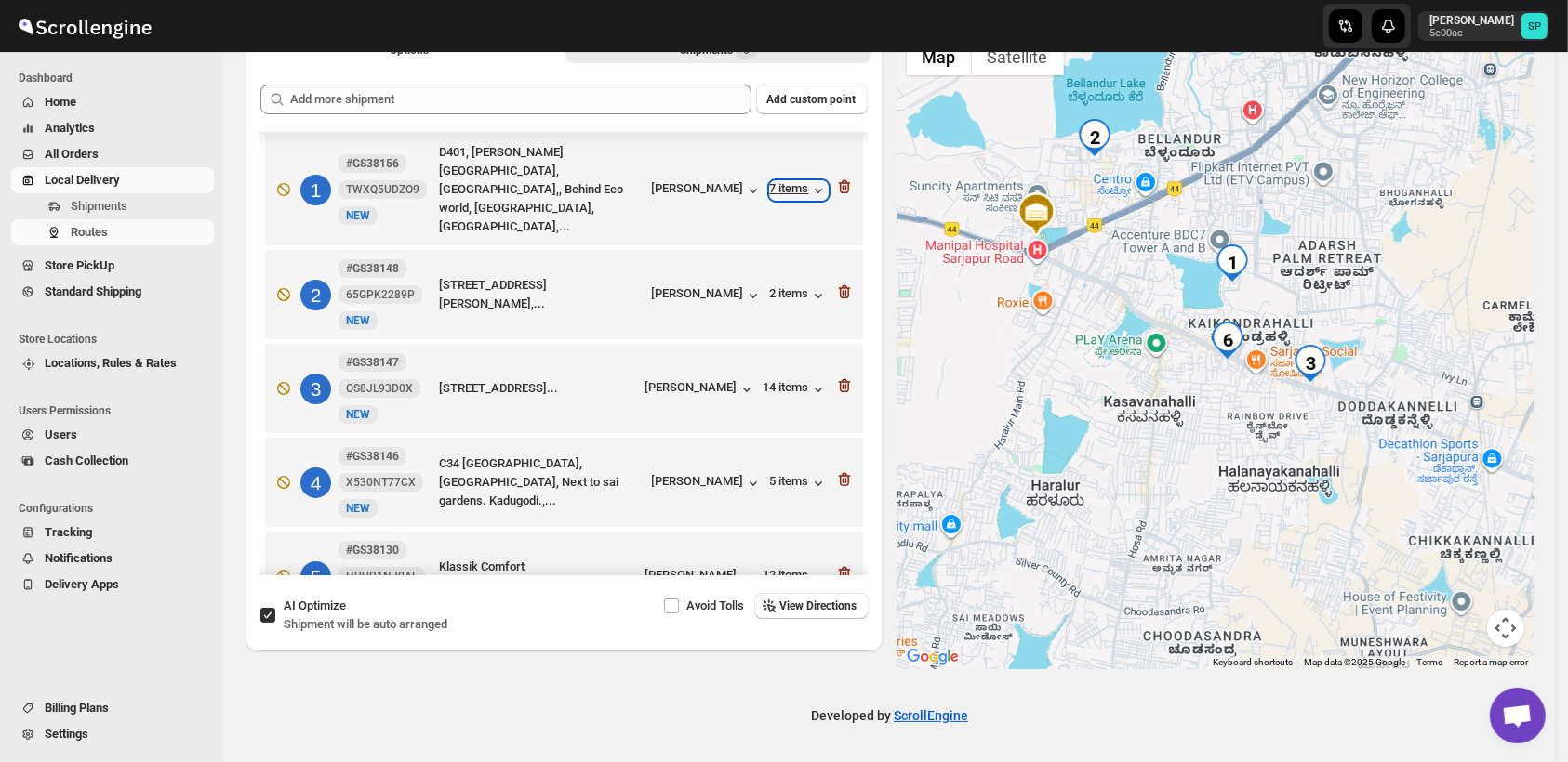
click at [781, 181] on div "7 items" at bounding box center [798, 190] width 57 height 18
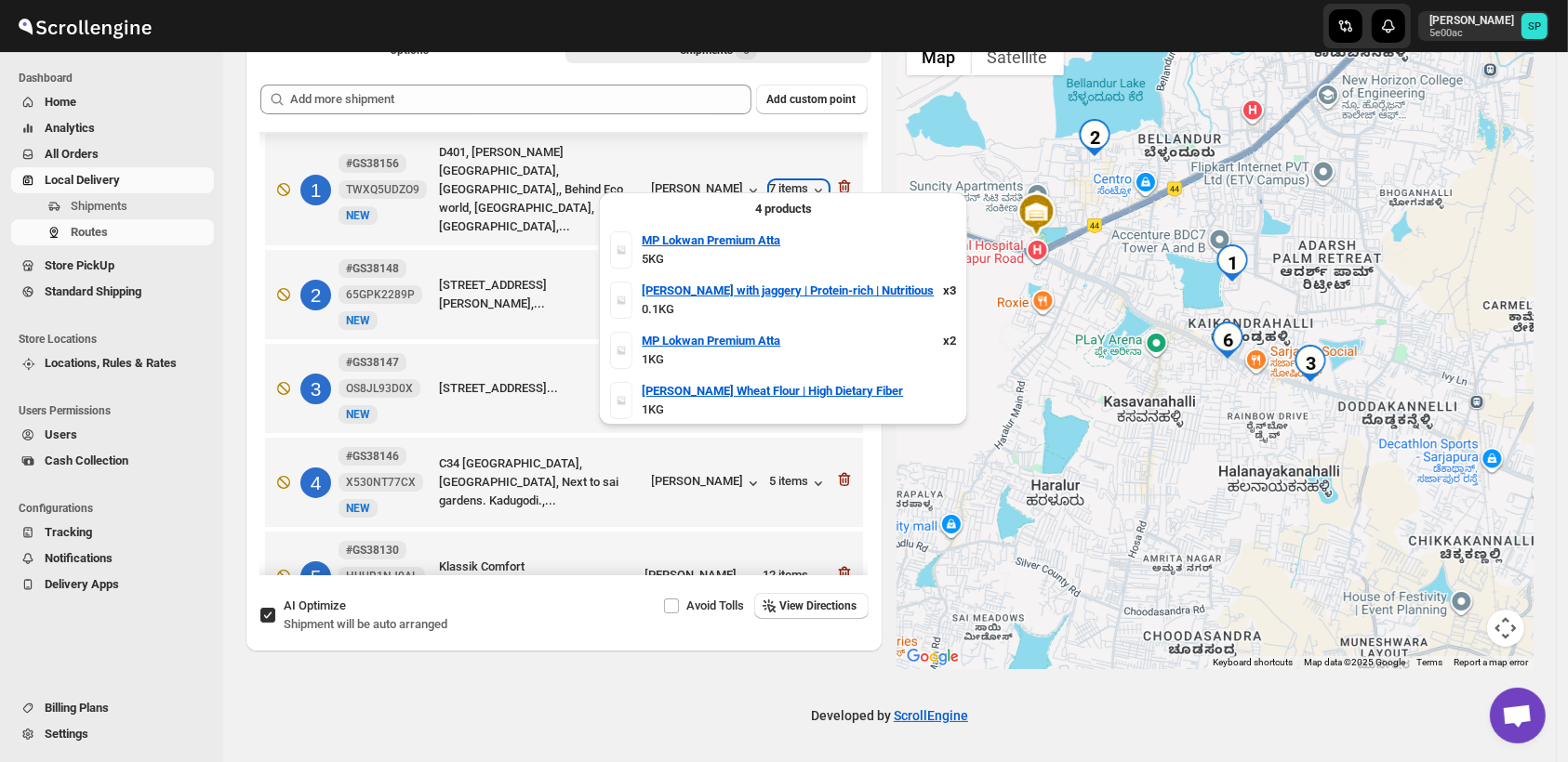
click at [781, 181] on div "7 items" at bounding box center [798, 190] width 57 height 18
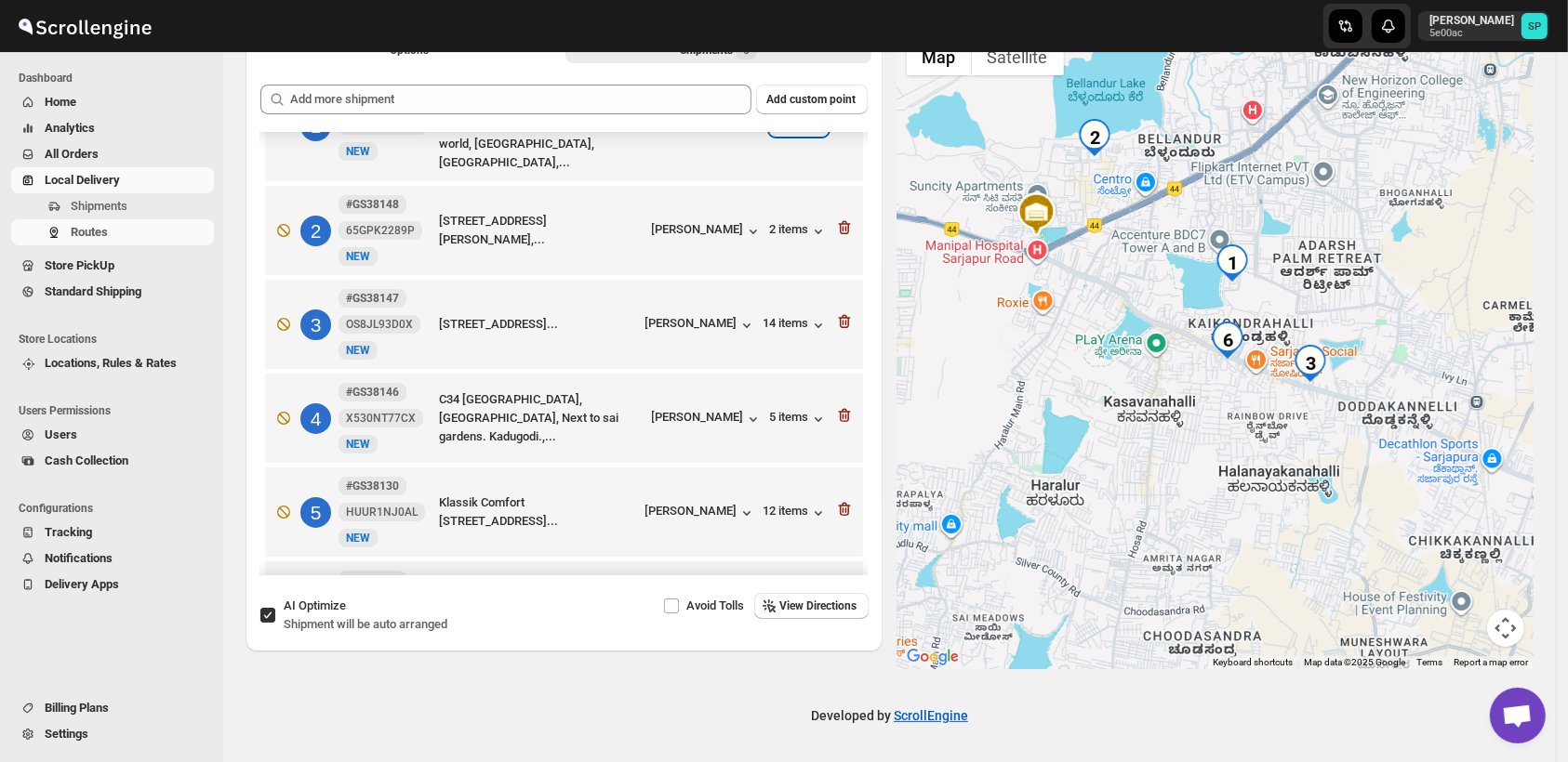
scroll to position [134, 0]
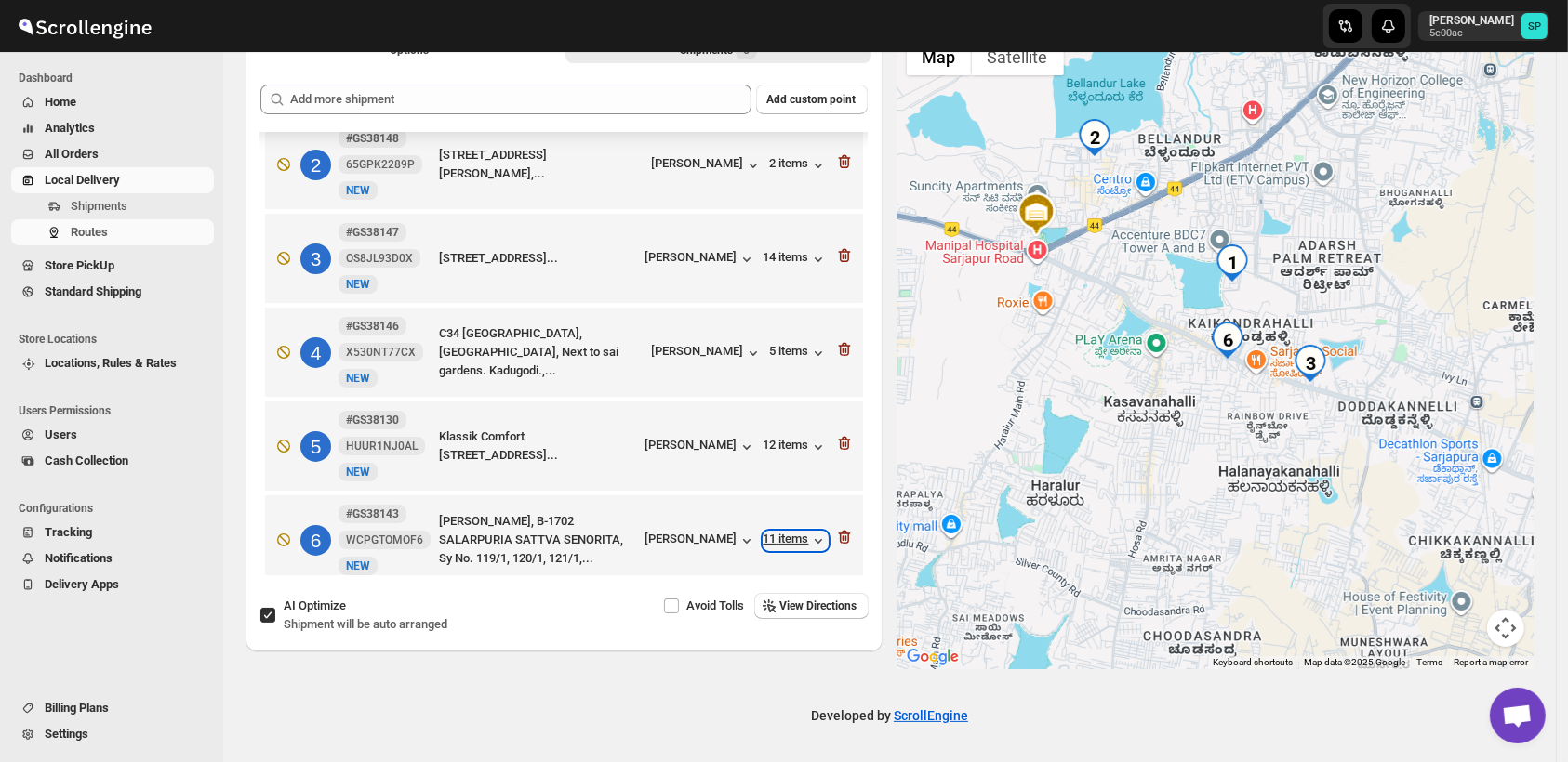
click at [800, 532] on div "11 items" at bounding box center [794, 541] width 64 height 18
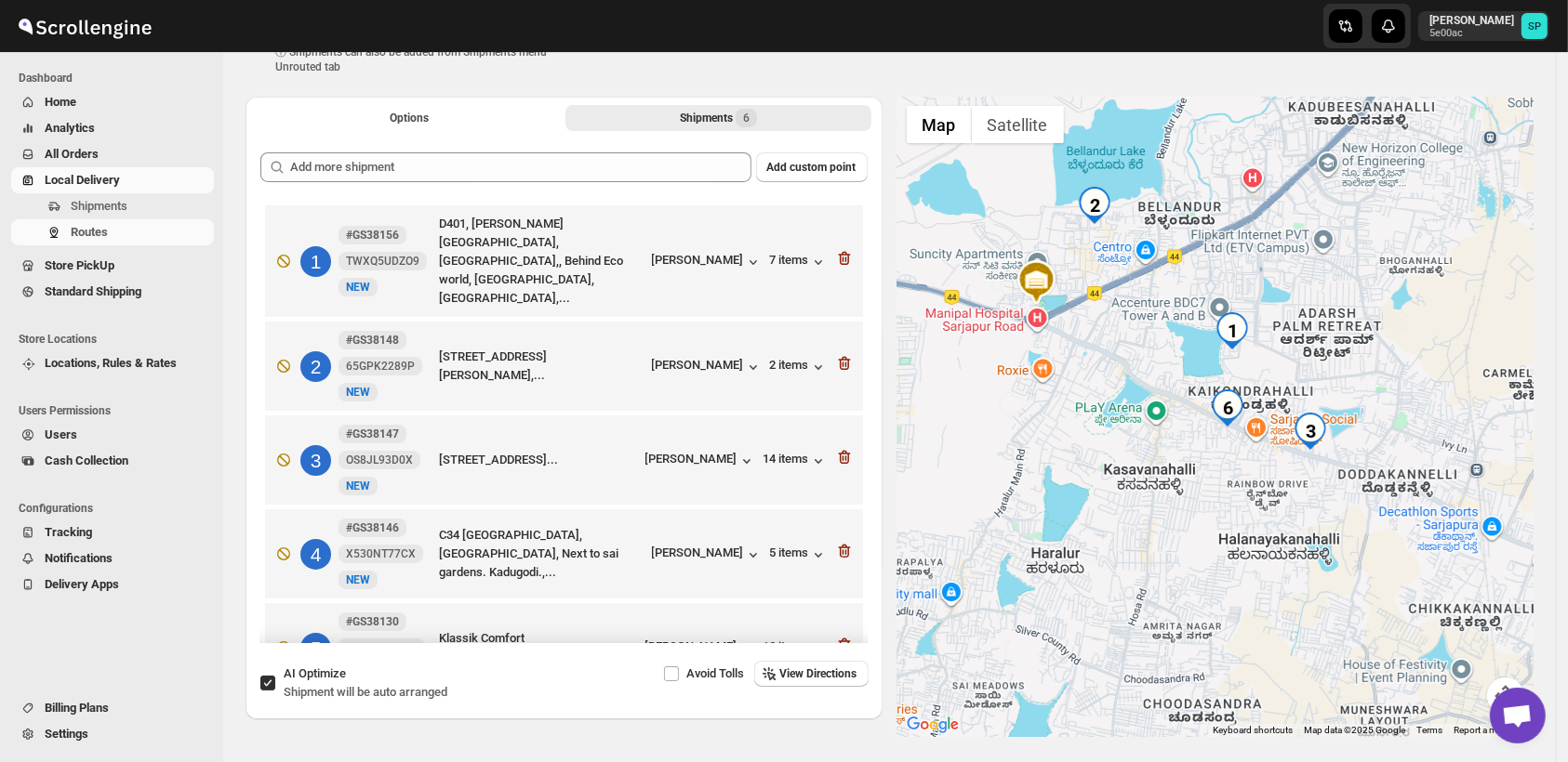
scroll to position [22, 0]
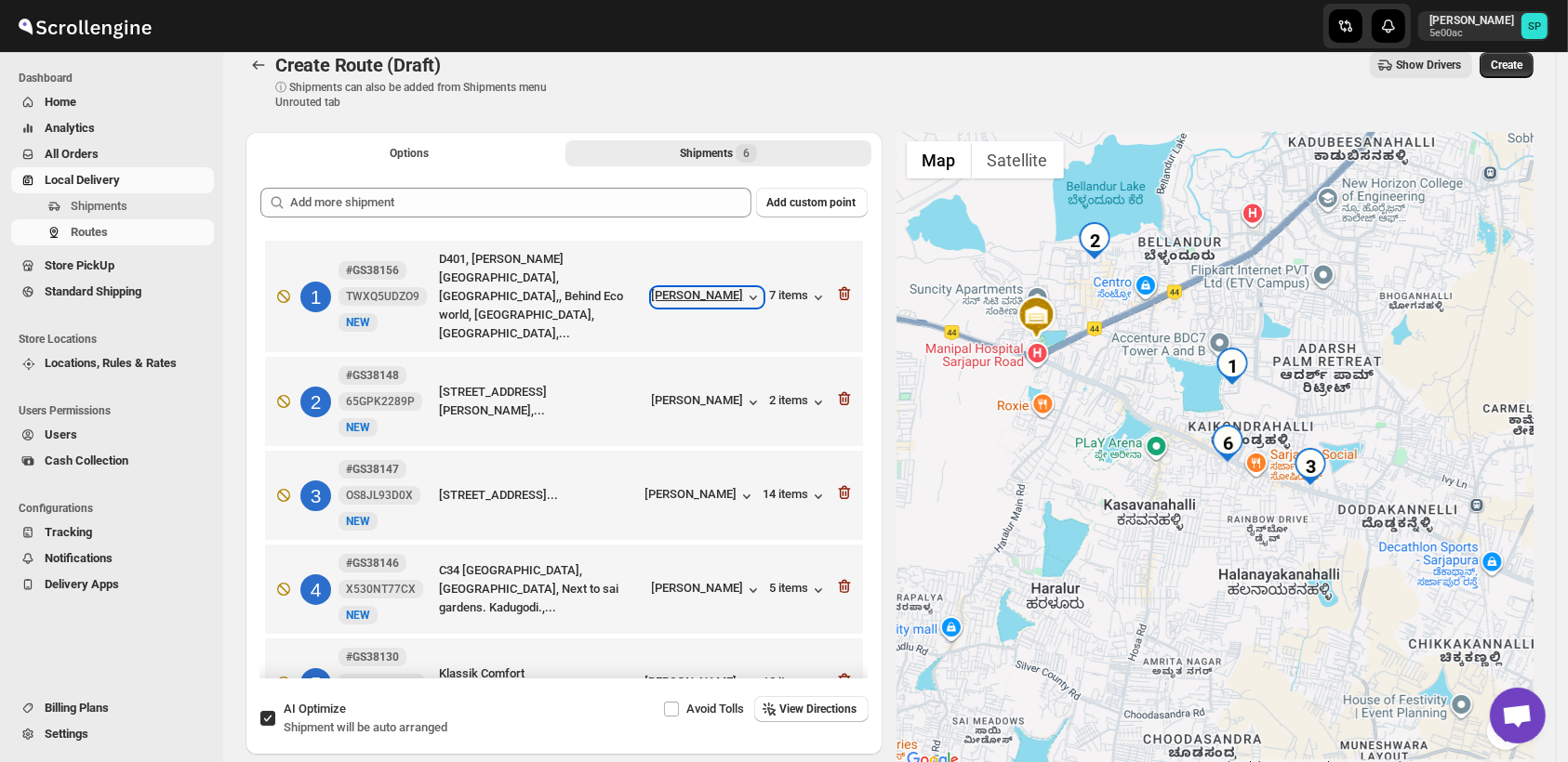
click at [661, 288] on div "[PERSON_NAME]" at bounding box center [707, 297] width 111 height 18
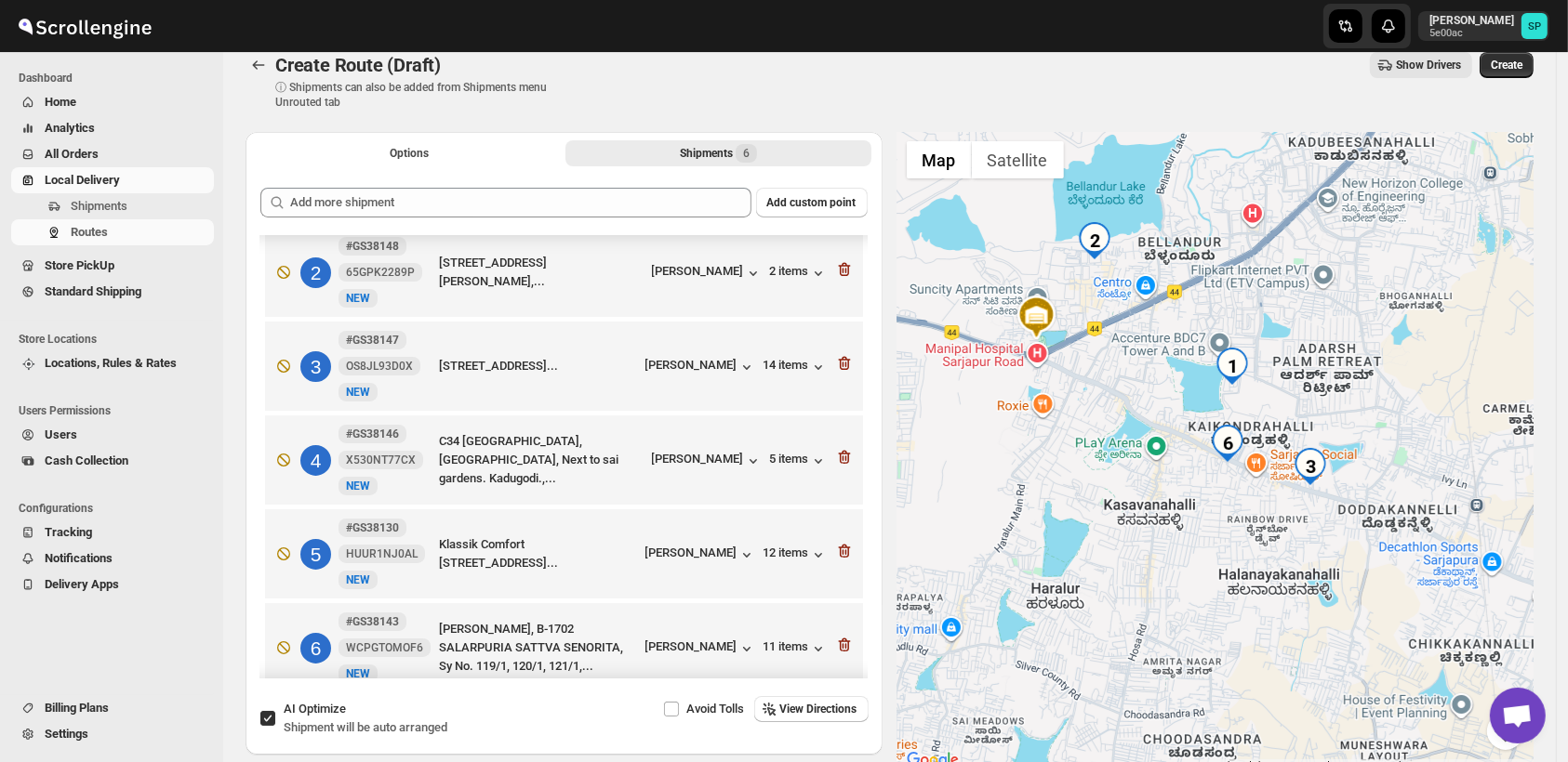
scroll to position [134, 0]
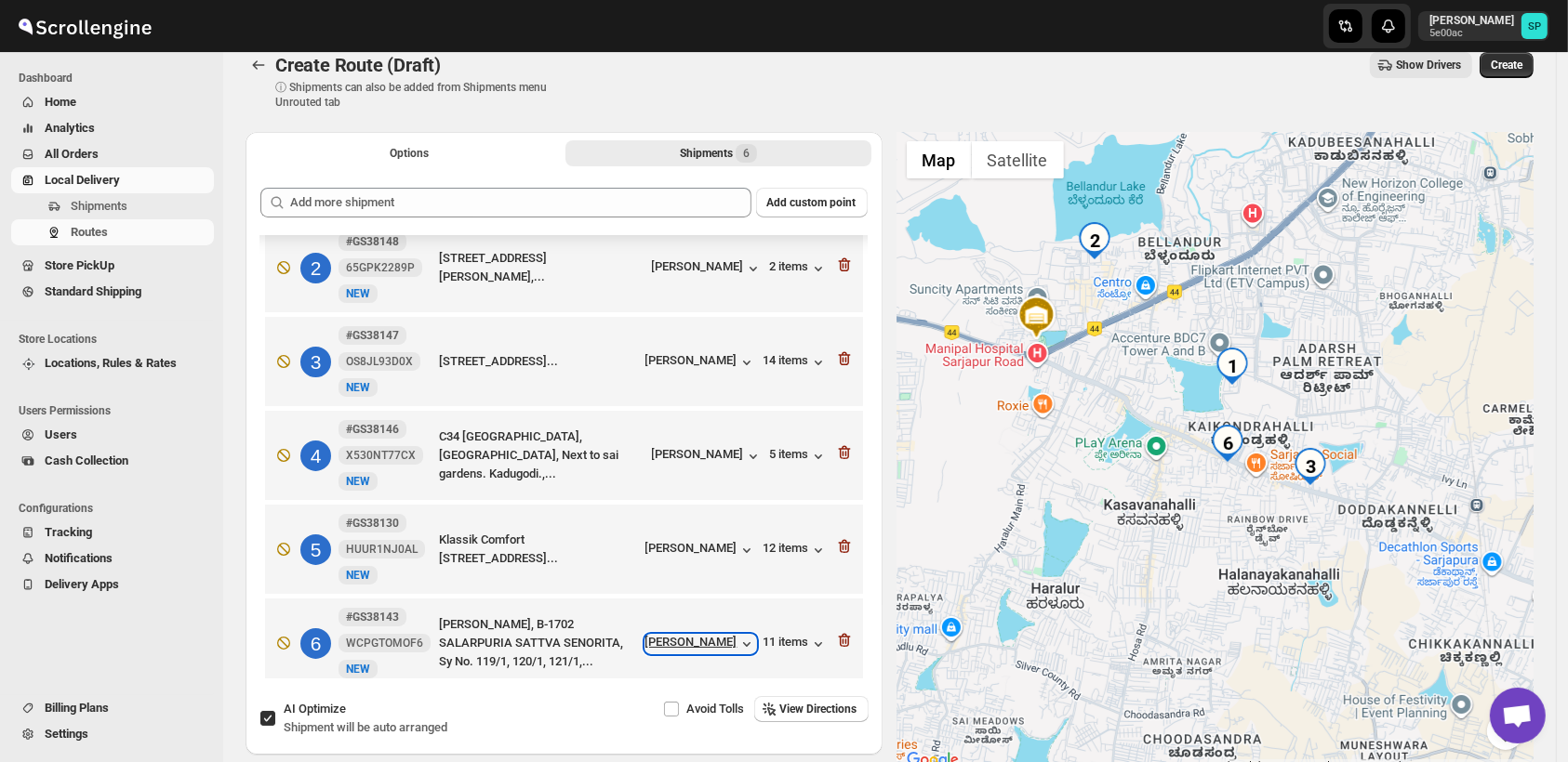
click at [703, 635] on div "[PERSON_NAME]" at bounding box center [701, 644] width 111 height 18
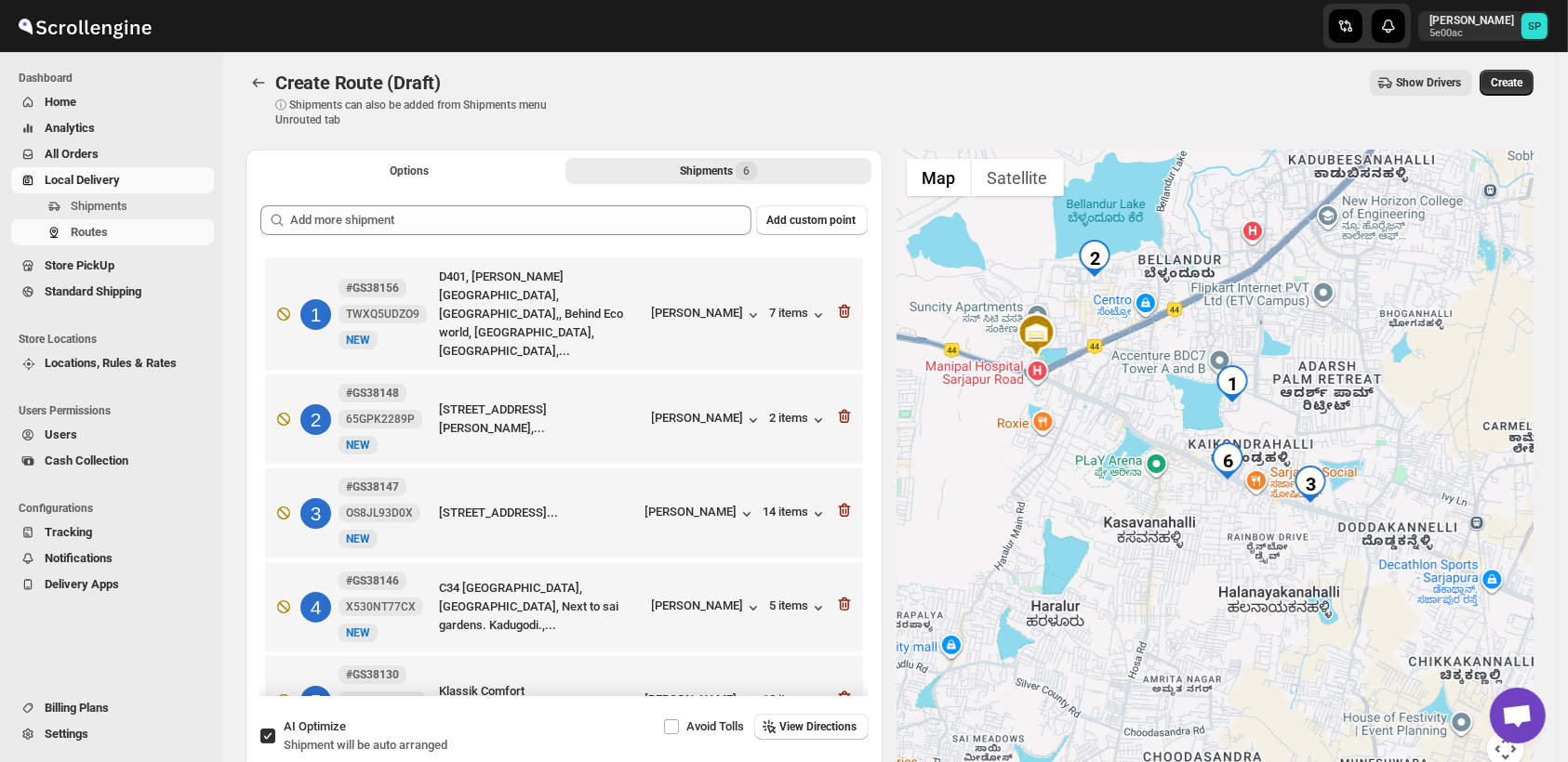
scroll to position [0, 0]
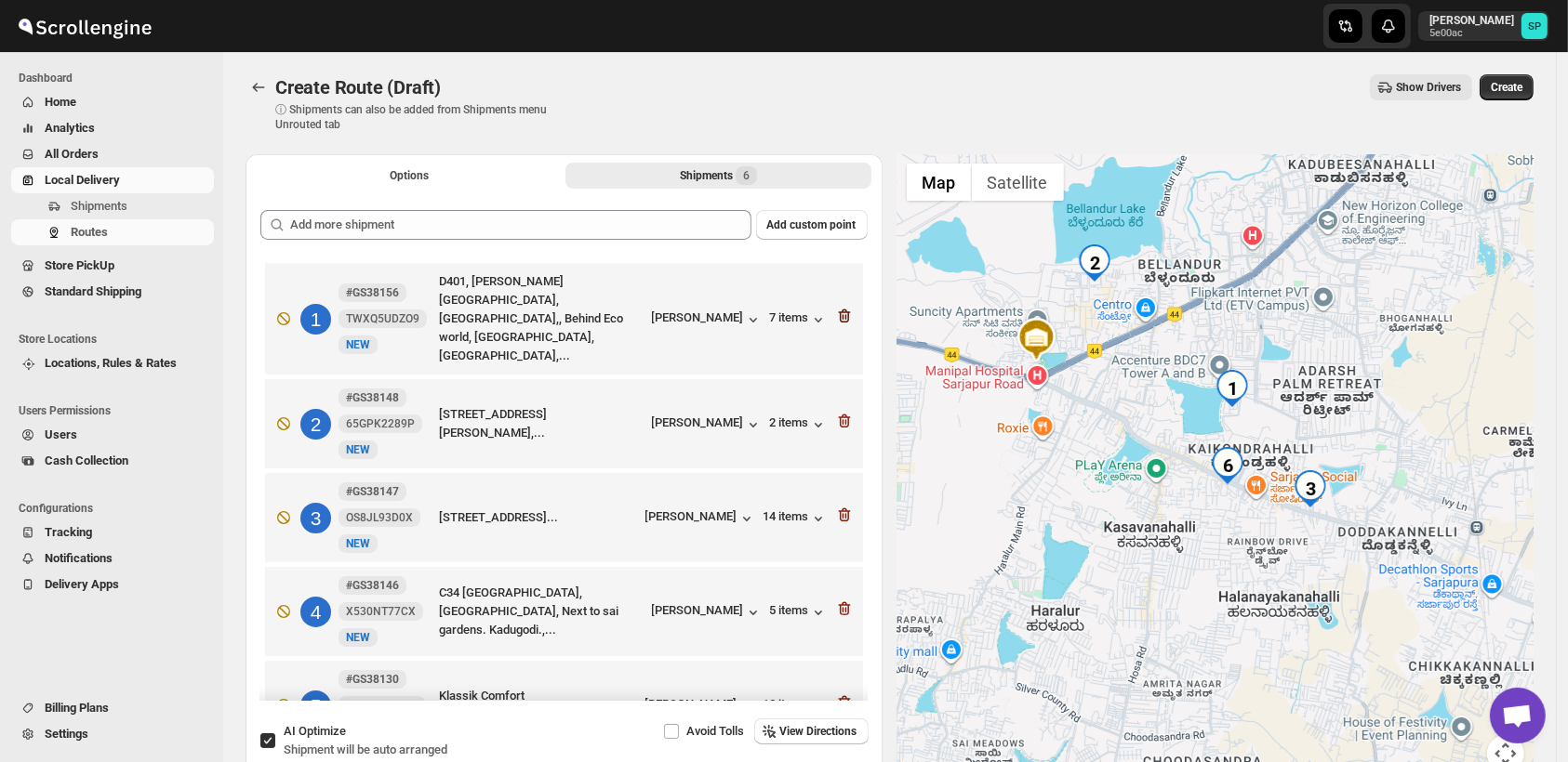
click at [844, 314] on icon "button" at bounding box center [845, 317] width 2 height 6
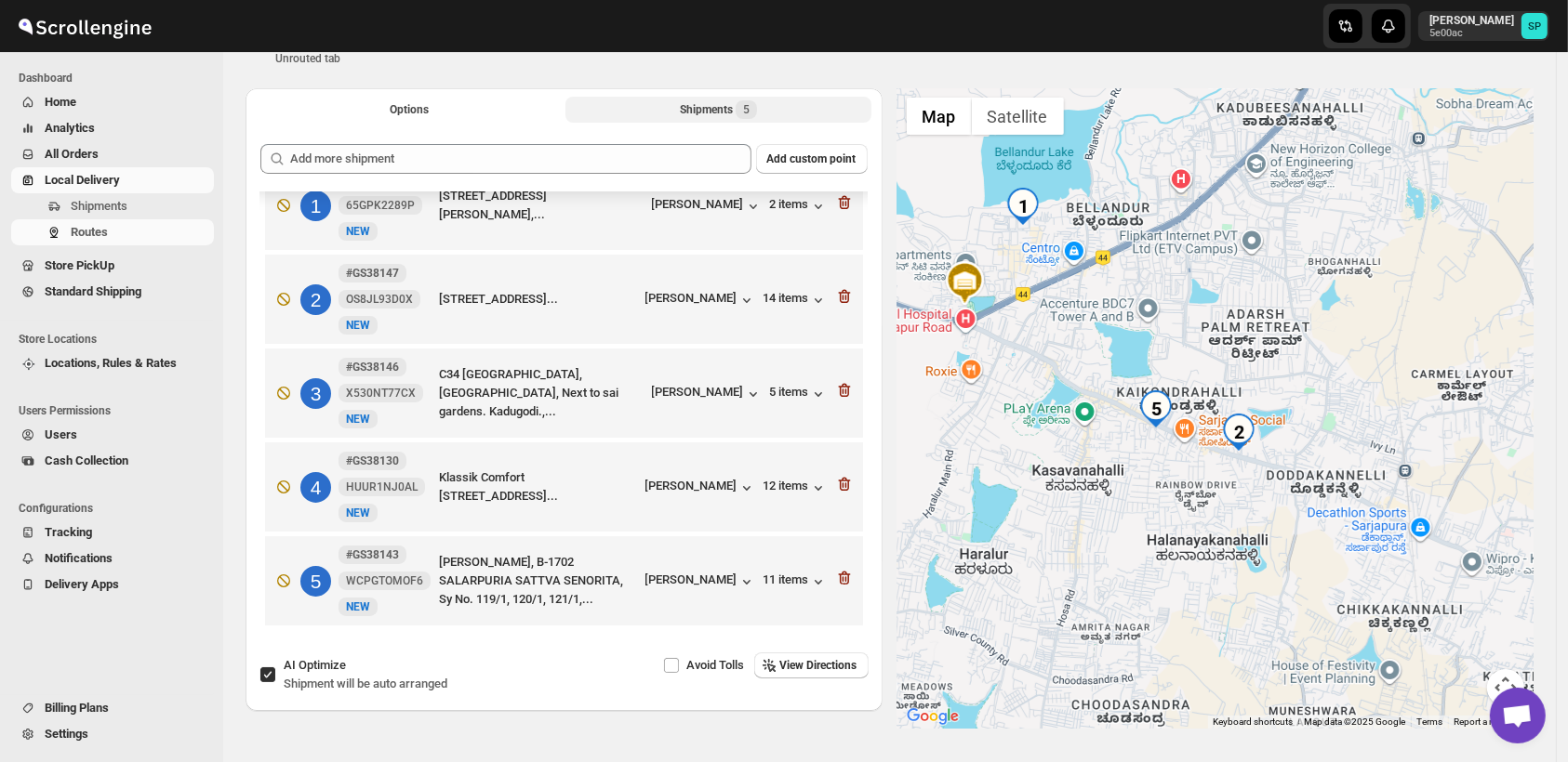
scroll to position [126, 0]
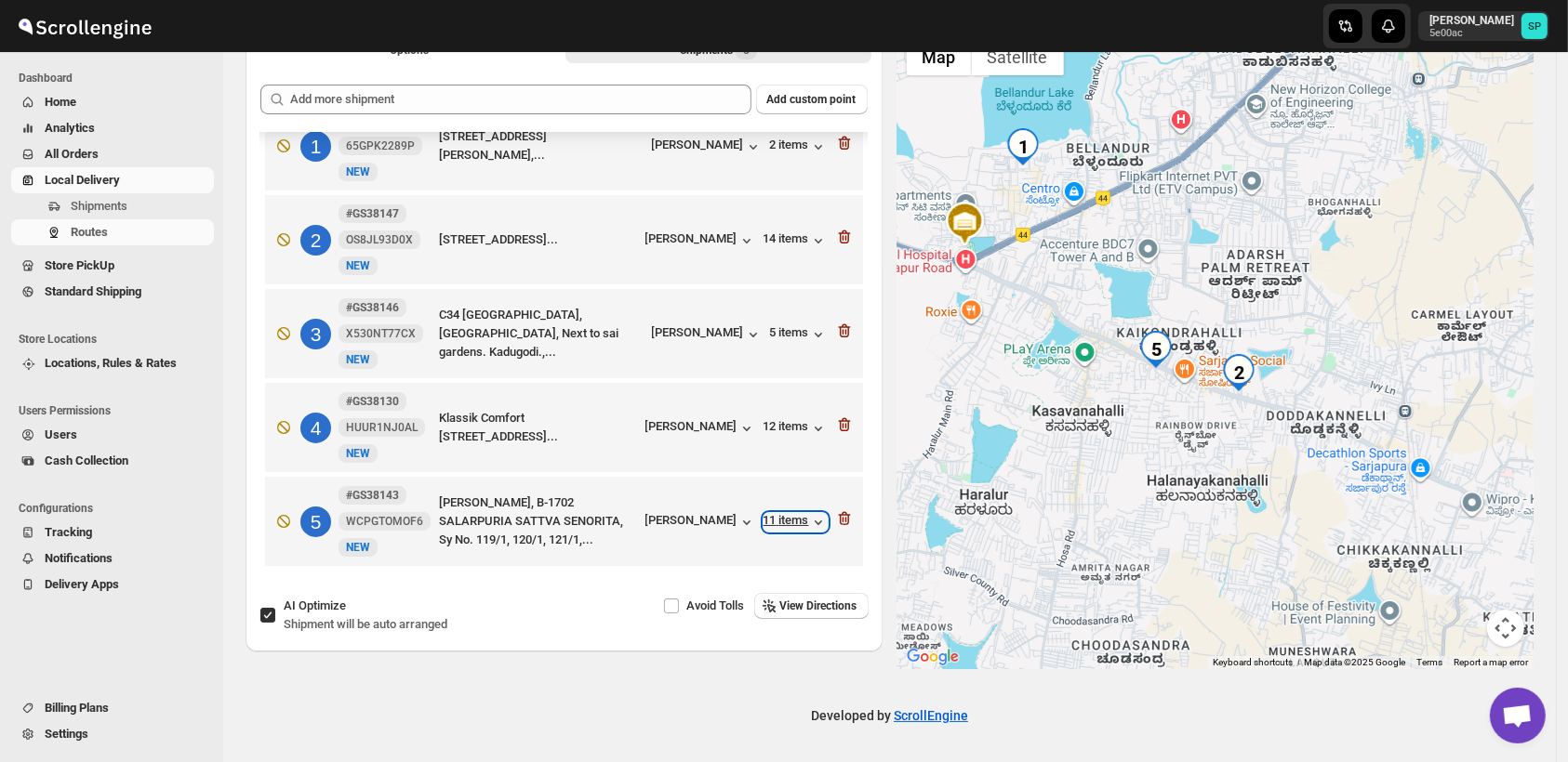
click at [785, 520] on div "11 items" at bounding box center [794, 522] width 64 height 18
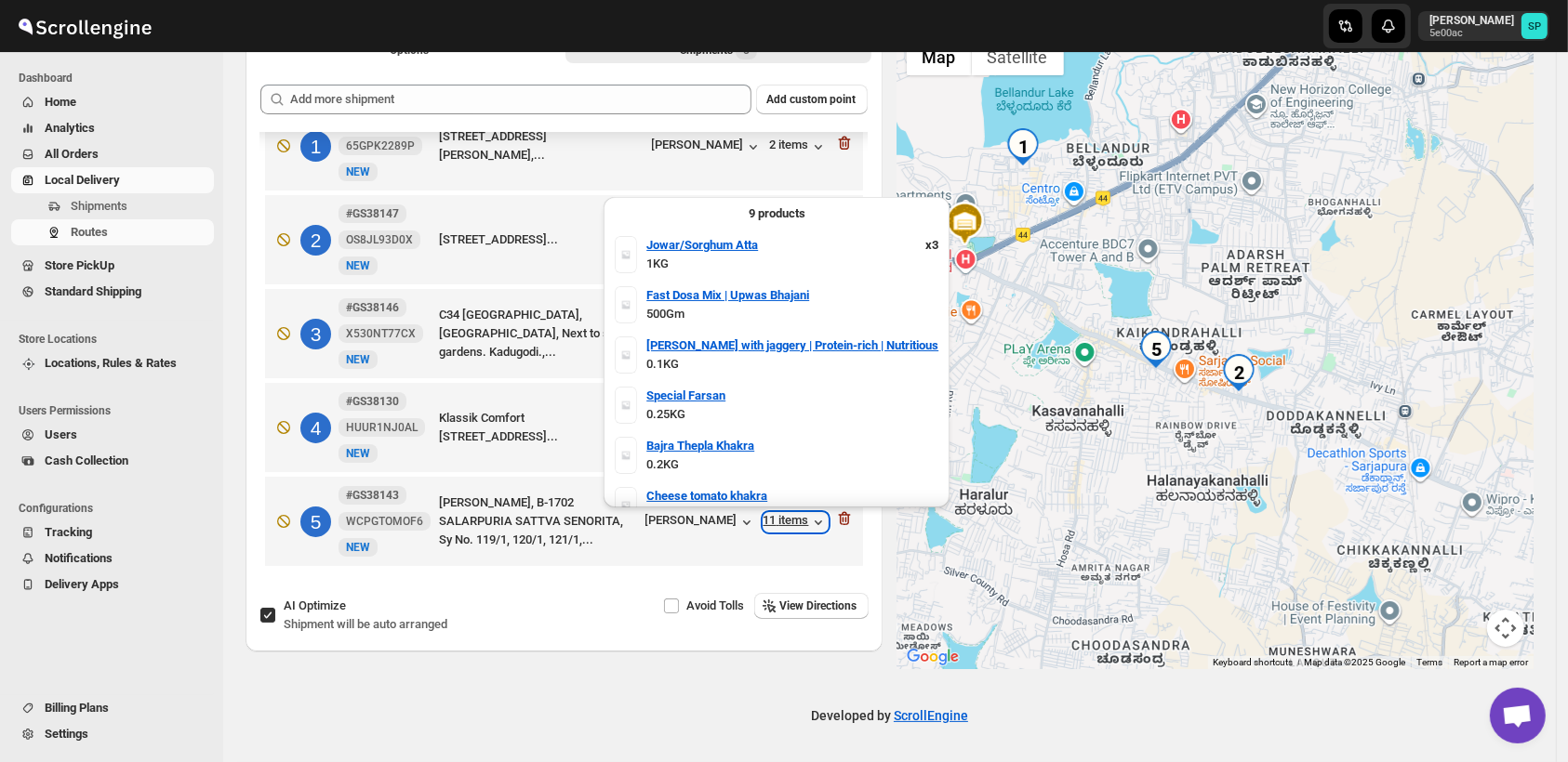
click at [784, 520] on div "11 items" at bounding box center [794, 522] width 64 height 18
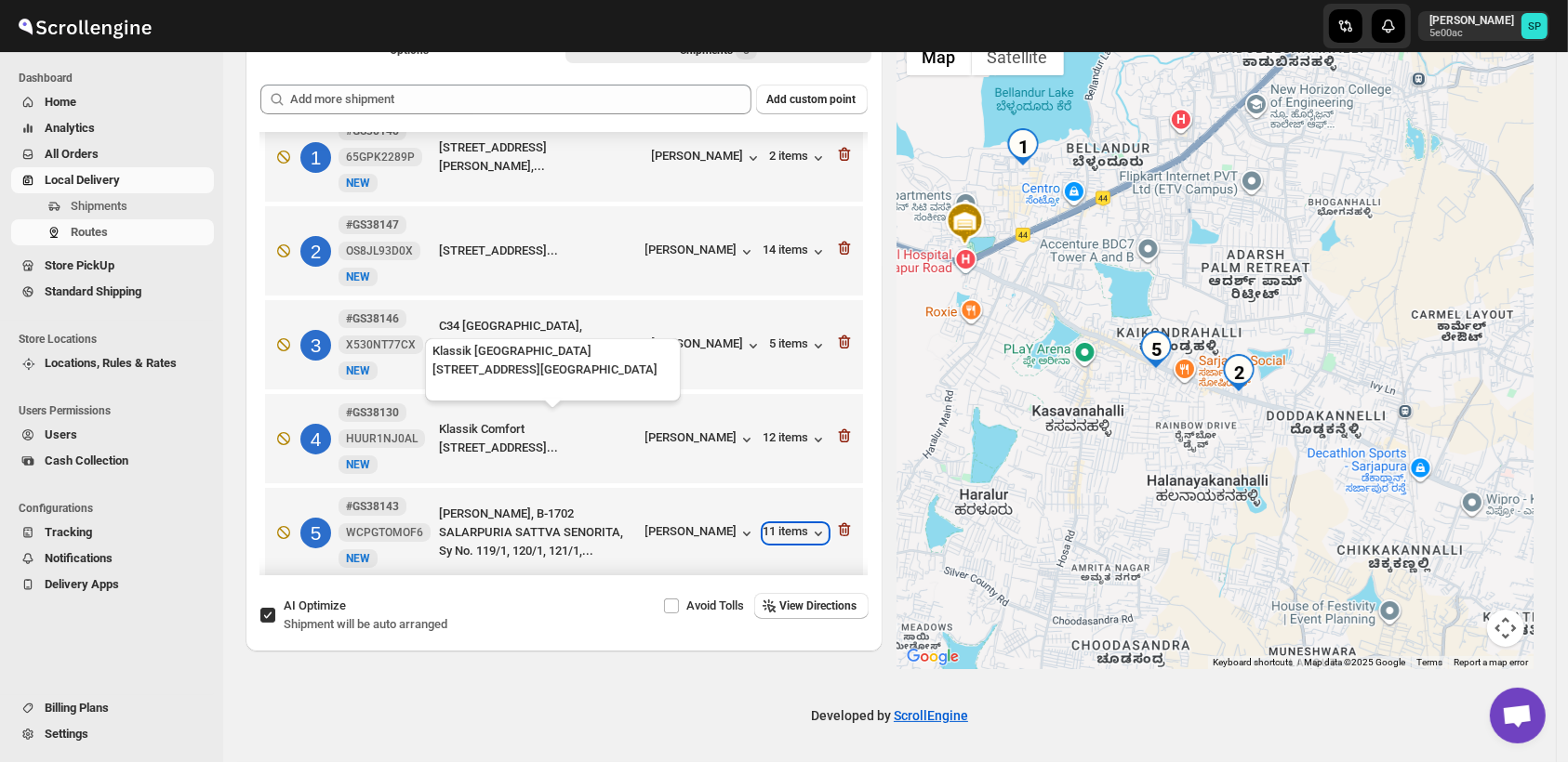
scroll to position [39, 0]
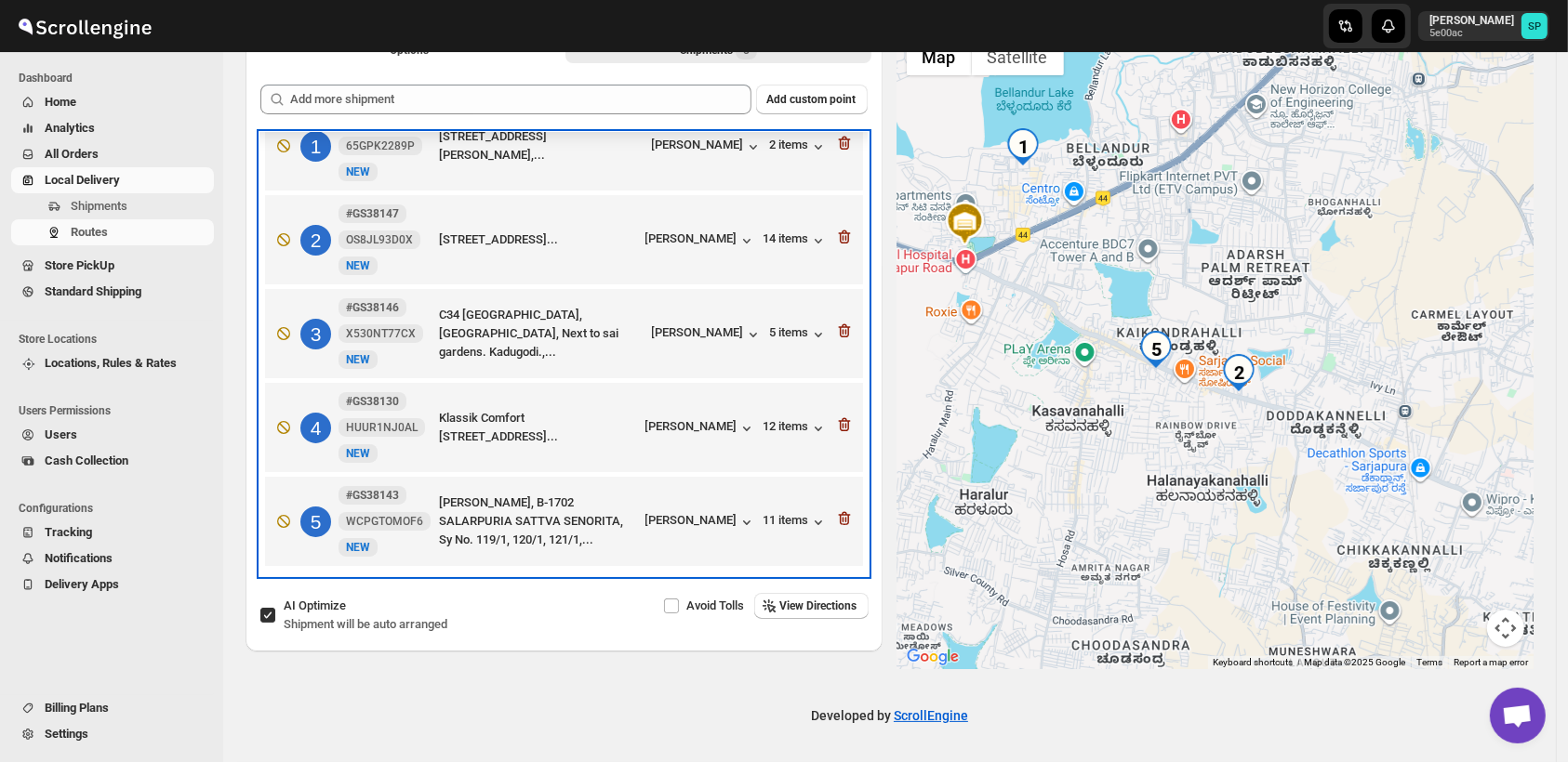
click at [719, 506] on div "5 #GS38143 WCPGTOMOF6 New NEW Sattva Senorita, B-1702 SALARPURIA SATTVA SENORIT…" at bounding box center [560, 518] width 587 height 78
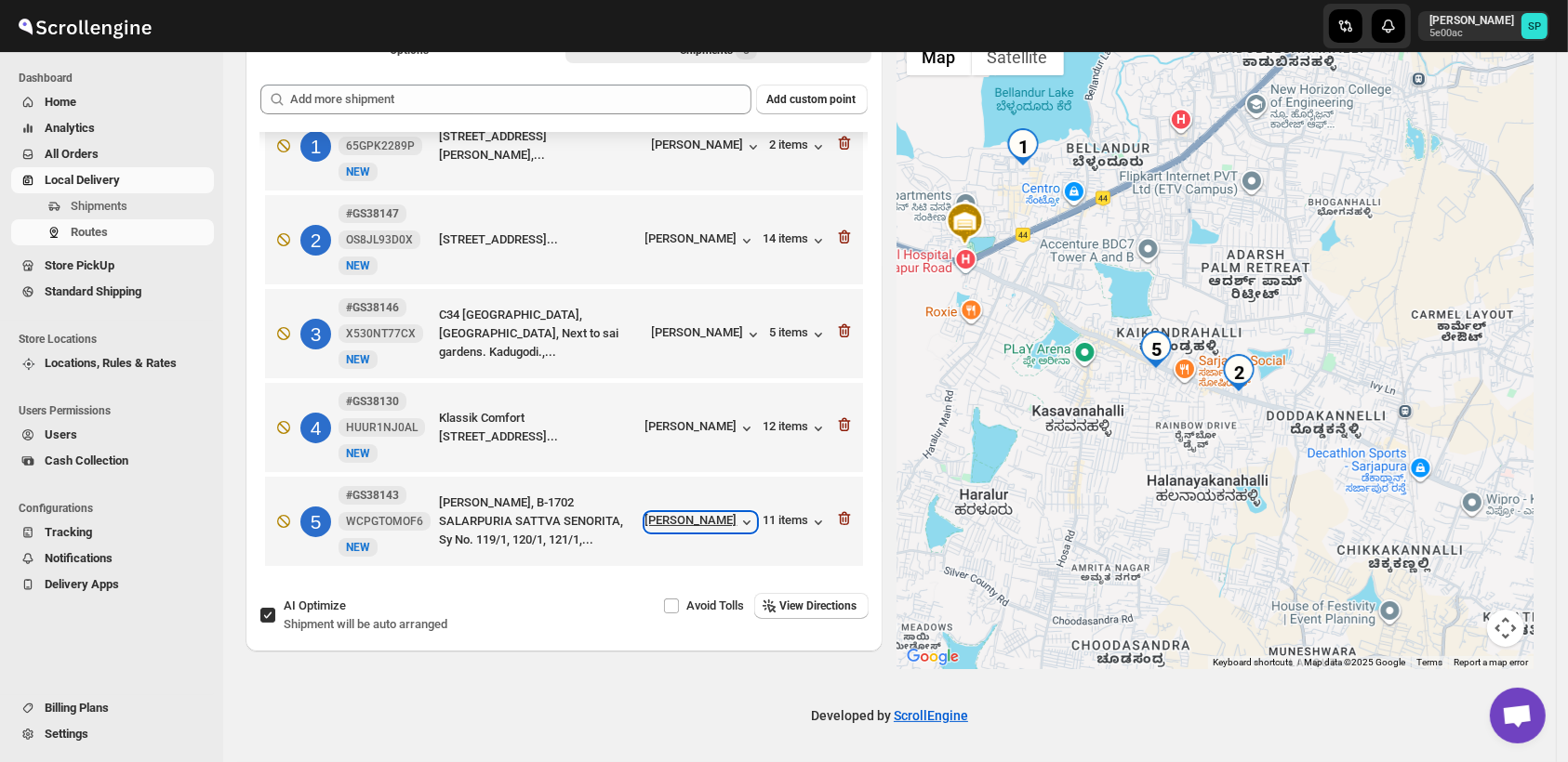
click at [710, 519] on div "[PERSON_NAME]" at bounding box center [701, 522] width 111 height 18
click at [779, 518] on div "11 items" at bounding box center [794, 522] width 64 height 18
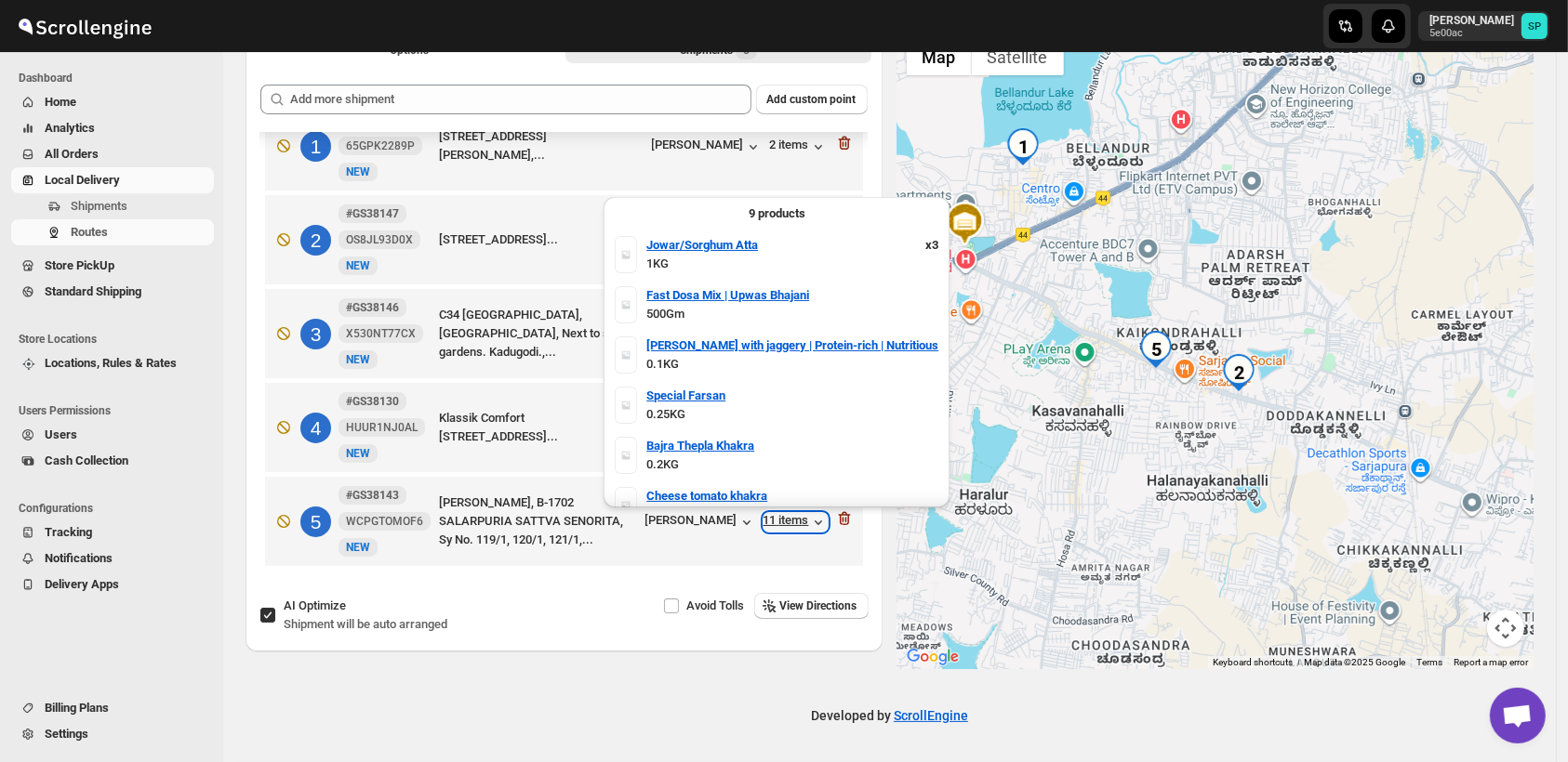
click at [779, 518] on div "11 items" at bounding box center [794, 522] width 64 height 18
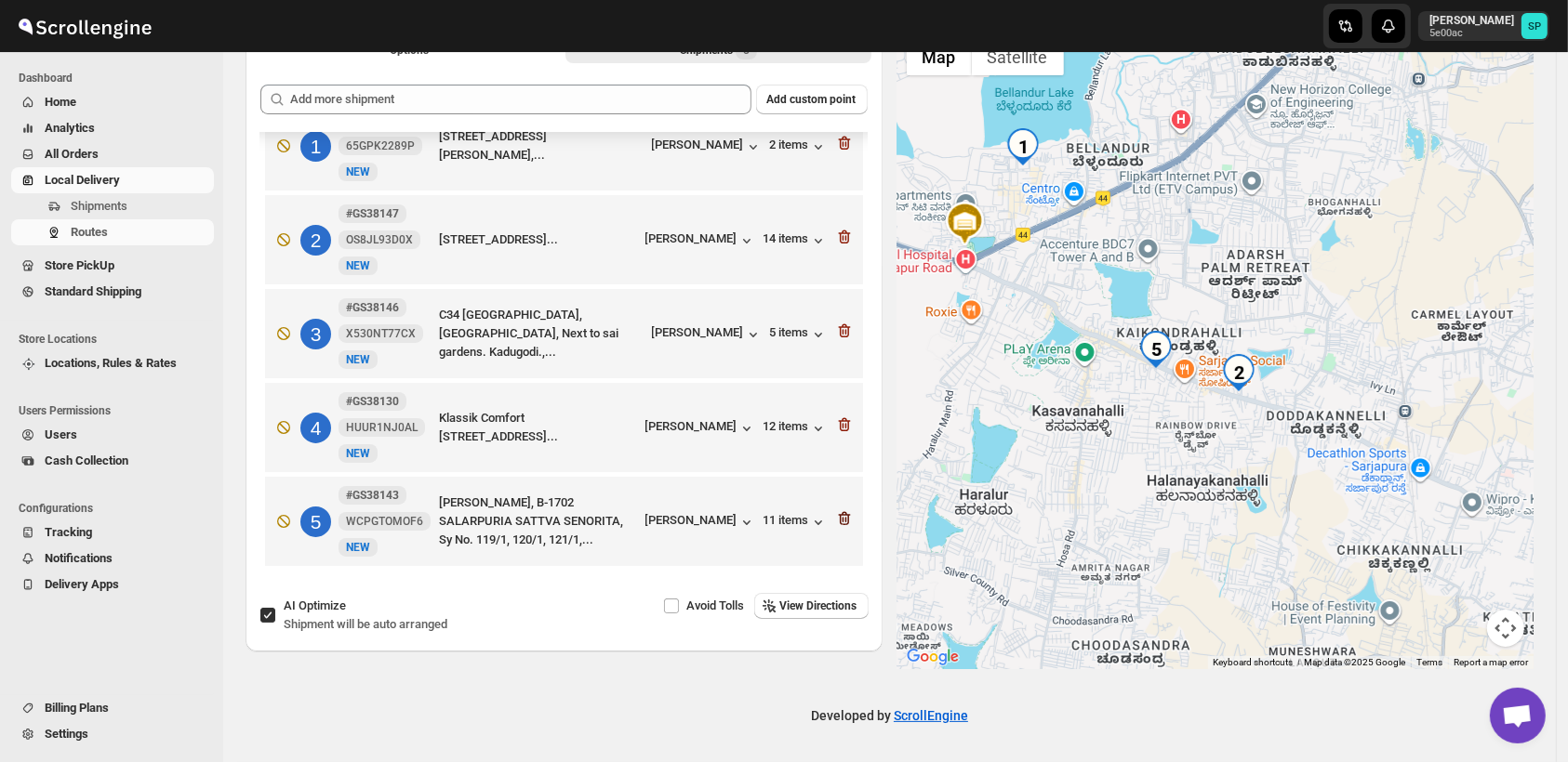
click at [835, 516] on icon "button" at bounding box center [843, 518] width 18 height 18
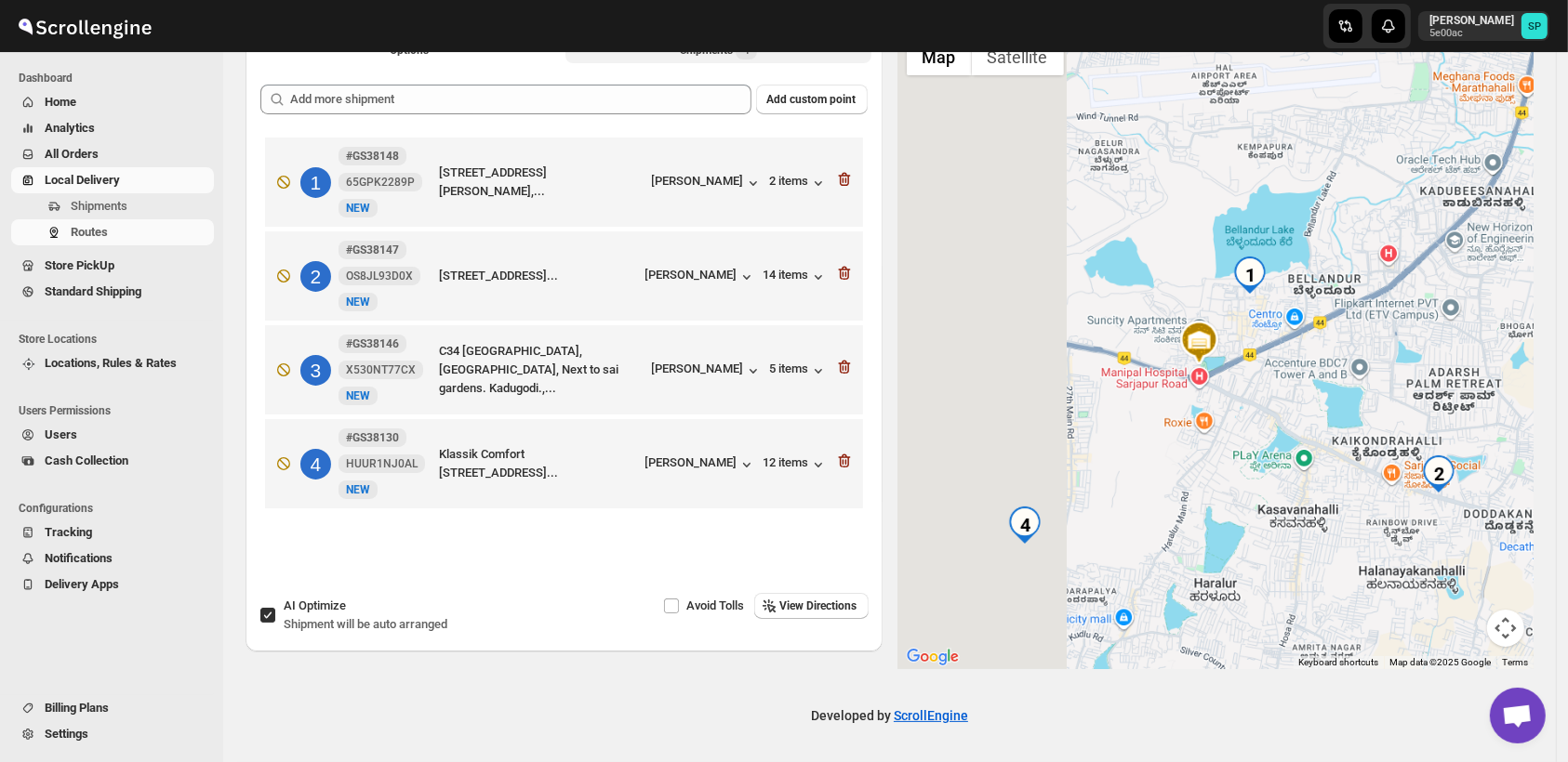
scroll to position [0, 0]
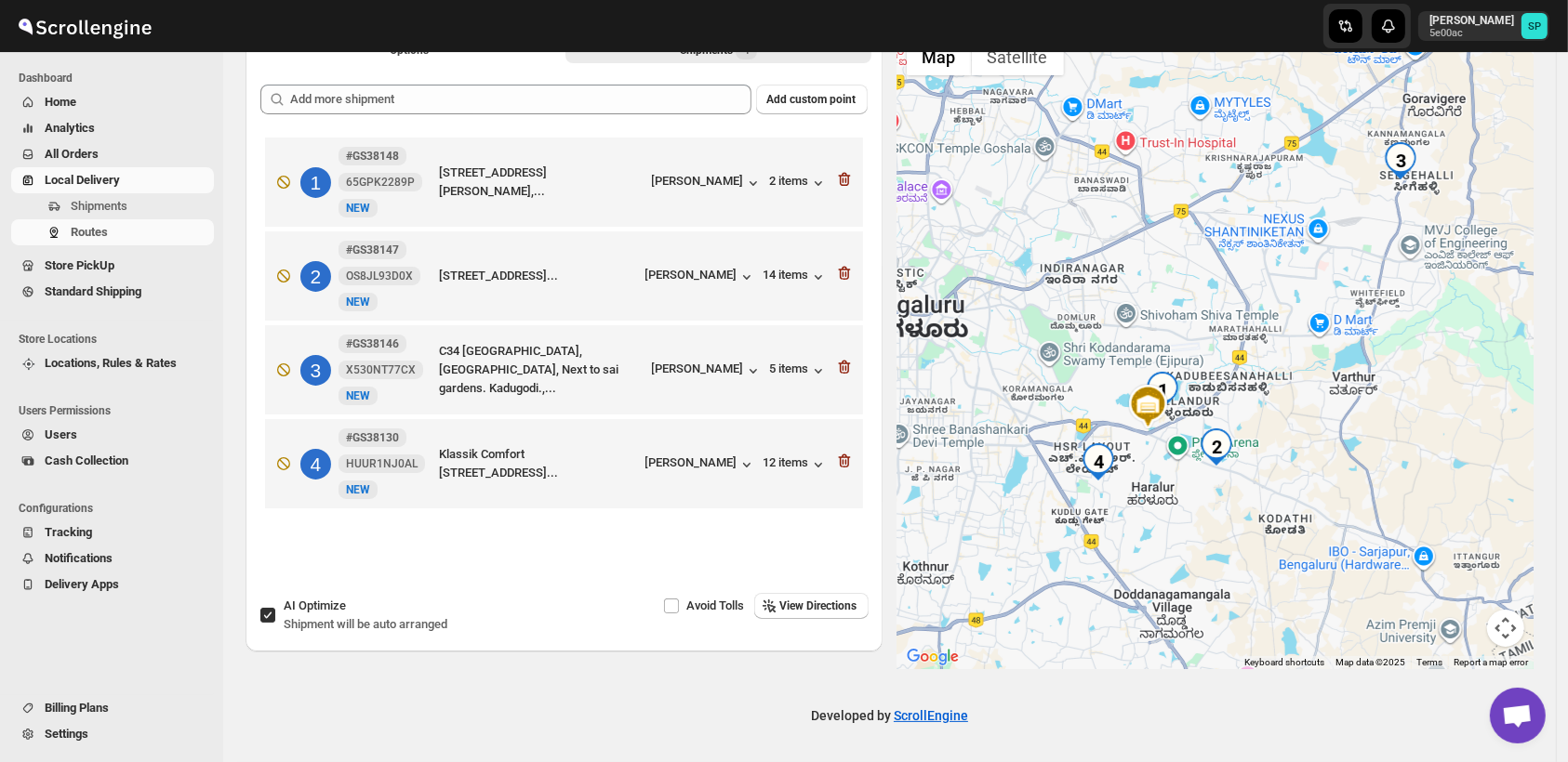
drag, startPoint x: 1156, startPoint y: 433, endPoint x: 901, endPoint y: 422, distance: 255.2
click at [1206, 406] on div at bounding box center [1216, 349] width 637 height 641
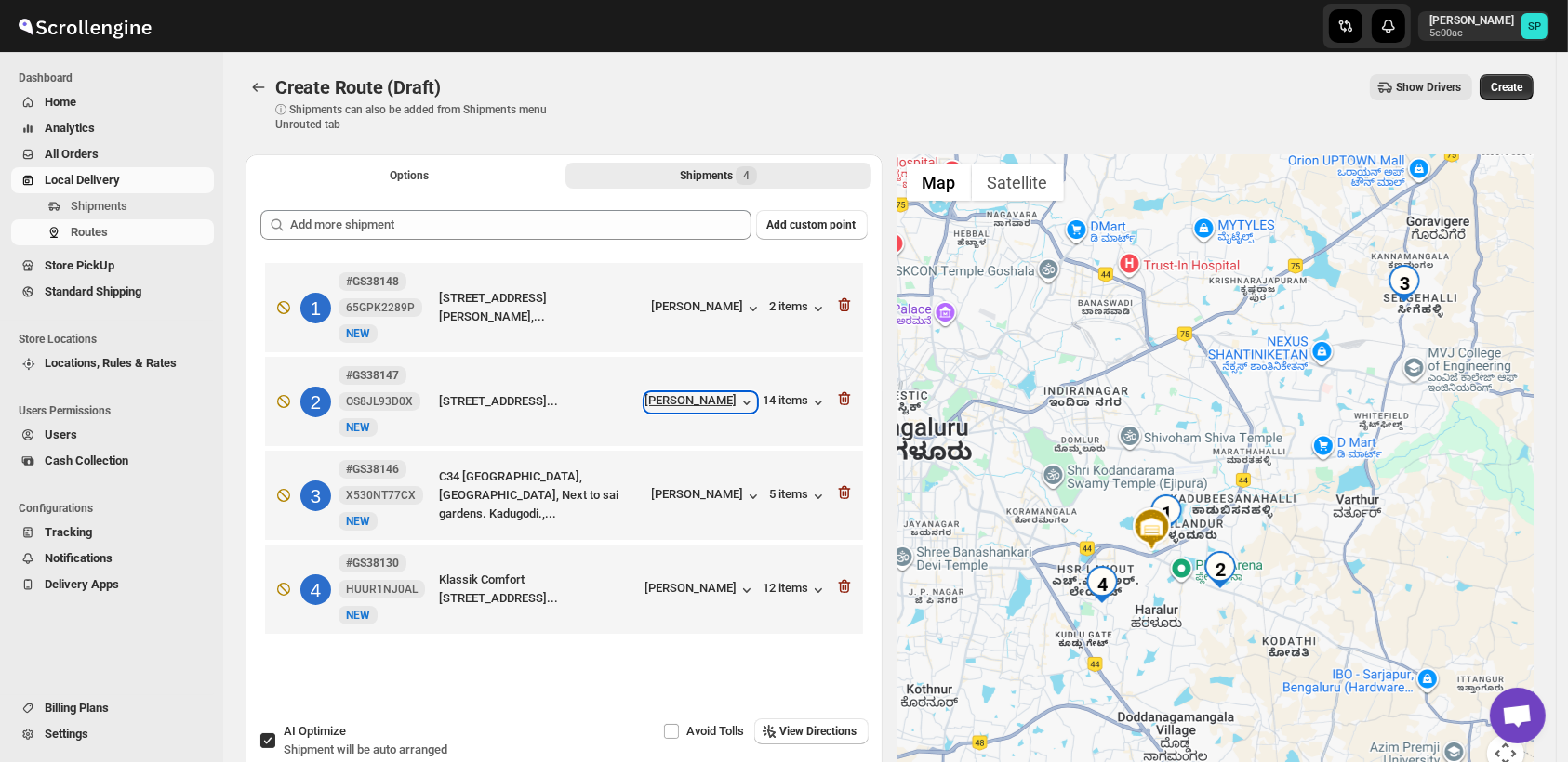
click at [689, 402] on div "[PERSON_NAME]" at bounding box center [701, 402] width 111 height 18
click at [844, 395] on icon "button" at bounding box center [843, 398] width 18 height 18
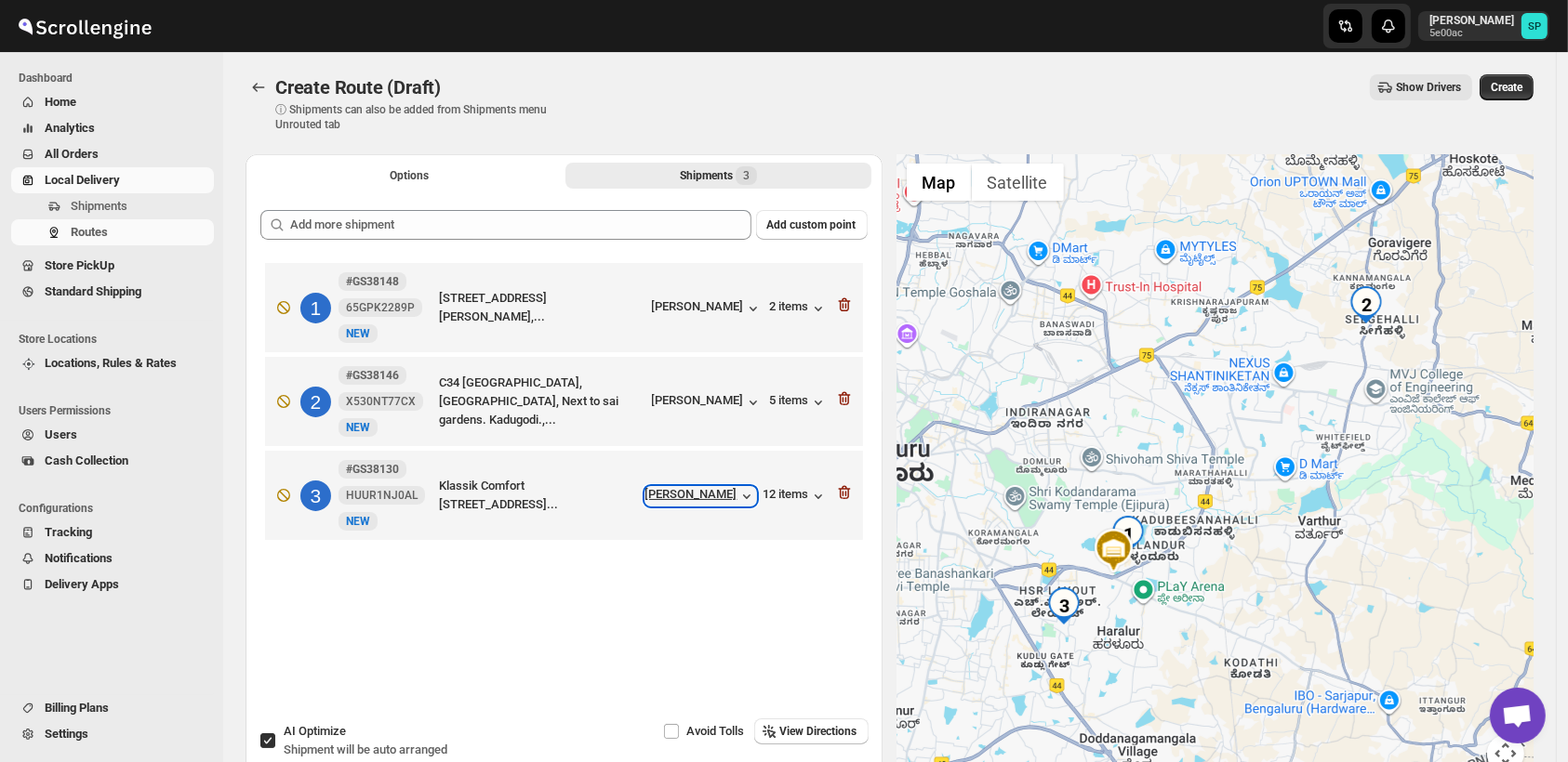
click at [717, 494] on div "[PERSON_NAME]" at bounding box center [701, 496] width 111 height 18
click at [786, 499] on div "12 items" at bounding box center [794, 496] width 64 height 18
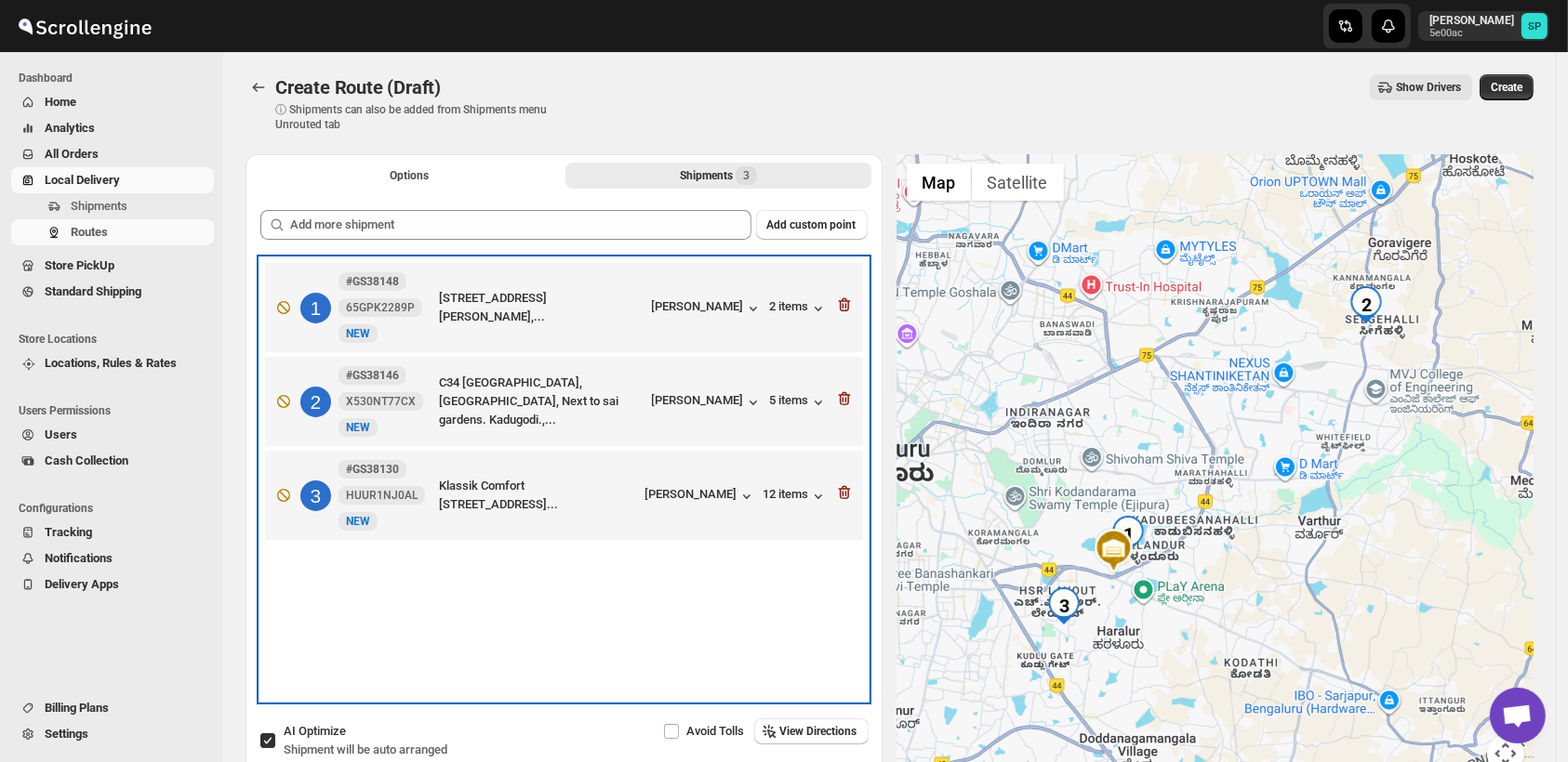
click at [632, 582] on div "1 #GS38148 65GPK2289P New NEW [STREET_ADDRESS][PERSON_NAME],... [PERSON_NAME] 2…" at bounding box center [564, 480] width 608 height 443
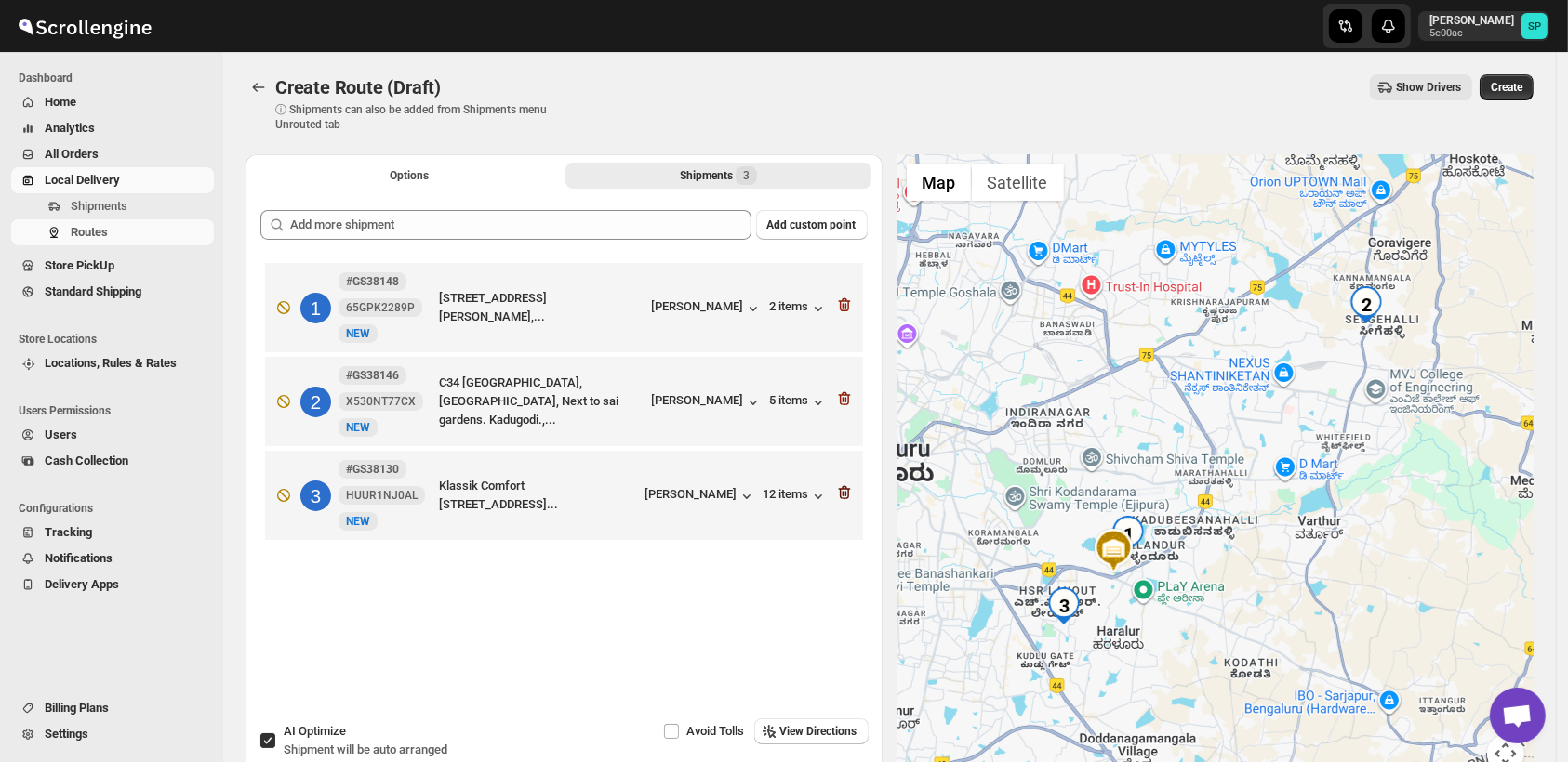
click at [841, 495] on icon "button" at bounding box center [843, 492] width 18 height 18
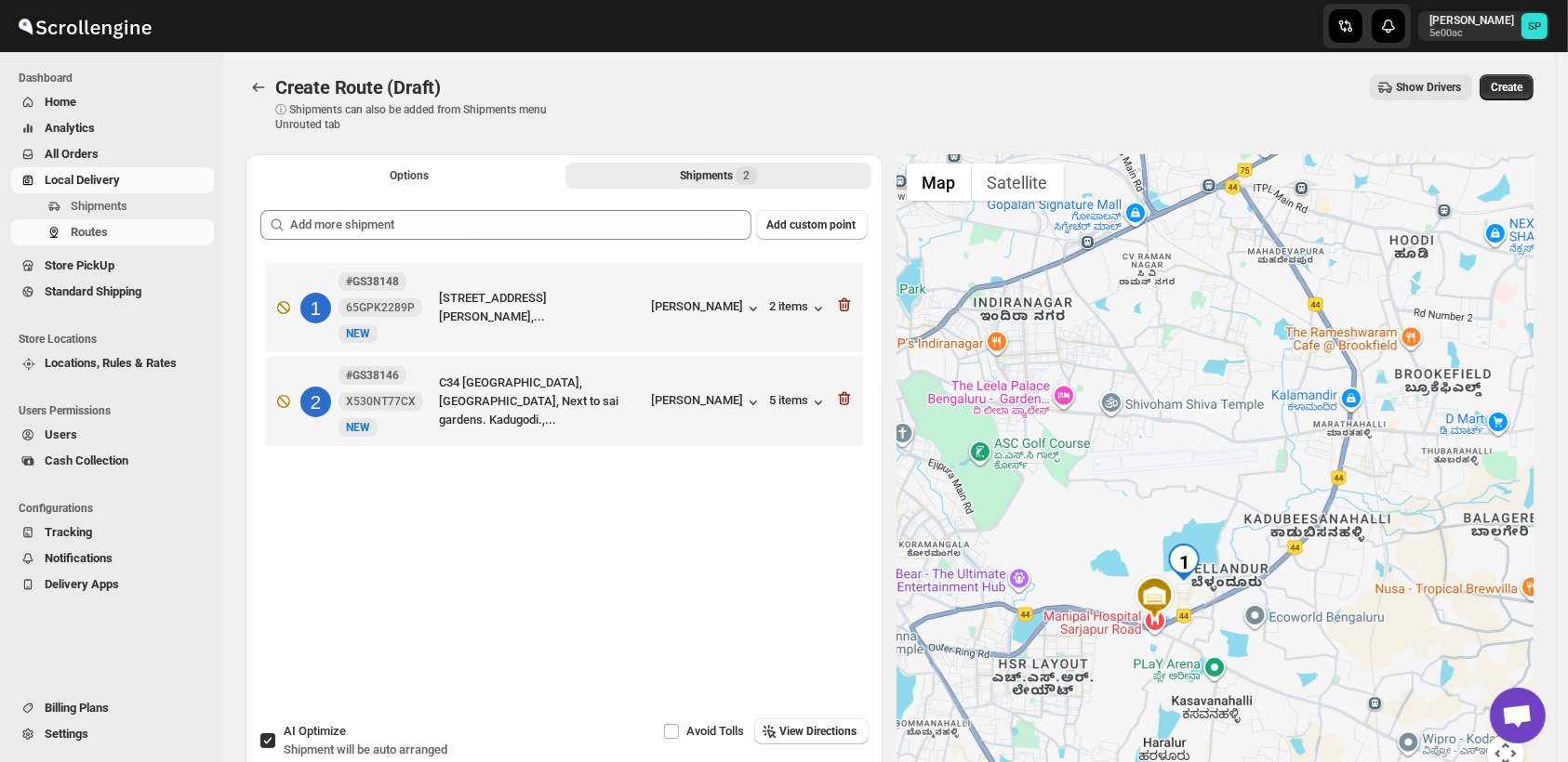
drag, startPoint x: 1076, startPoint y: 687, endPoint x: 1274, endPoint y: 580, distance: 225.1
click at [1274, 580] on div at bounding box center [1216, 475] width 637 height 641
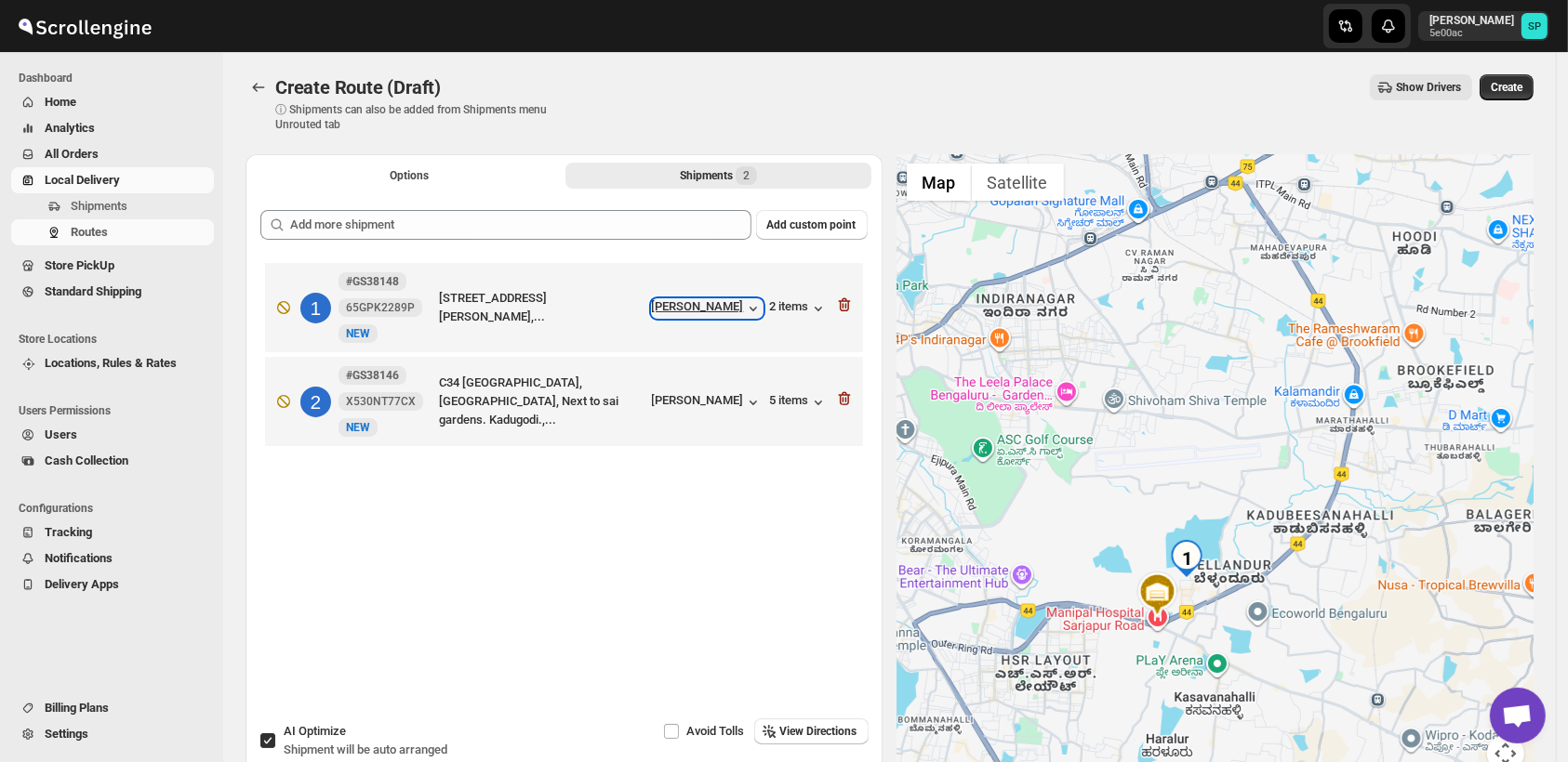
click at [718, 311] on div "[PERSON_NAME]" at bounding box center [707, 308] width 111 height 18
click at [850, 311] on icon "button" at bounding box center [843, 305] width 12 height 14
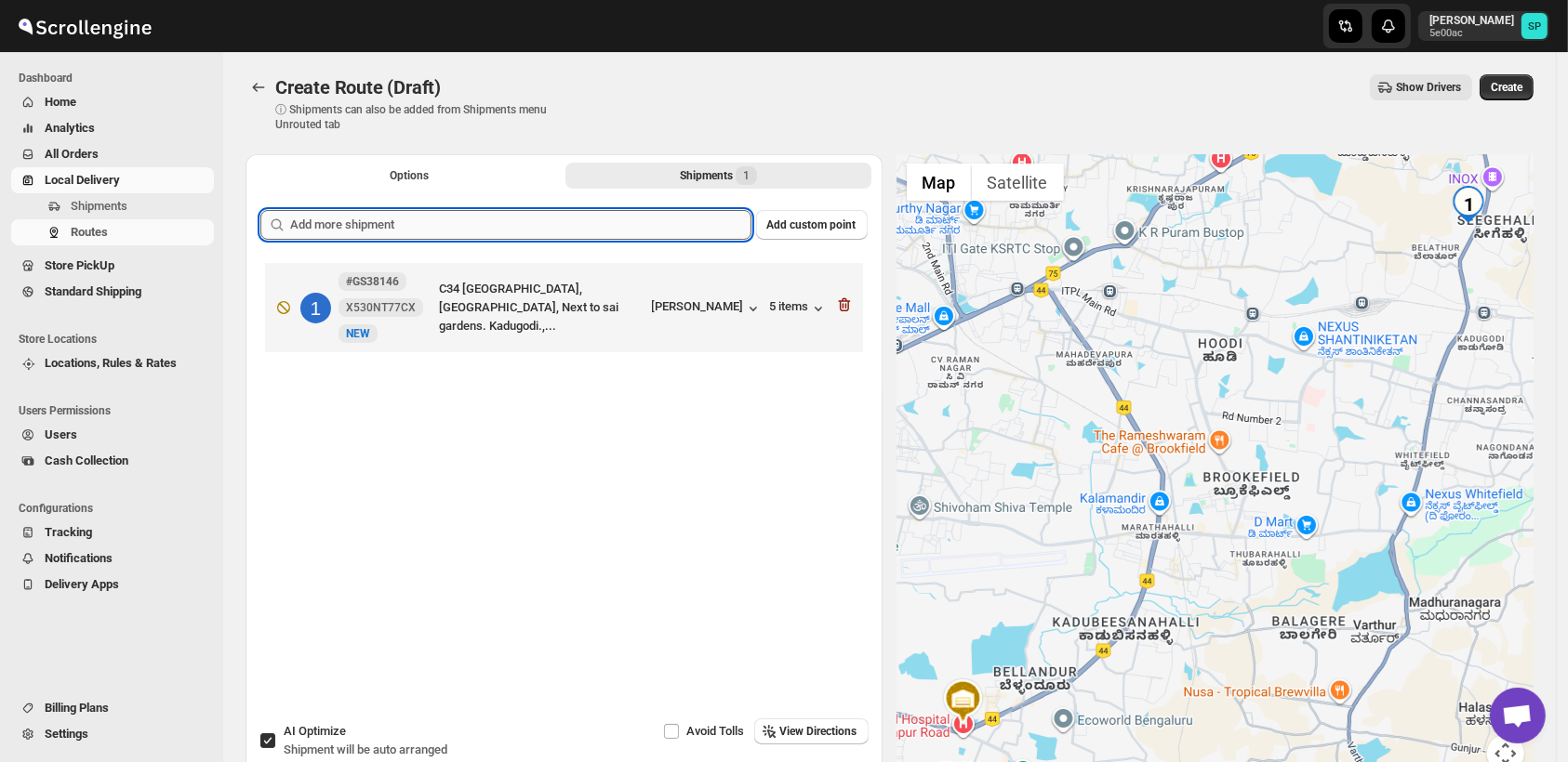
click at [558, 223] on input "text" at bounding box center [521, 224] width 462 height 30
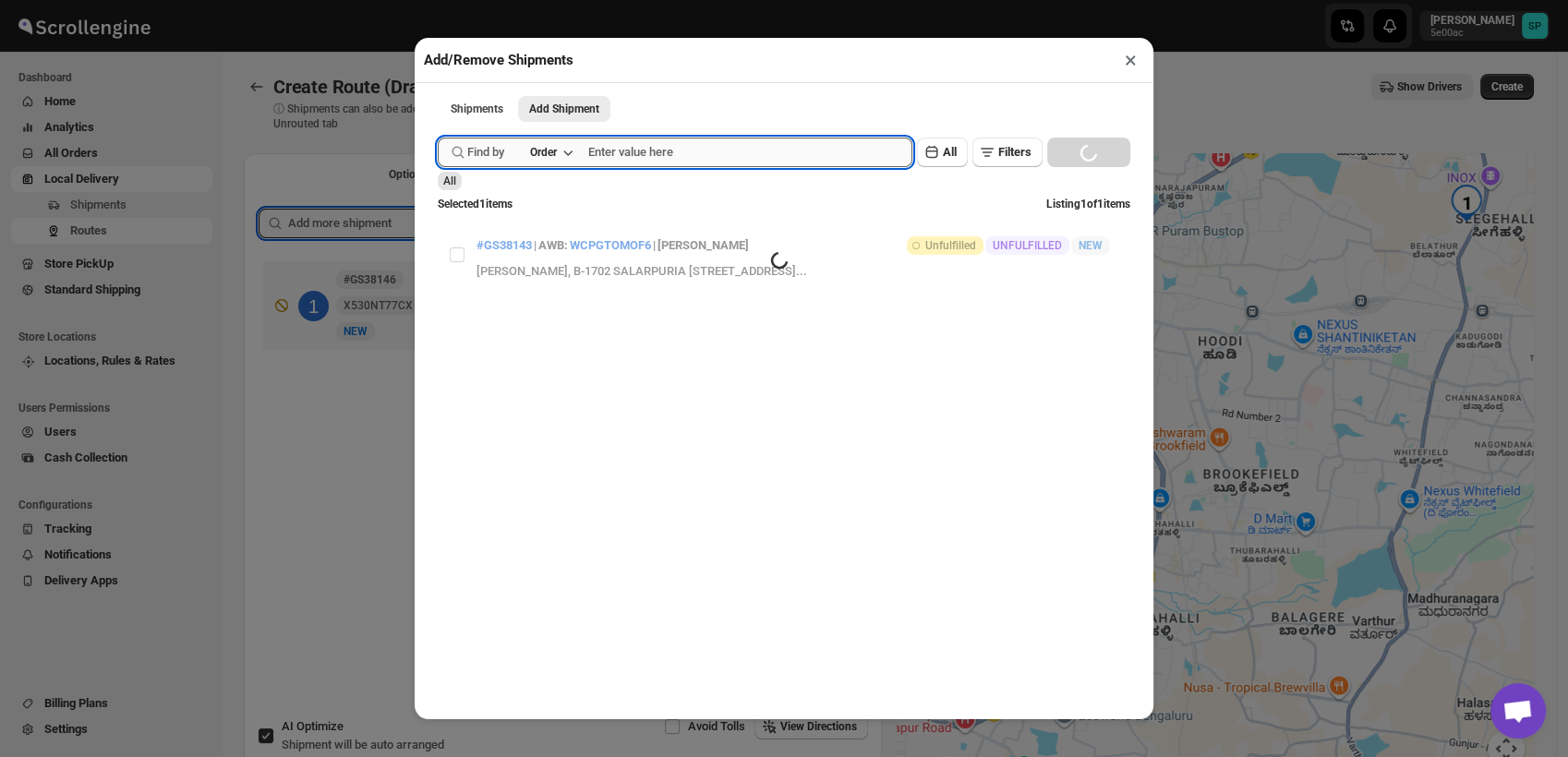
click at [721, 156] on input "text" at bounding box center [750, 152] width 324 height 29
paste input "GS38158"
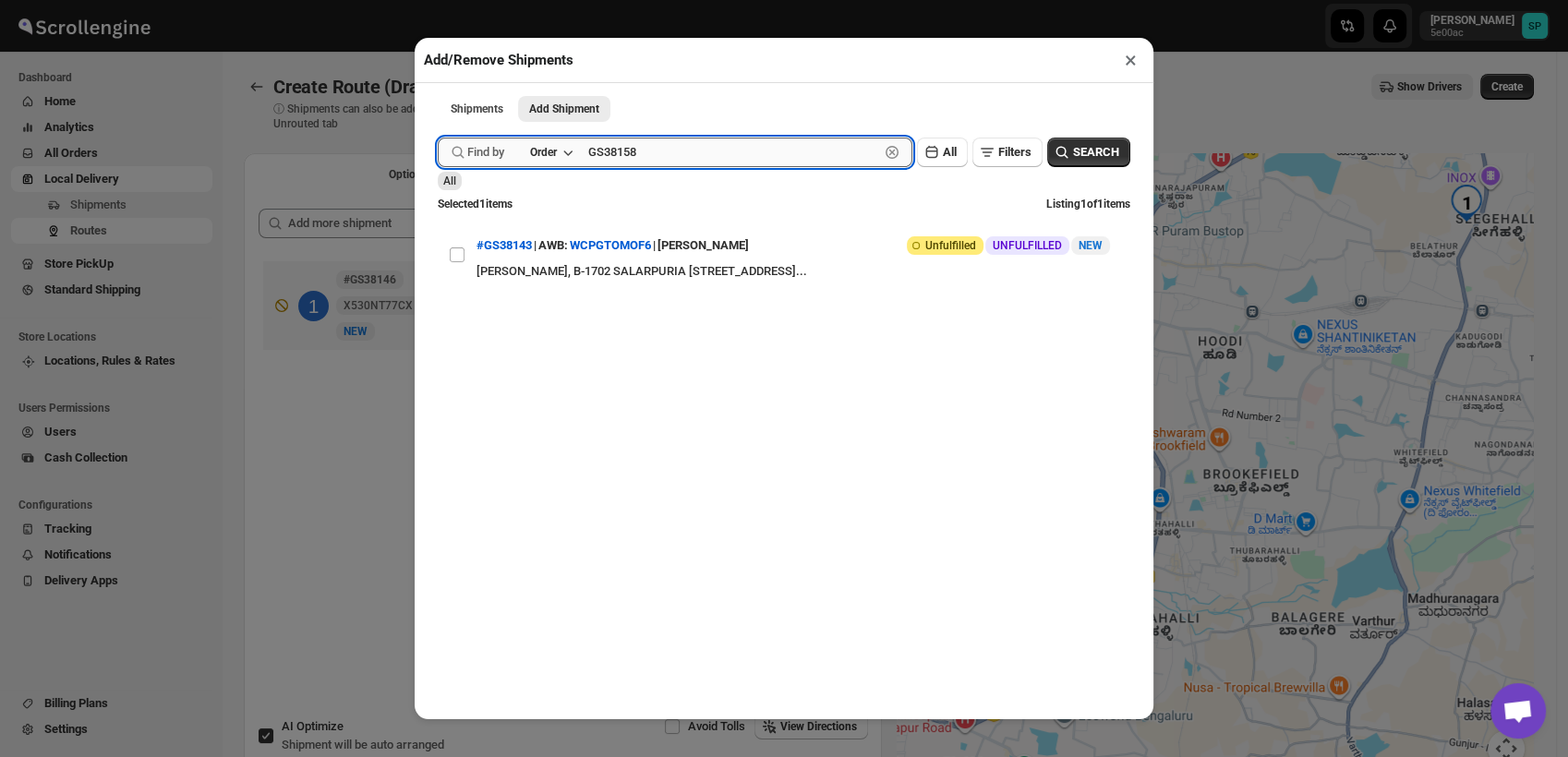
type input "GS38158"
click at [438, 0] on button "Submit" at bounding box center [464, 9] width 53 height 19
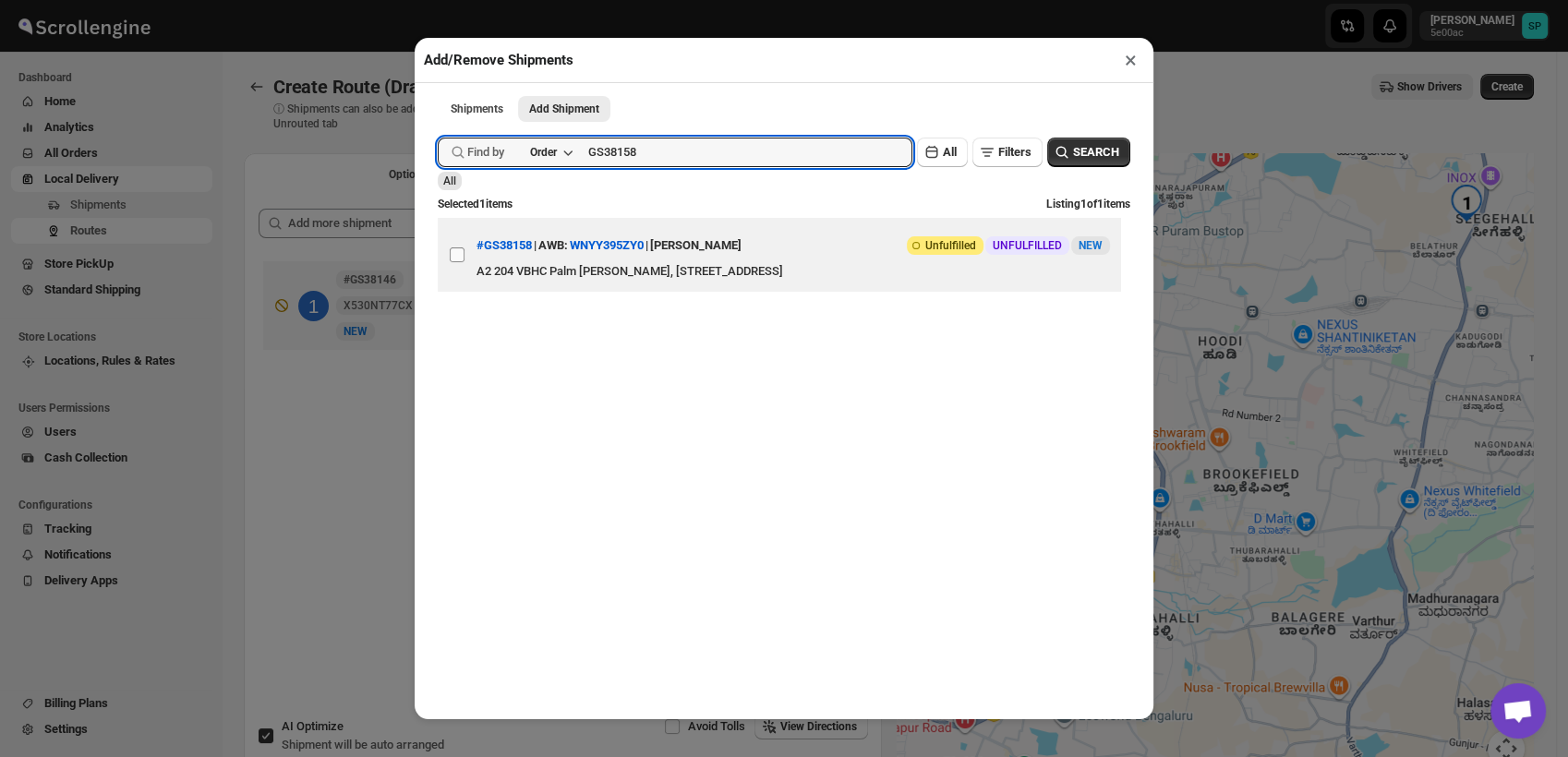
click at [451, 254] on input "View details for 68d7a06302c94fc1c02bae26" at bounding box center [458, 255] width 15 height 15
checkbox input "true"
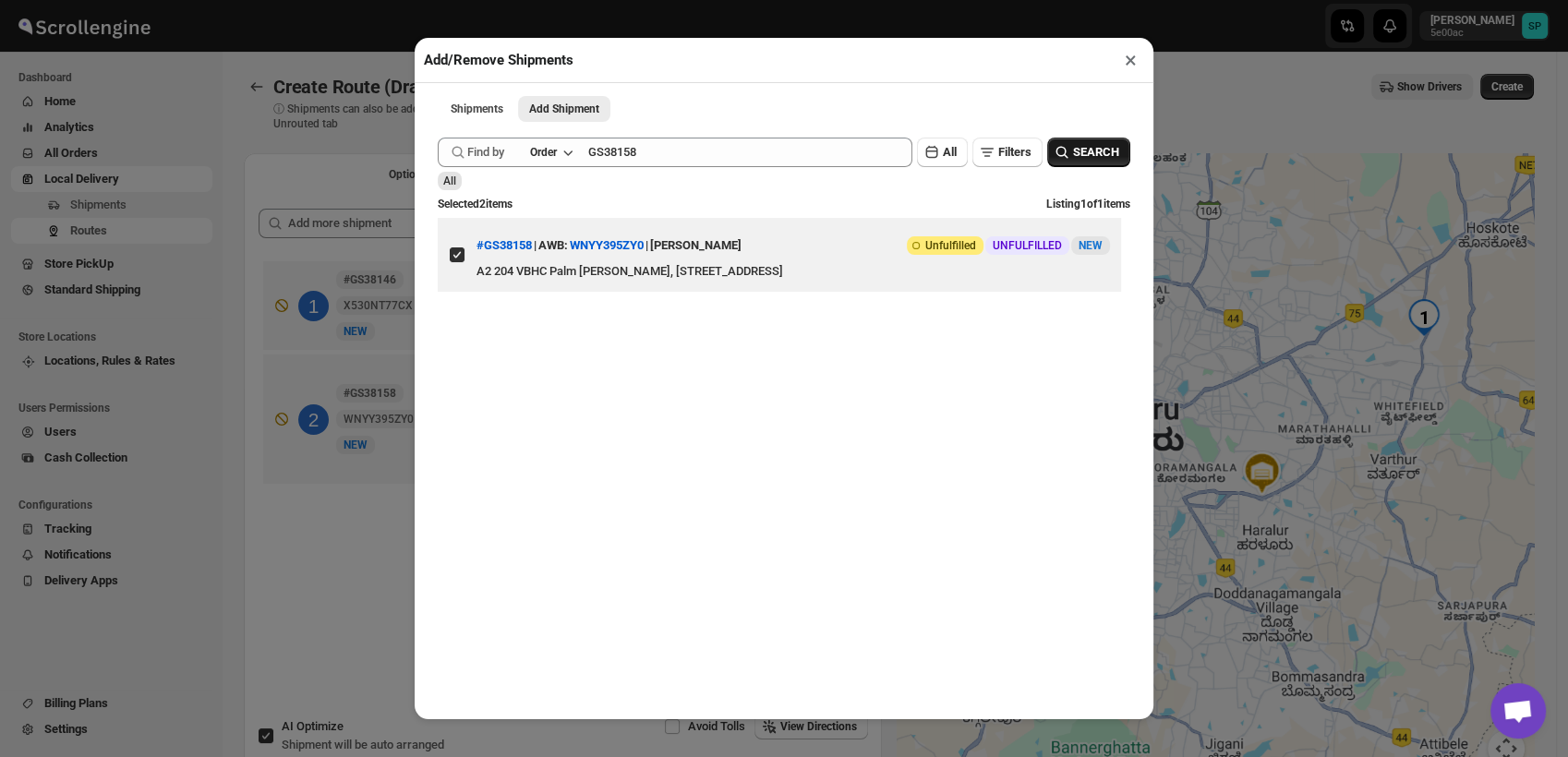
click at [1073, 155] on span "SEARCH" at bounding box center [1096, 152] width 46 height 18
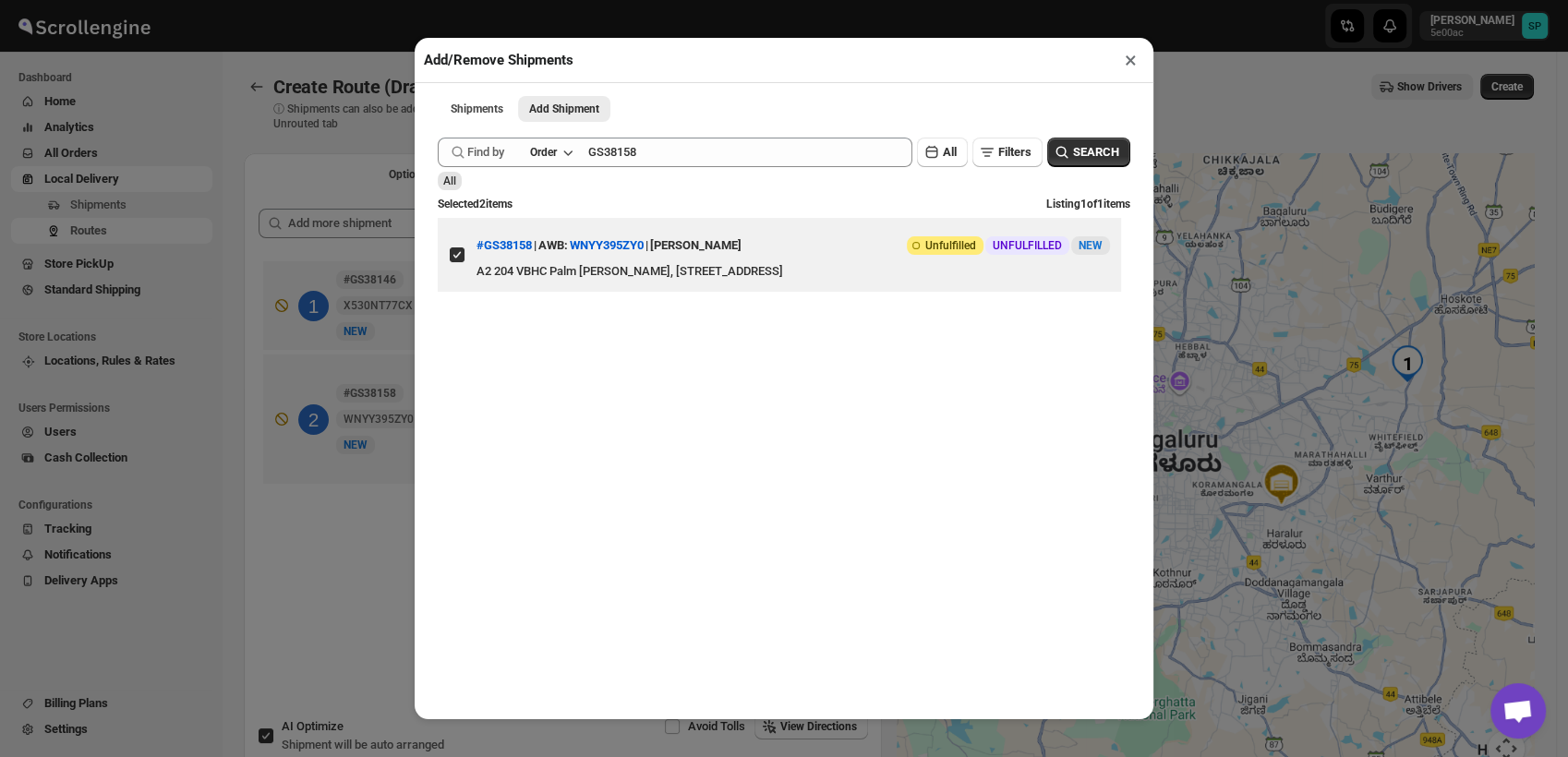
click at [1126, 65] on button "×" at bounding box center [1131, 60] width 27 height 26
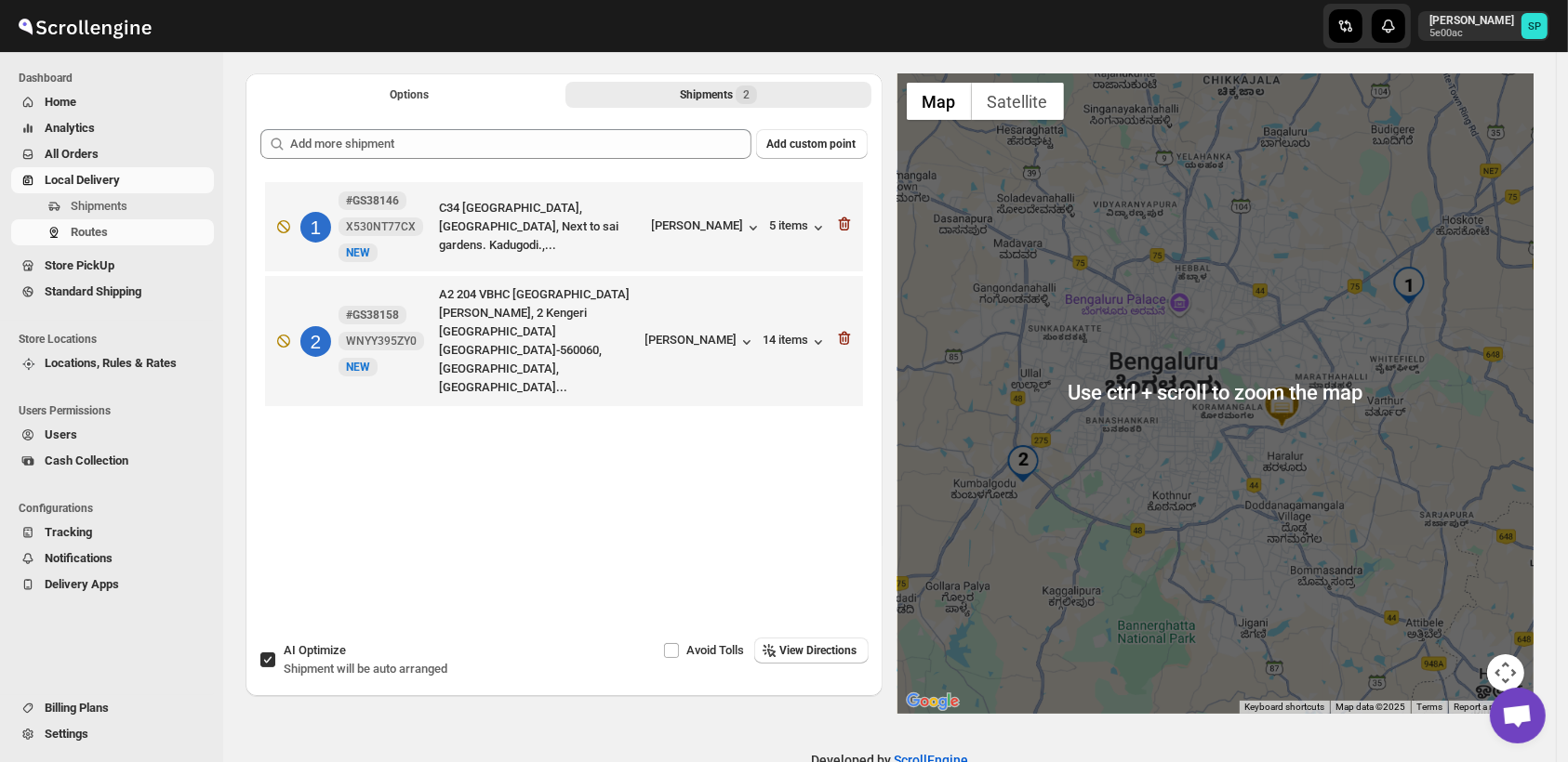
scroll to position [103, 0]
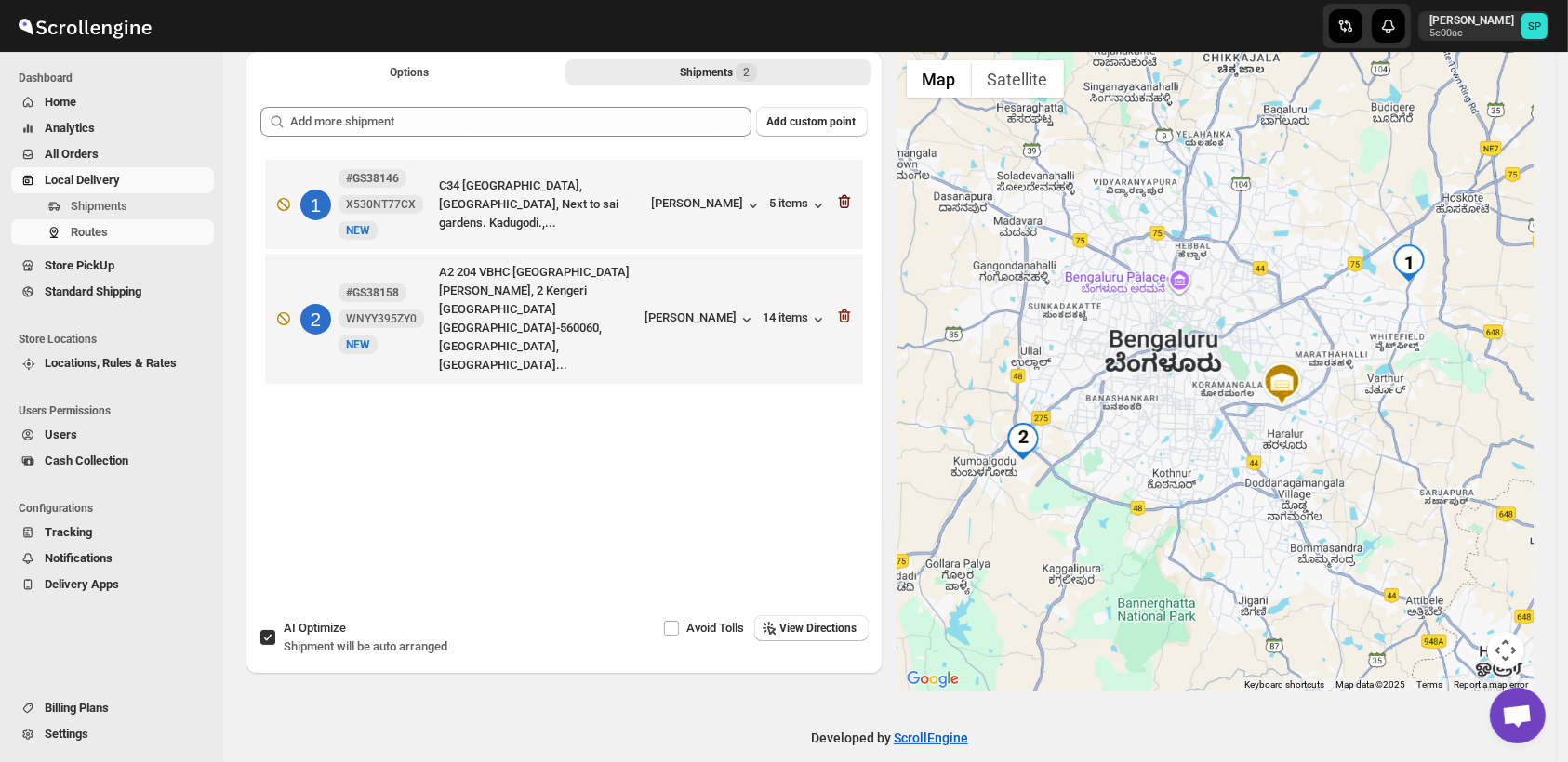
click at [849, 204] on icon "button" at bounding box center [843, 201] width 18 height 18
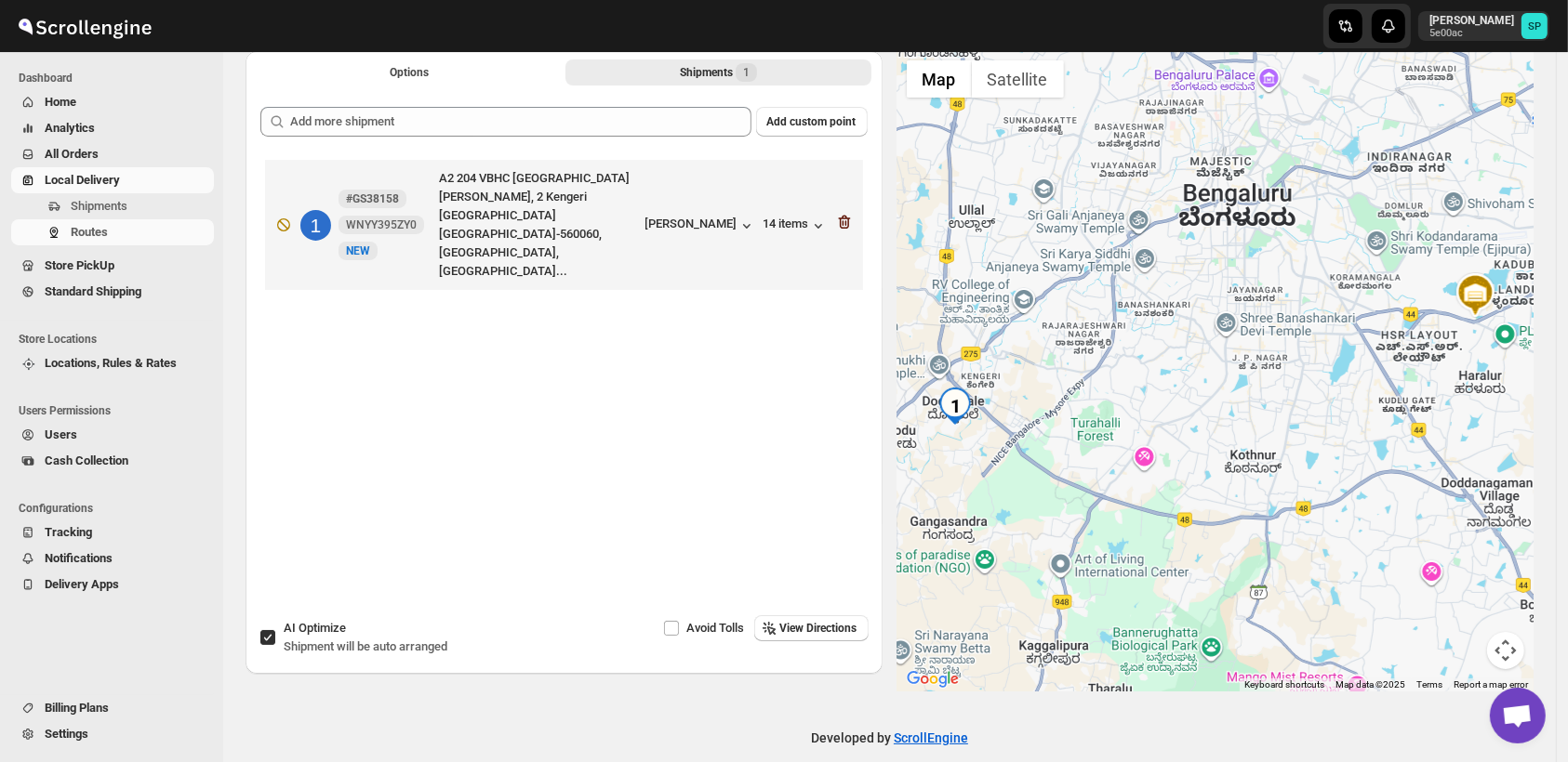
click at [846, 220] on icon "button" at bounding box center [845, 223] width 2 height 6
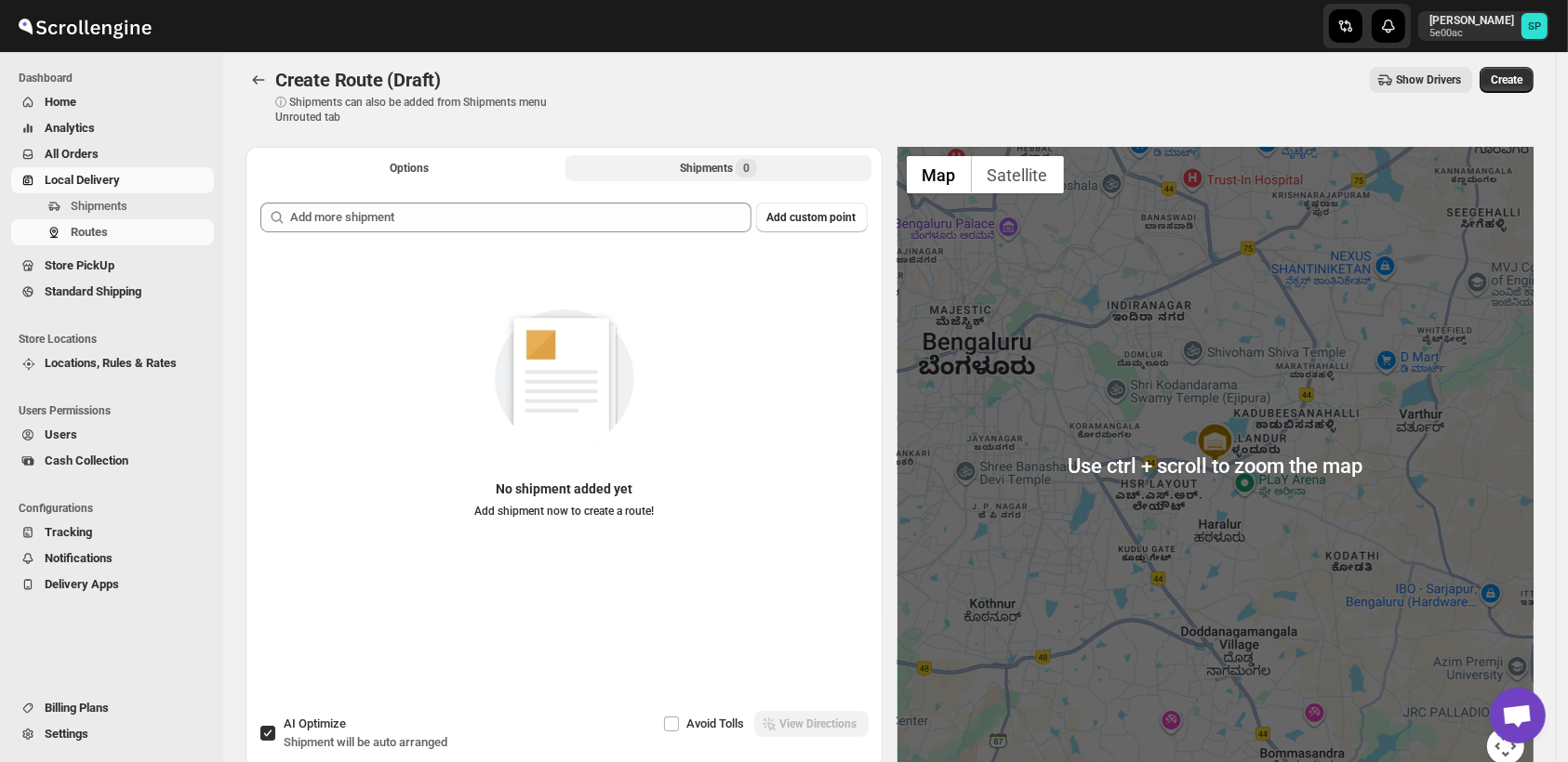
scroll to position [0, 0]
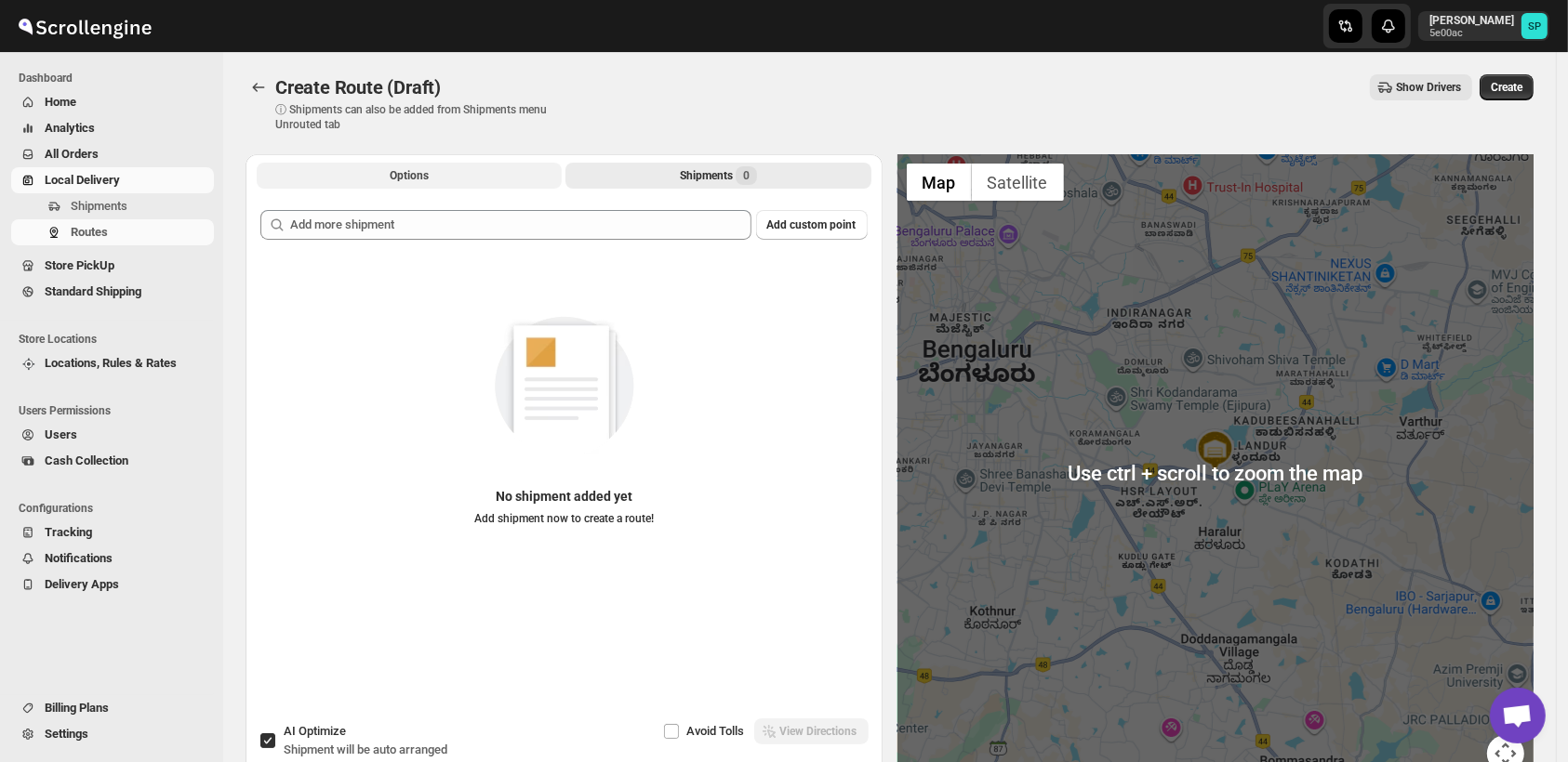
click at [528, 181] on button "Options" at bounding box center [409, 175] width 305 height 26
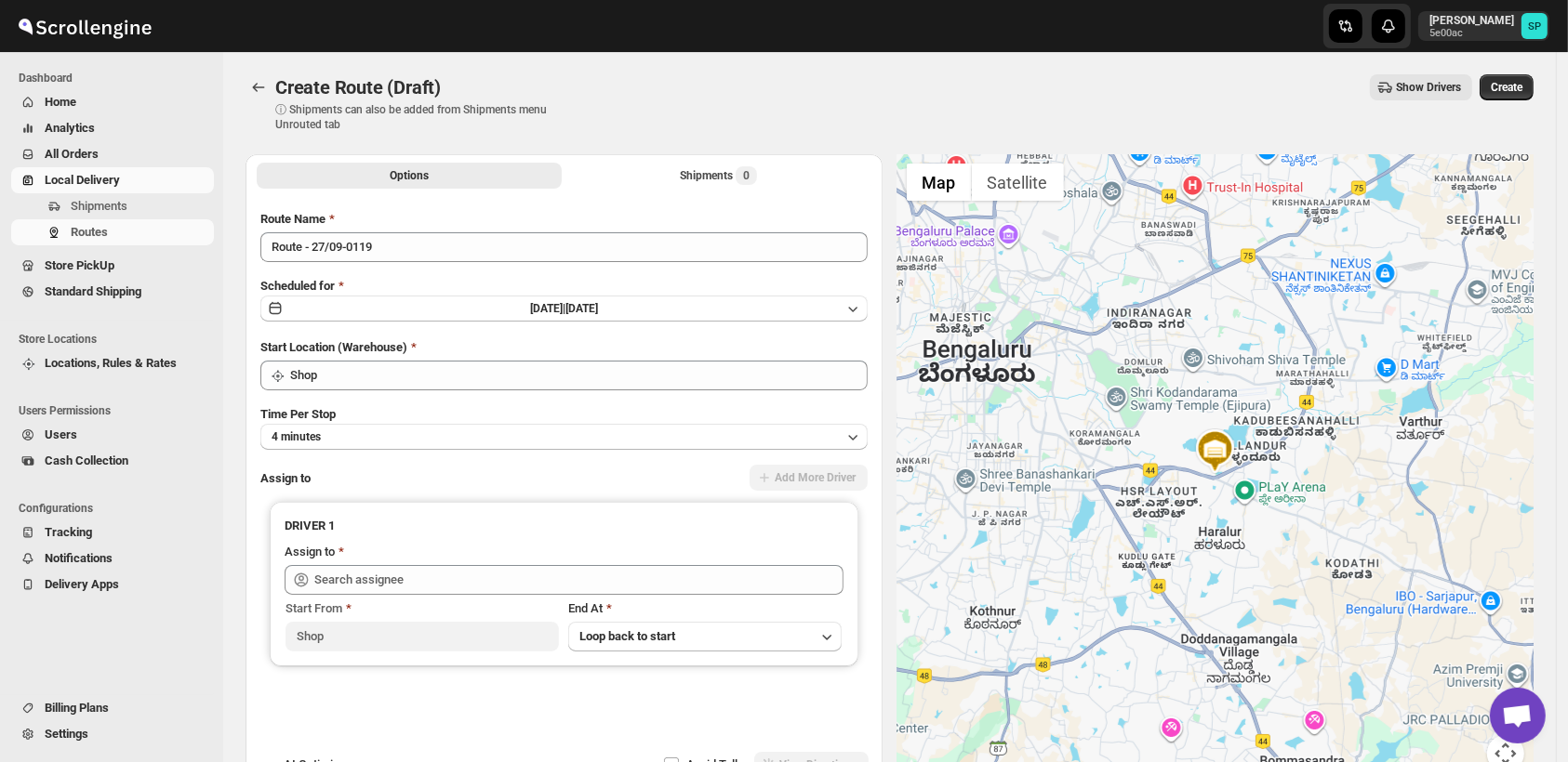
click at [94, 110] on span "Home" at bounding box center [128, 101] width 166 height 18
